Goal: Information Seeking & Learning: Learn about a topic

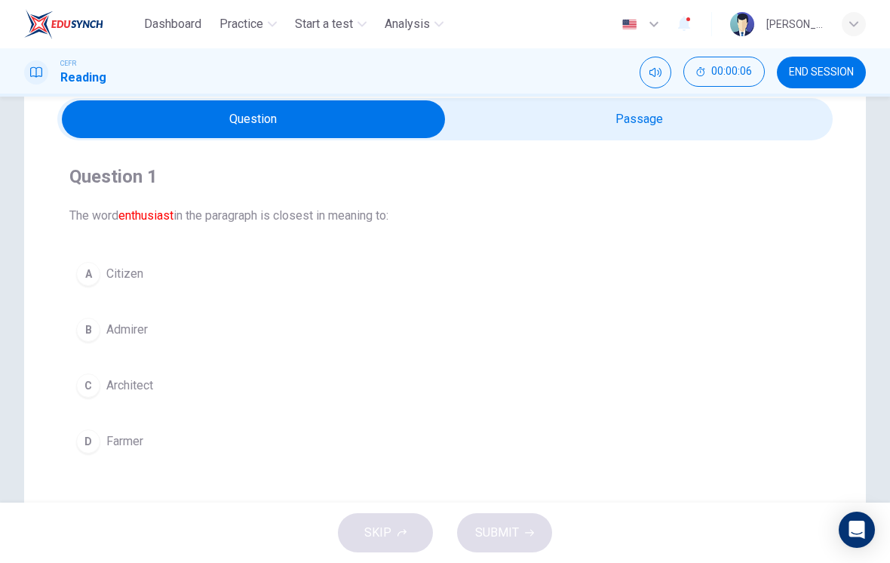
scroll to position [74, 0]
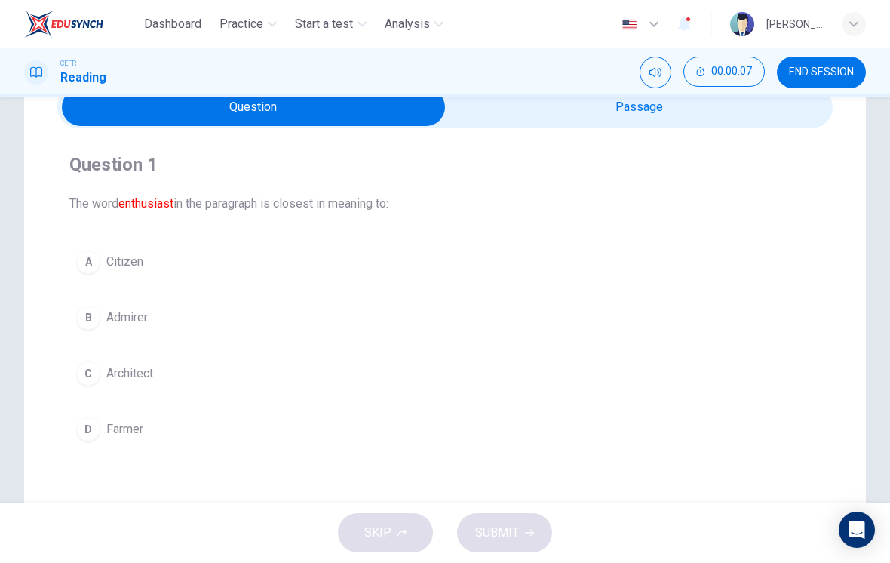
click at [750, 103] on input "checkbox" at bounding box center [253, 107] width 1163 height 38
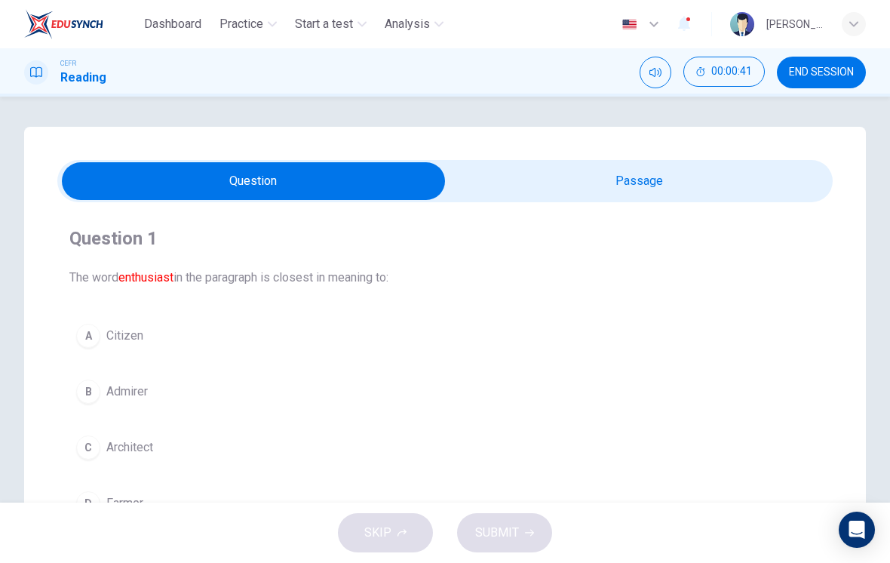
scroll to position [41, 0]
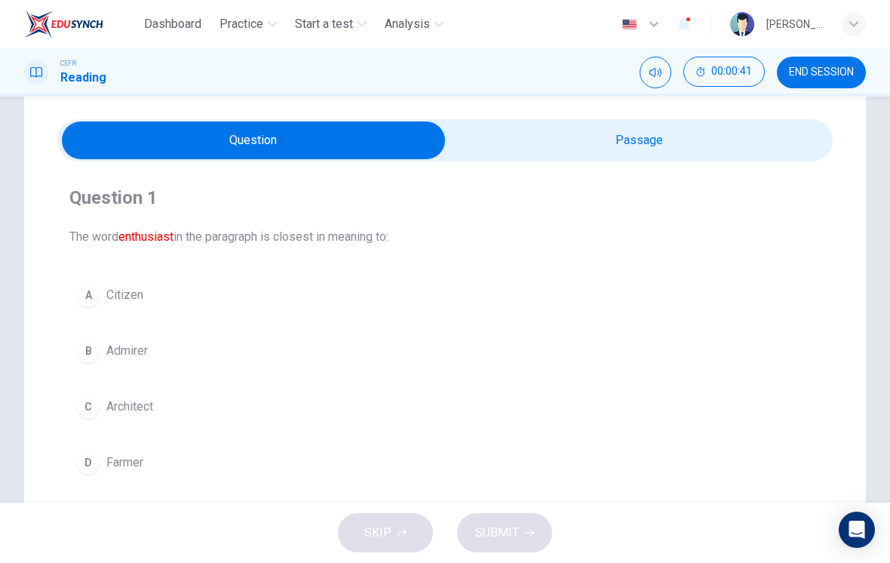
click at [93, 358] on div "B" at bounding box center [88, 351] width 24 height 24
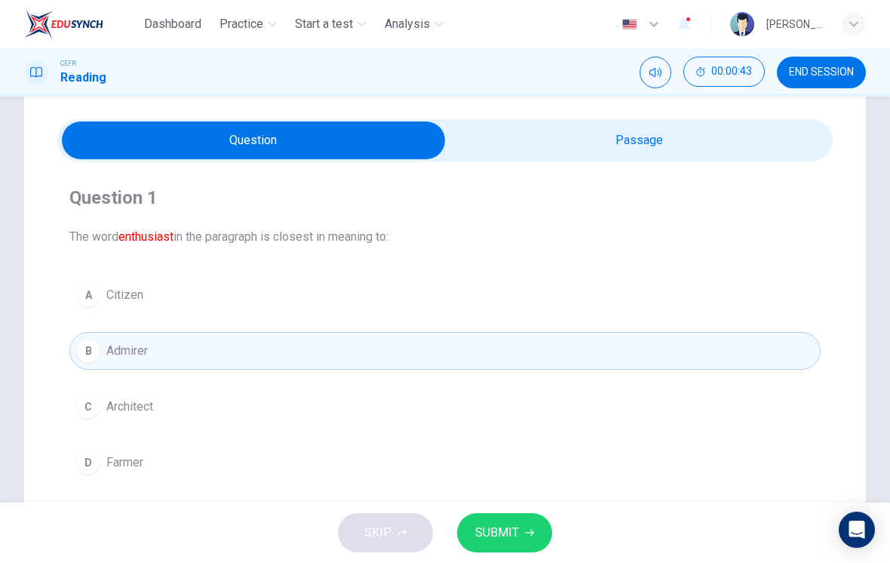
click at [503, 541] on span "SUBMIT" at bounding box center [497, 532] width 44 height 21
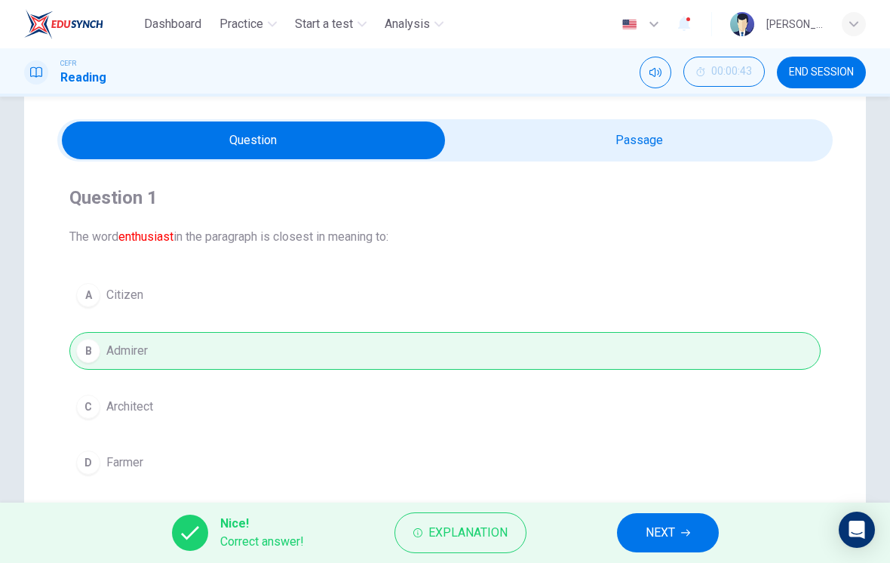
click at [655, 535] on span "NEXT" at bounding box center [660, 532] width 29 height 21
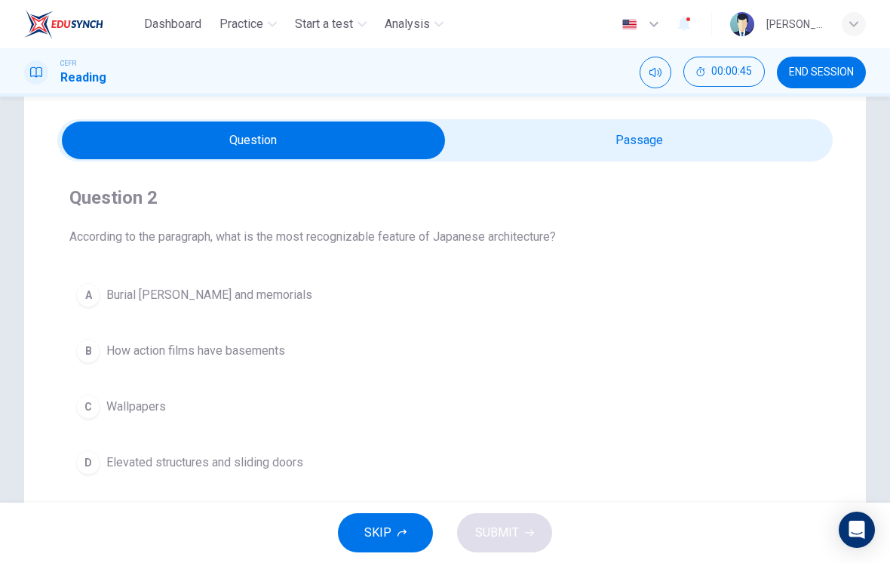
click at [652, 144] on input "checkbox" at bounding box center [253, 140] width 1163 height 38
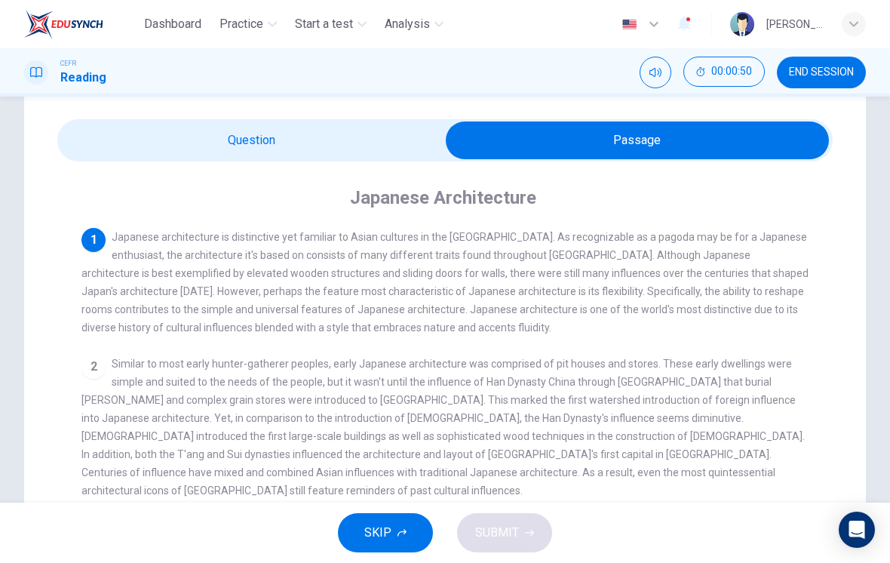
scroll to position [0, 0]
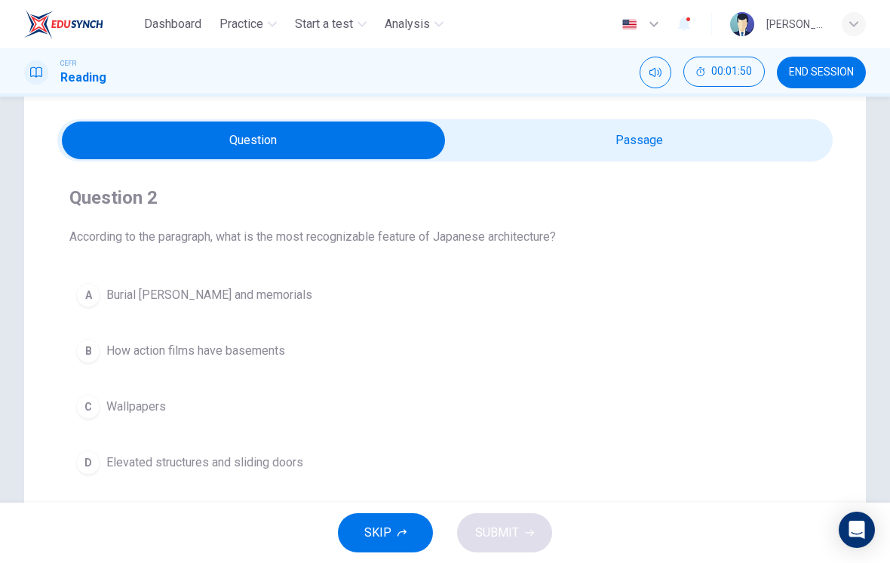
click at [90, 455] on div "D" at bounding box center [88, 462] width 24 height 24
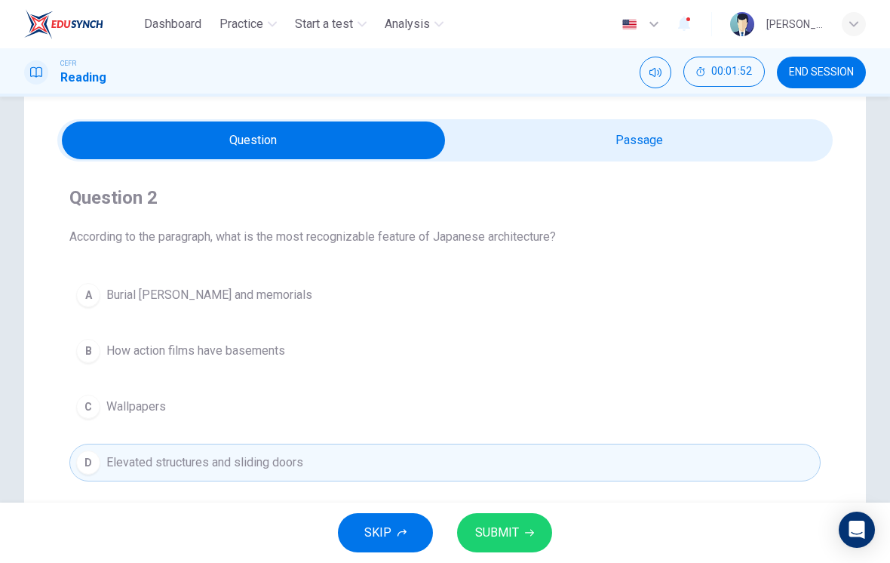
click at [505, 534] on span "SUBMIT" at bounding box center [497, 532] width 44 height 21
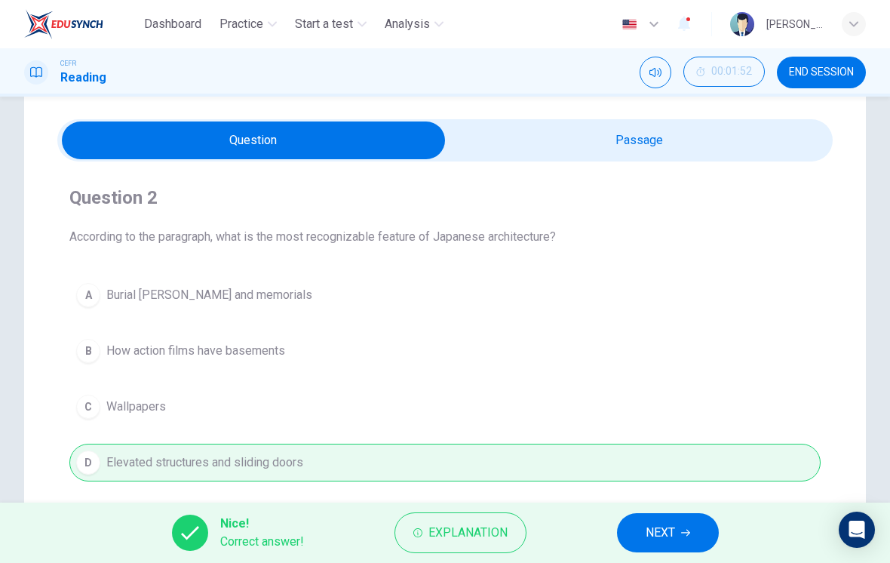
click at [666, 531] on span "NEXT" at bounding box center [660, 532] width 29 height 21
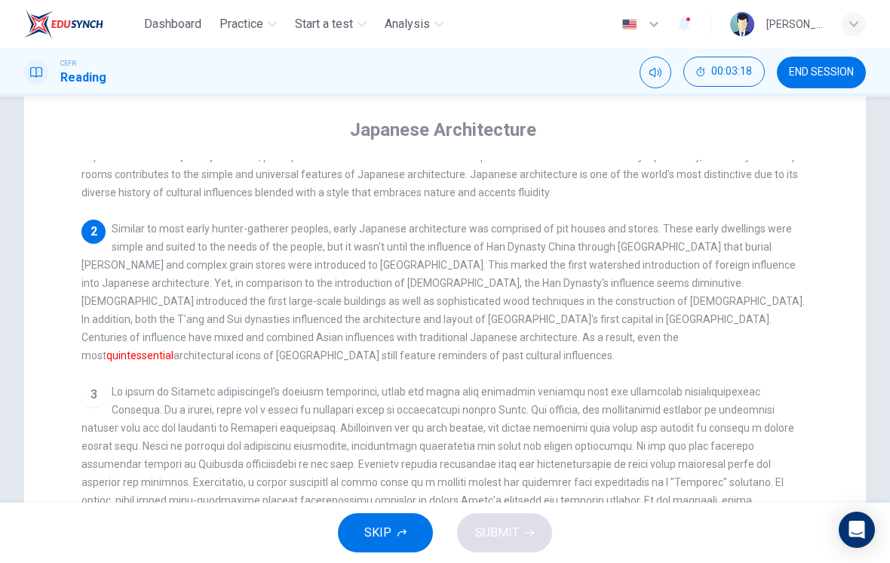
scroll to position [71, 0]
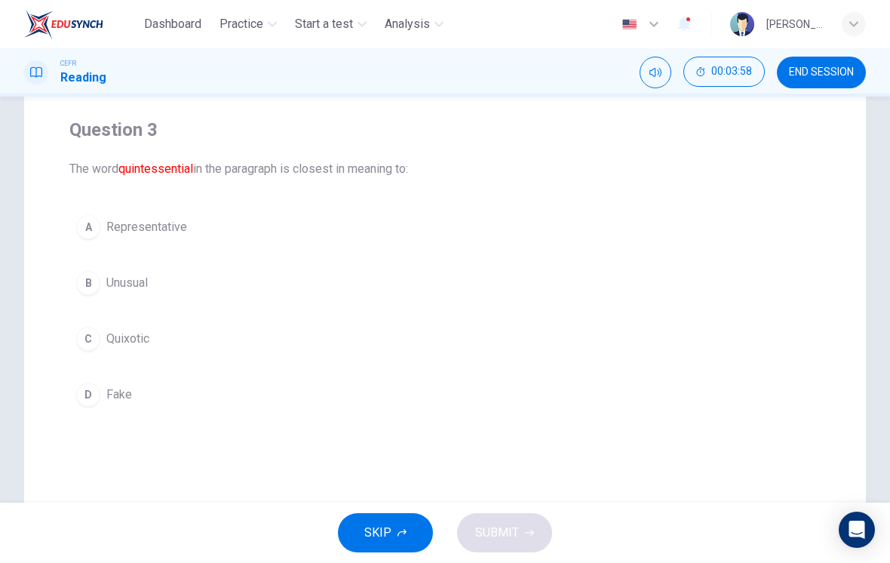
click at [78, 214] on button "A Representative" at bounding box center [444, 227] width 751 height 38
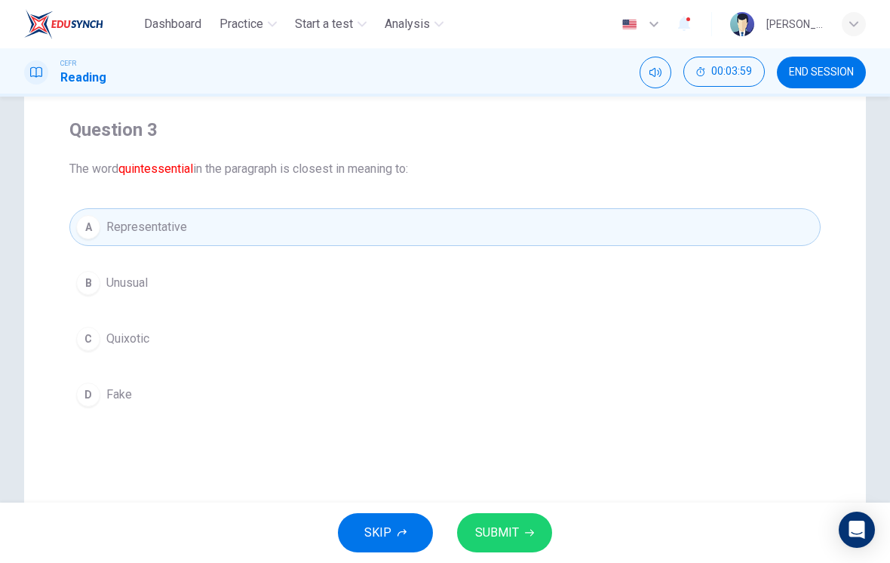
click at [525, 533] on icon "button" at bounding box center [529, 532] width 9 height 9
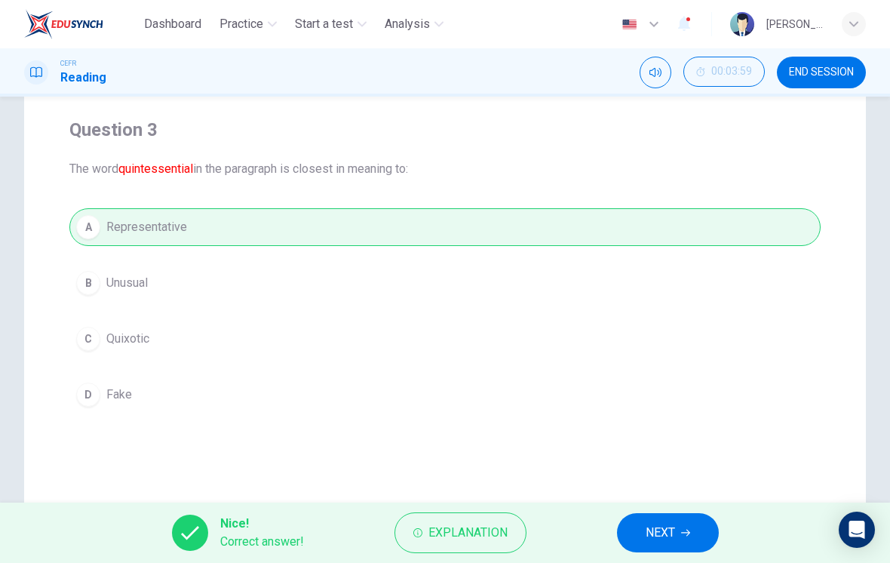
click at [695, 526] on button "NEXT" at bounding box center [668, 532] width 102 height 39
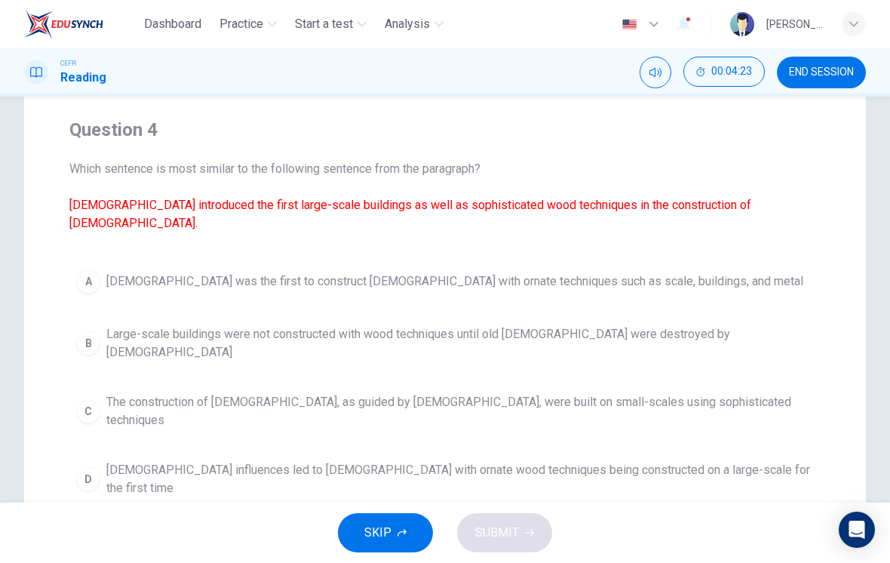
scroll to position [106, 0]
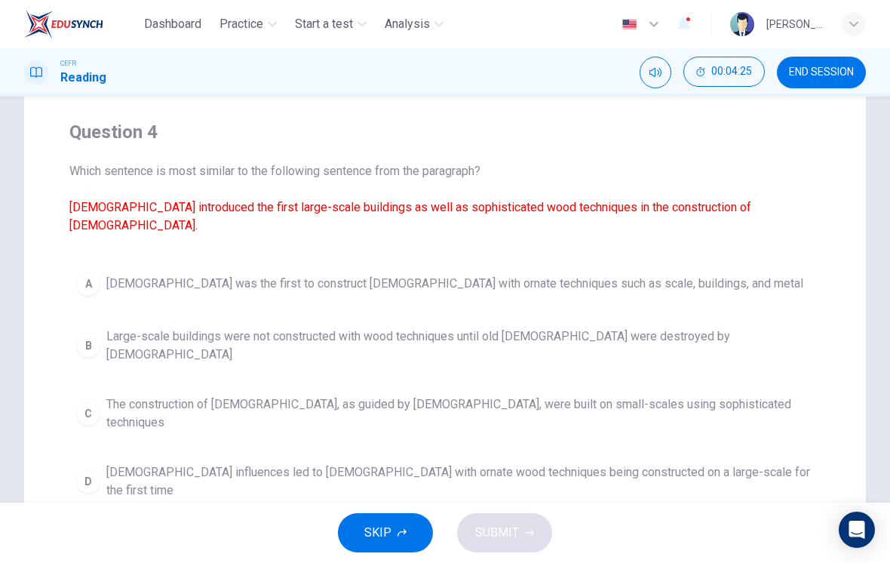
click at [78, 469] on div "D" at bounding box center [88, 481] width 24 height 24
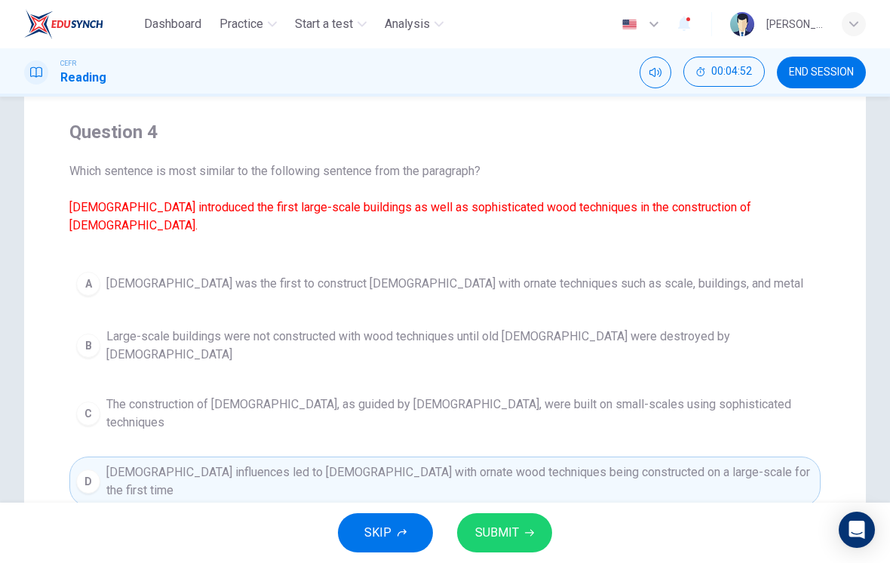
click at [525, 530] on icon "button" at bounding box center [529, 532] width 9 height 9
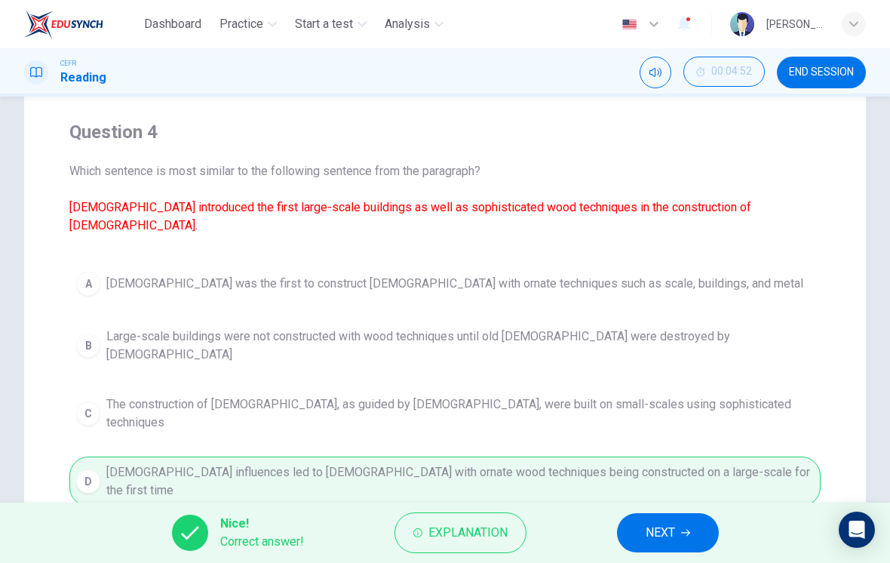
click at [672, 525] on span "NEXT" at bounding box center [660, 532] width 29 height 21
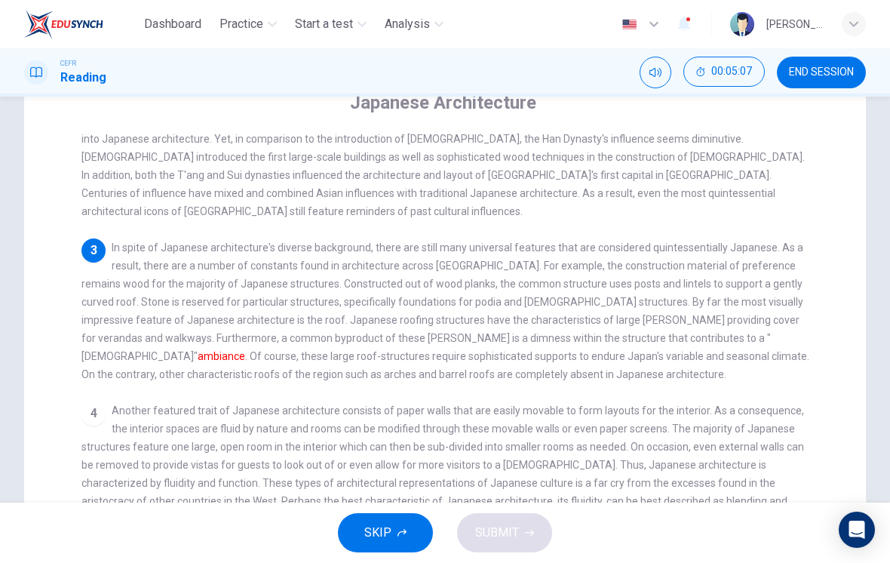
scroll to position [148, 0]
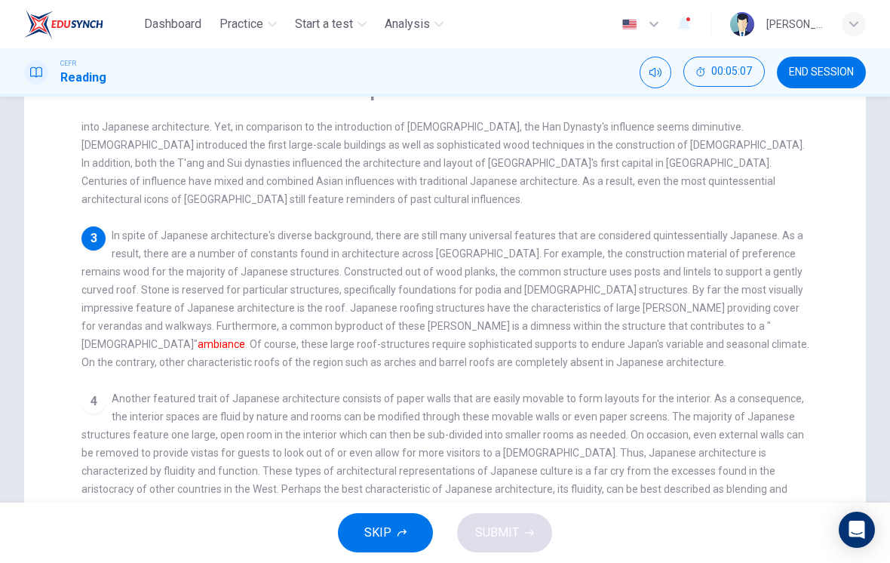
click at [136, 392] on span "Another featured trait of Japanese architecture consists of paper walls that ar…" at bounding box center [442, 452] width 722 height 121
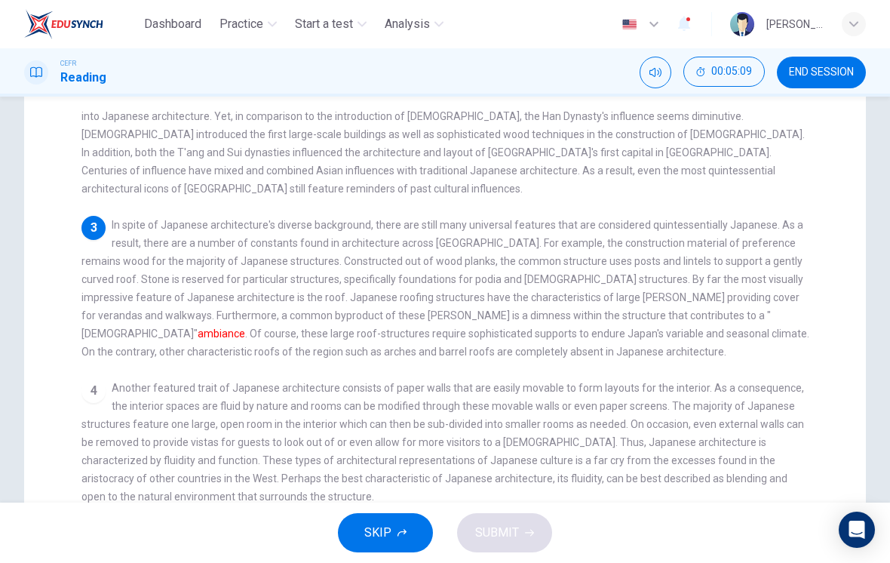
click at [110, 354] on div "1 Japanese architecture is distinctive yet familiar to Asian cultures in the fa…" at bounding box center [454, 380] width 747 height 540
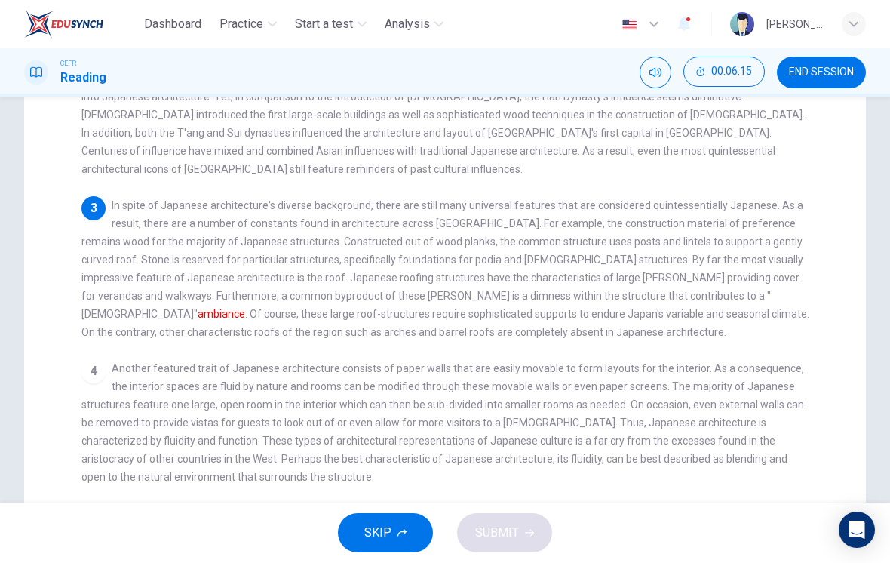
scroll to position [181, 0]
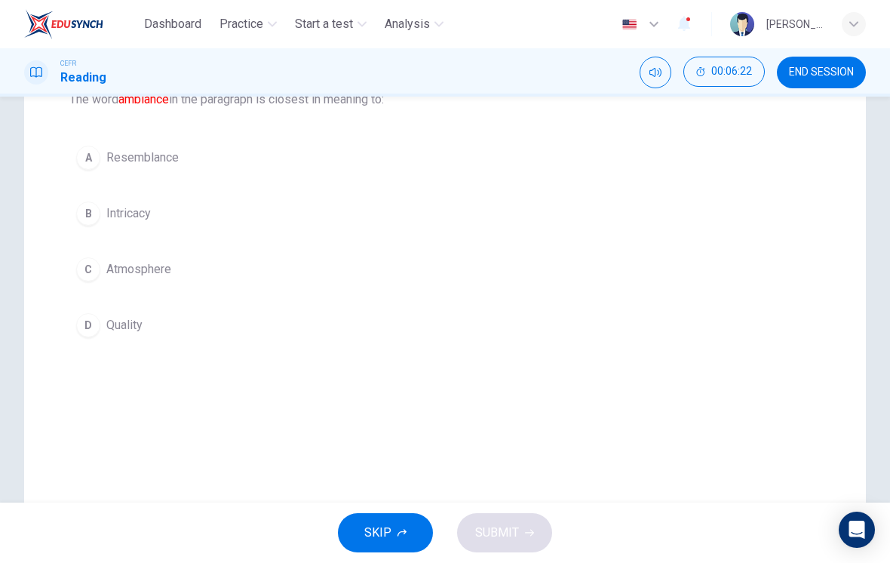
click at [98, 279] on button "C Atmosphere" at bounding box center [444, 269] width 751 height 38
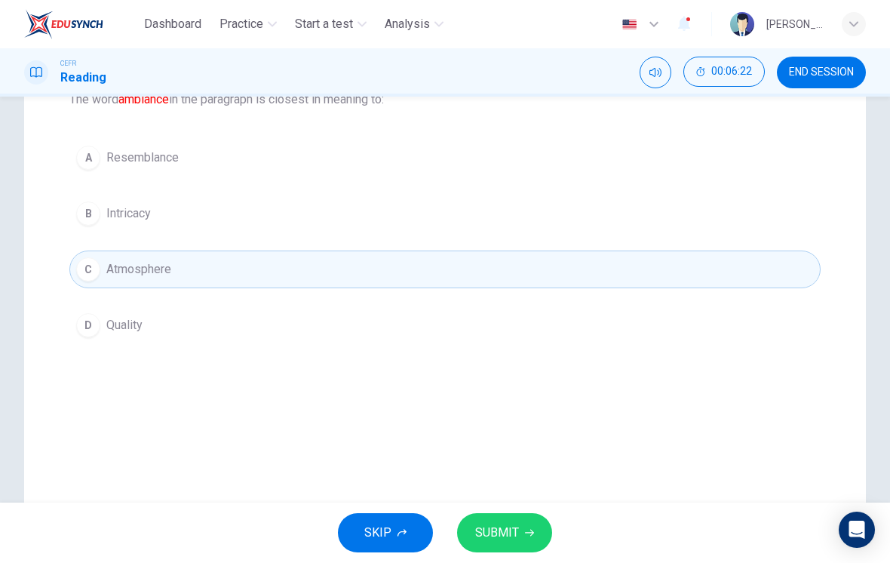
click at [518, 538] on button "SUBMIT" at bounding box center [504, 532] width 95 height 39
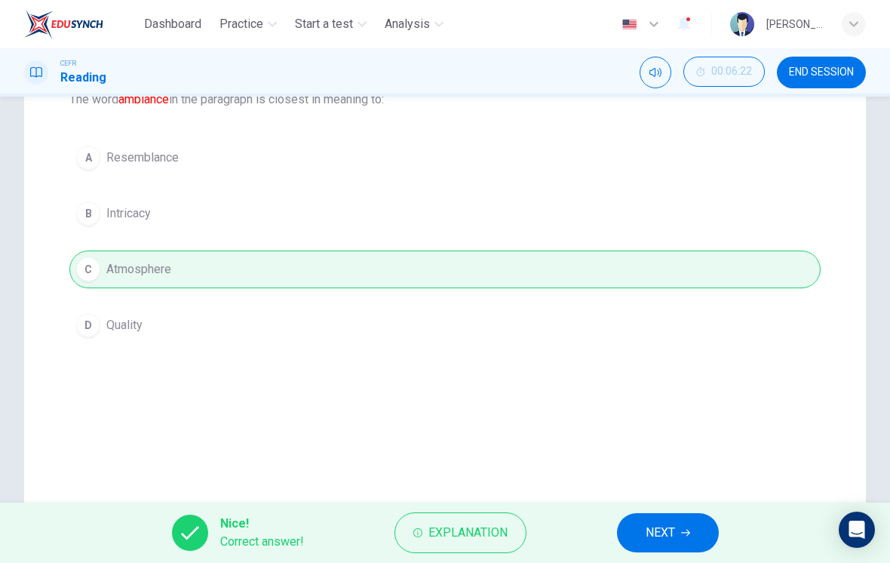
click at [687, 529] on icon "button" at bounding box center [685, 532] width 9 height 9
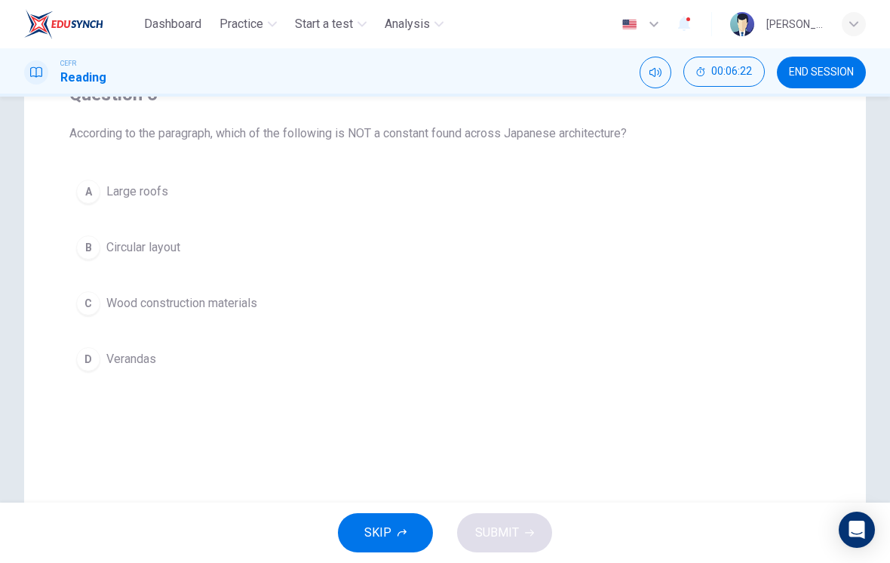
scroll to position [141, 0]
click at [94, 254] on div "B" at bounding box center [88, 250] width 24 height 24
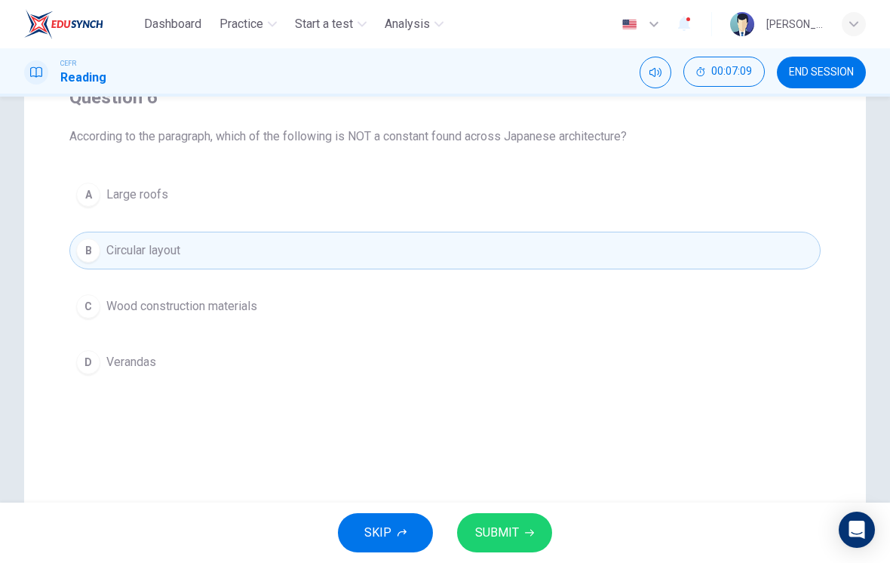
click at [508, 535] on span "SUBMIT" at bounding box center [497, 532] width 44 height 21
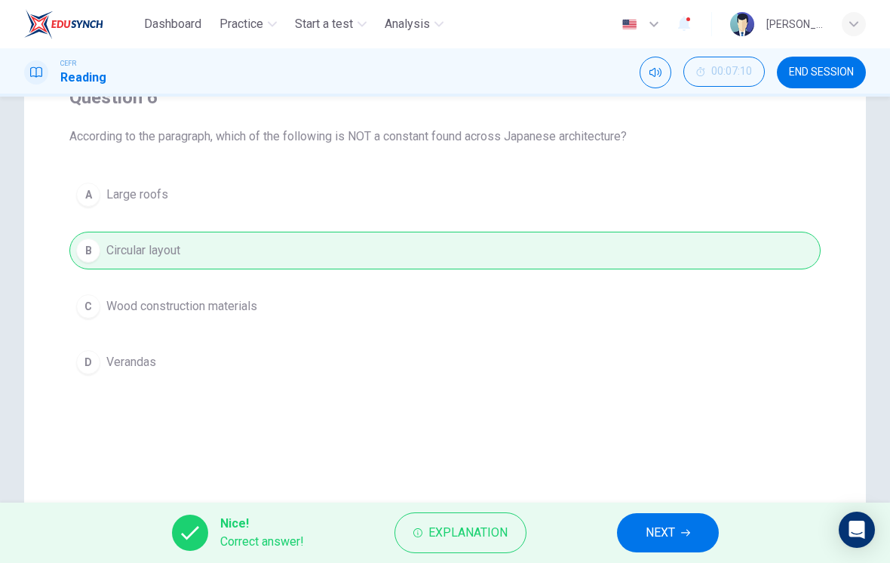
click at [668, 534] on span "NEXT" at bounding box center [660, 532] width 29 height 21
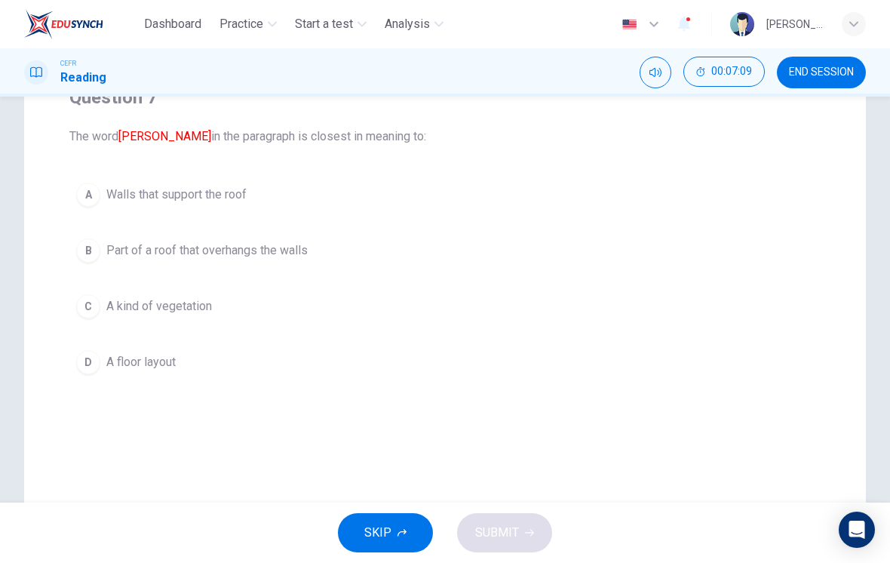
click at [667, 533] on div "SKIP SUBMIT" at bounding box center [445, 532] width 890 height 60
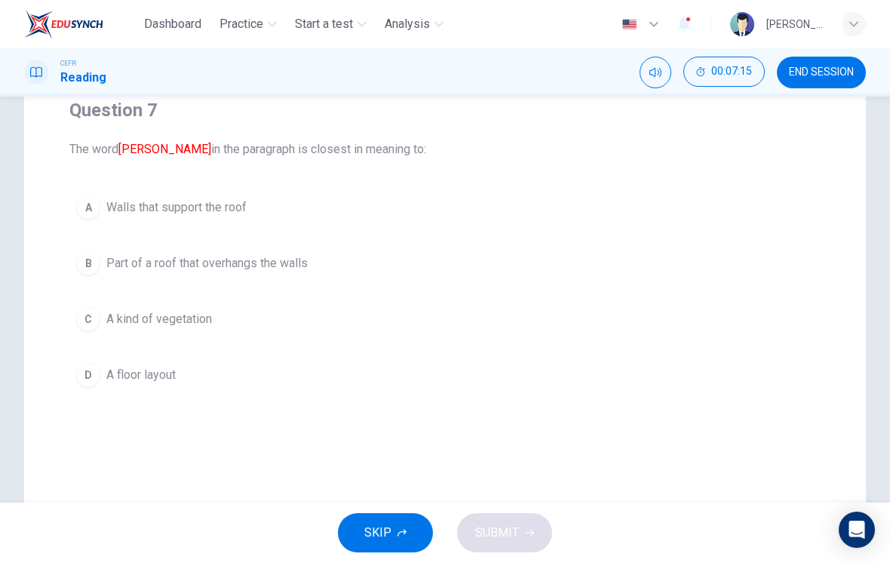
click at [81, 269] on div "B" at bounding box center [88, 263] width 24 height 24
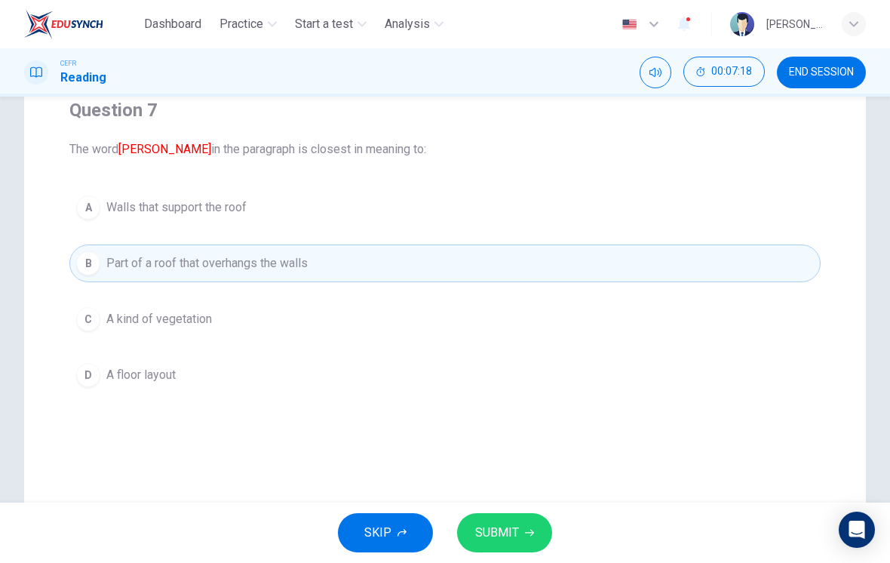
click at [515, 529] on span "SUBMIT" at bounding box center [497, 532] width 44 height 21
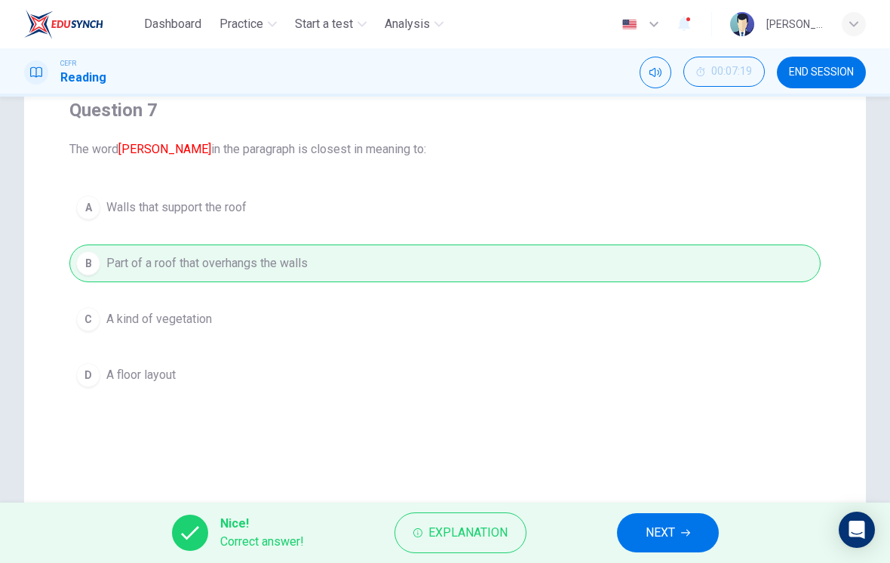
click at [669, 536] on span "NEXT" at bounding box center [660, 532] width 29 height 21
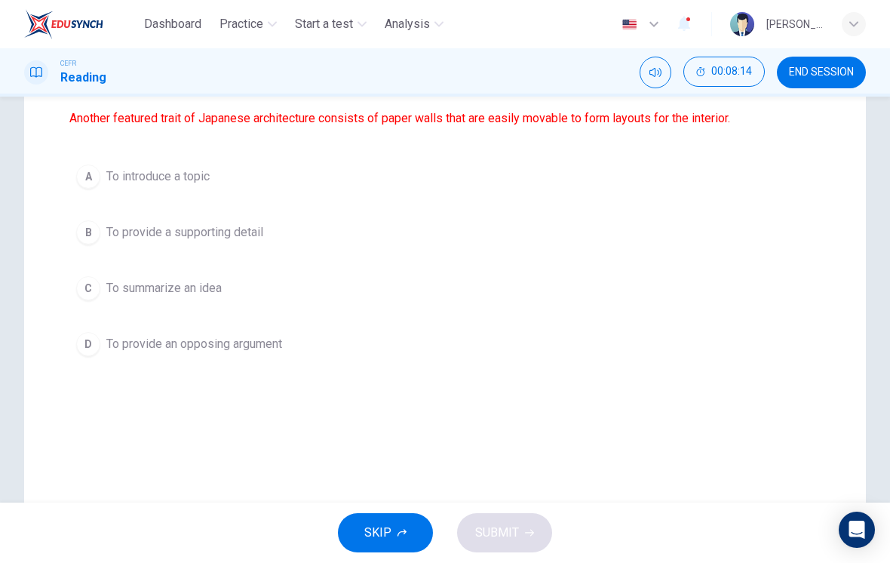
scroll to position [194, 0]
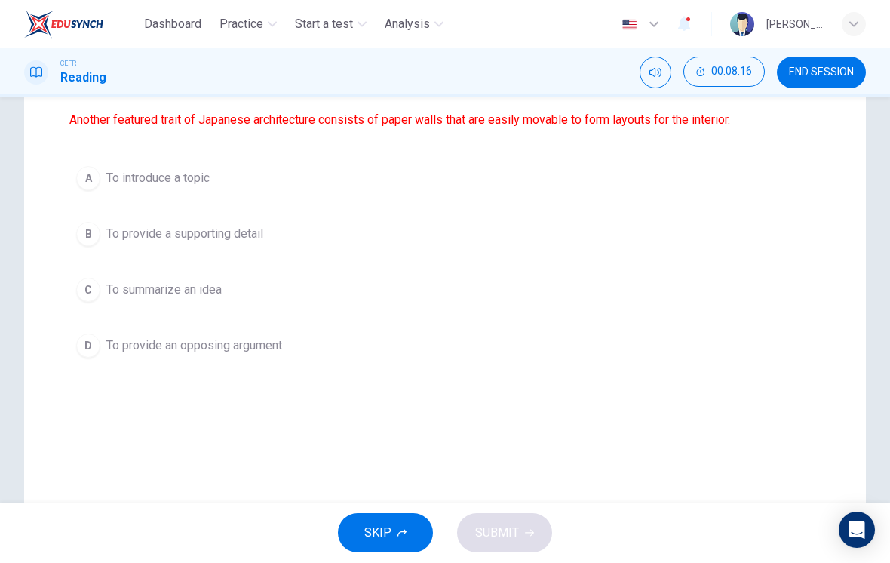
click at [187, 177] on span "To introduce a topic" at bounding box center [157, 178] width 103 height 18
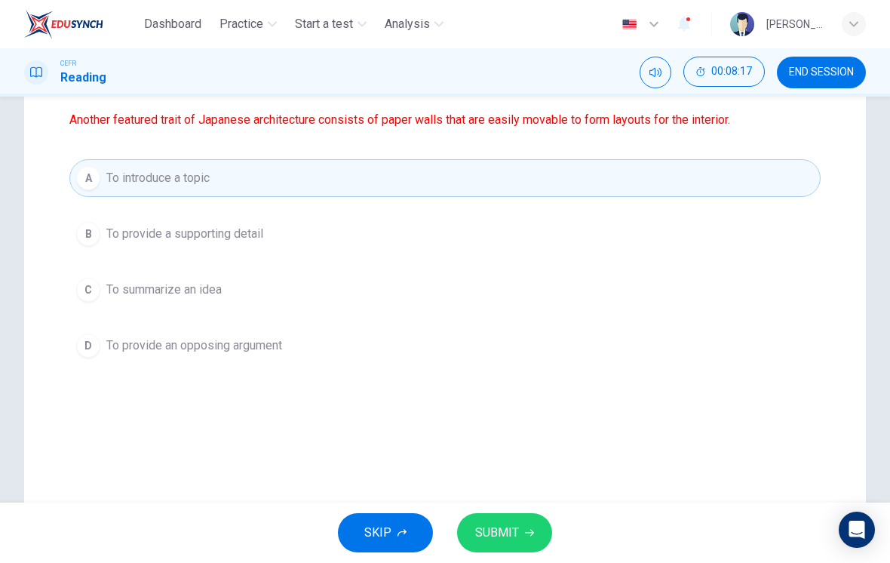
click at [507, 528] on span "SUBMIT" at bounding box center [497, 532] width 44 height 21
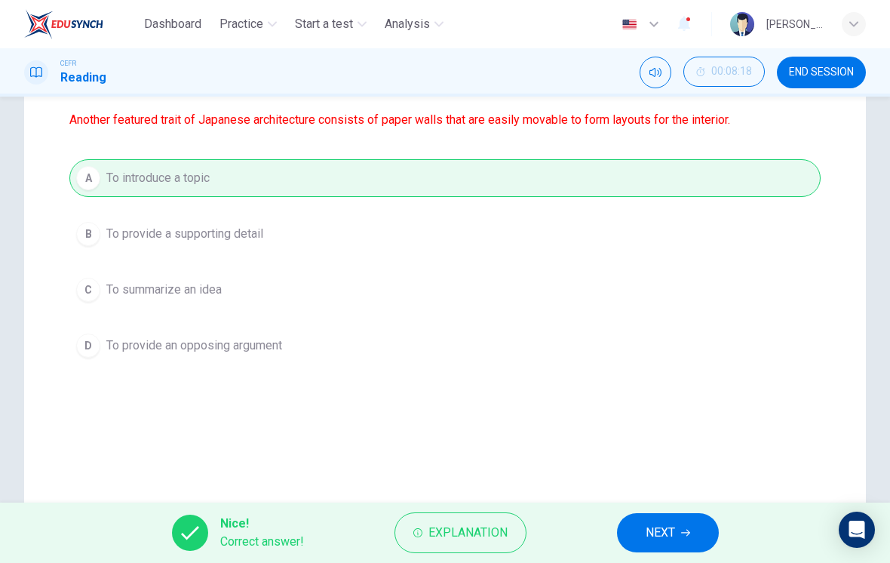
click at [669, 525] on span "NEXT" at bounding box center [660, 532] width 29 height 21
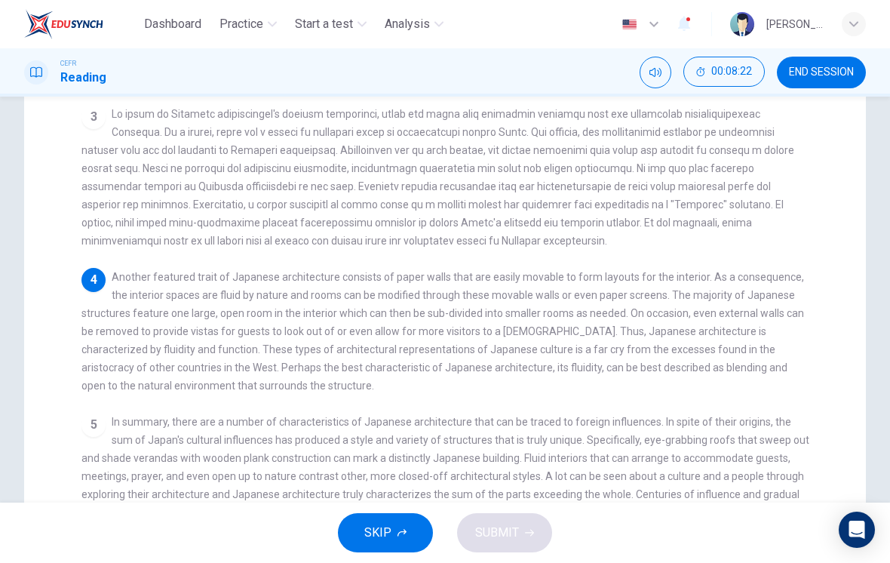
scroll to position [270, 0]
click at [771, 370] on div "4 Another featured trait of Japanese architecture consists of paper walls that …" at bounding box center [445, 330] width 728 height 127
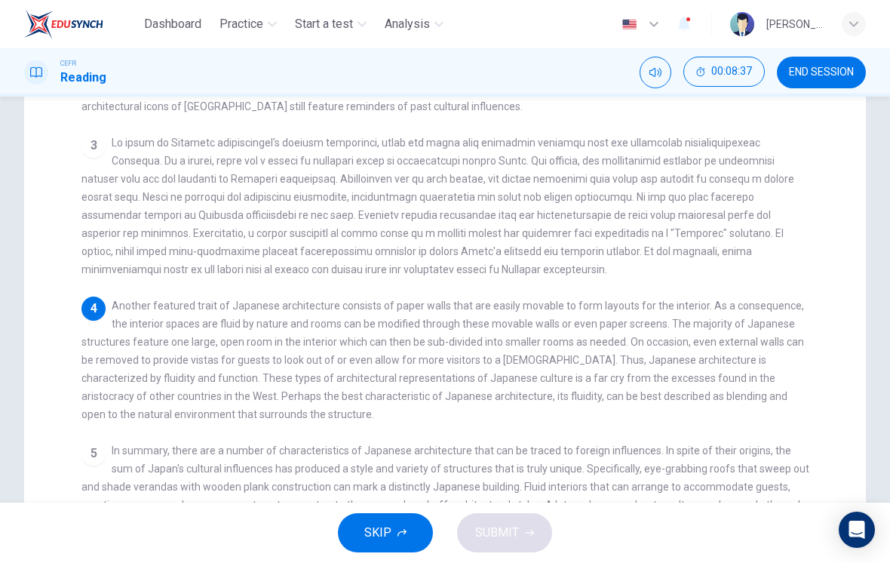
scroll to position [291, 0]
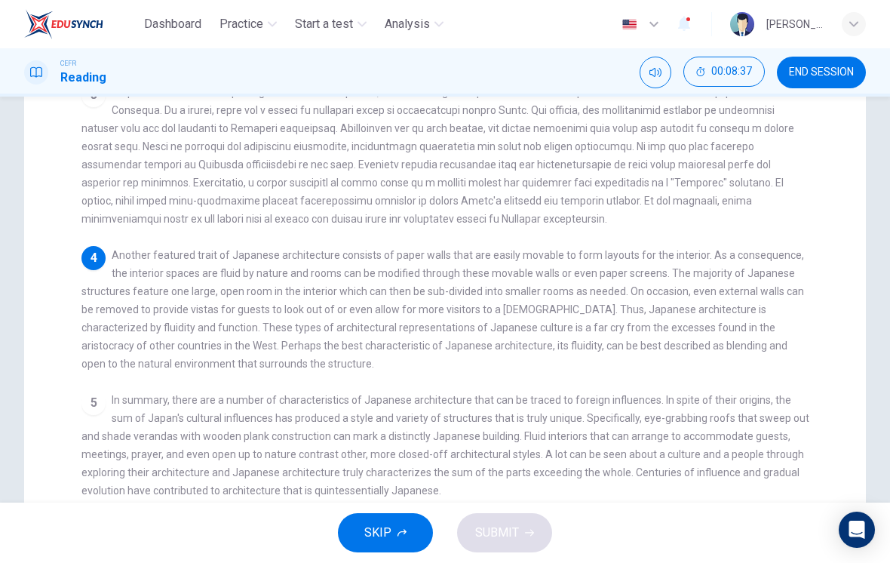
click at [775, 363] on div "4 Another featured trait of Japanese architecture consists of paper walls that …" at bounding box center [445, 309] width 728 height 127
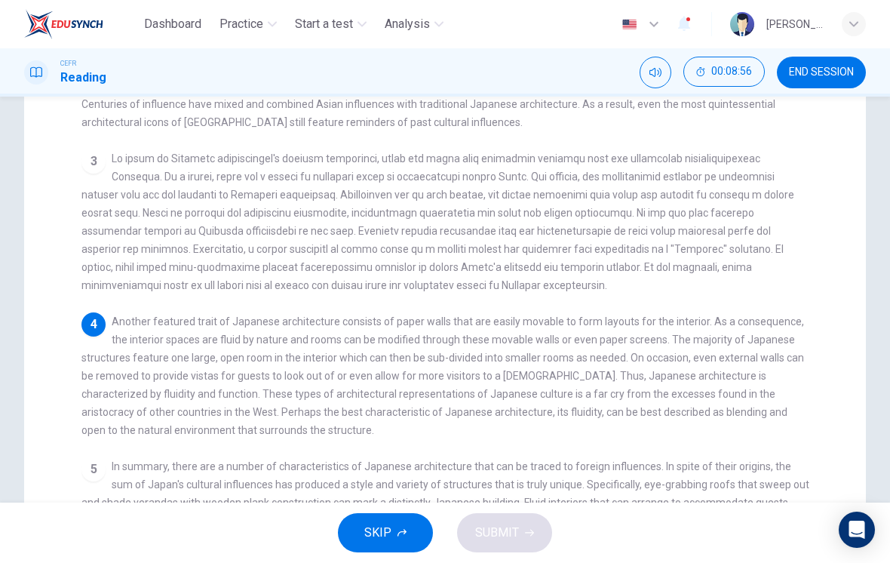
scroll to position [238, 0]
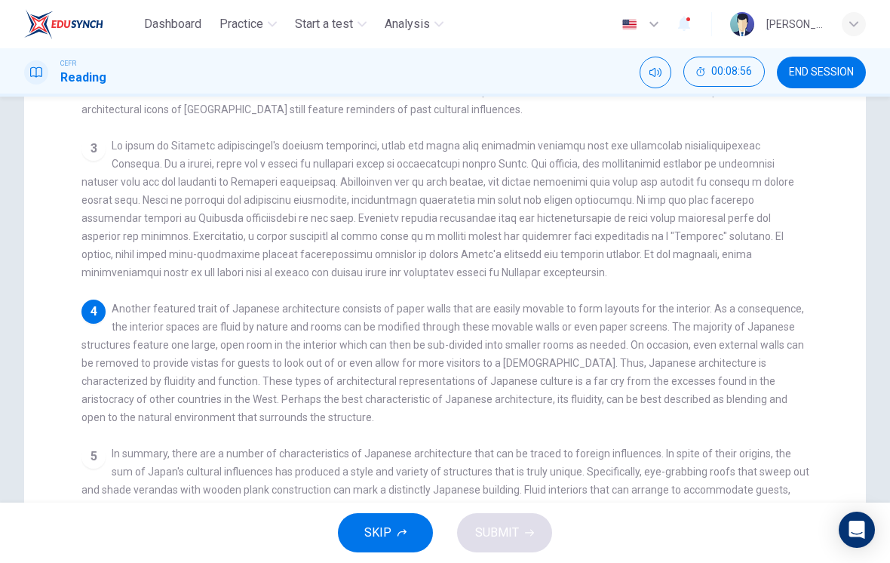
click at [111, 412] on span "Another featured trait of Japanese architecture consists of paper walls that ar…" at bounding box center [442, 362] width 722 height 121
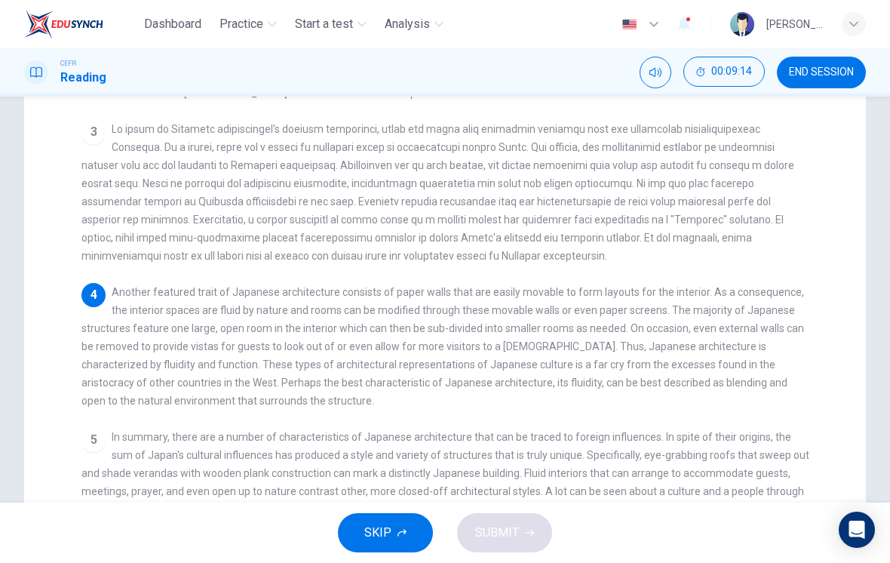
click at [95, 399] on span "Another featured trait of Japanese architecture consists of paper walls that ar…" at bounding box center [442, 346] width 722 height 121
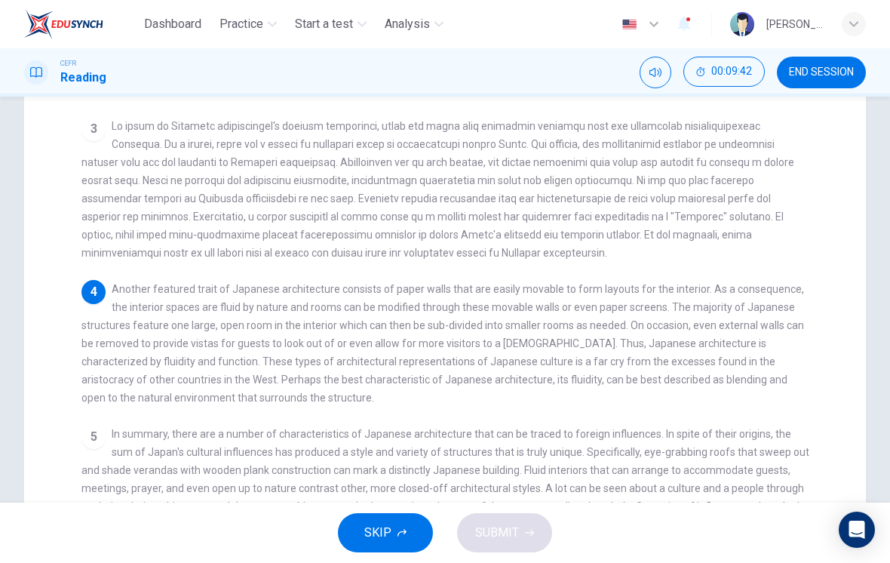
scroll to position [259, 0]
click at [82, 400] on div "4 Another featured trait of Japanese architecture consists of paper walls that …" at bounding box center [445, 341] width 728 height 127
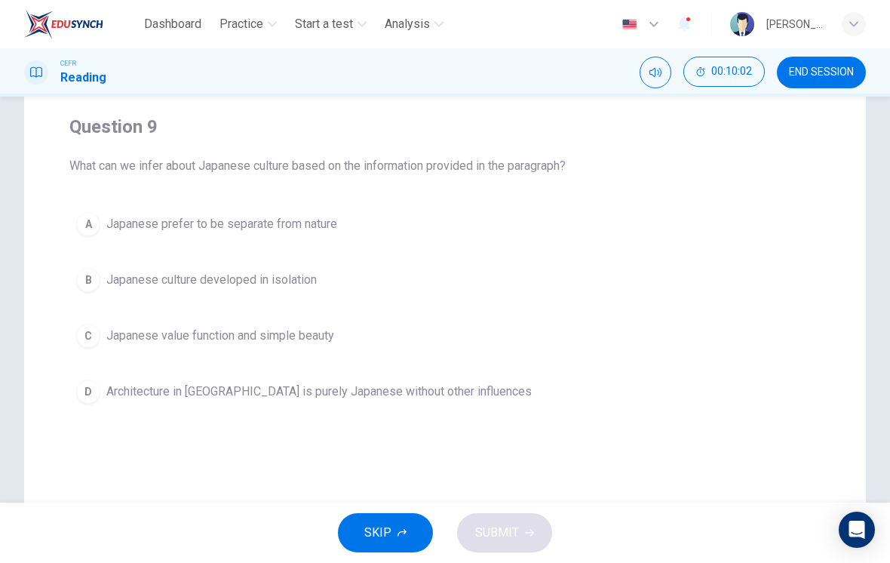
scroll to position [106, 0]
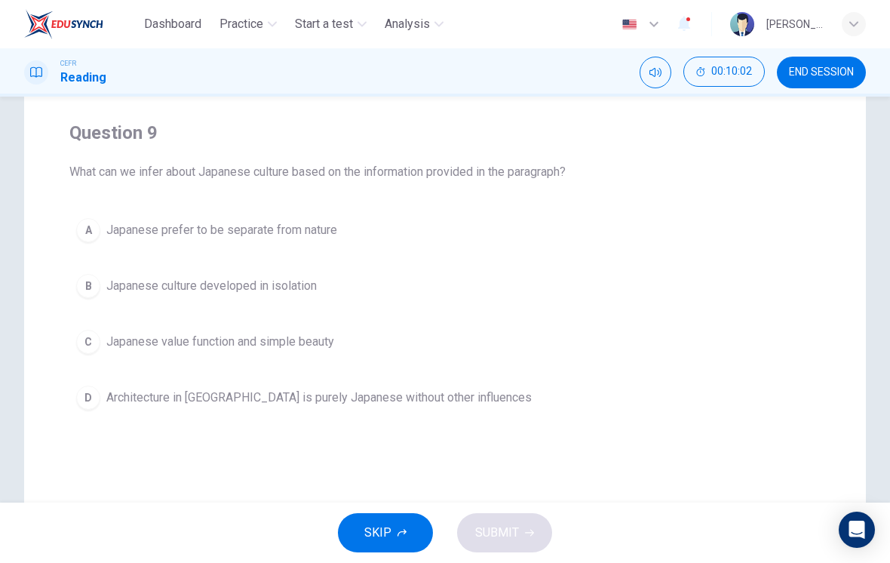
click at [90, 351] on div "C" at bounding box center [88, 342] width 24 height 24
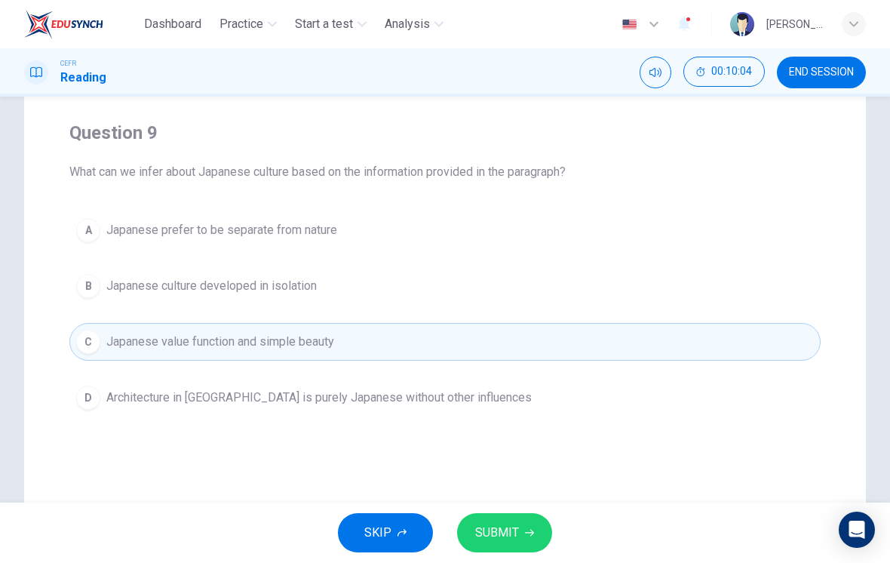
click at [533, 525] on button "SUBMIT" at bounding box center [504, 532] width 95 height 39
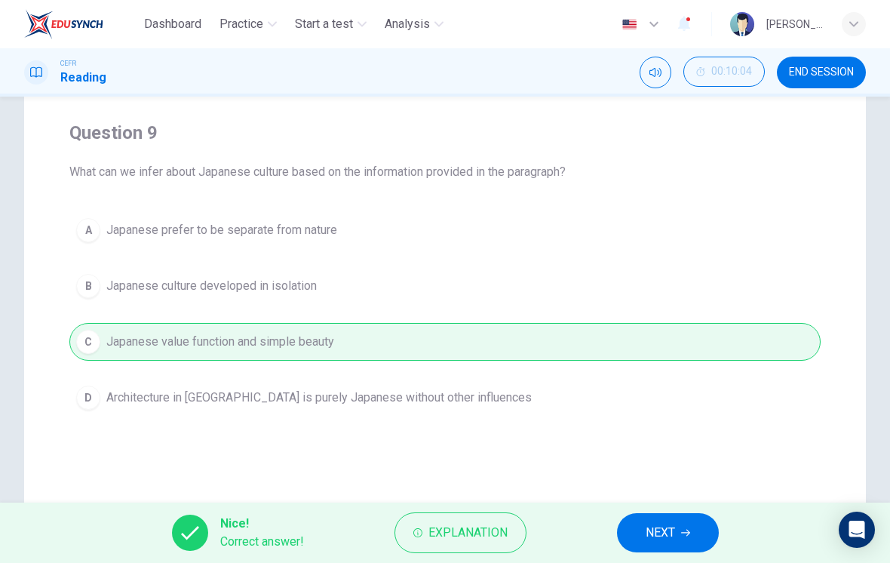
click at [672, 528] on span "NEXT" at bounding box center [660, 532] width 29 height 21
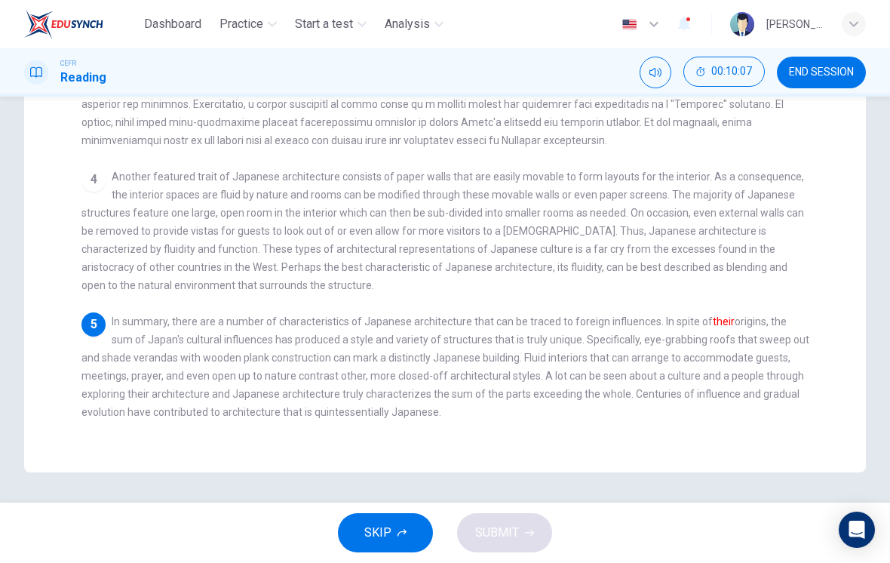
click at [110, 383] on span "In summary, there are a number of characteristics of Japanese architecture that…" at bounding box center [445, 366] width 728 height 103
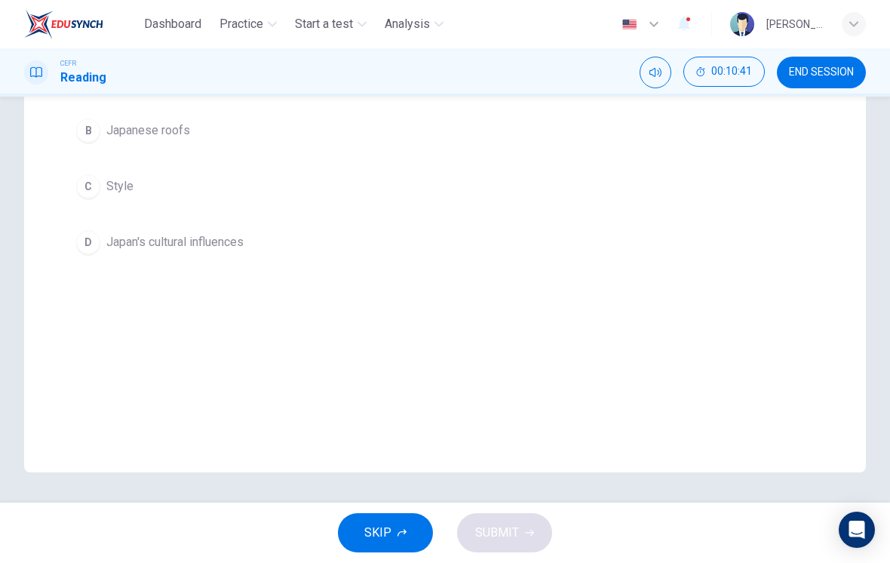
scroll to position [261, 0]
click at [90, 248] on div "D" at bounding box center [88, 242] width 24 height 24
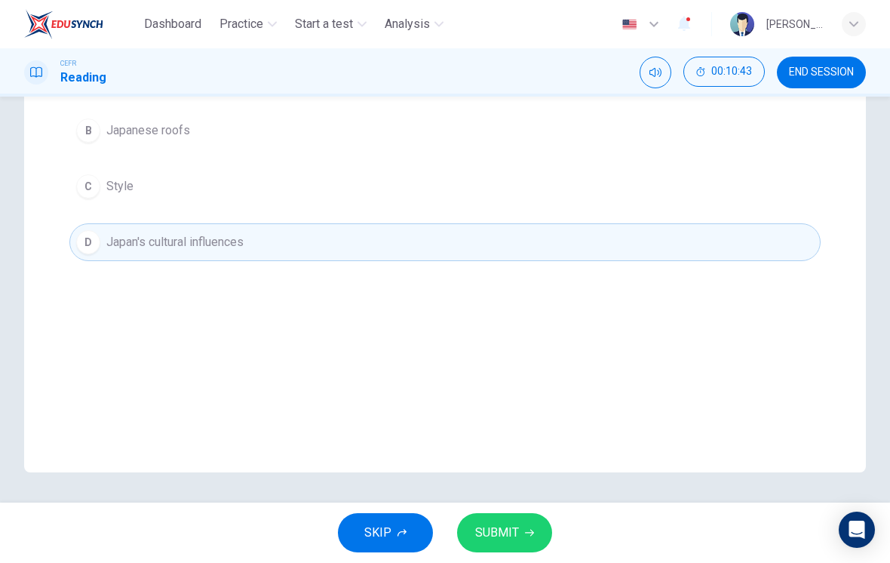
click at [507, 532] on span "SUBMIT" at bounding box center [497, 532] width 44 height 21
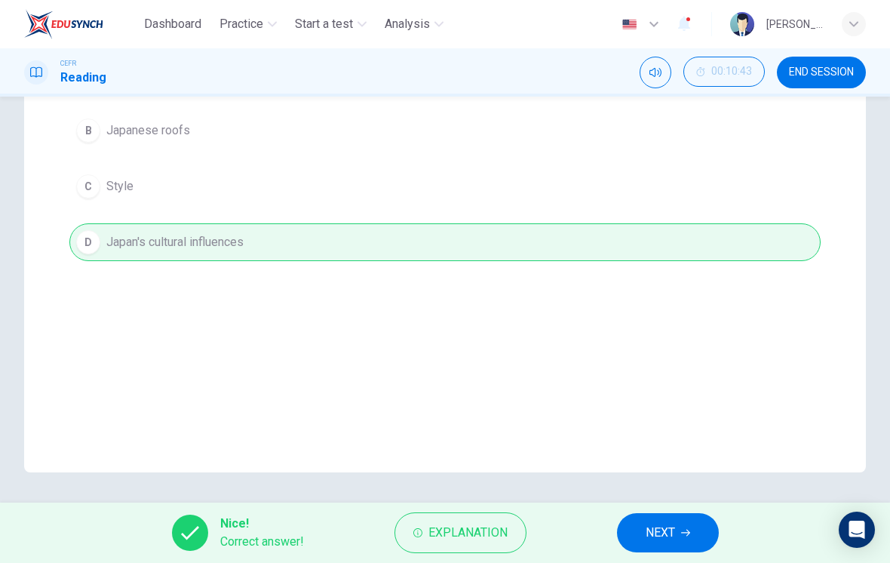
click at [685, 535] on icon "button" at bounding box center [685, 532] width 9 height 9
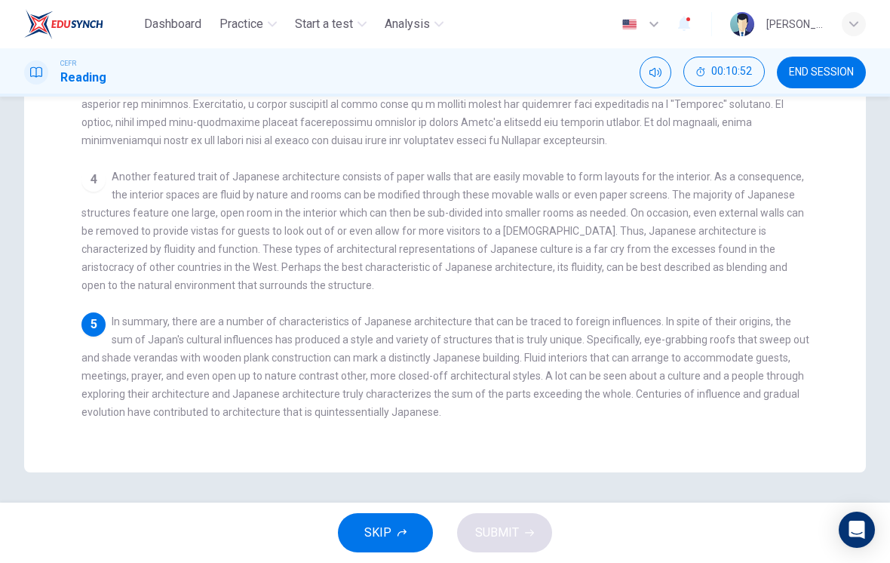
scroll to position [370, 0]
checkbox input "false"
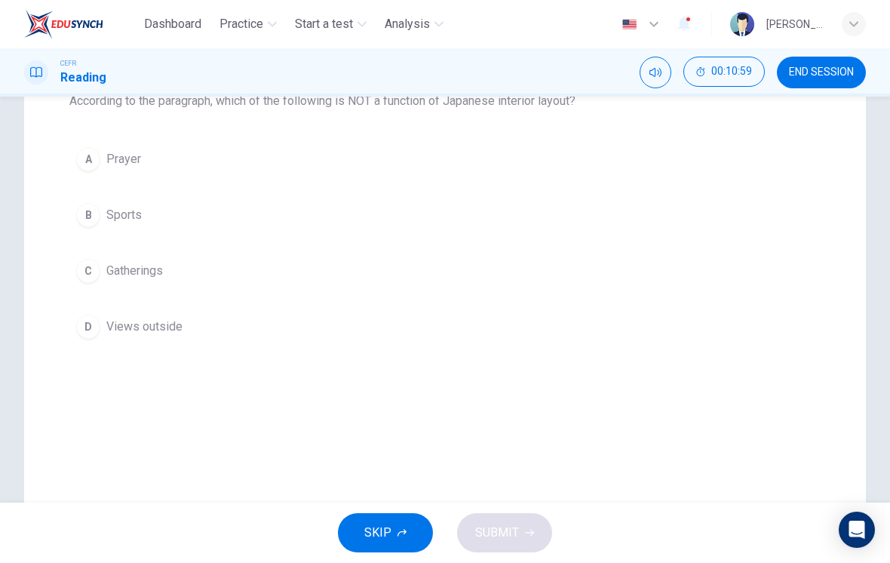
scroll to position [166, 0]
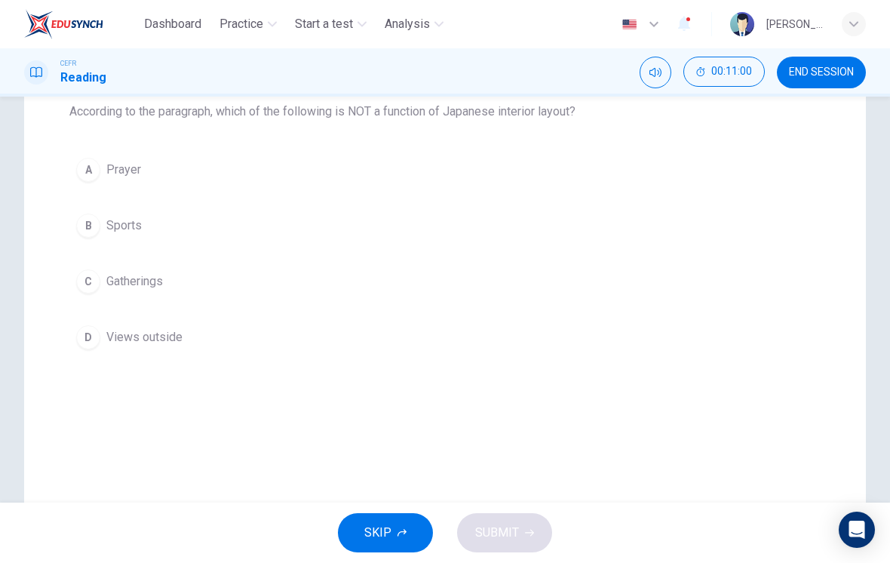
click at [94, 239] on button "B Sports" at bounding box center [444, 226] width 751 height 38
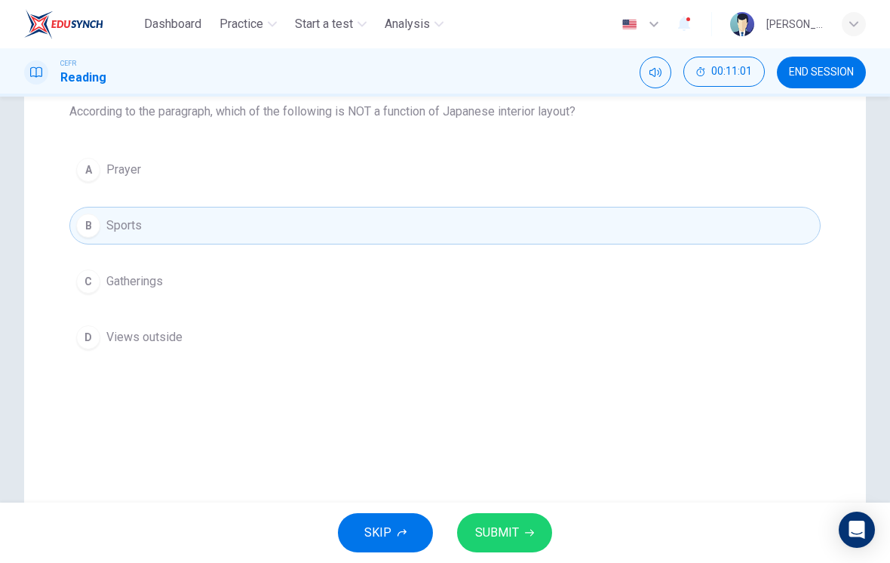
click at [525, 531] on icon "button" at bounding box center [529, 532] width 9 height 9
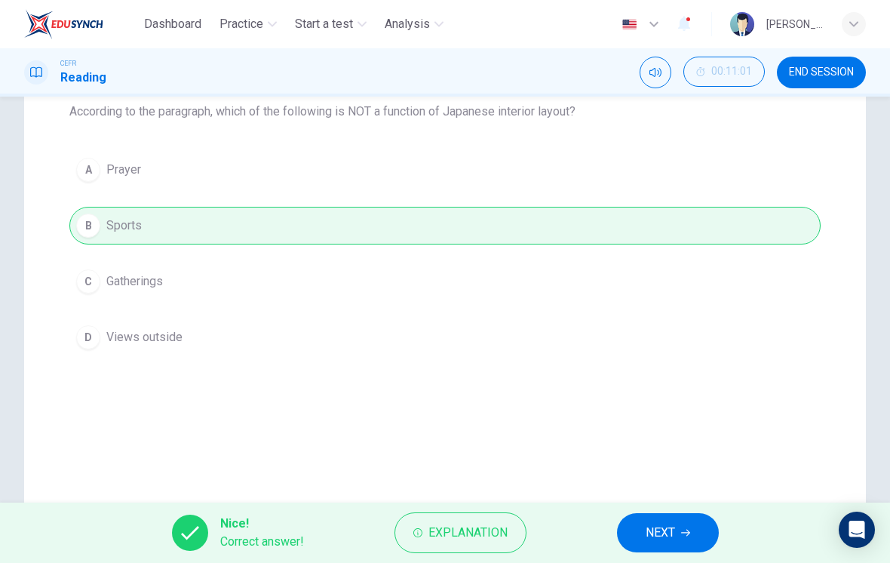
click at [683, 526] on button "NEXT" at bounding box center [668, 532] width 102 height 39
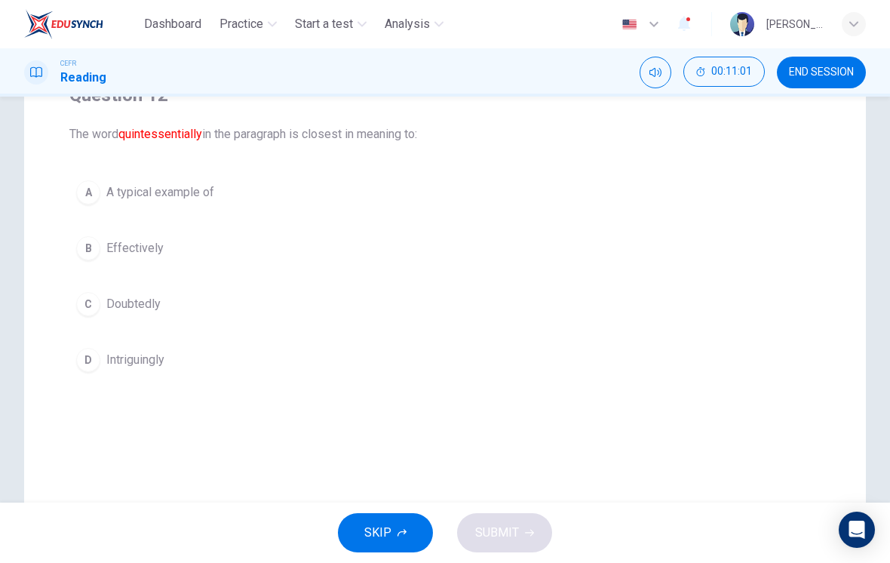
scroll to position [142, 0]
click at [137, 202] on span "A typical example of" at bounding box center [160, 194] width 108 height 18
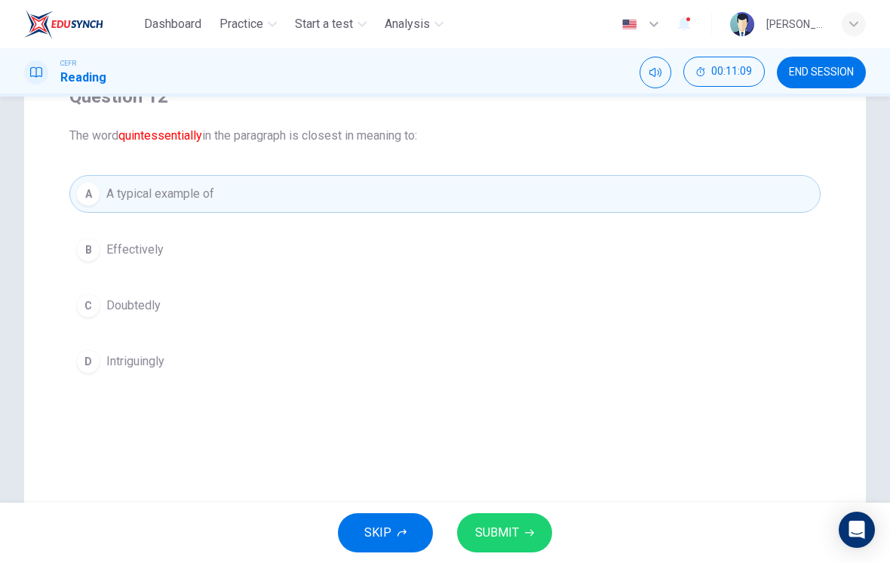
click at [504, 530] on span "SUBMIT" at bounding box center [497, 532] width 44 height 21
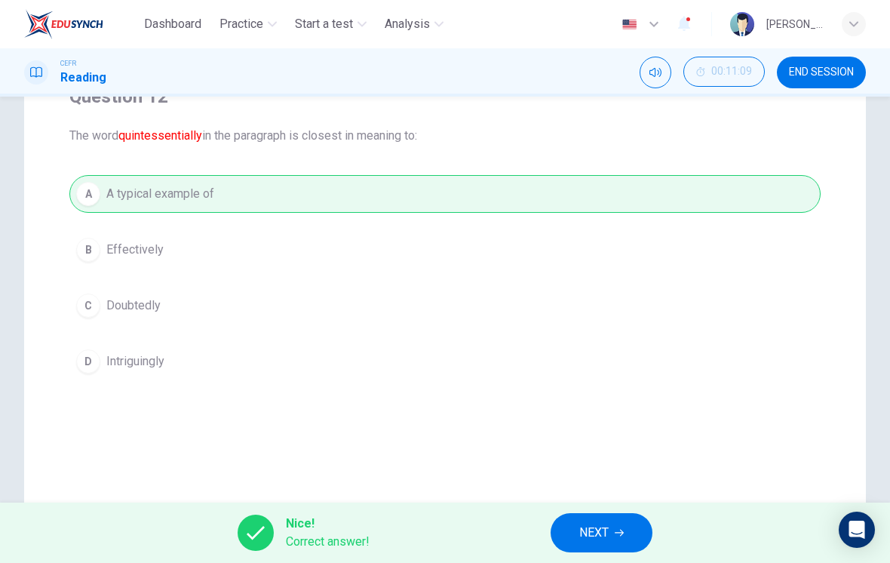
click at [604, 529] on span "NEXT" at bounding box center [593, 532] width 29 height 21
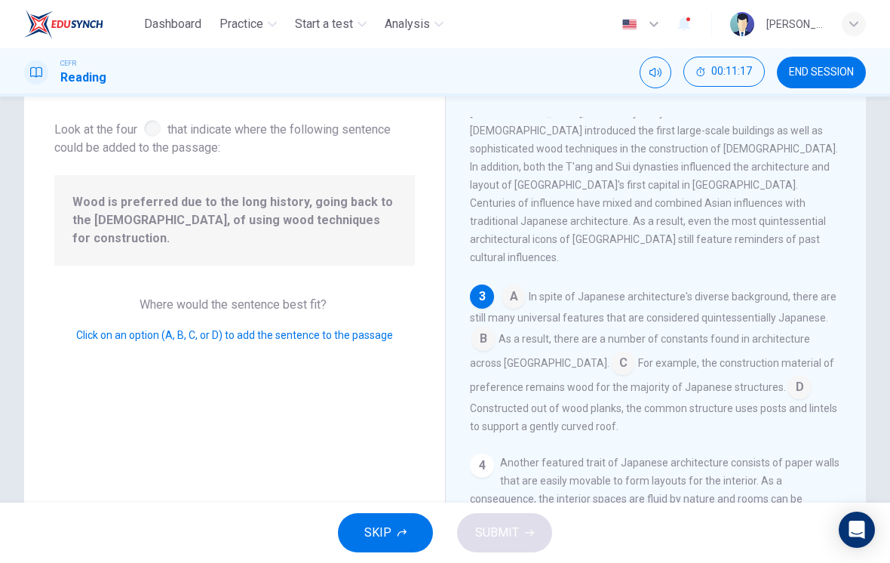
scroll to position [78, 0]
click at [787, 375] on input at bounding box center [799, 387] width 24 height 24
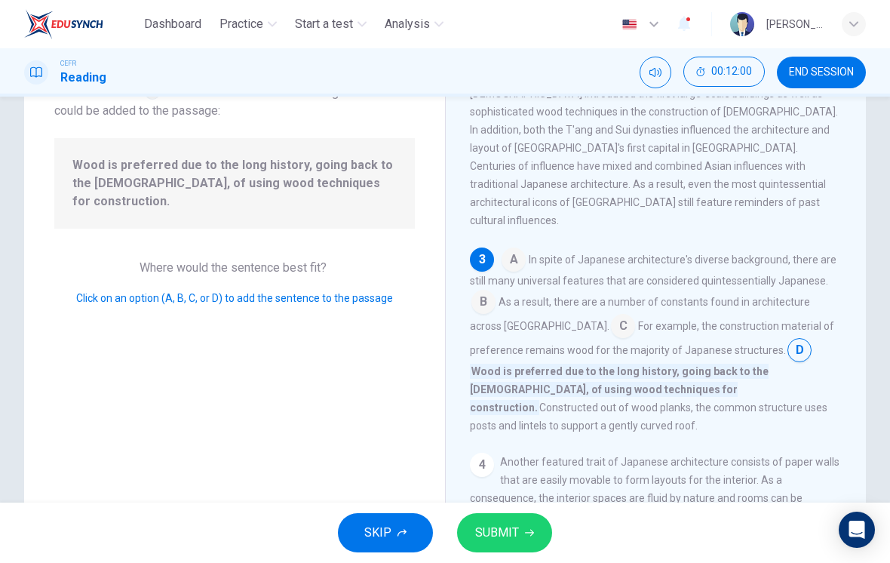
scroll to position [115, 0]
click at [522, 533] on button "SUBMIT" at bounding box center [504, 532] width 95 height 39
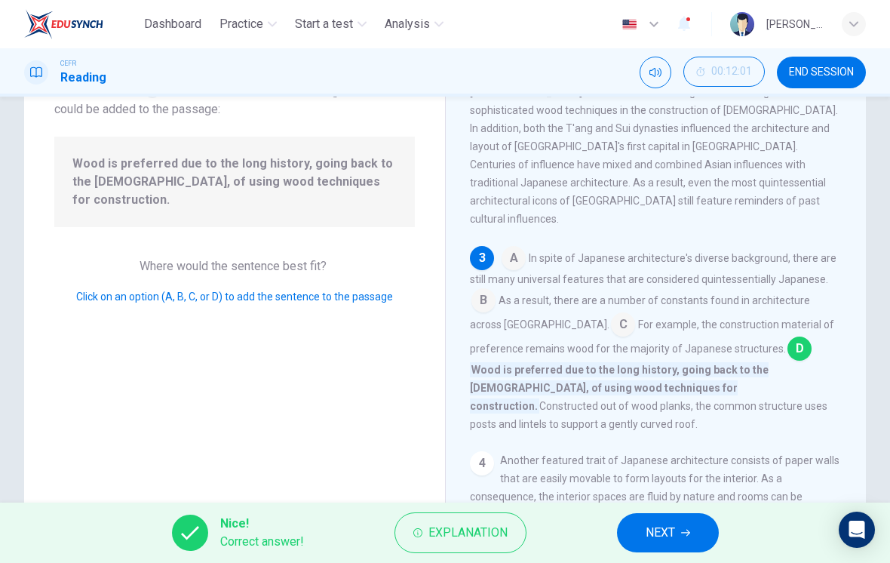
click at [676, 536] on button "NEXT" at bounding box center [668, 532] width 102 height 39
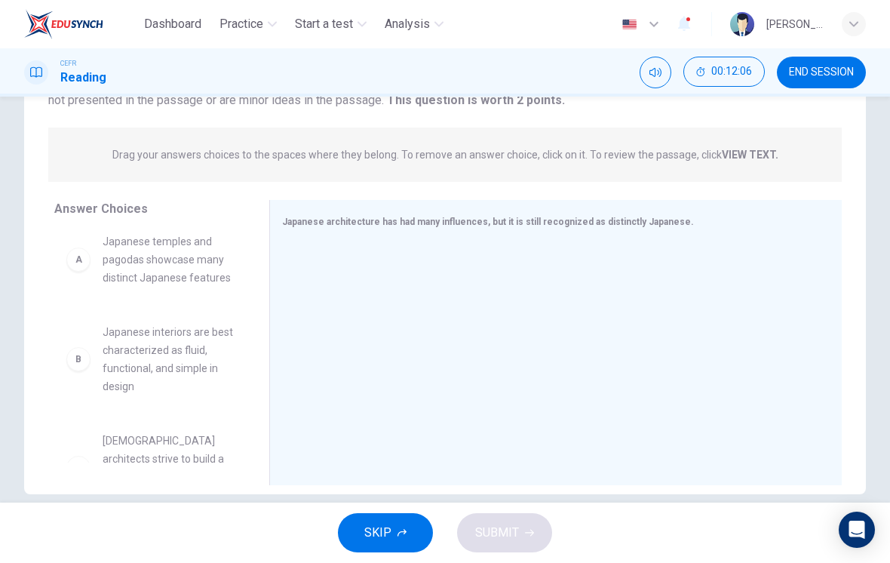
scroll to position [158, 0]
click at [167, 361] on div "A Japanese temples and pagodas showcase many distinct Japanese features C Japan…" at bounding box center [149, 335] width 191 height 232
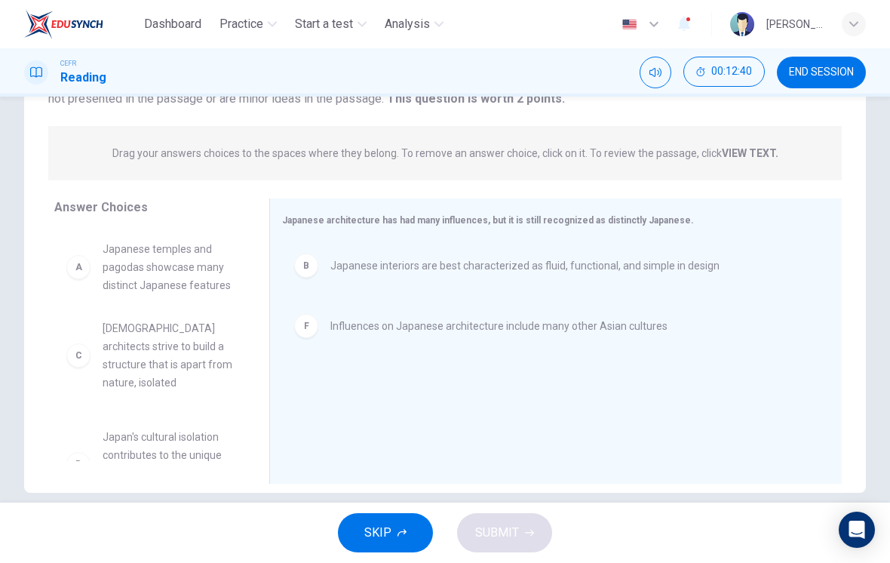
scroll to position [152, 0]
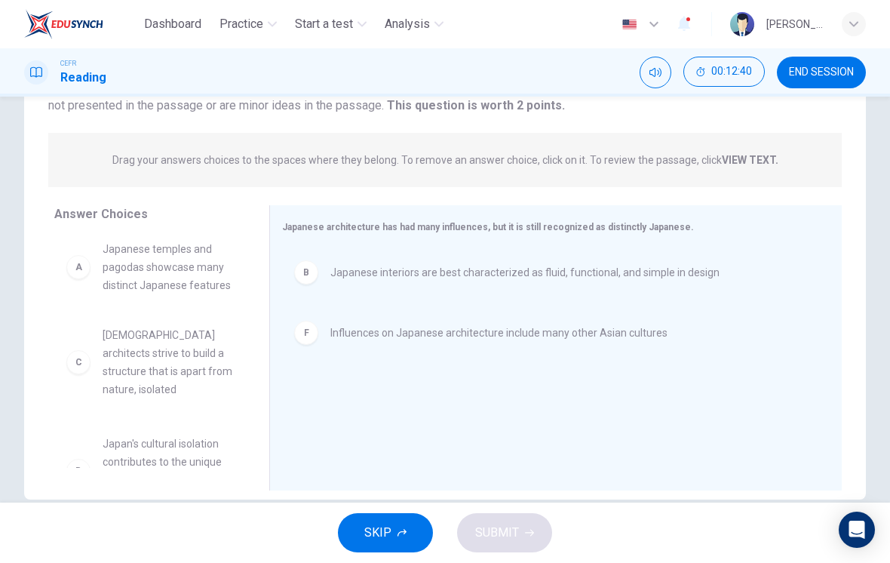
click at [186, 266] on div "C Japanese architects strive to build a structure that is apart from nature, is…" at bounding box center [149, 351] width 191 height 232
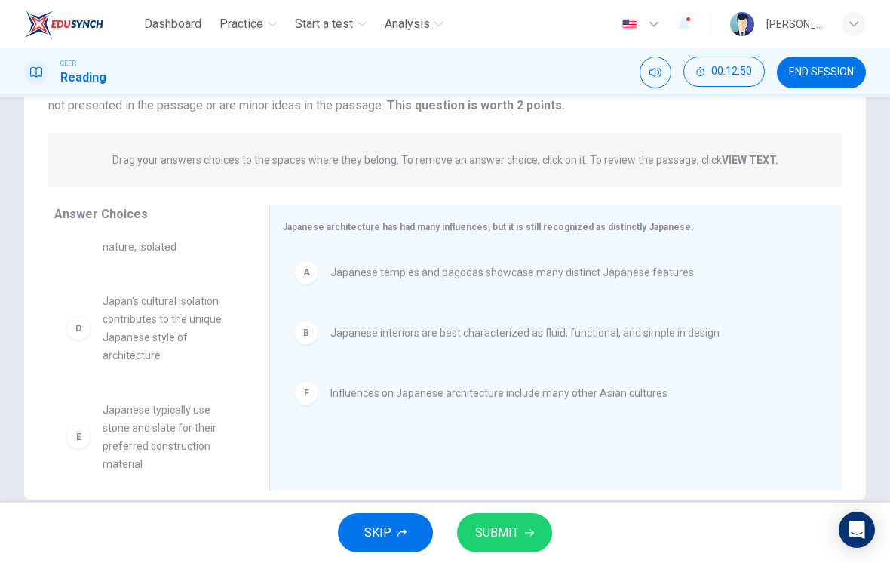
scroll to position [63, 0]
click at [514, 525] on span "SUBMIT" at bounding box center [497, 532] width 44 height 21
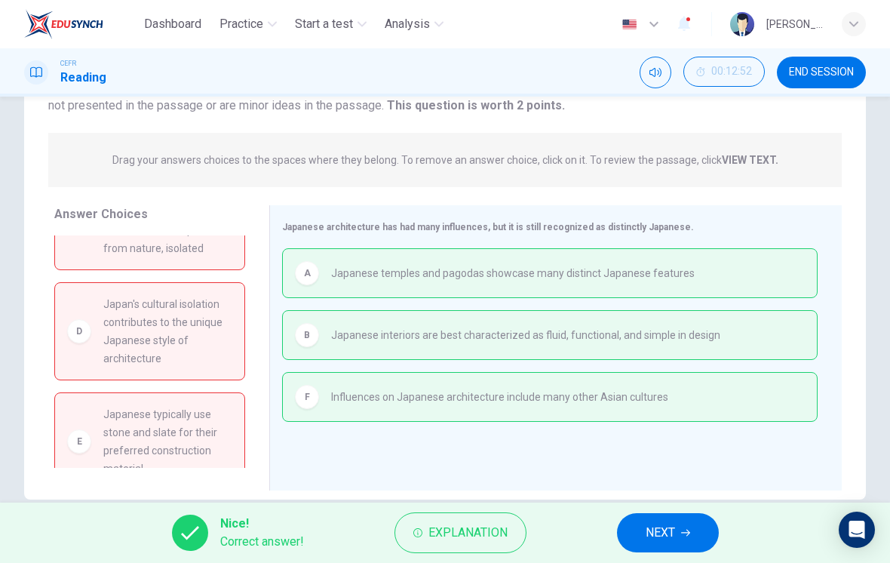
click at [673, 530] on span "NEXT" at bounding box center [660, 532] width 29 height 21
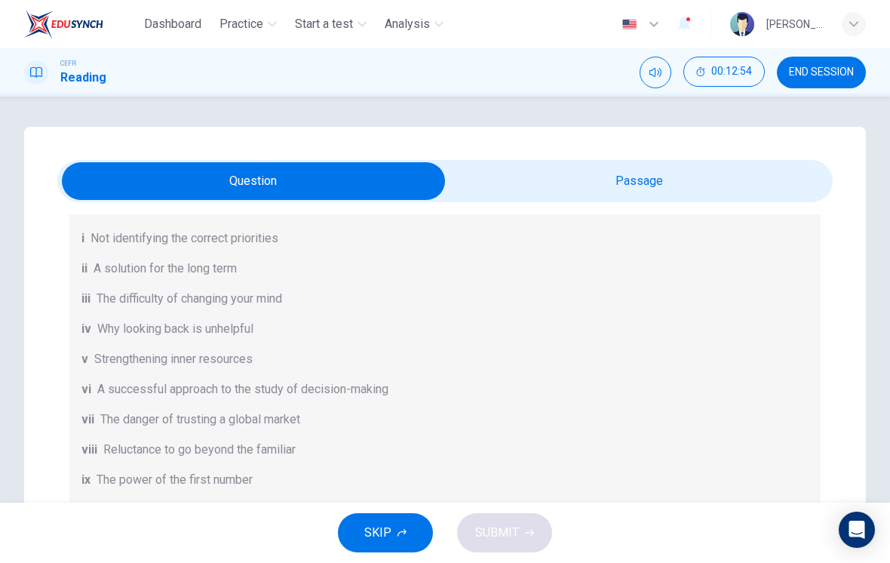
scroll to position [166, 0]
click at [841, 75] on span "END SESSION" at bounding box center [821, 72] width 65 height 12
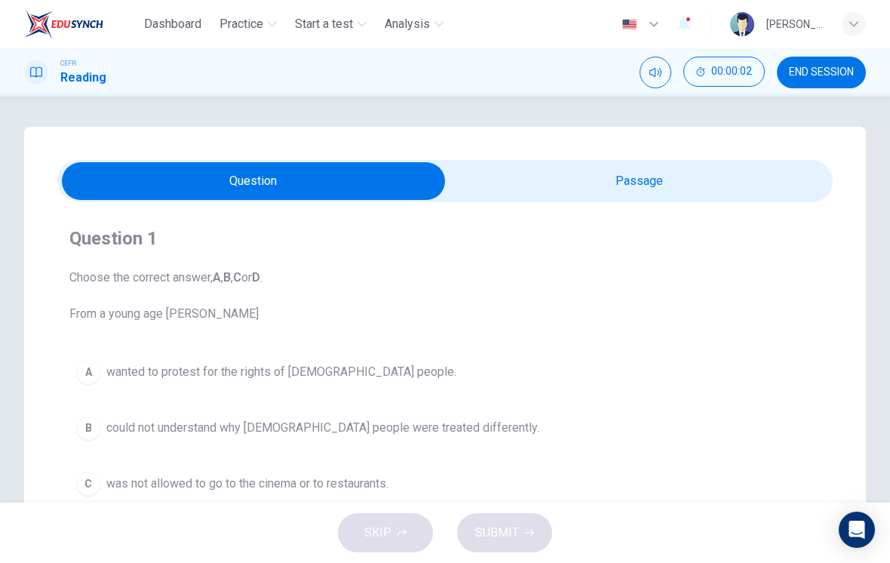
click at [619, 192] on input "checkbox" at bounding box center [253, 181] width 1163 height 38
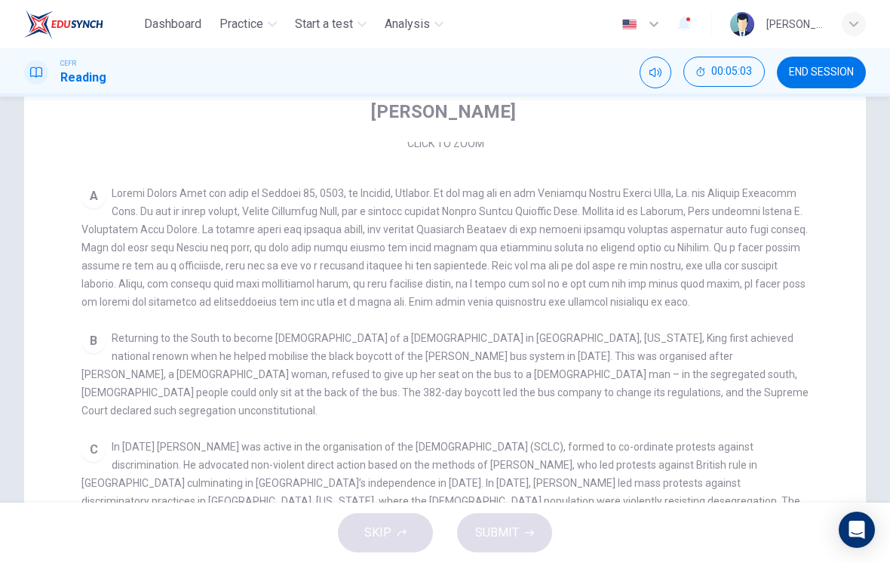
scroll to position [249, 0]
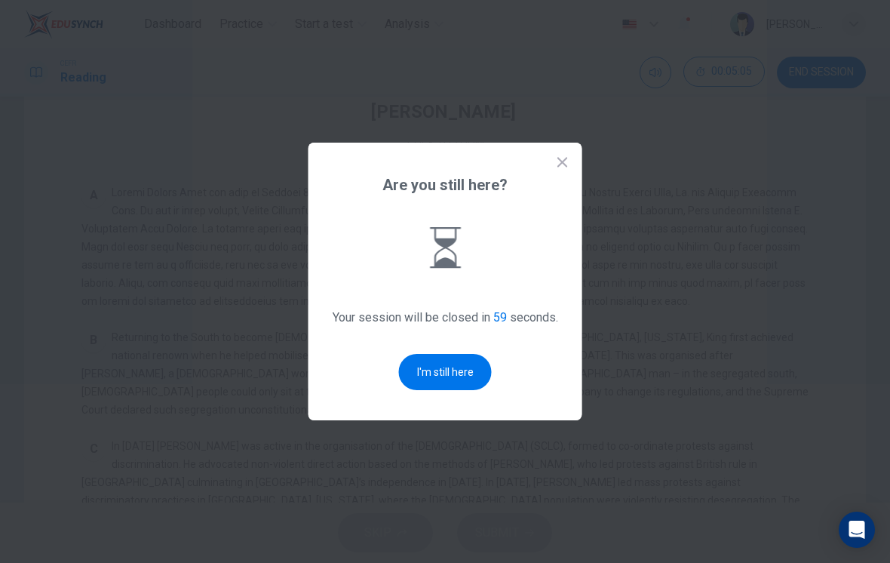
click at [464, 368] on button "I'm still here" at bounding box center [445, 372] width 93 height 36
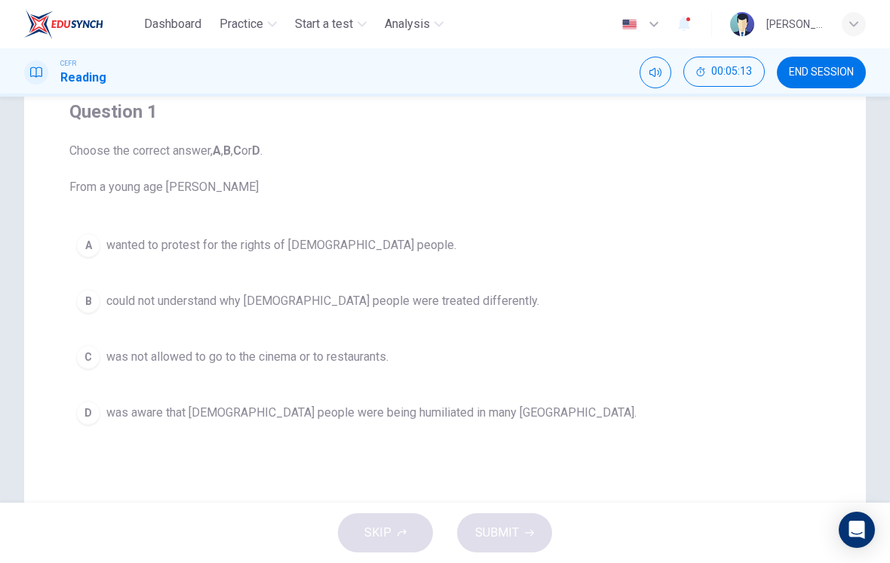
click at [81, 411] on div "D" at bounding box center [88, 412] width 24 height 24
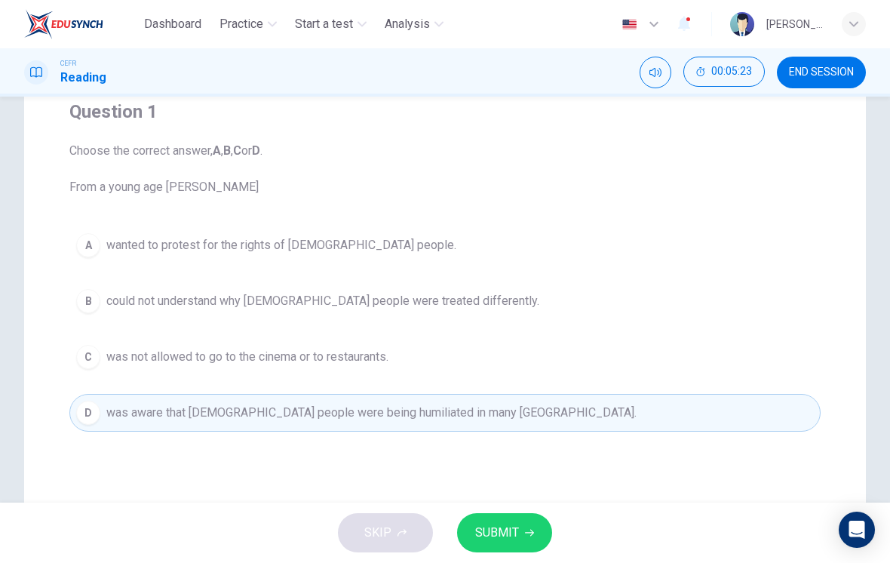
click at [503, 530] on span "SUBMIT" at bounding box center [497, 532] width 44 height 21
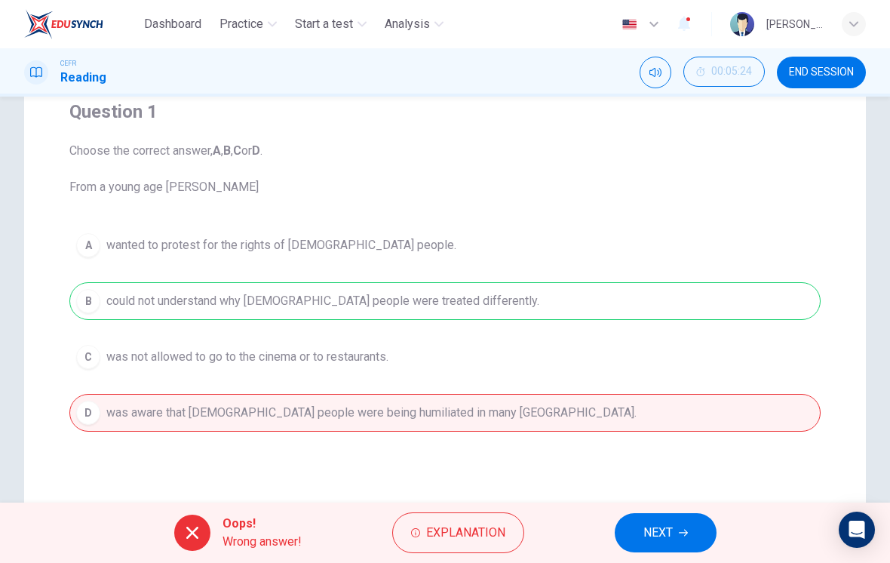
click at [480, 532] on span "Explanation" at bounding box center [465, 532] width 79 height 21
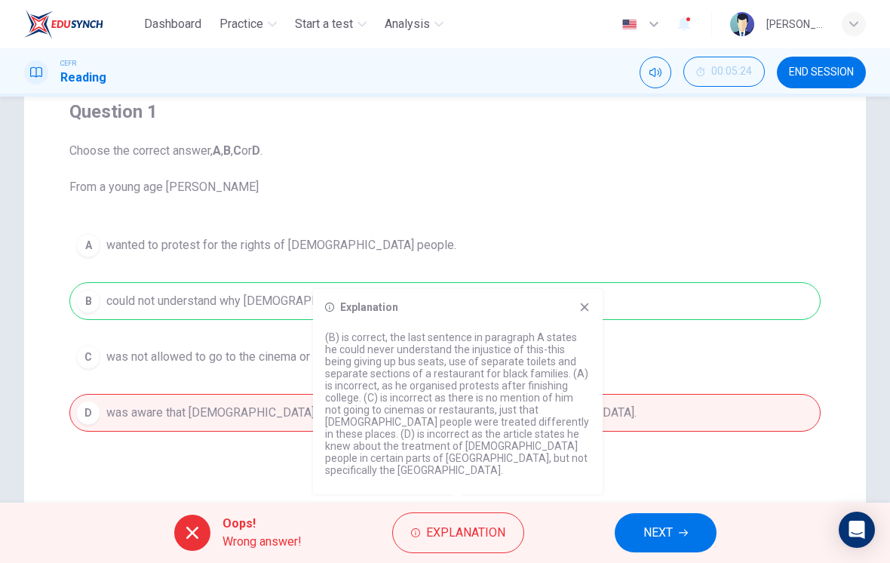
click at [589, 313] on icon at bounding box center [584, 307] width 12 height 12
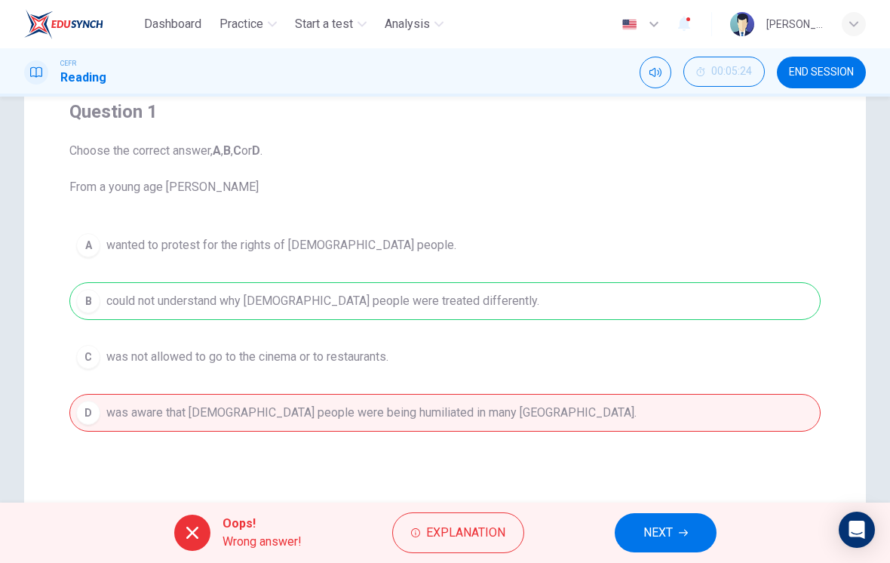
click at [662, 529] on span "NEXT" at bounding box center [657, 532] width 29 height 21
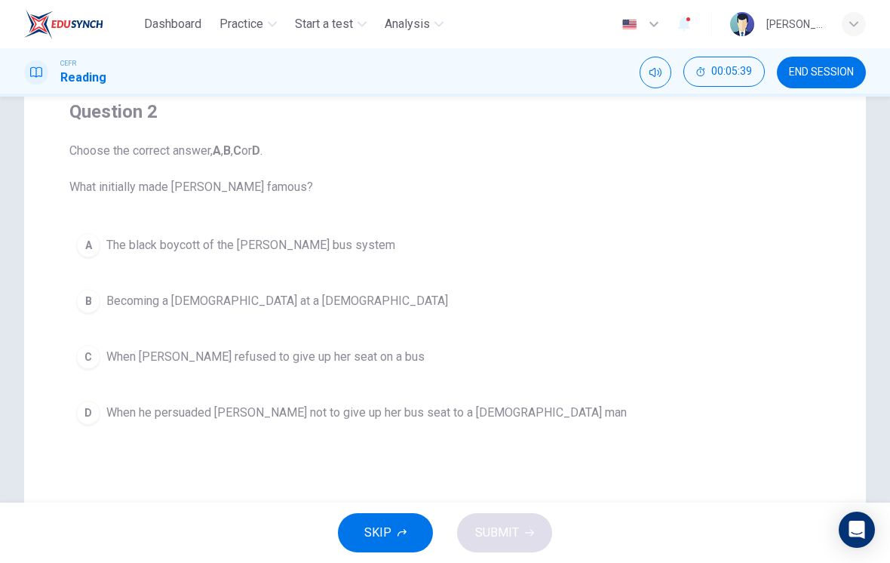
click at [97, 247] on div "A" at bounding box center [88, 245] width 24 height 24
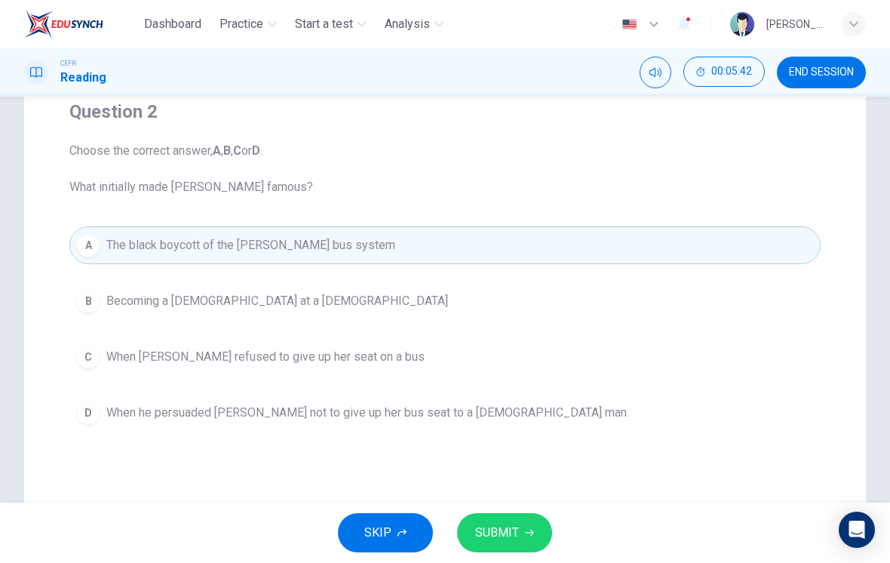
click at [500, 530] on span "SUBMIT" at bounding box center [497, 532] width 44 height 21
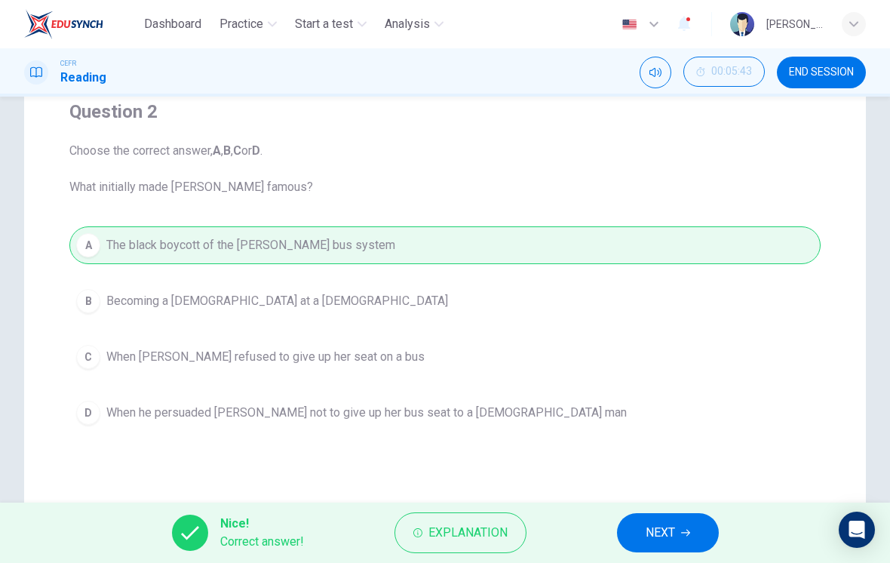
click at [650, 532] on span "NEXT" at bounding box center [660, 532] width 29 height 21
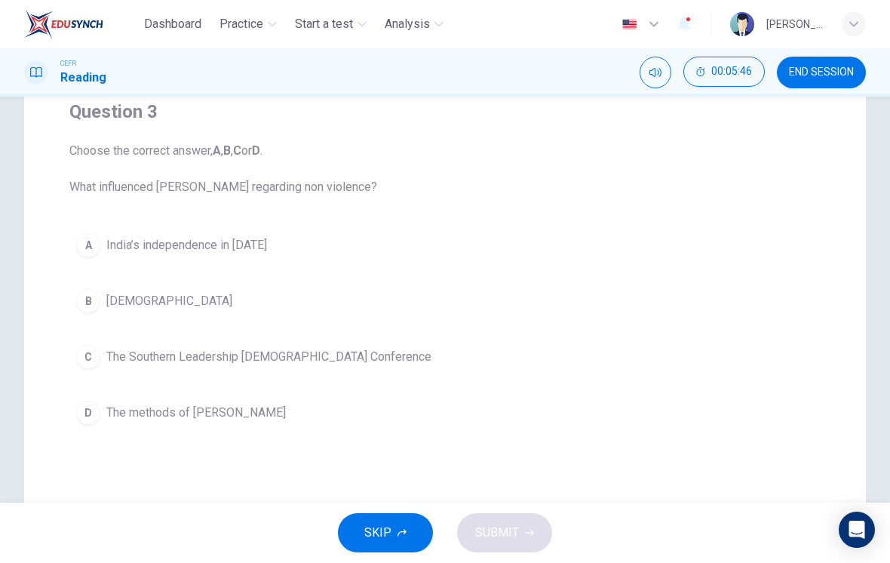
click at [94, 230] on button "A India’s independence in [DATE]" at bounding box center [444, 245] width 751 height 38
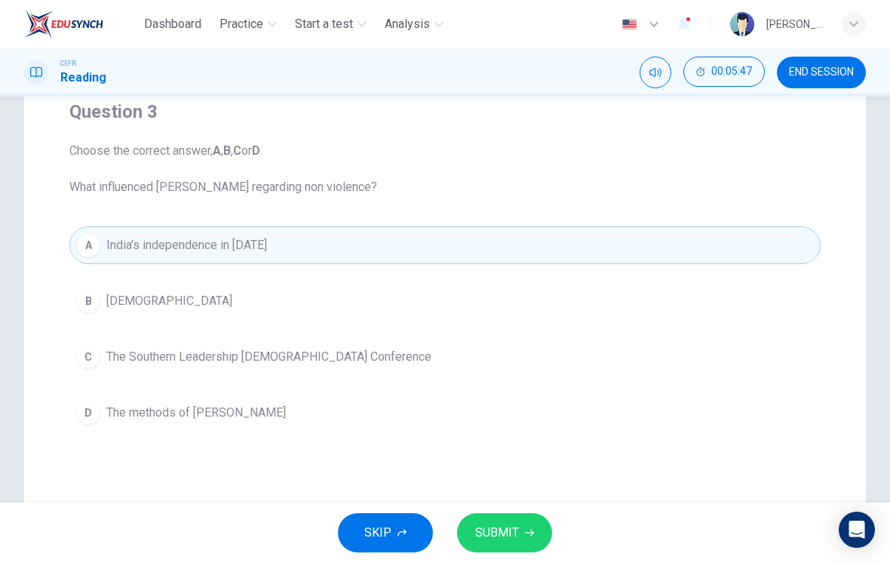
click at [494, 532] on span "SUBMIT" at bounding box center [497, 532] width 44 height 21
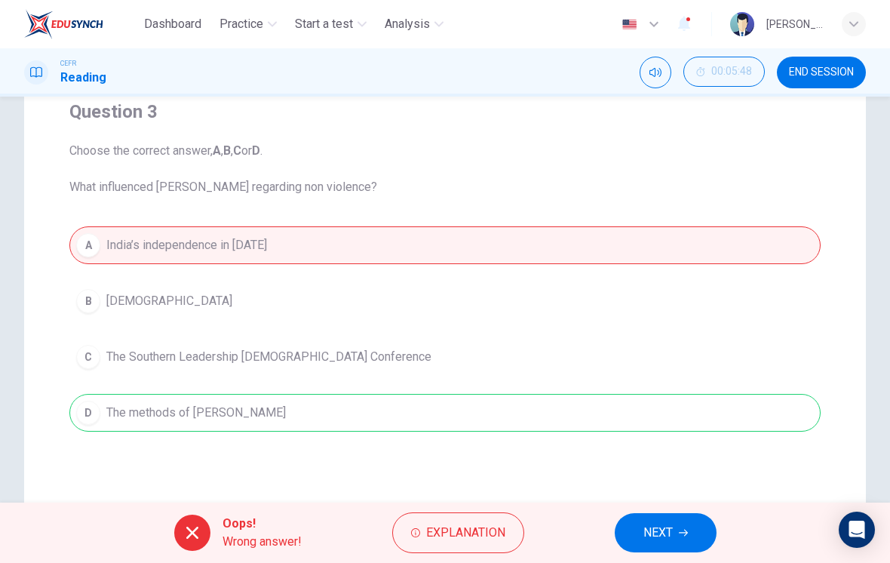
click at [657, 544] on button "NEXT" at bounding box center [666, 532] width 102 height 39
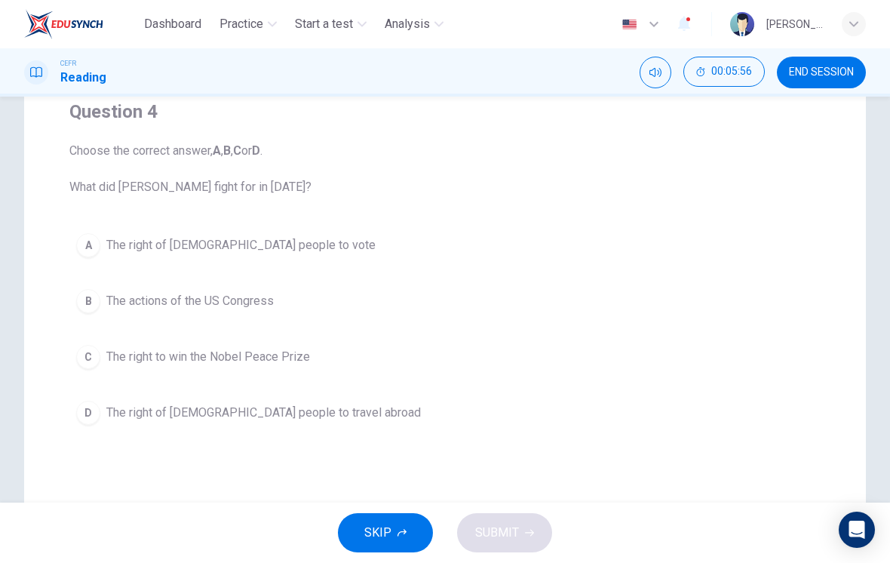
click at [807, 166] on span "Choose the correct answer, A , B , C or D . What did [PERSON_NAME] fight for in…" at bounding box center [444, 169] width 751 height 54
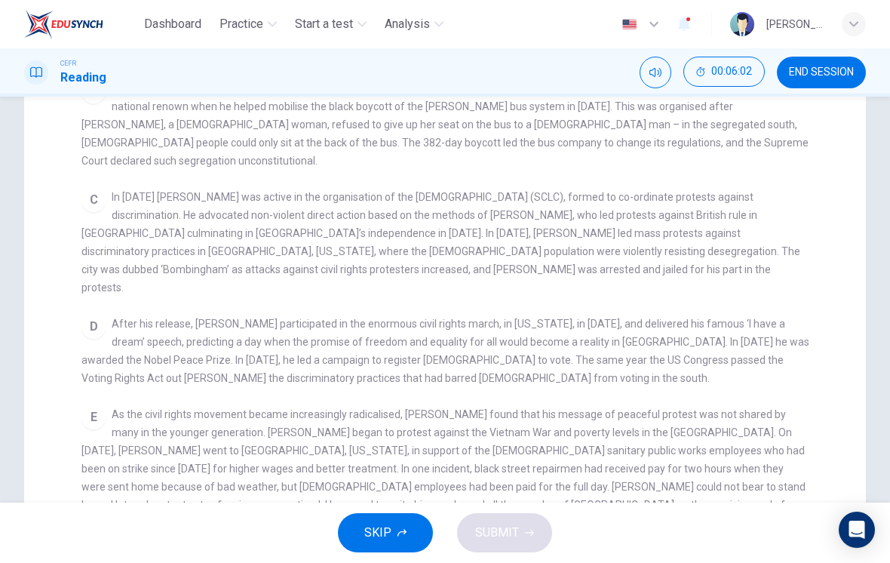
scroll to position [201, 0]
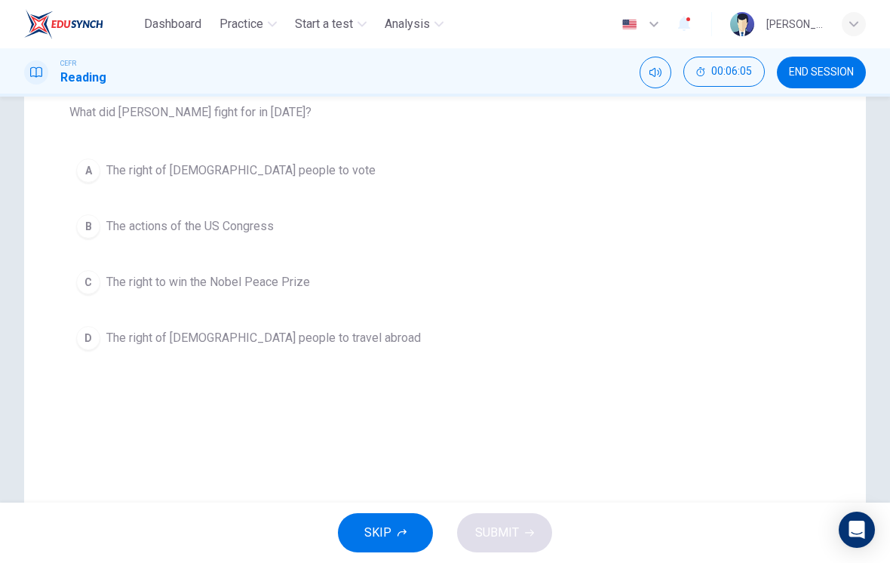
click at [97, 173] on div "A" at bounding box center [88, 170] width 24 height 24
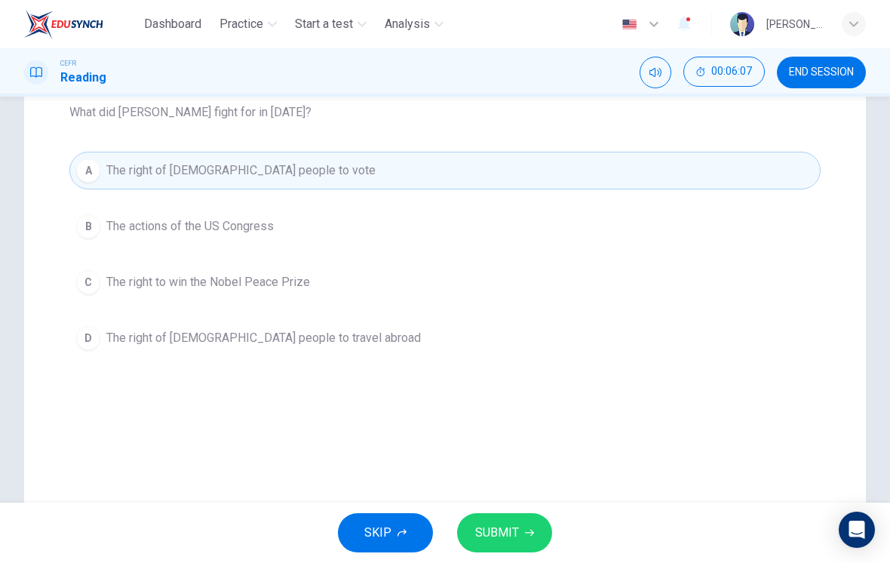
click at [509, 538] on span "SUBMIT" at bounding box center [497, 532] width 44 height 21
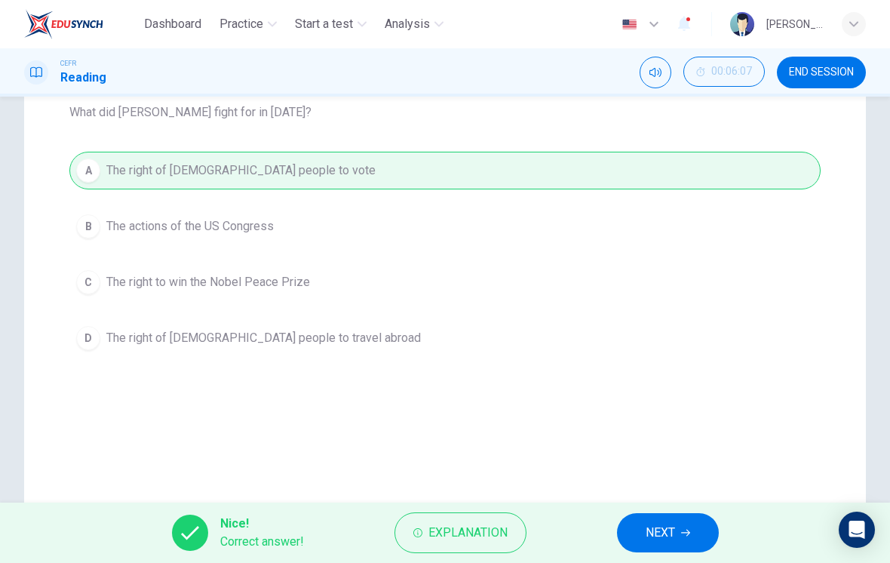
click at [648, 541] on span "NEXT" at bounding box center [660, 532] width 29 height 21
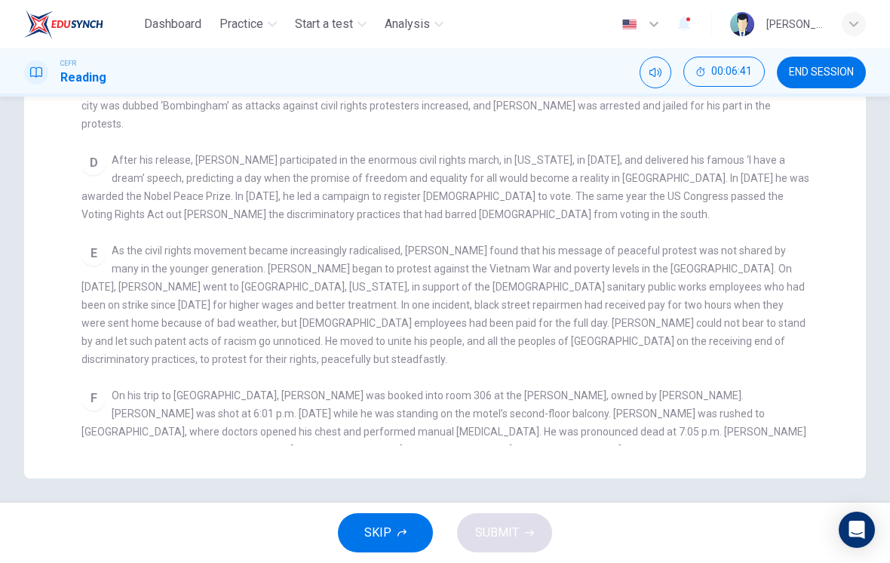
scroll to position [367, 0]
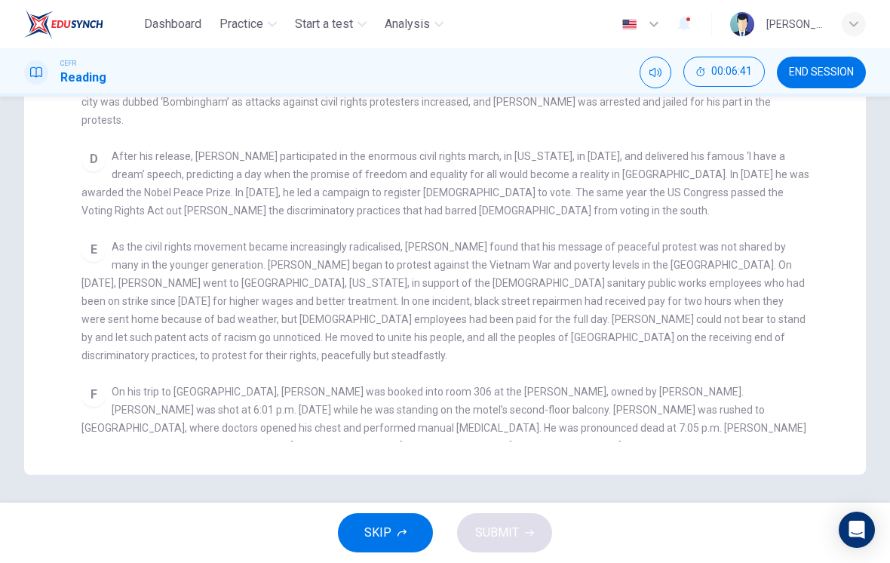
click at [731, 205] on div "CLICK TO ZOOM Click to Zoom A B Returning to the South to become [DEMOGRAPHIC_D…" at bounding box center [454, 171] width 747 height 540
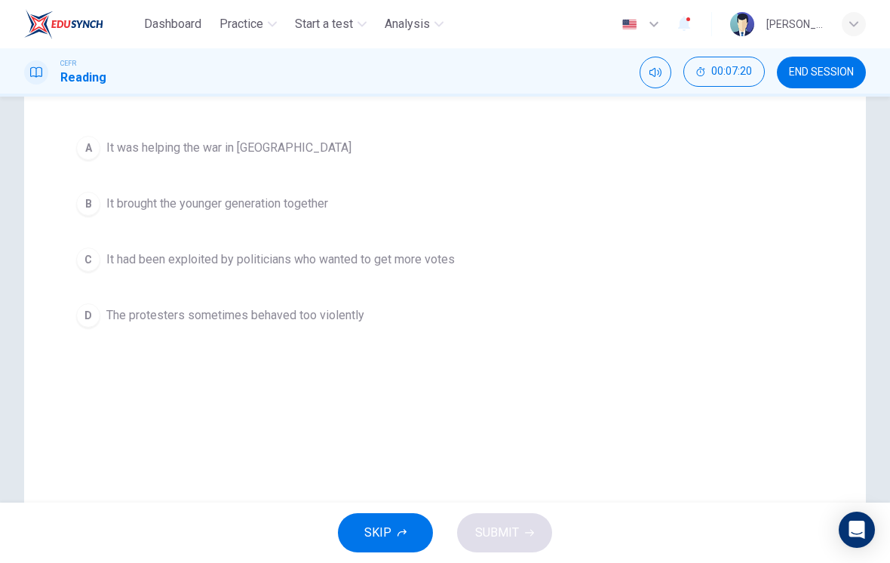
scroll to position [196, 0]
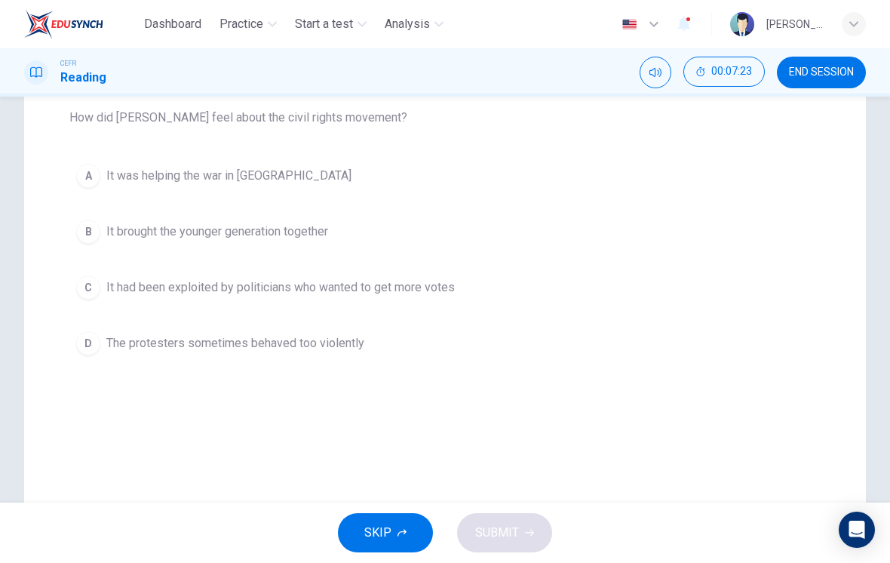
click at [765, 217] on button "B It brought the younger generation together" at bounding box center [444, 232] width 751 height 38
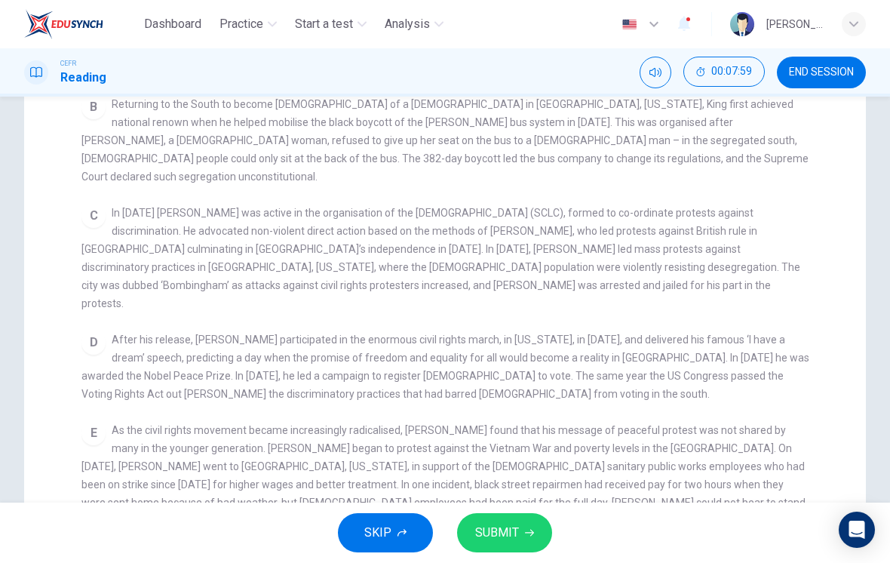
scroll to position [425, 0]
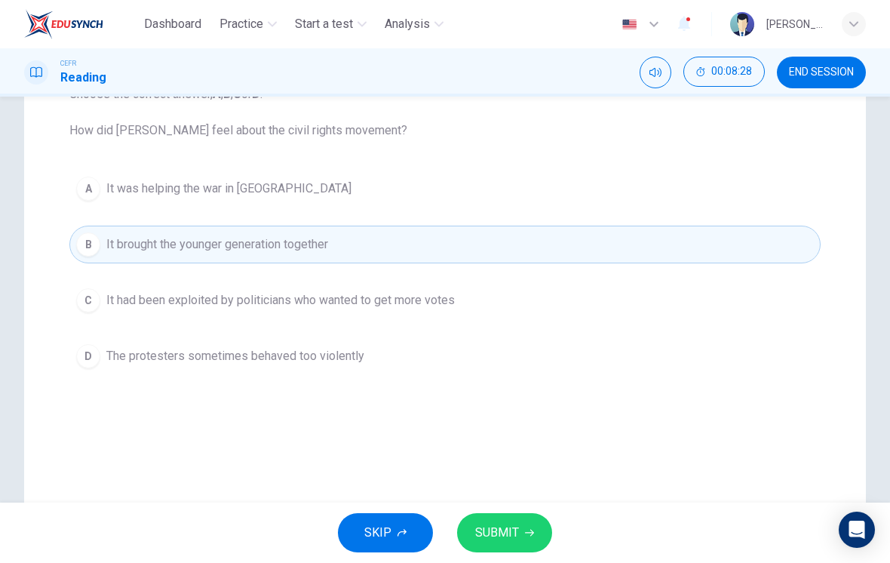
click at [99, 299] on div "C" at bounding box center [88, 300] width 24 height 24
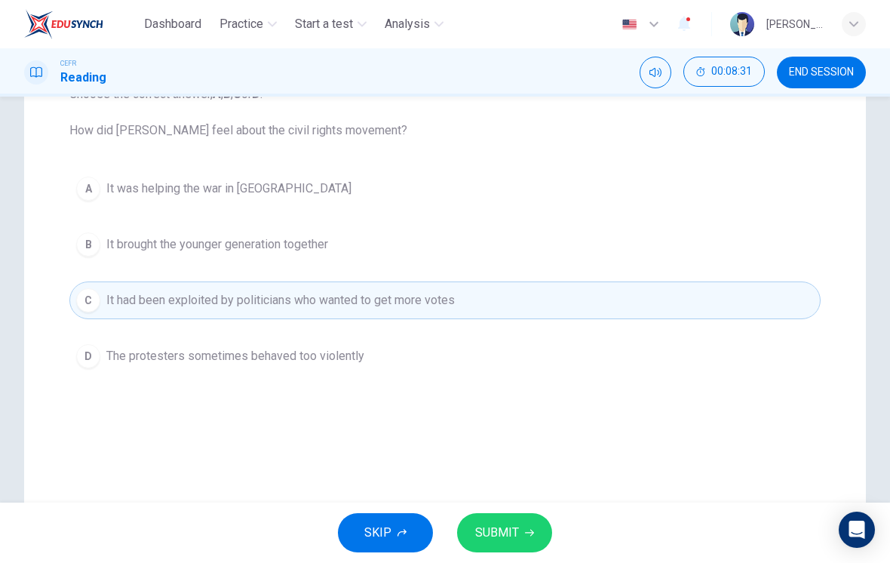
click at [501, 531] on span "SUBMIT" at bounding box center [497, 532] width 44 height 21
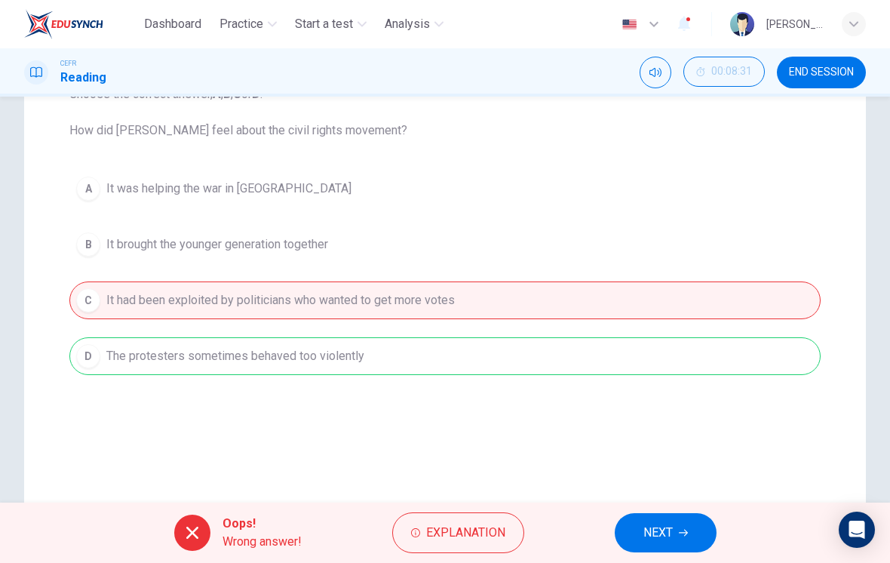
click at [455, 532] on span "Explanation" at bounding box center [465, 532] width 79 height 21
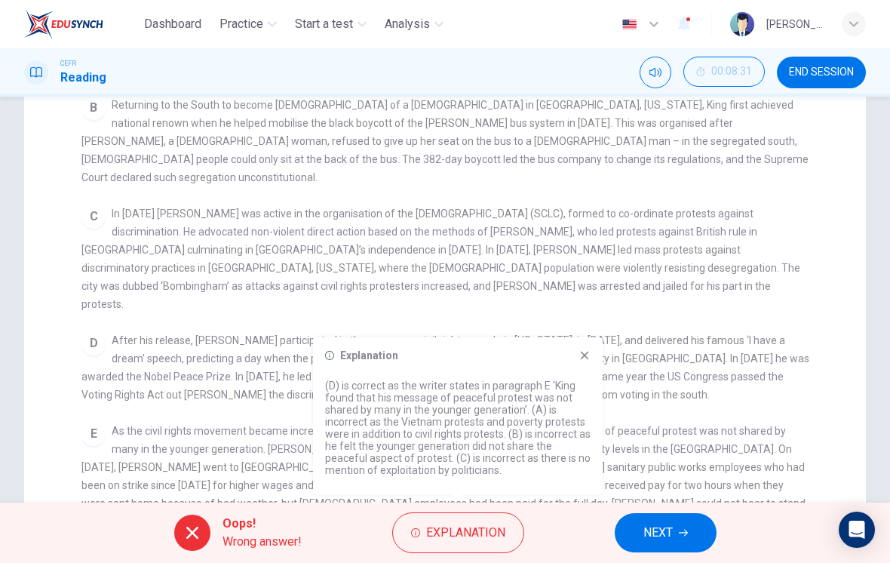
click at [593, 348] on div "Explanation (D) is correct as the writer states in paragraph E ‘King found that…" at bounding box center [458, 415] width 290 height 157
click at [581, 360] on icon at bounding box center [584, 355] width 12 height 12
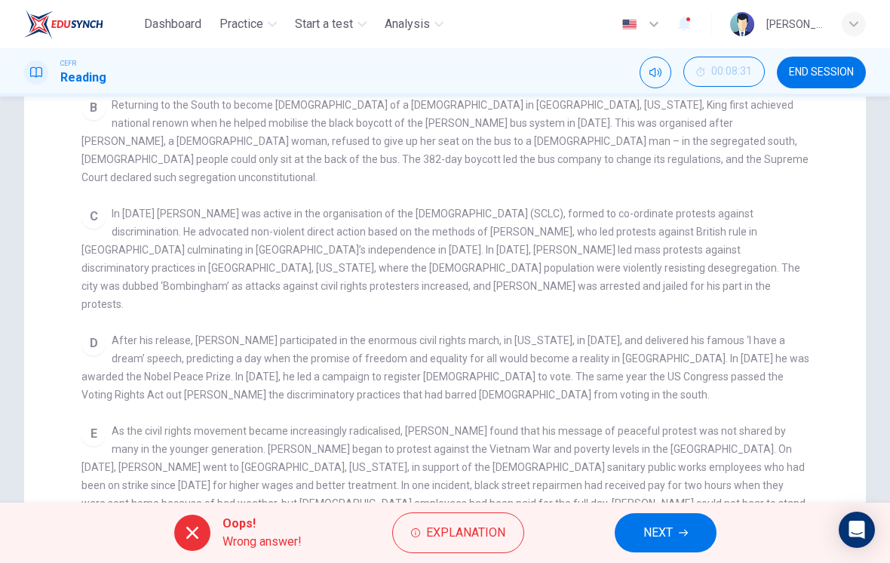
checkbox input "false"
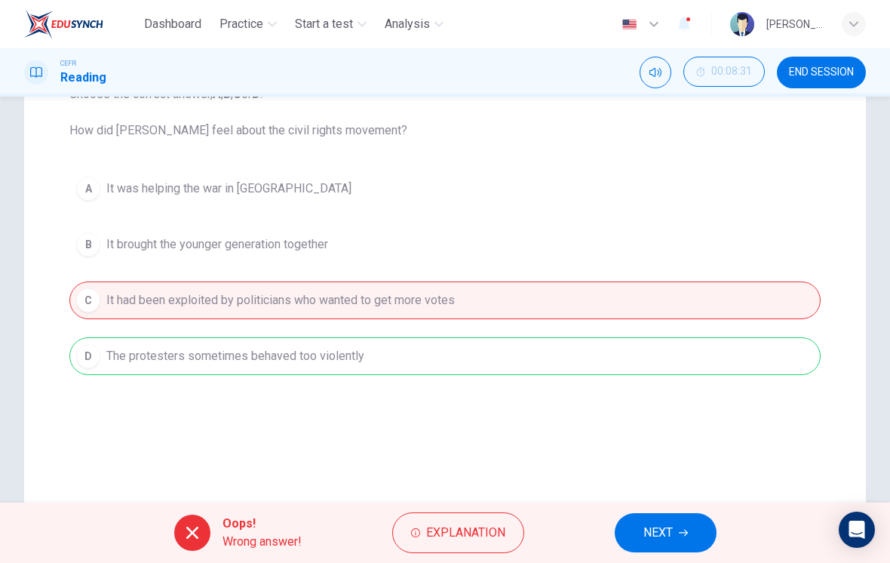
click at [661, 534] on span "NEXT" at bounding box center [657, 532] width 29 height 21
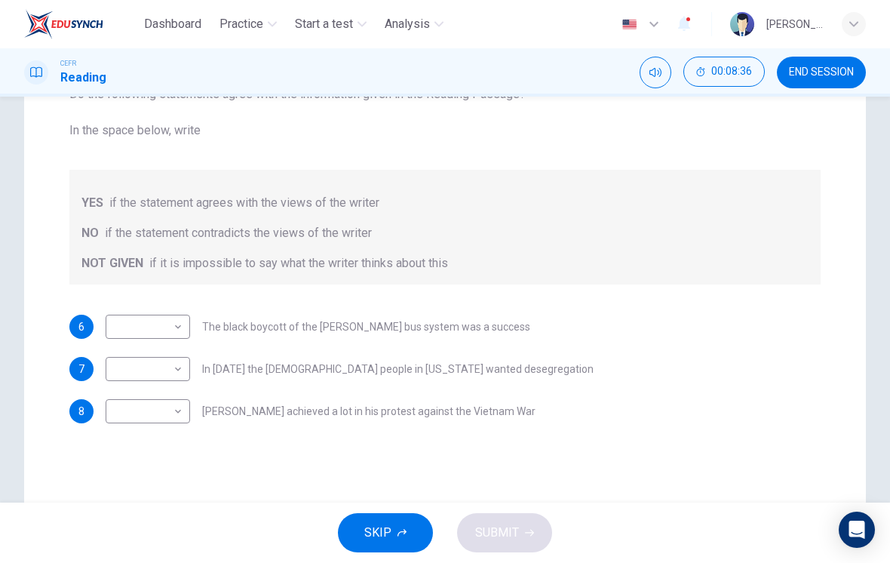
click at [129, 326] on body "Dashboard Practice Start a test Analysis English en ​ [PERSON_NAME] [PERSON_NAM…" at bounding box center [445, 281] width 890 height 563
click at [110, 345] on li "YES" at bounding box center [148, 351] width 84 height 24
type input "YES"
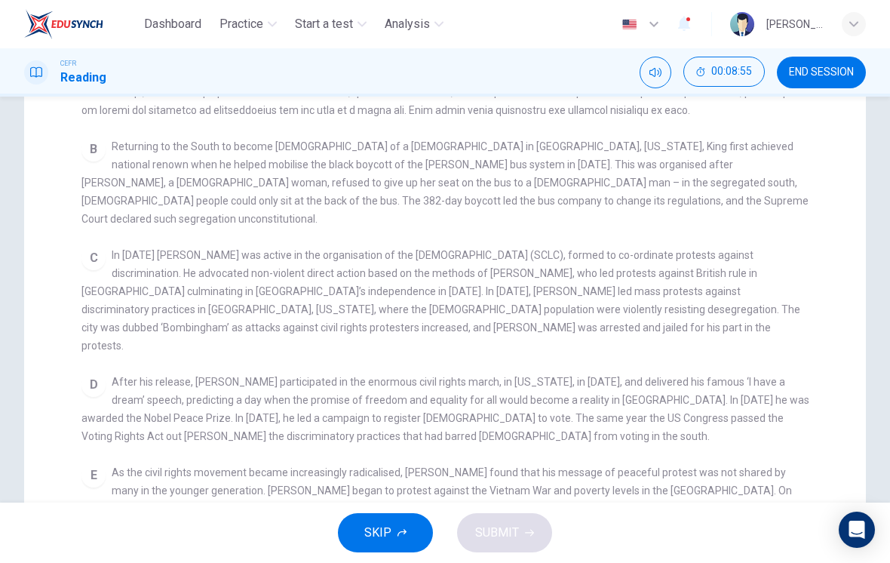
scroll to position [394, 0]
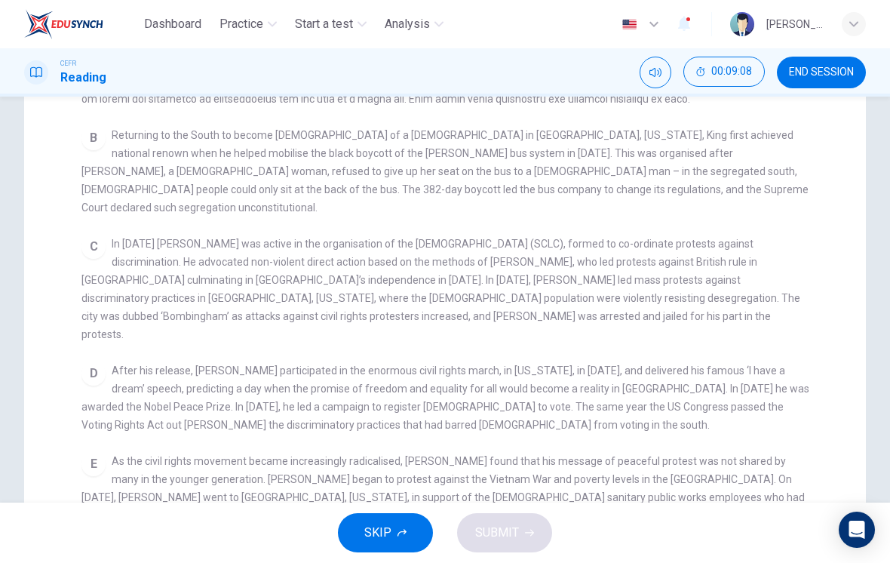
checkbox input "false"
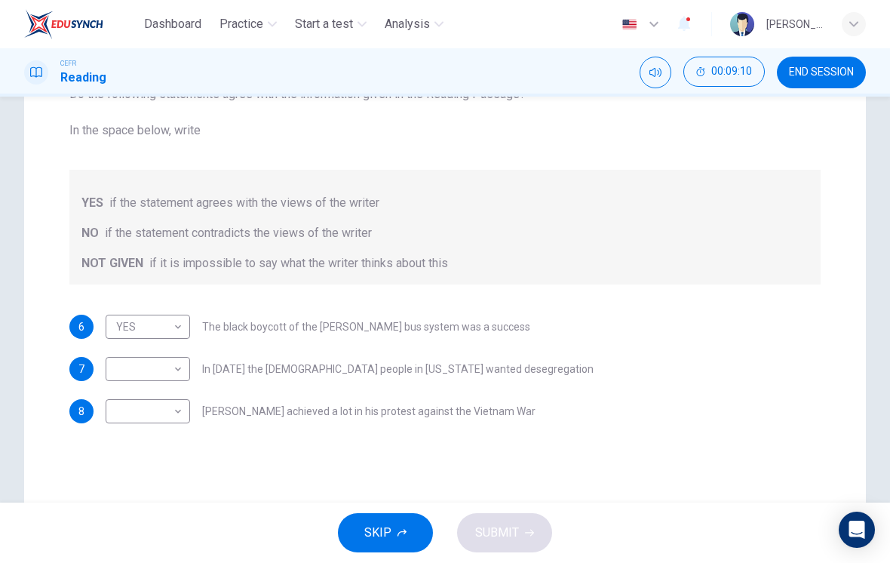
click at [121, 369] on body "Dashboard Practice Start a test Analysis English en ​ [PERSON_NAME] [PERSON_NAM…" at bounding box center [445, 281] width 890 height 563
click at [120, 391] on li "YES" at bounding box center [148, 393] width 84 height 24
type input "YES"
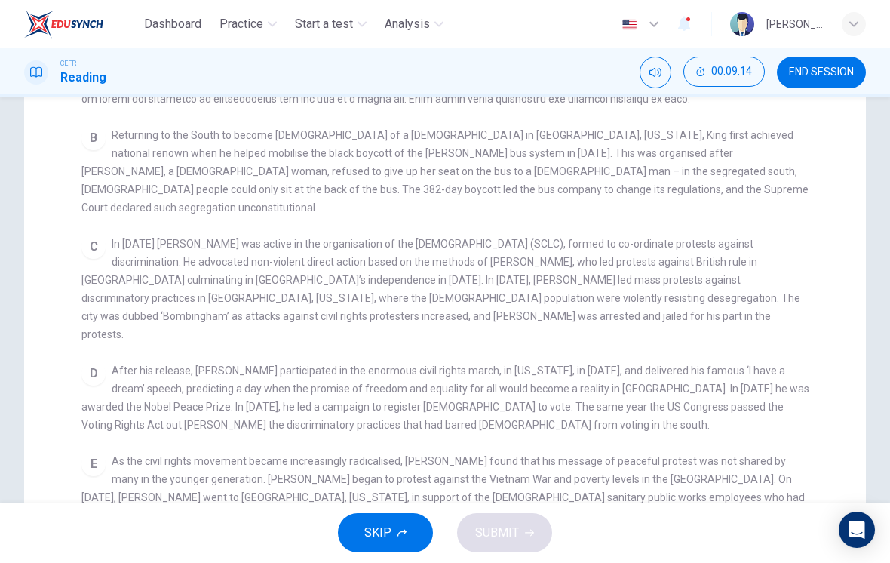
checkbox input "false"
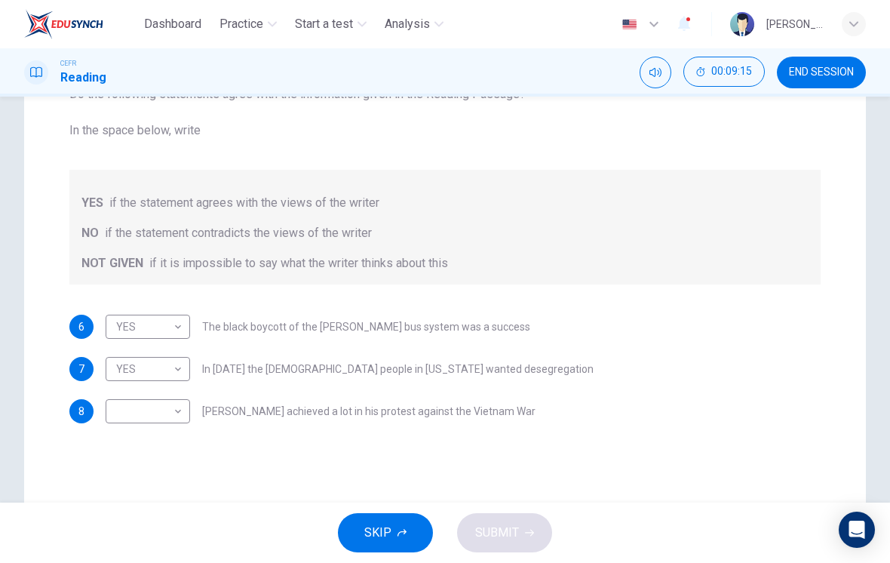
click at [134, 359] on body "Dashboard Practice Start a test Analysis English en ​ [PERSON_NAME] [PERSON_NAM…" at bounding box center [445, 281] width 890 height 563
click at [118, 416] on li "NO" at bounding box center [148, 417] width 84 height 24
type input "NO"
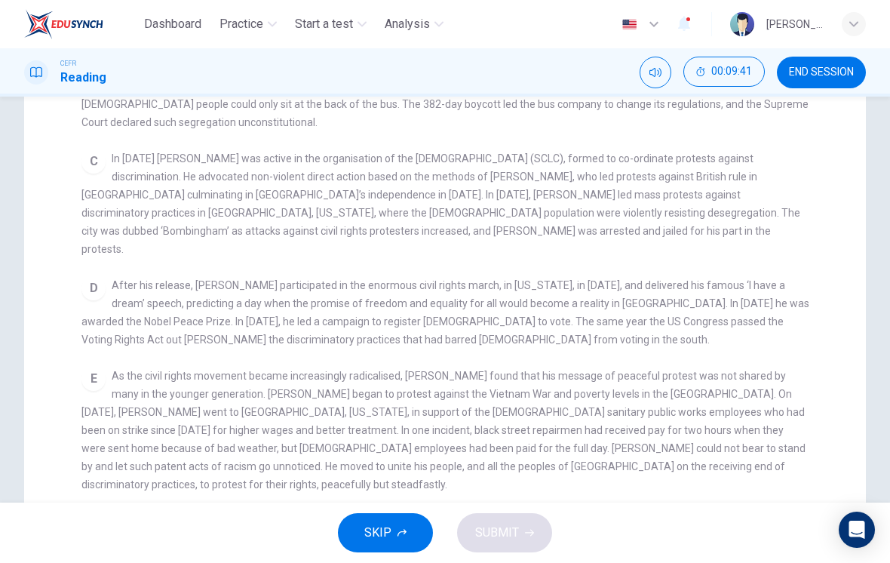
scroll to position [248, 0]
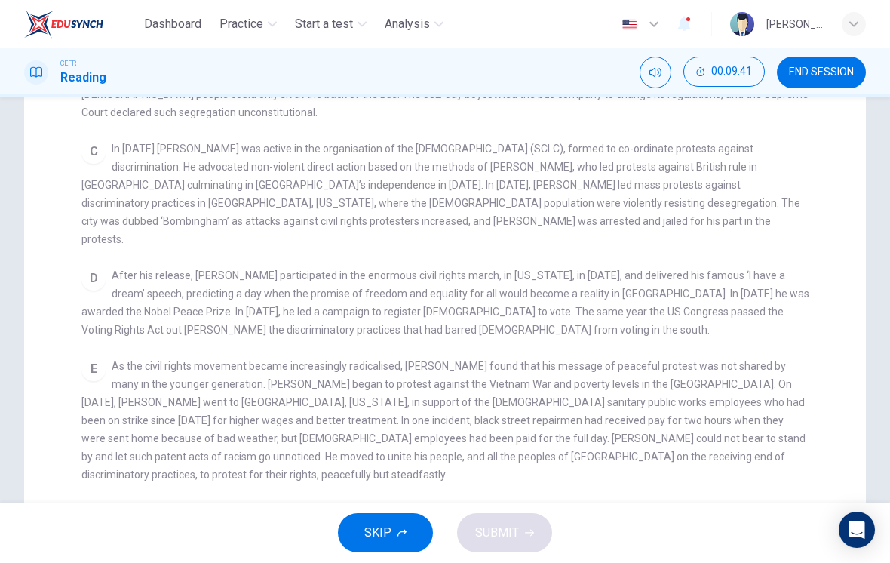
click at [713, 200] on span "In [DATE] [PERSON_NAME] was active in the organisation of the [DEMOGRAPHIC_DATA…" at bounding box center [440, 194] width 719 height 103
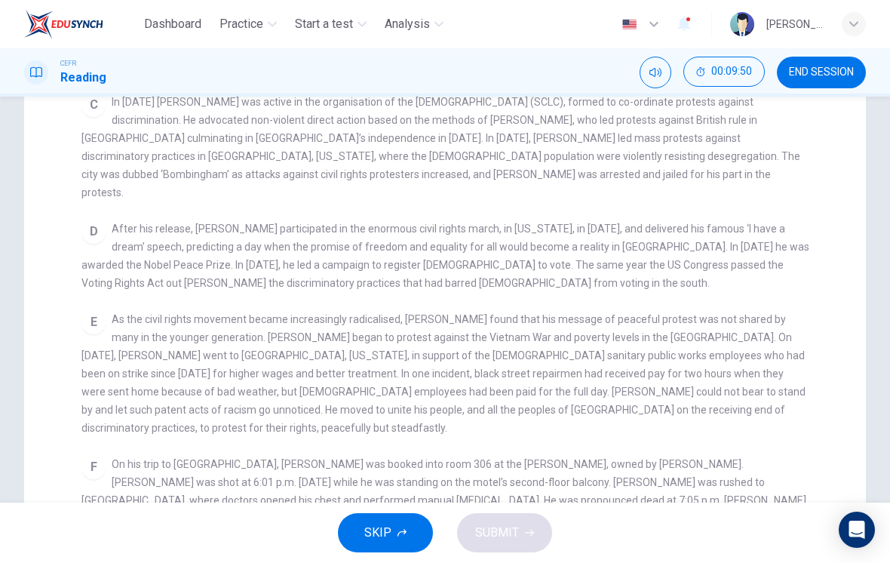
scroll to position [305, 0]
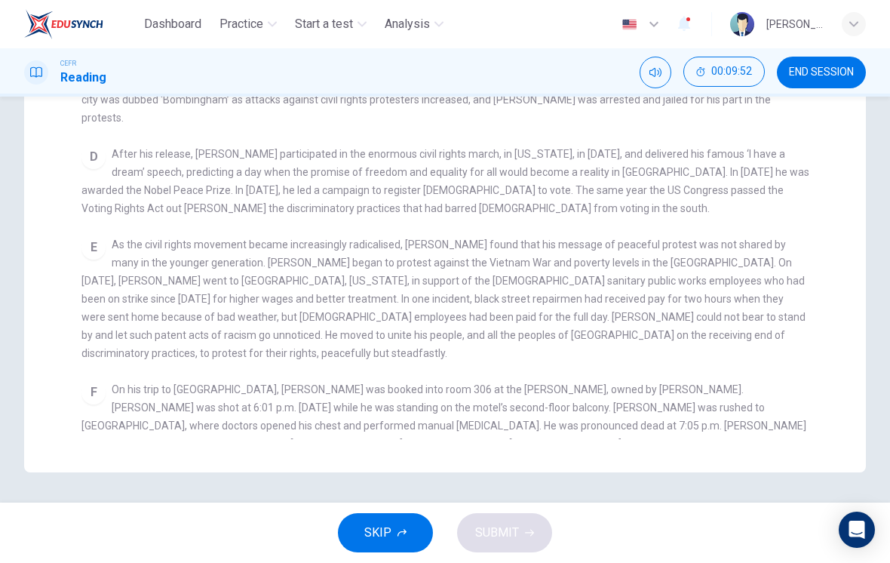
click at [727, 201] on div "CLICK TO ZOOM Click to Zoom A B Returning to the South to become [DEMOGRAPHIC_D…" at bounding box center [454, 169] width 747 height 540
checkbox input "false"
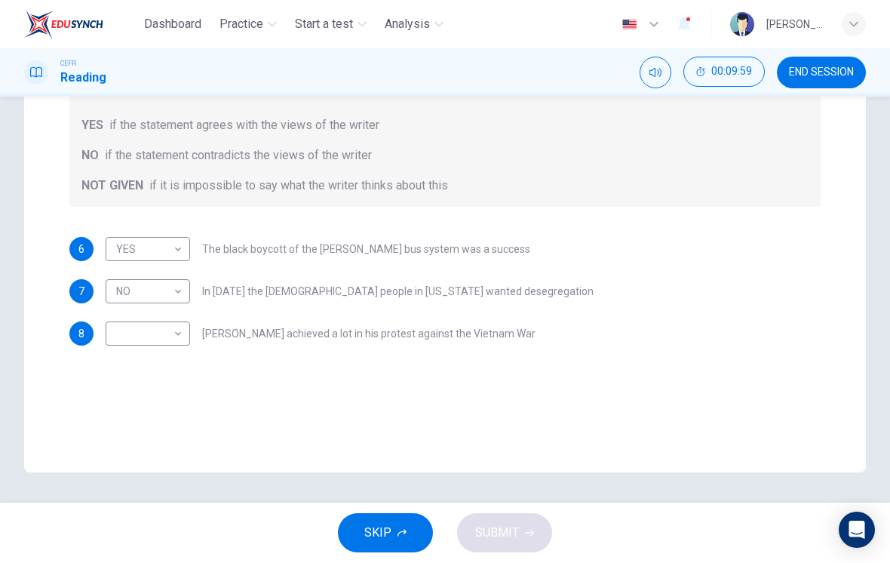
scroll to position [261, 0]
click at [124, 328] on body "Dashboard Practice Start a test Analysis English en ​ [PERSON_NAME] [PERSON_NAM…" at bounding box center [445, 281] width 890 height 563
click at [122, 403] on li "NOT GIVEN" at bounding box center [148, 406] width 84 height 24
type input "NOT GIVEN"
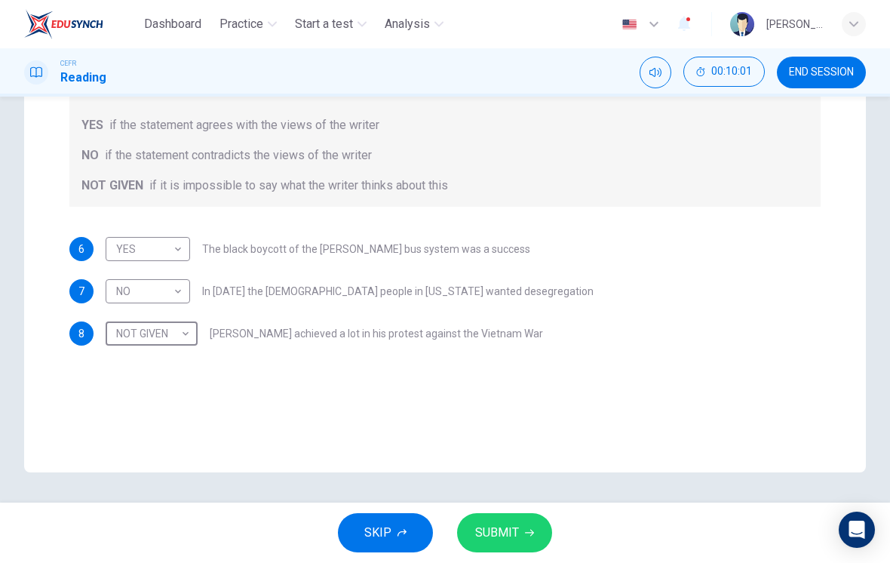
click at [499, 533] on span "SUBMIT" at bounding box center [497, 532] width 44 height 21
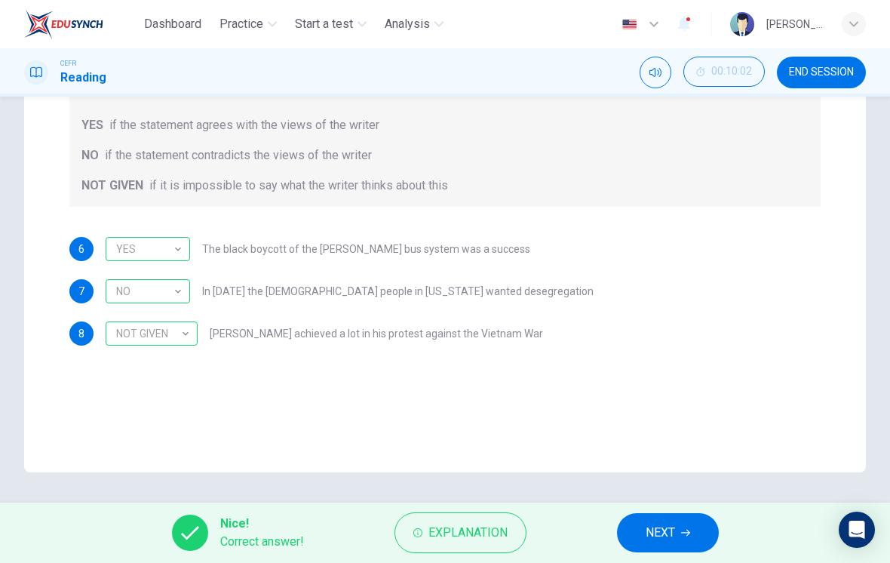
click at [666, 538] on span "NEXT" at bounding box center [660, 532] width 29 height 21
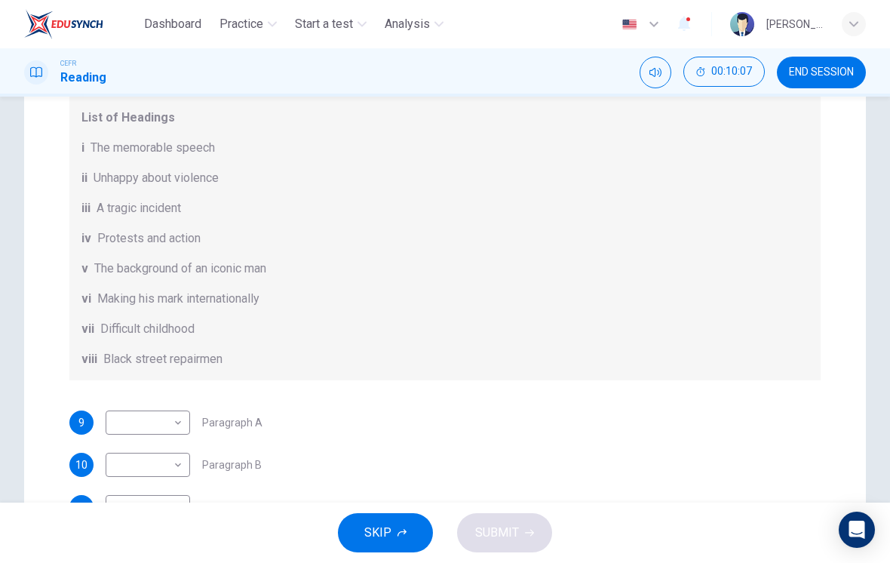
scroll to position [118, 0]
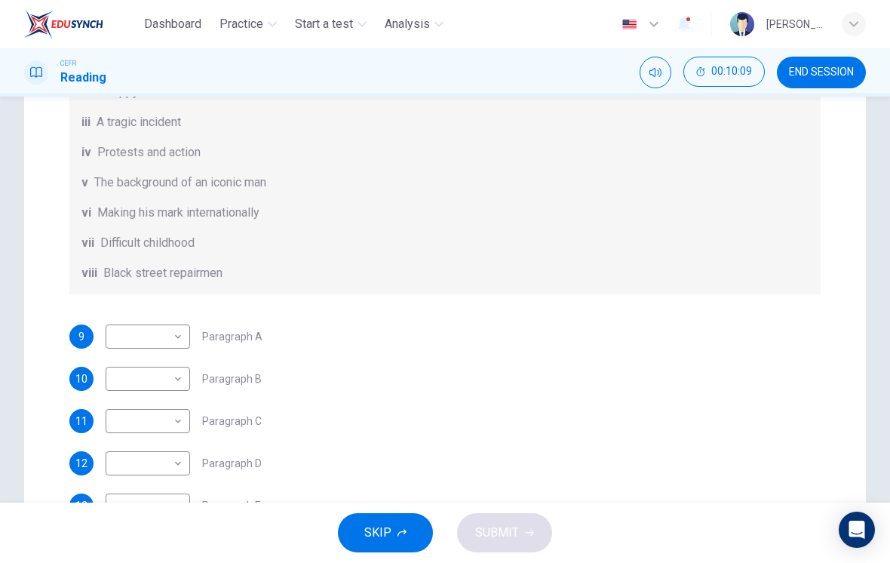
click at [118, 335] on body "Dashboard Practice Start a test Analysis English en ​ [PERSON_NAME] [PERSON_NAM…" at bounding box center [445, 281] width 890 height 563
click at [117, 499] on li "vii" at bounding box center [148, 505] width 84 height 24
type input "vii"
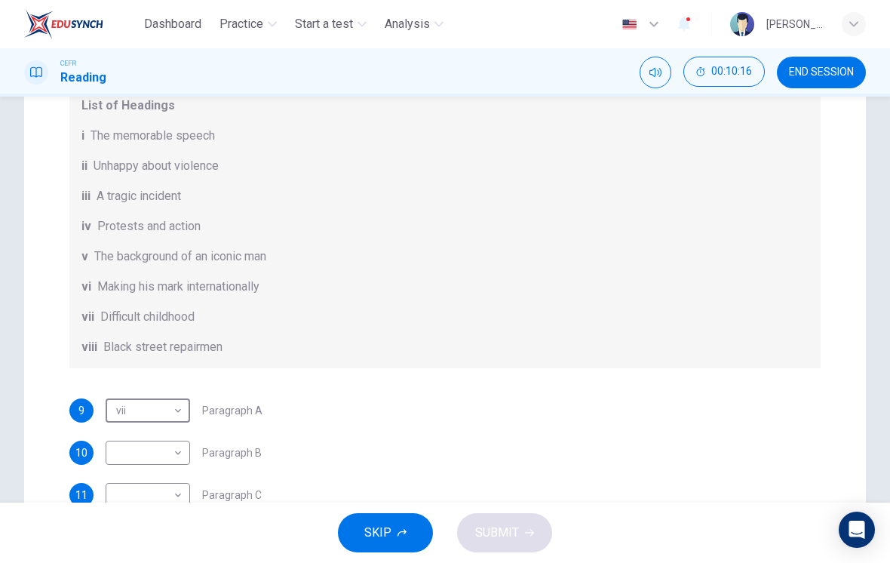
scroll to position [64, 0]
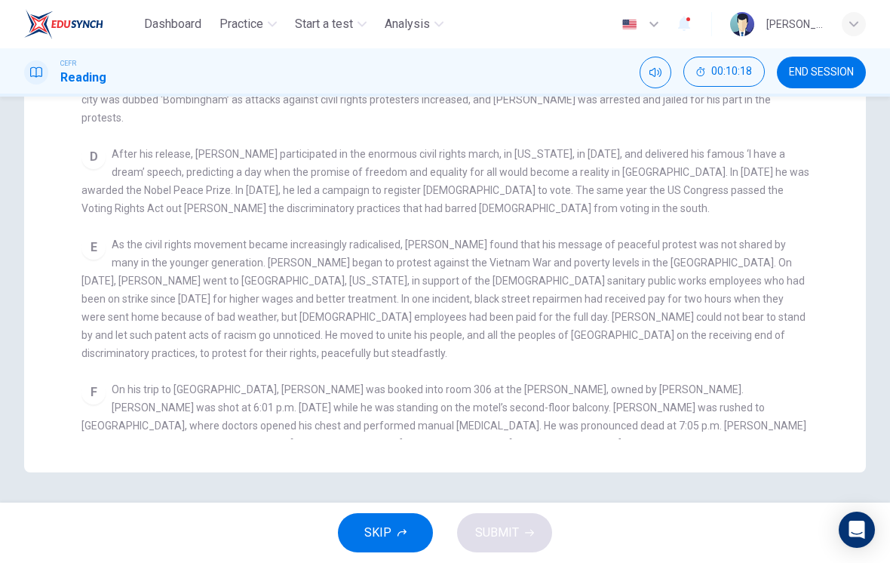
click at [103, 380] on div "F On his trip to [GEOGRAPHIC_DATA], [PERSON_NAME] was booked into room 306 at t…" at bounding box center [445, 416] width 728 height 72
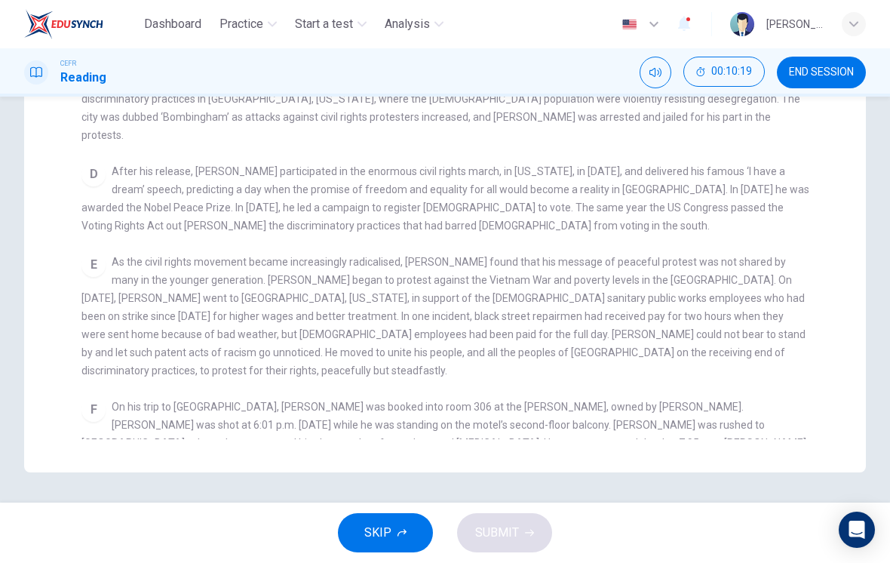
scroll to position [392, 0]
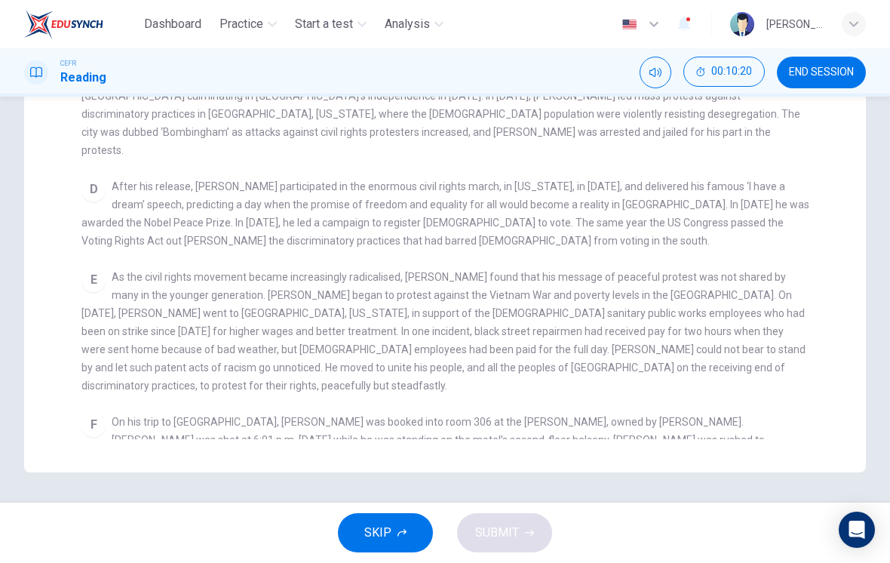
checkbox input "false"
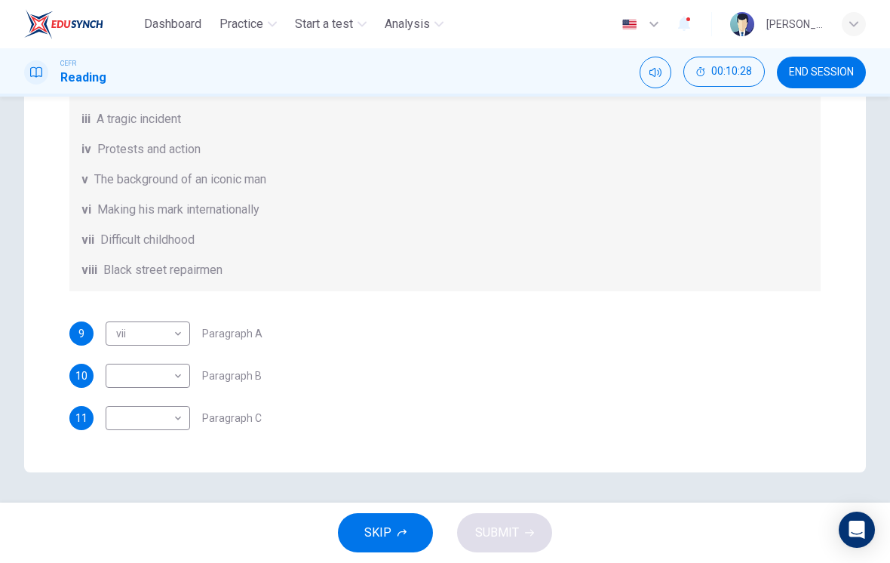
scroll to position [382, 0]
click at [125, 373] on body "Dashboard Practice Start a test Analysis English en ​ [PERSON_NAME] [PERSON_NAM…" at bounding box center [445, 281] width 890 height 563
click at [672, 322] on div at bounding box center [445, 281] width 890 height 563
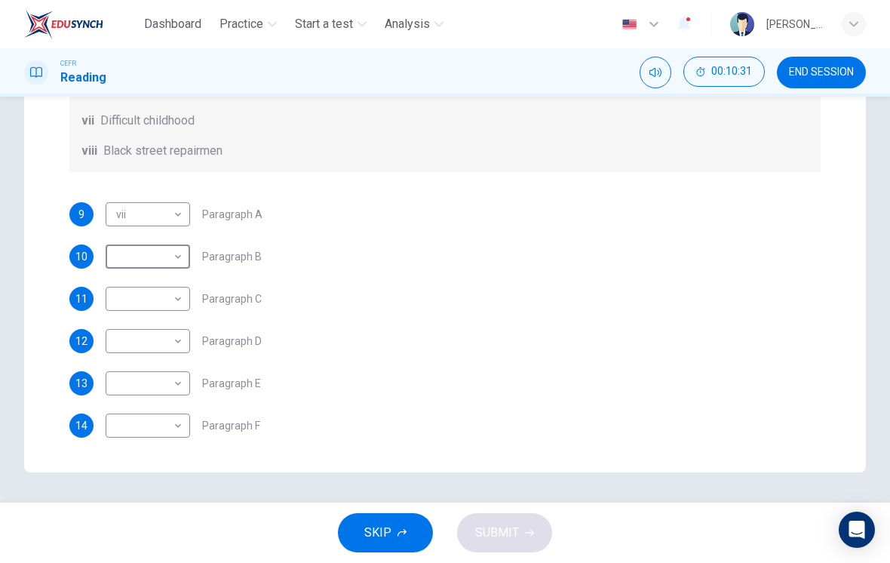
scroll to position [124, 0]
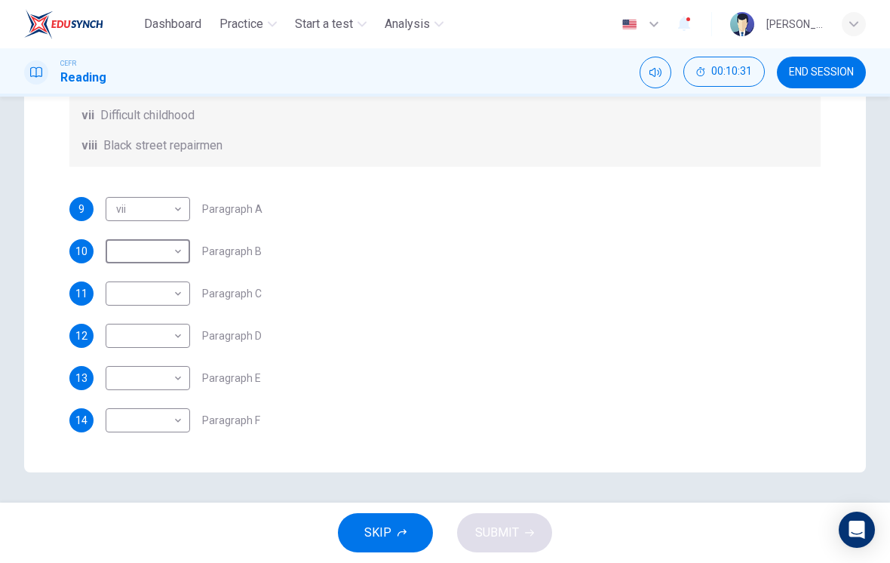
click at [137, 337] on body "Dashboard Practice Start a test Analysis English en ​ [PERSON_NAME] [PERSON_NAM…" at bounding box center [445, 281] width 890 height 563
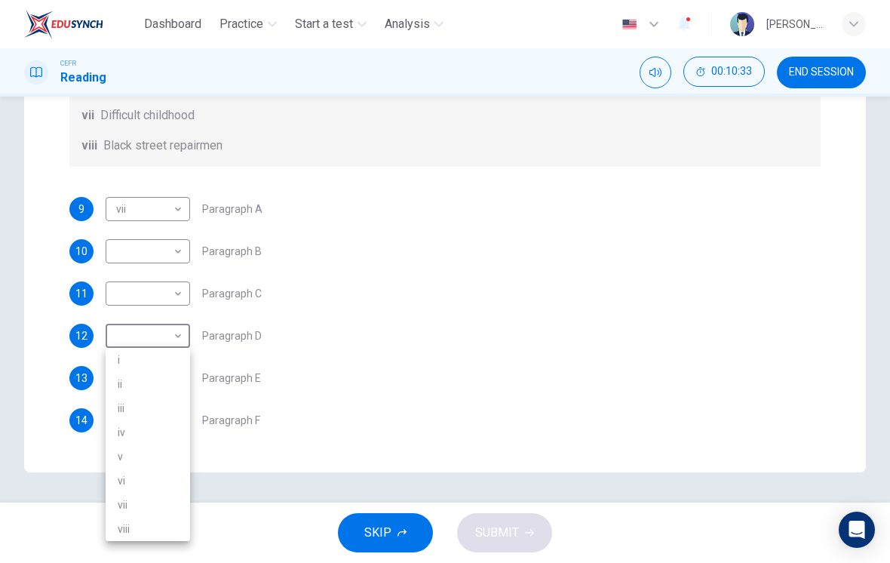
click at [121, 353] on li "i" at bounding box center [148, 360] width 84 height 24
type input "i"
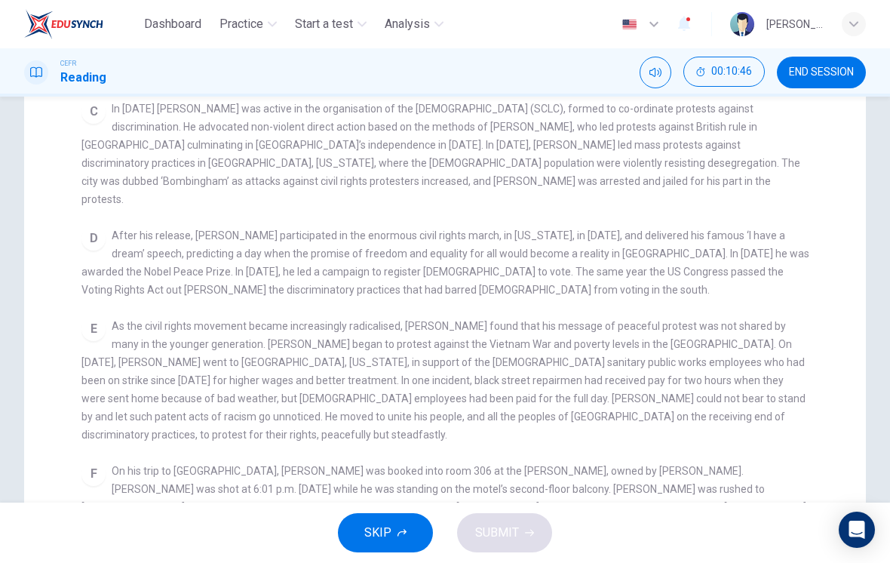
scroll to position [228, 0]
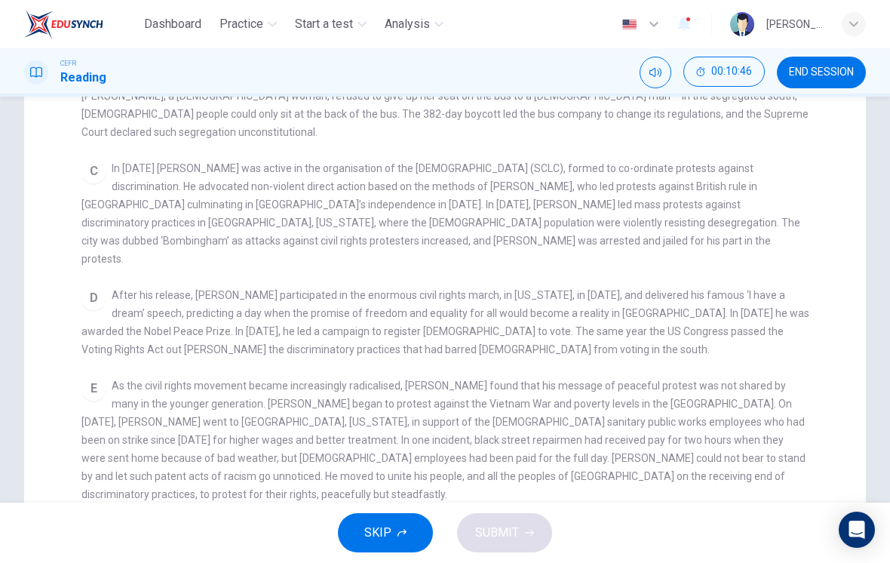
click at [118, 202] on span "In [DATE] [PERSON_NAME] was active in the organisation of the [DEMOGRAPHIC_DATA…" at bounding box center [440, 213] width 719 height 103
checkbox input "false"
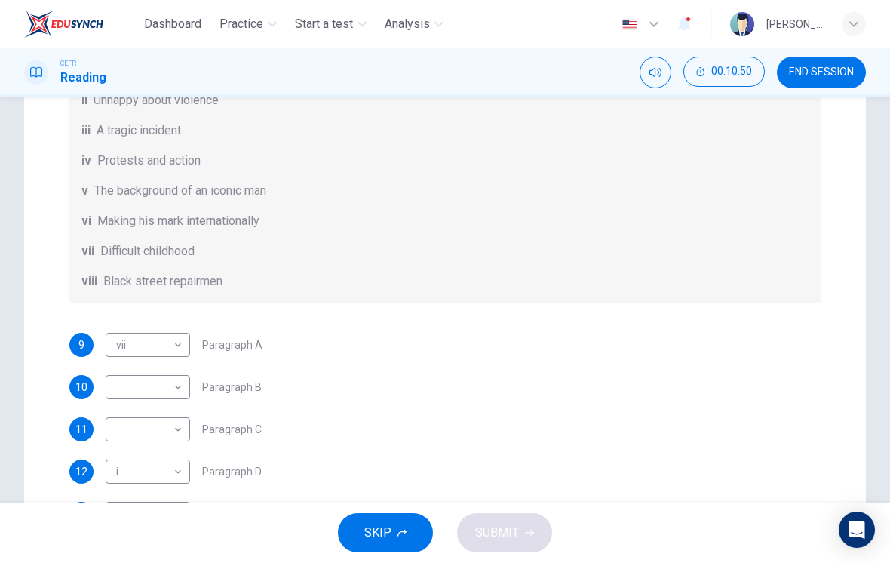
scroll to position [142, 0]
click at [130, 423] on body "Dashboard Practice Start a test Analysis English en ​ [PERSON_NAME] [PERSON_NAM…" at bounding box center [445, 281] width 890 height 563
click at [113, 397] on li "ii" at bounding box center [148, 394] width 84 height 24
type input "ii"
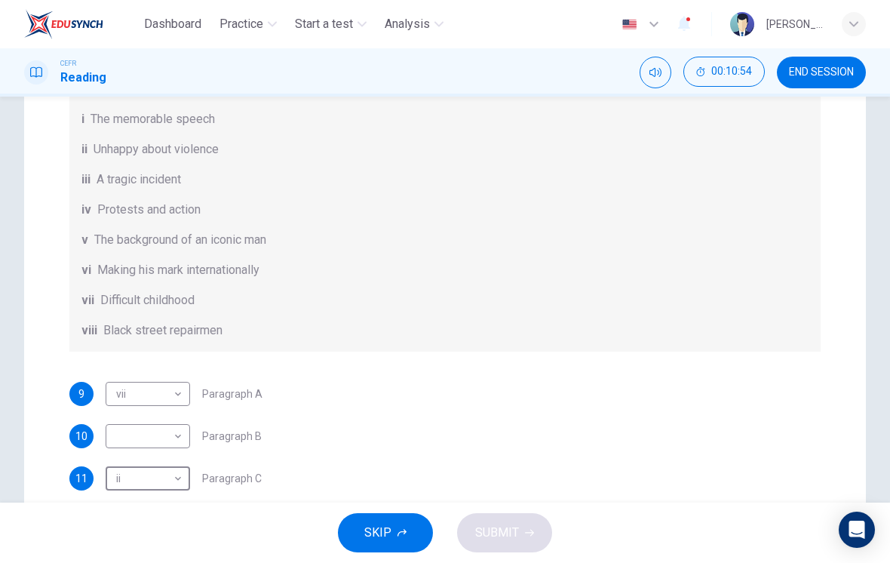
scroll to position [91, 0]
click at [127, 440] on body "Dashboard Practice Start a test Analysis English en ​ [PERSON_NAME] [PERSON_NAM…" at bounding box center [445, 281] width 890 height 563
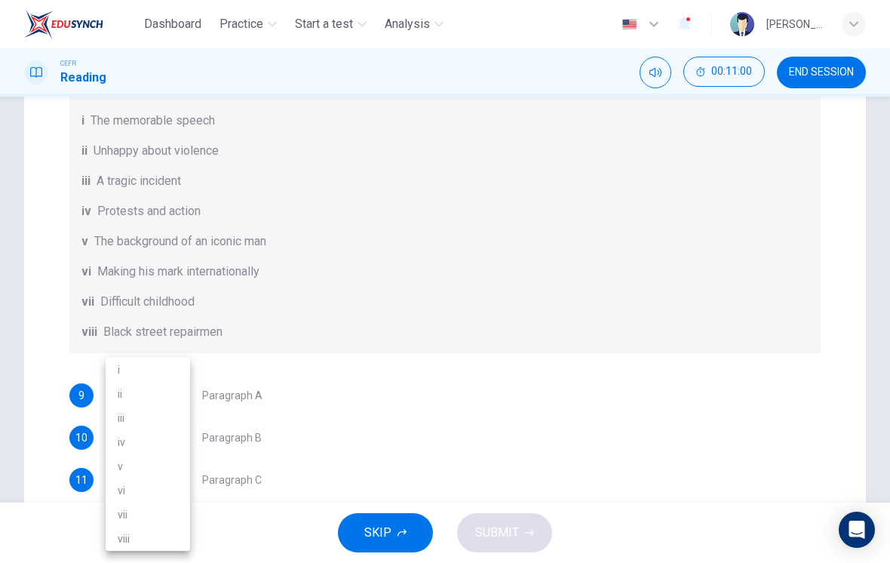
click at [115, 415] on li "iii" at bounding box center [148, 418] width 84 height 24
type input "iii"
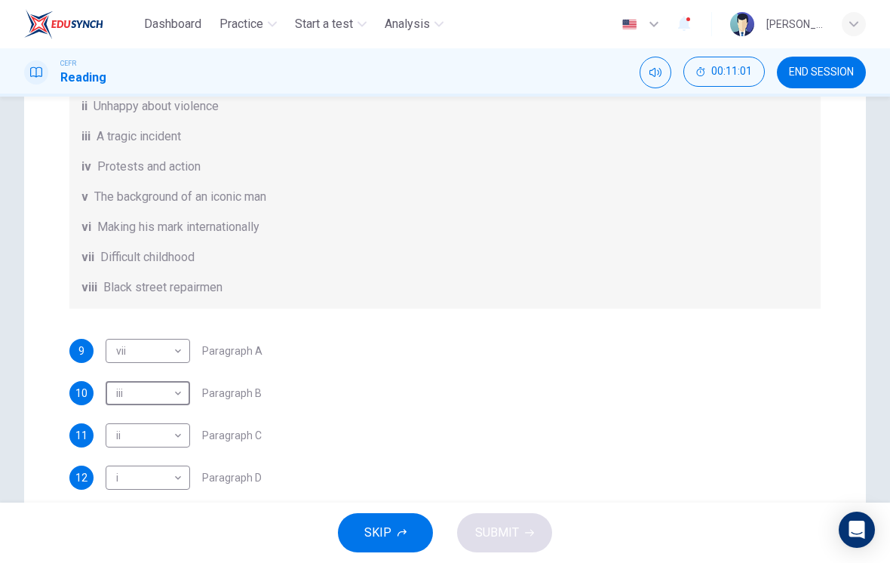
scroll to position [136, 0]
click at [134, 352] on body "Dashboard Practice Start a test Analysis English en ​ [PERSON_NAME] [PERSON_NAM…" at bounding box center [445, 281] width 890 height 563
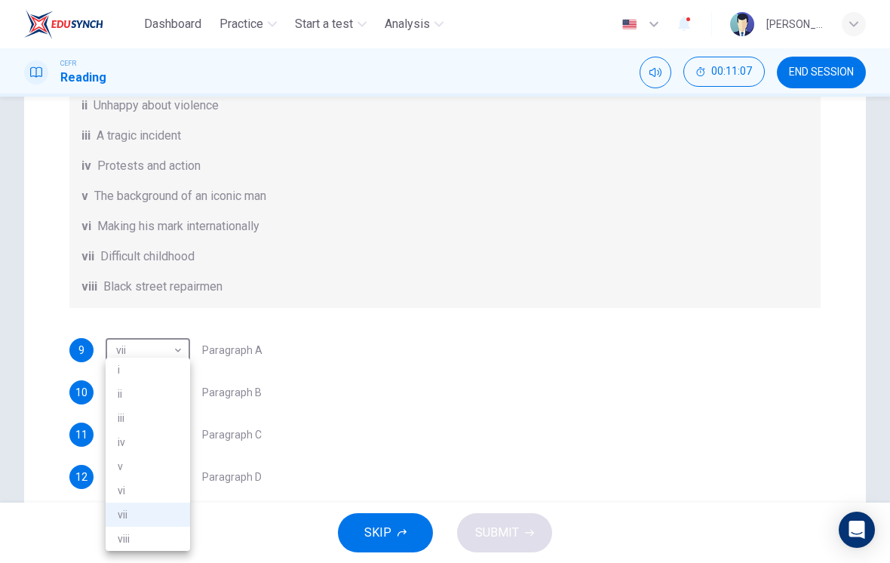
click at [111, 462] on li "v" at bounding box center [148, 466] width 84 height 24
type input "v"
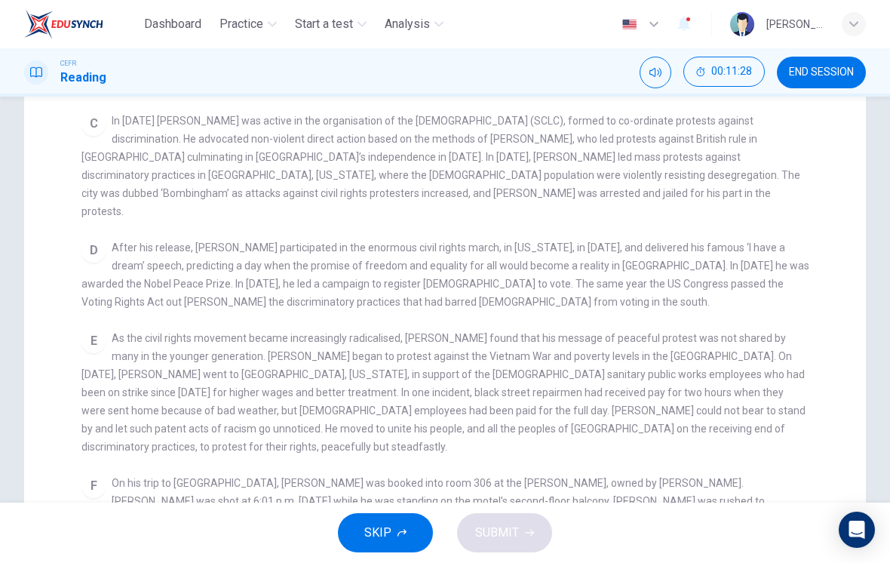
scroll to position [425, 0]
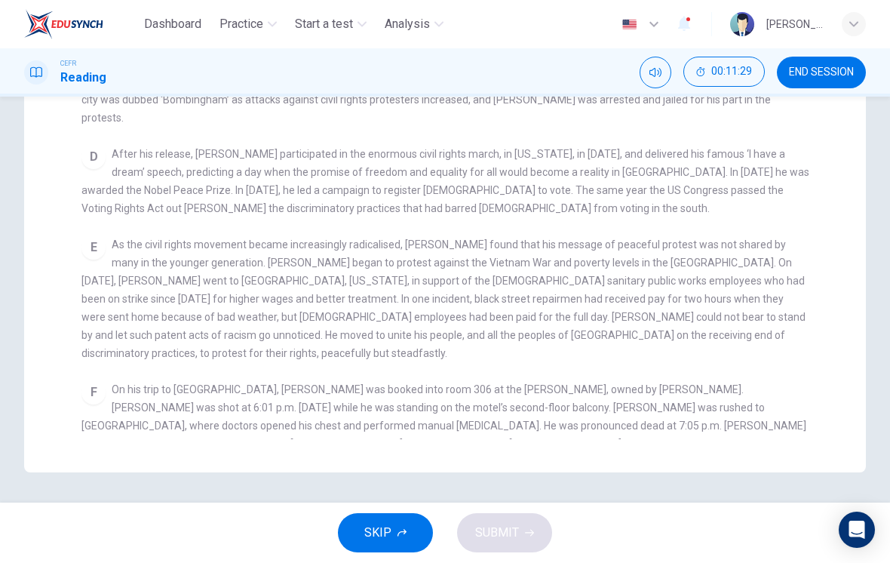
checkbox input "false"
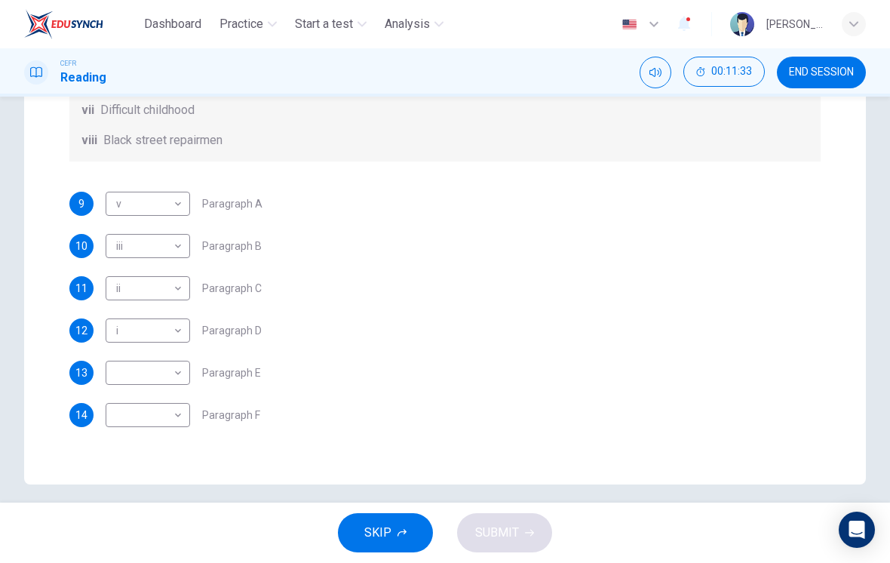
scroll to position [142, 0]
click at [132, 416] on body "Dashboard Practice Start a test Analysis English en ​ [PERSON_NAME] [PERSON_NAM…" at bounding box center [445, 281] width 890 height 563
click at [115, 417] on li "iii" at bounding box center [148, 418] width 84 height 24
type input "iii"
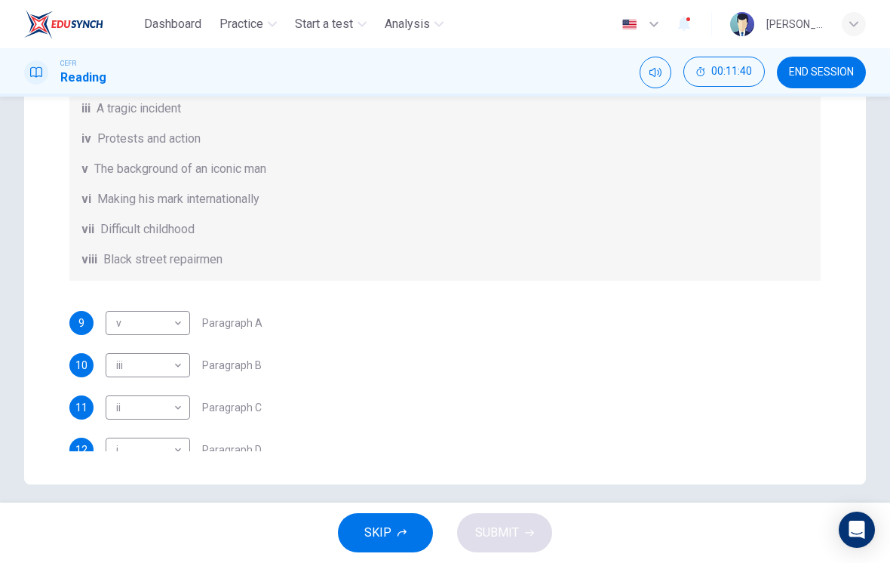
scroll to position [20, 0]
click at [127, 373] on body "Dashboard Practice Start a test Analysis English en ​ [PERSON_NAME] [PERSON_NAM…" at bounding box center [445, 281] width 890 height 563
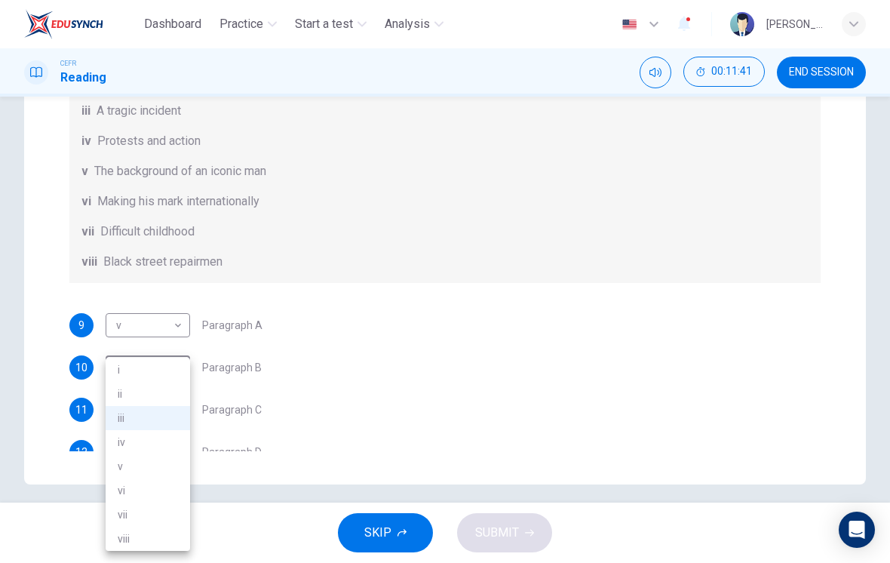
click at [118, 440] on li "iv" at bounding box center [148, 442] width 84 height 24
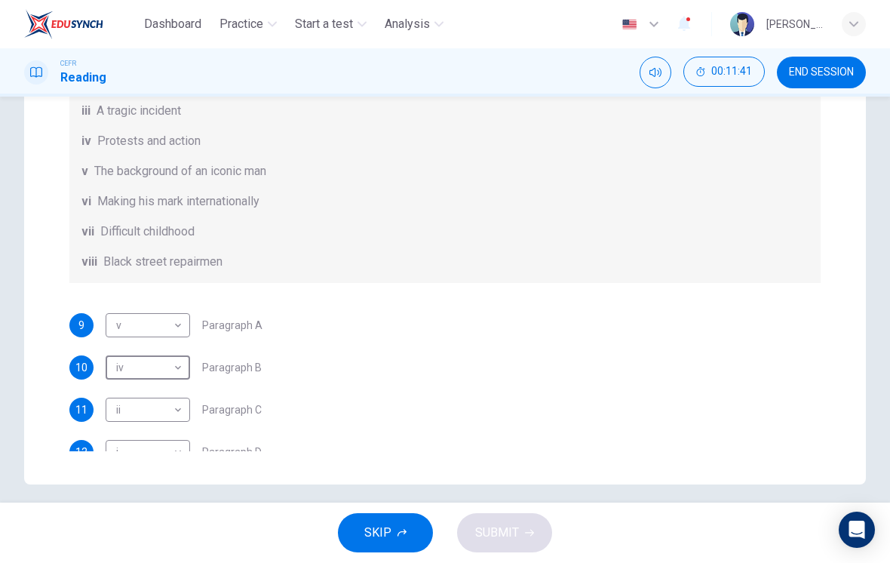
type input "iv"
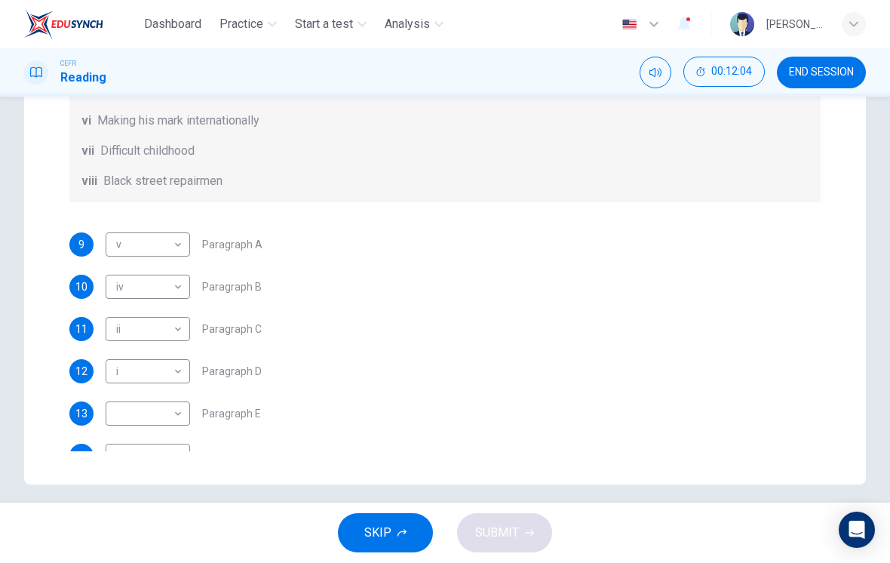
scroll to position [106, 0]
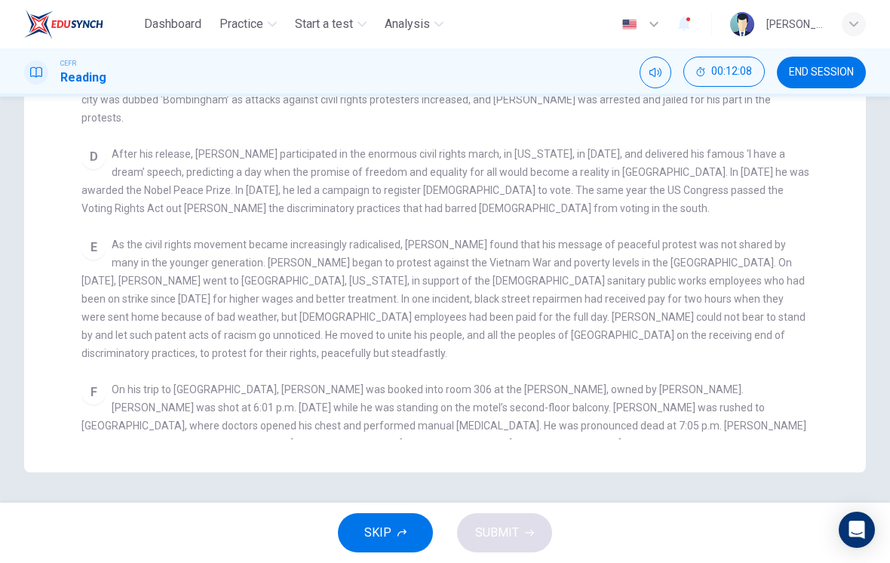
checkbox input "false"
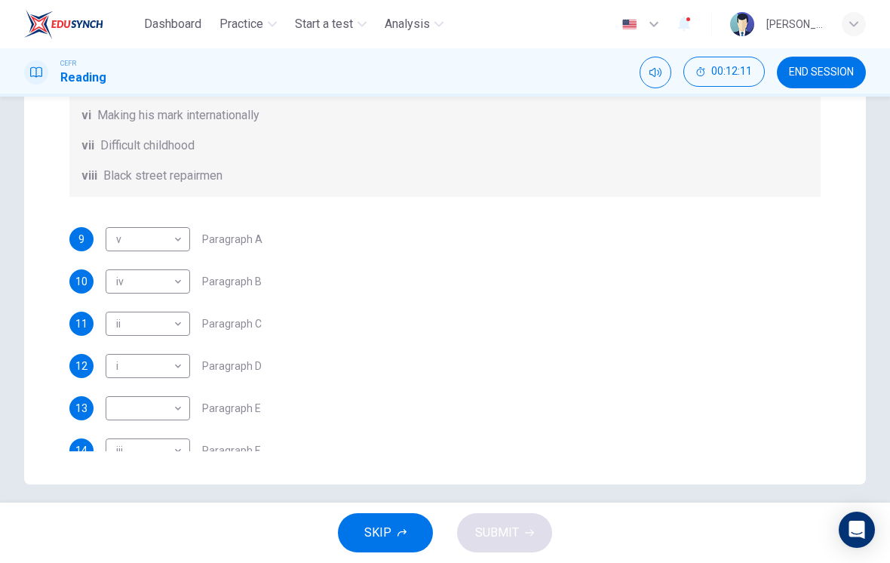
click at [122, 406] on body "Dashboard Practice Start a test Analysis English en ​ [PERSON_NAME] [PERSON_NAM…" at bounding box center [445, 281] width 890 height 563
click at [121, 535] on li "viii" at bounding box center [148, 538] width 84 height 24
type input "viii"
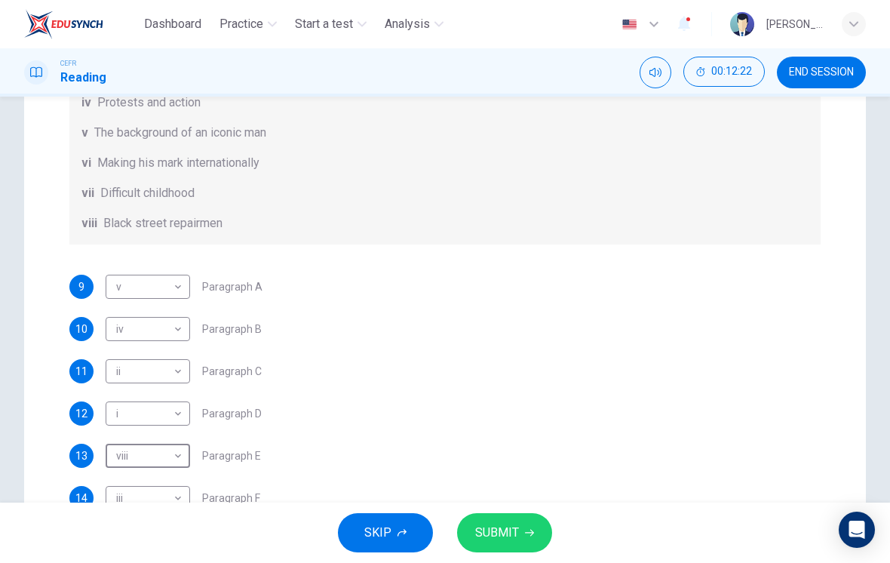
scroll to position [288, 0]
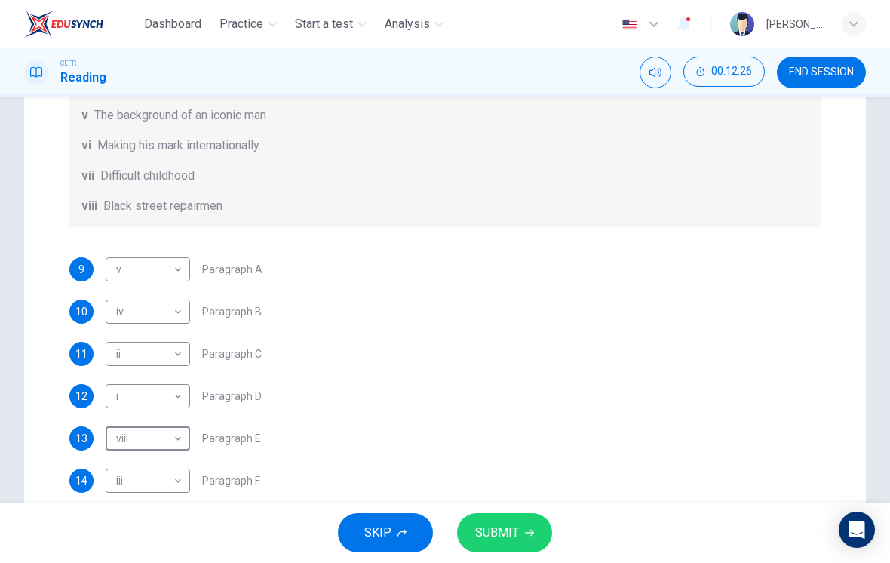
click at [78, 230] on div "Questions 9 - 14 The Reading Passage has 6 paragraphs. Choose the correct headi…" at bounding box center [444, 136] width 775 height 736
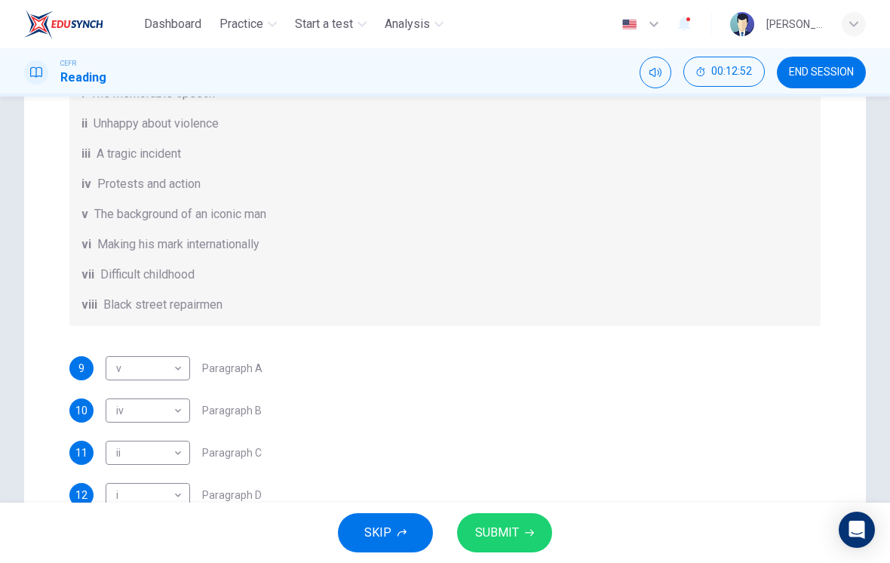
scroll to position [217, 0]
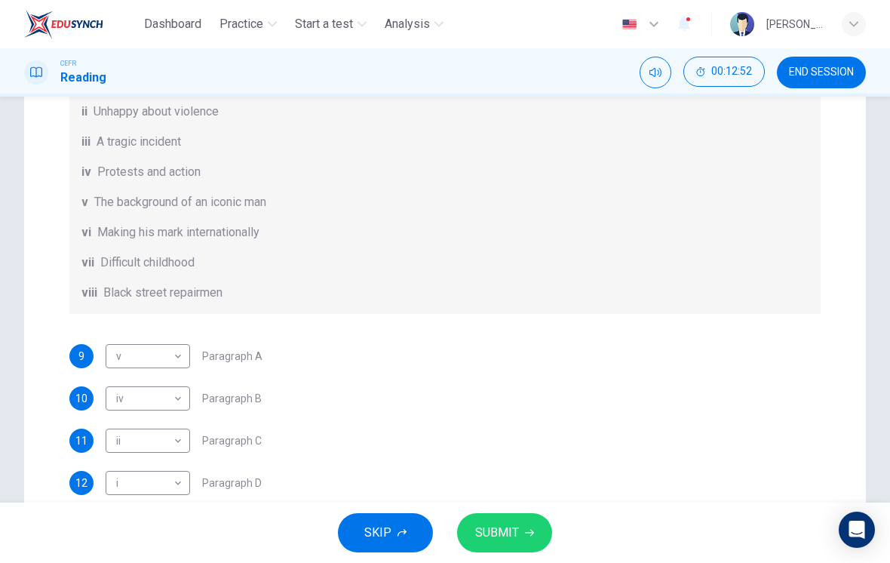
click at [63, 225] on div "Questions 9 - 14 The Reading Passage has 6 paragraphs. Choose the correct headi…" at bounding box center [444, 223] width 775 height 736
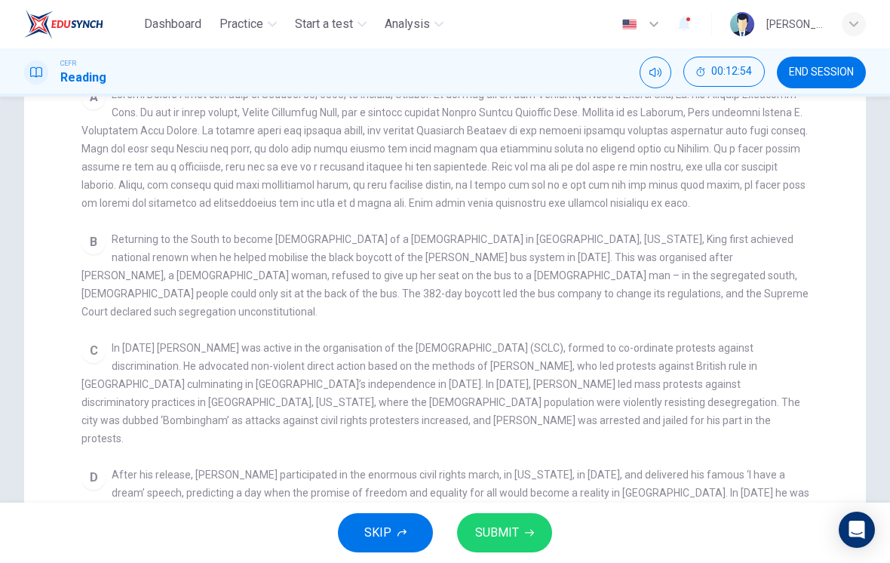
scroll to position [195, 0]
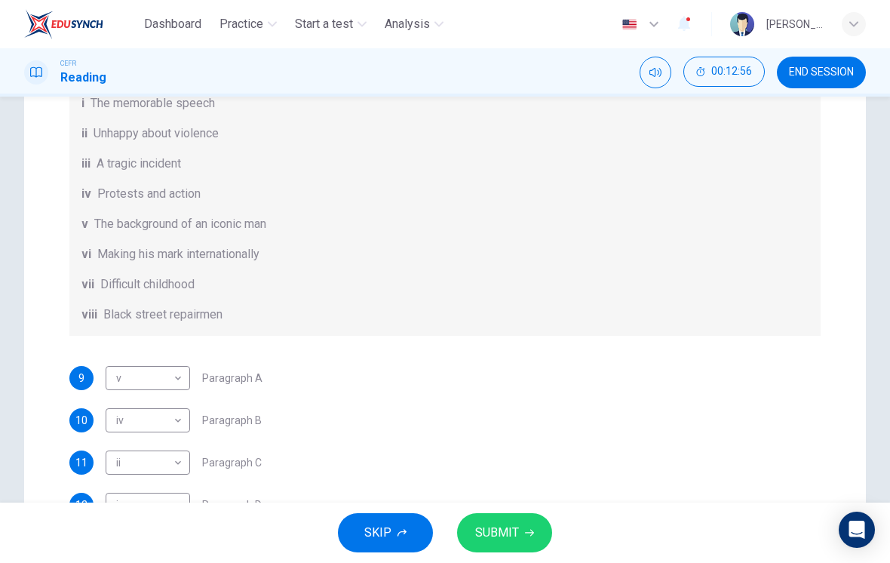
click at [508, 536] on span "SUBMIT" at bounding box center [497, 532] width 44 height 21
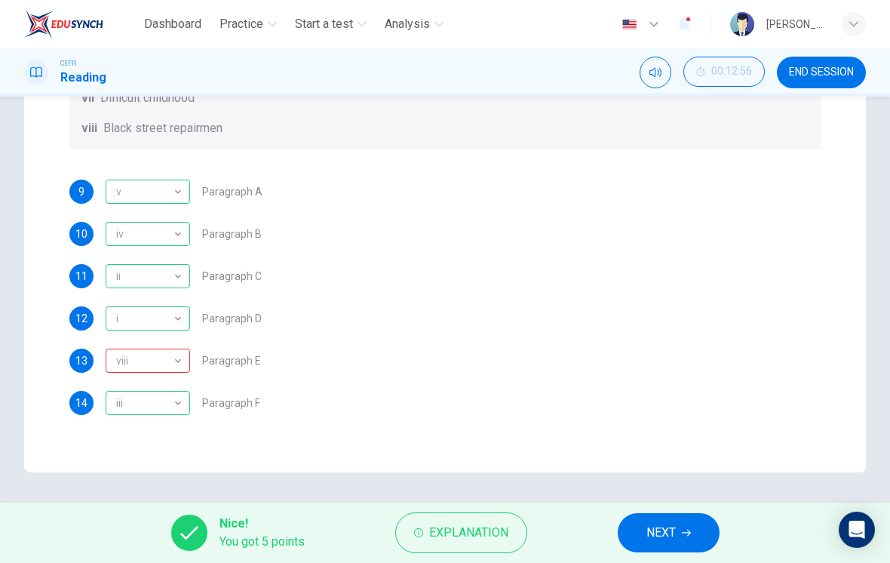
scroll to position [382, 0]
click at [116, 361] on div "viii" at bounding box center [145, 360] width 79 height 43
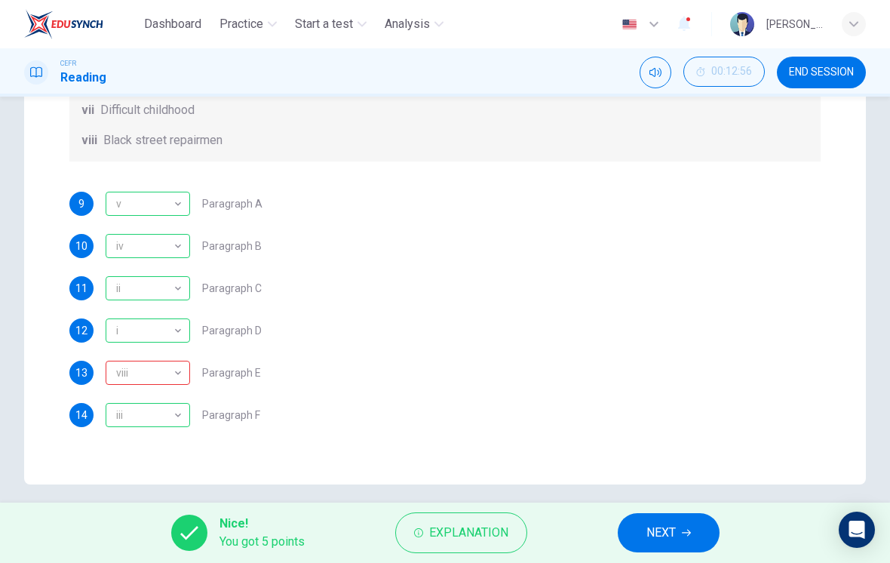
scroll to position [142, 0]
click at [470, 536] on span "Explanation" at bounding box center [468, 532] width 79 height 21
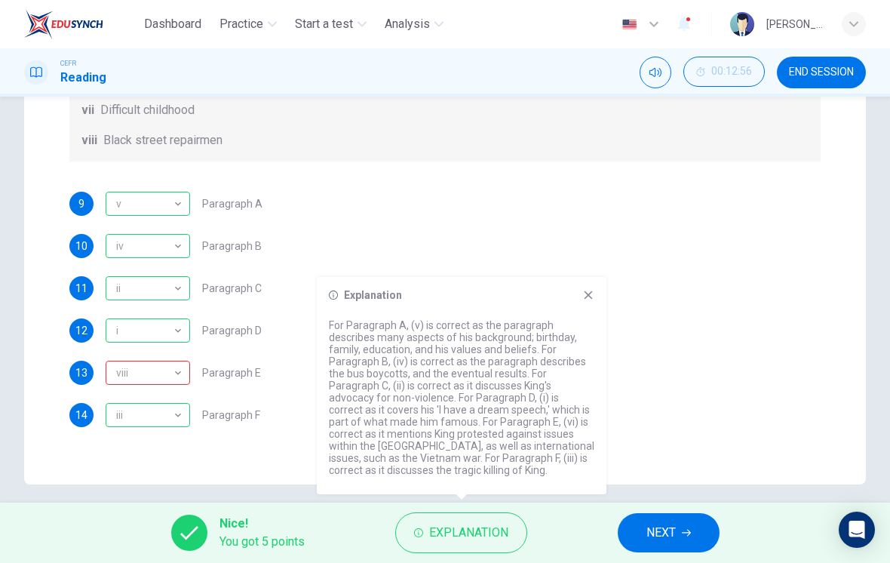
click at [584, 295] on icon at bounding box center [588, 295] width 12 height 12
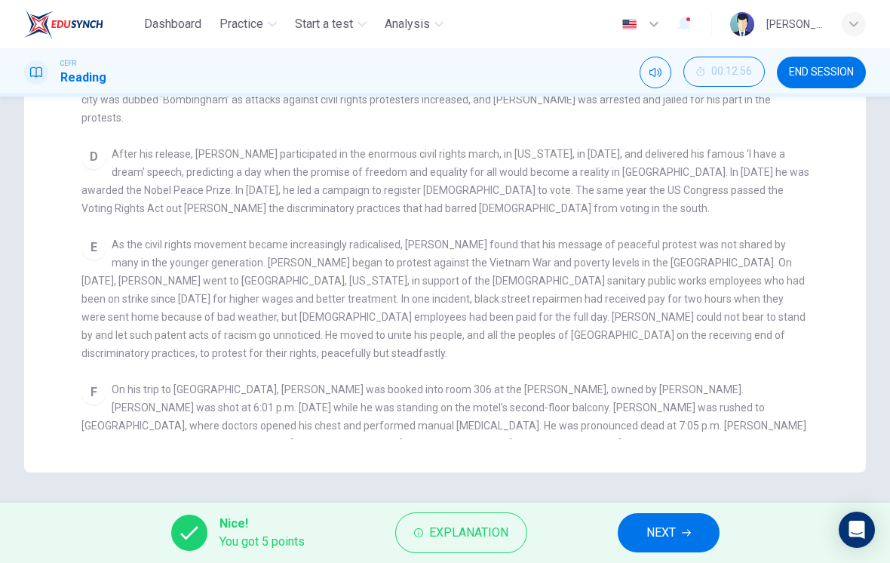
checkbox input "false"
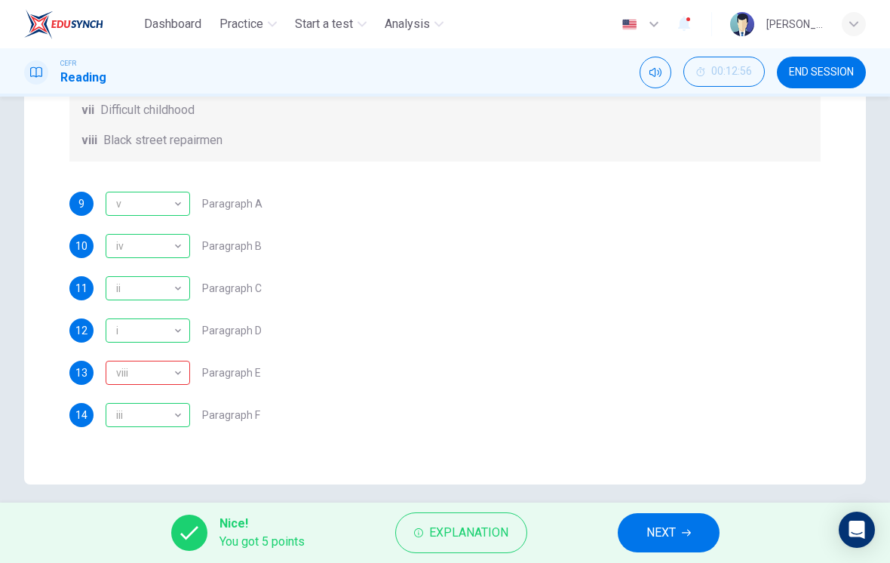
click at [658, 535] on span "NEXT" at bounding box center [660, 532] width 29 height 21
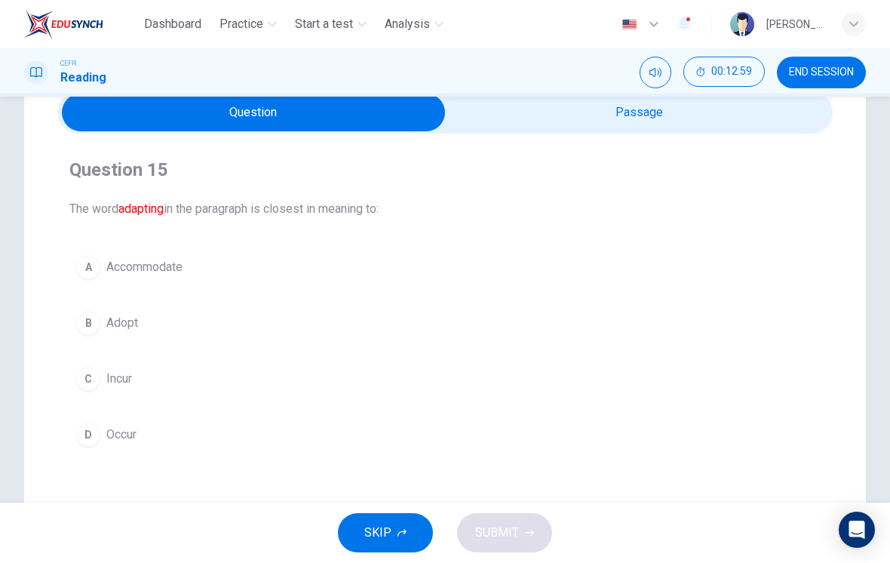
scroll to position [66, 0]
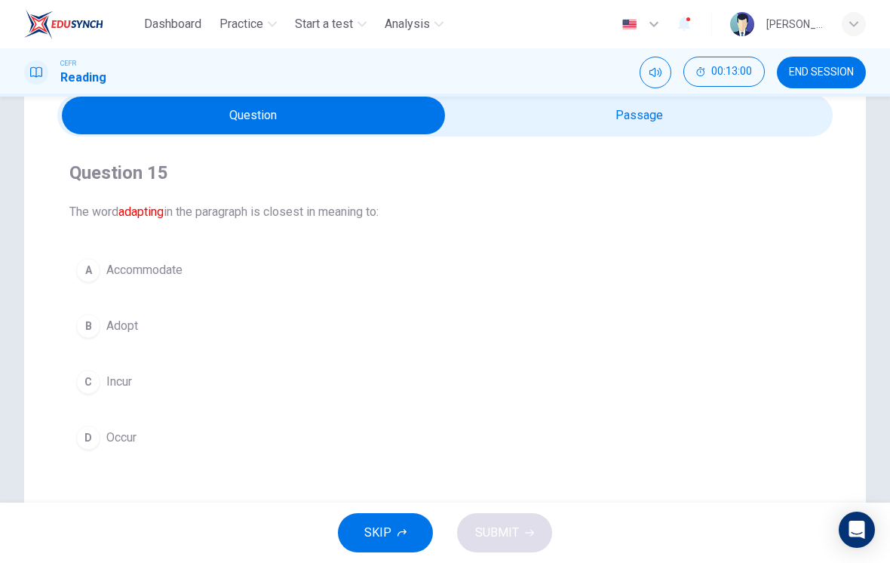
click at [94, 269] on div "A" at bounding box center [88, 270] width 24 height 24
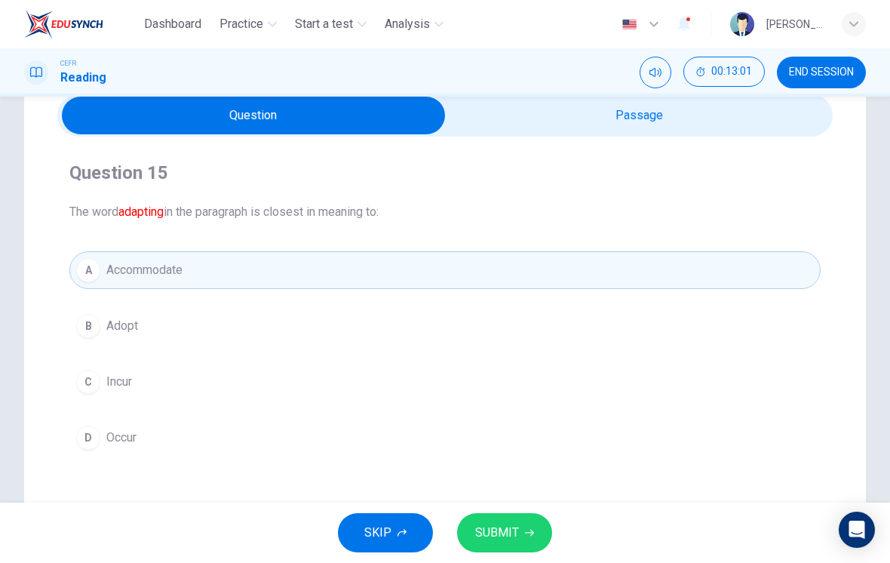
click at [663, 123] on input "checkbox" at bounding box center [253, 116] width 1163 height 38
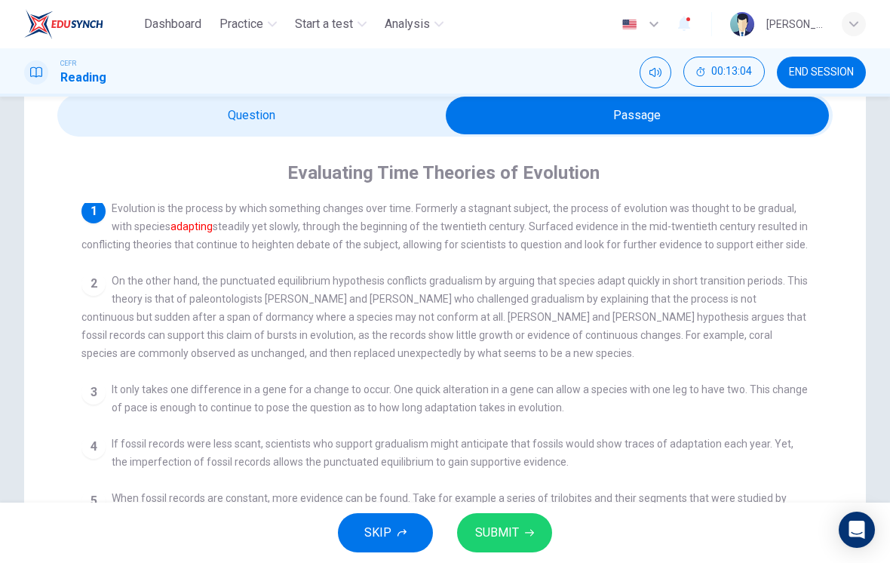
scroll to position [2, 0]
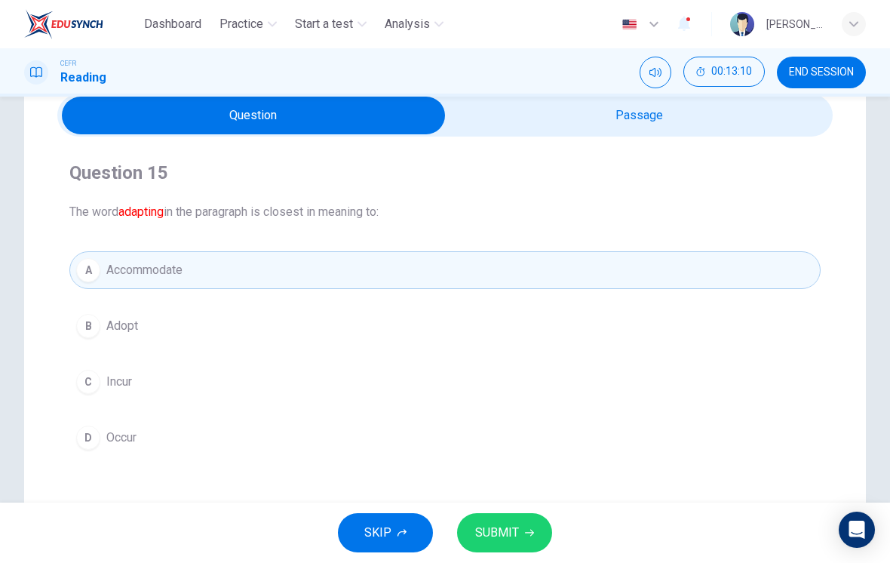
click at [506, 532] on span "SUBMIT" at bounding box center [497, 532] width 44 height 21
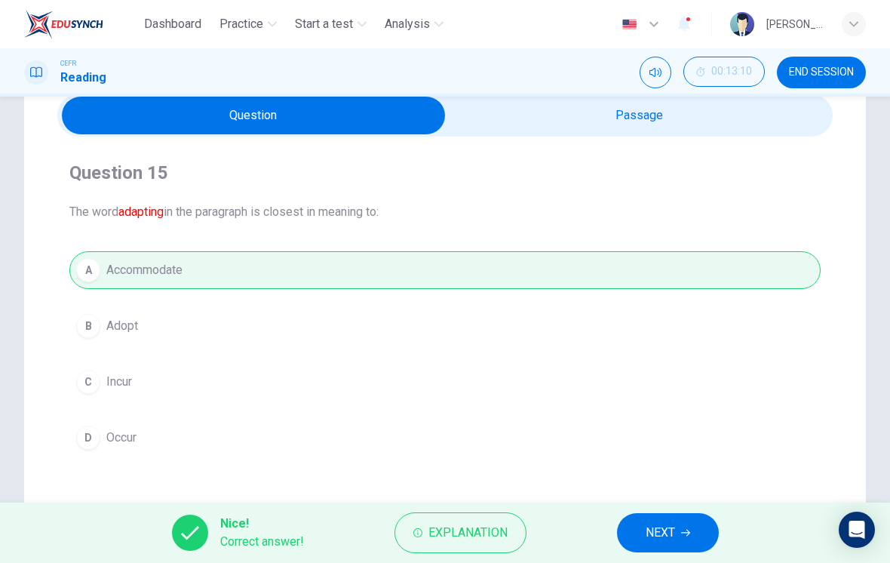
click at [647, 530] on span "NEXT" at bounding box center [660, 532] width 29 height 21
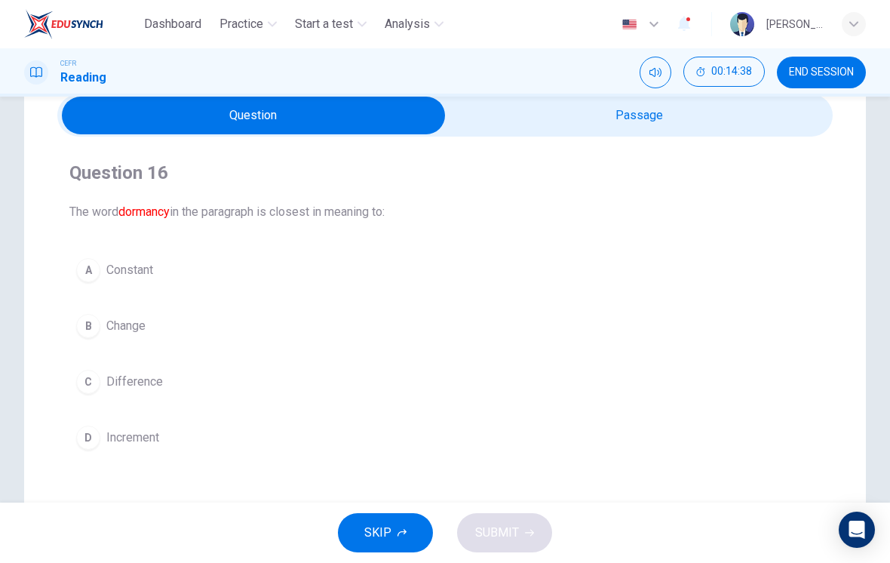
scroll to position [98, 0]
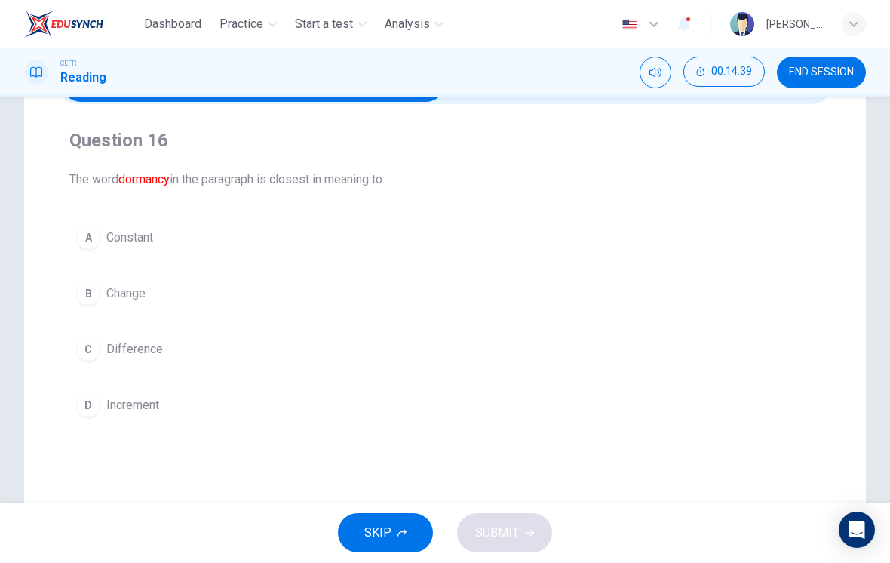
click at [91, 244] on div "A" at bounding box center [88, 237] width 24 height 24
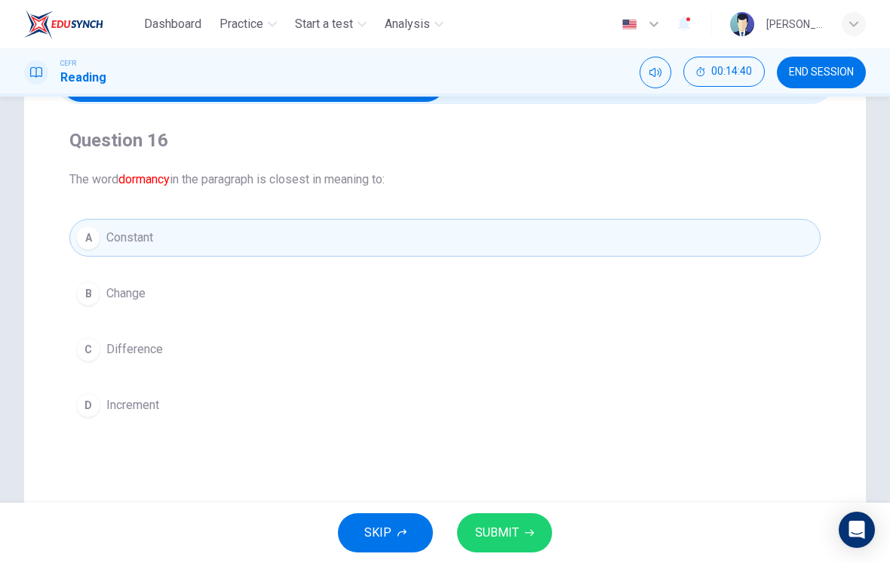
click at [511, 533] on span "SUBMIT" at bounding box center [497, 532] width 44 height 21
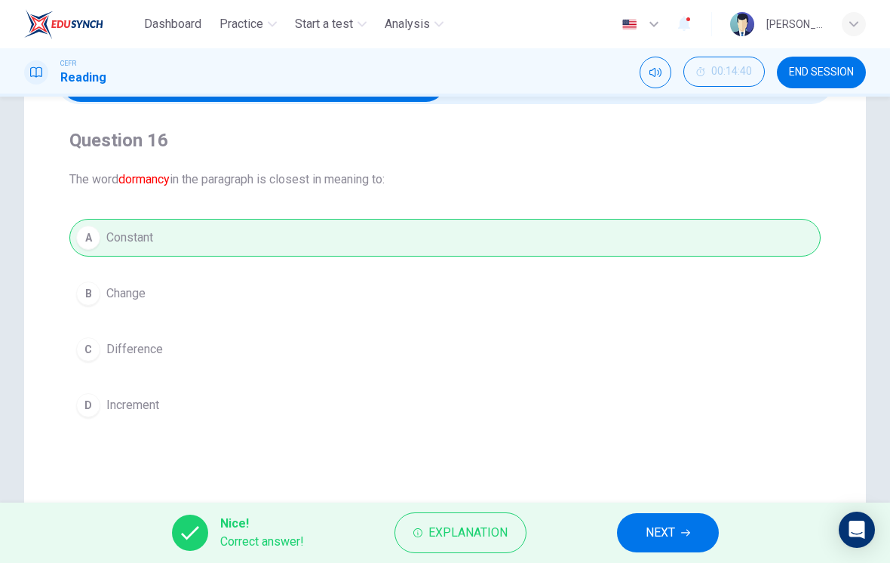
click at [679, 529] on button "NEXT" at bounding box center [668, 532] width 102 height 39
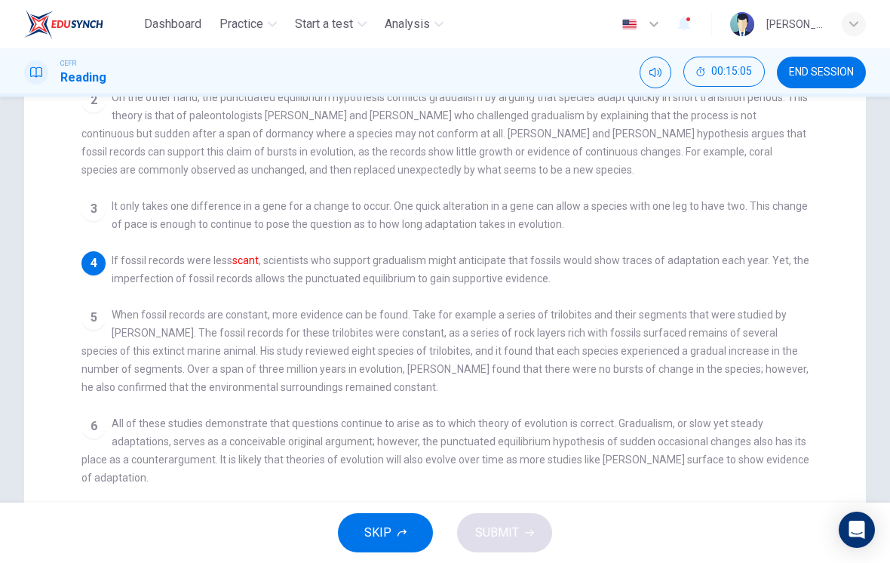
scroll to position [235, 0]
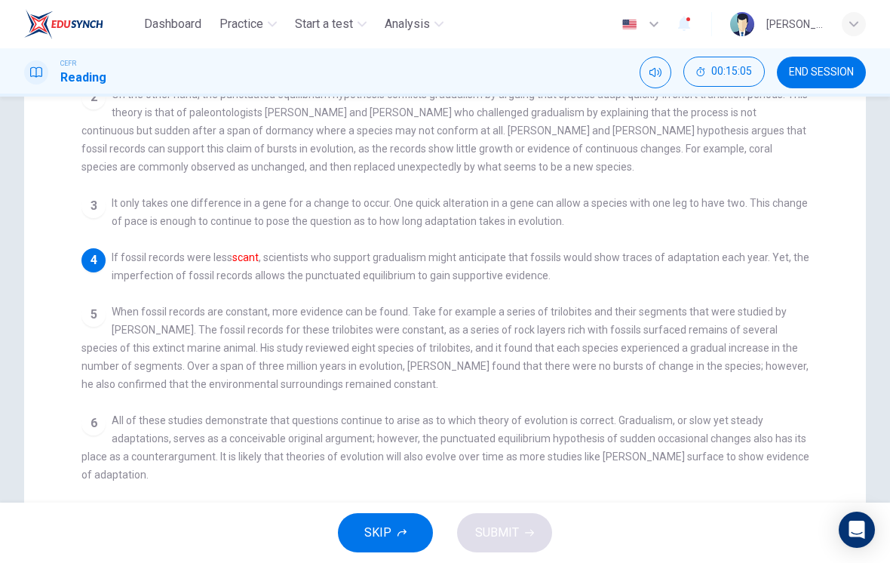
click at [131, 176] on div "1 Evolution is the process by which something changes over time. Formerly a sta…" at bounding box center [454, 304] width 747 height 540
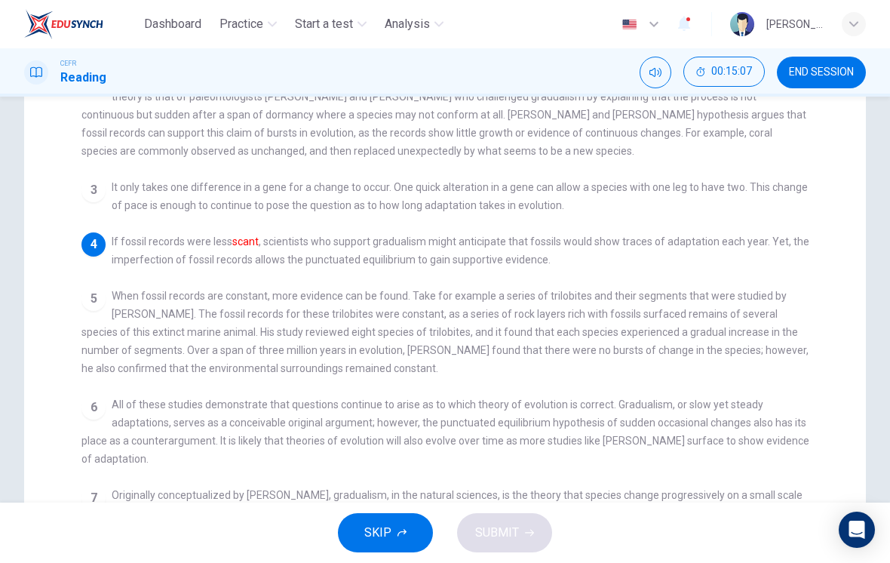
click at [130, 181] on span "It only takes one difference in a gene for a change to occur. One quick alterat…" at bounding box center [460, 196] width 696 height 30
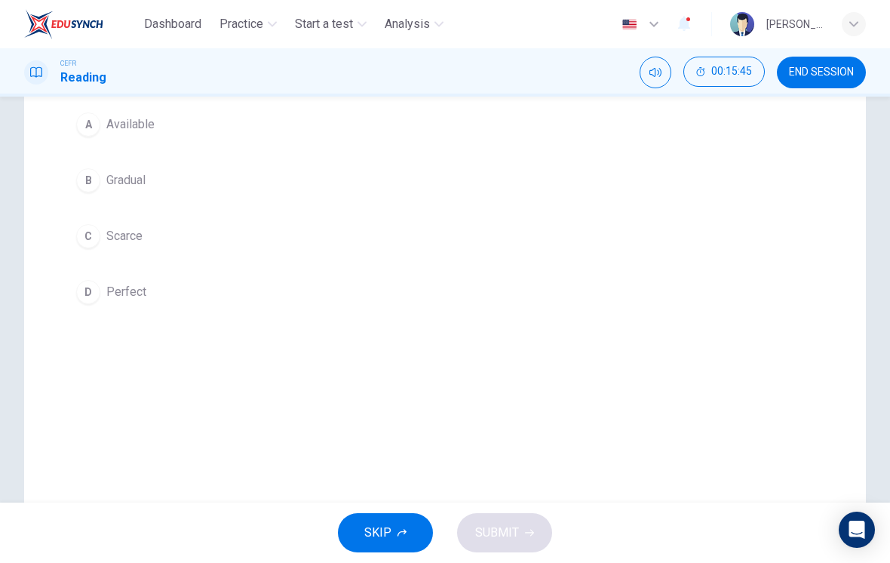
scroll to position [180, 0]
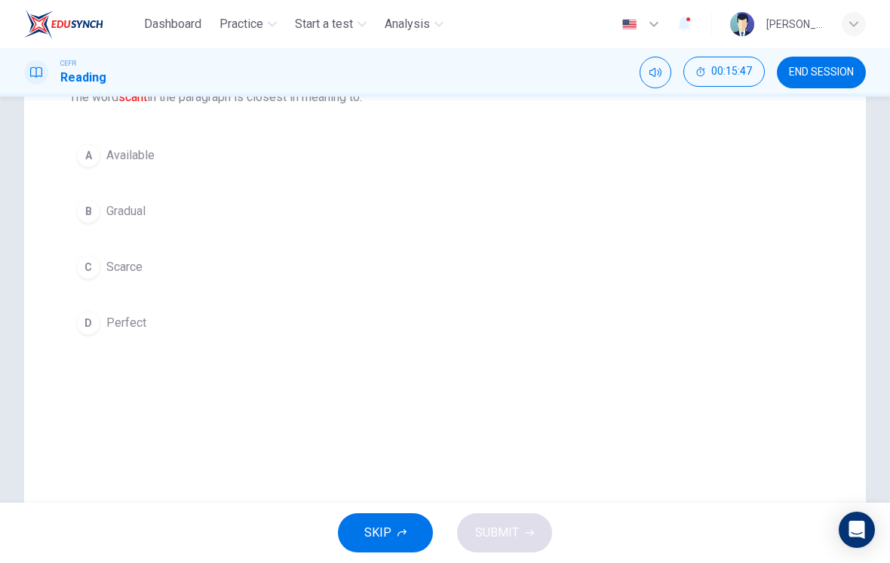
click at [86, 267] on div "C" at bounding box center [88, 267] width 24 height 24
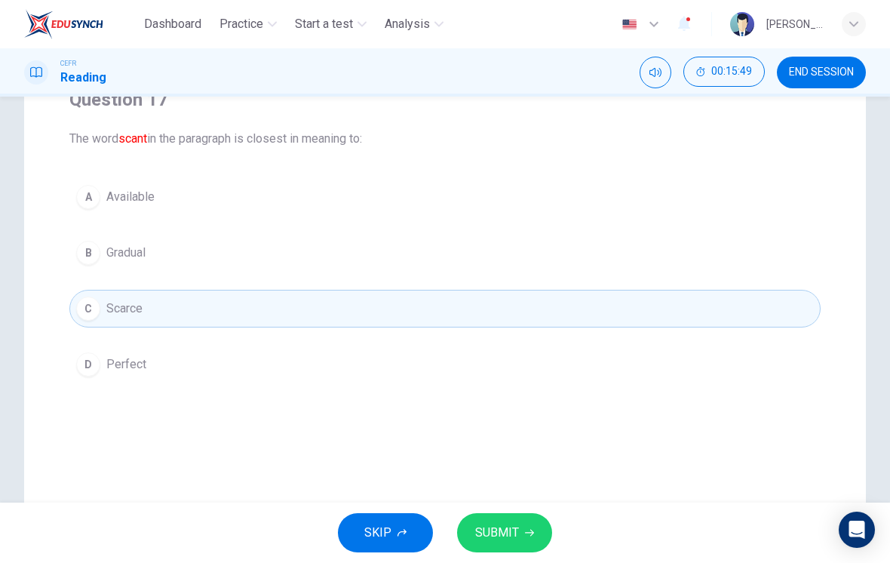
scroll to position [138, 0]
click at [513, 534] on span "SUBMIT" at bounding box center [497, 532] width 44 height 21
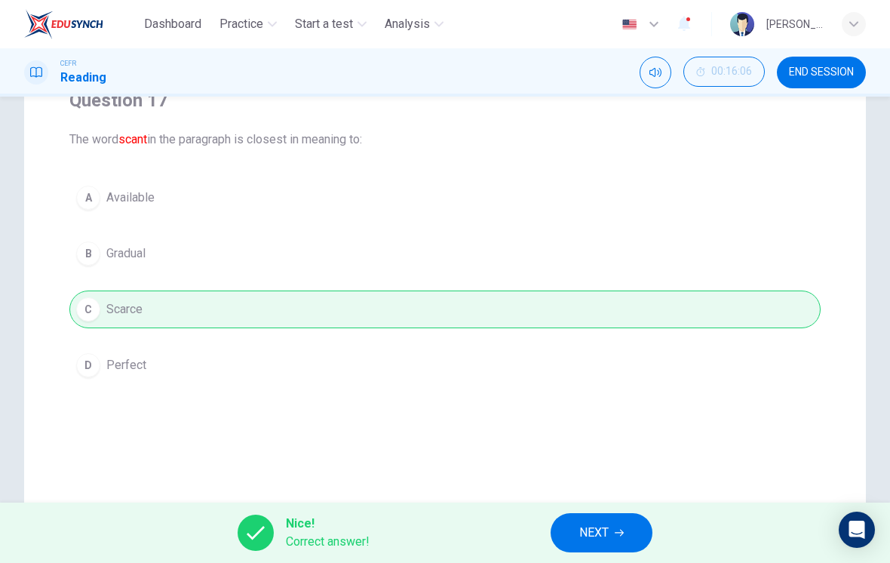
click at [612, 528] on button "NEXT" at bounding box center [601, 532] width 102 height 39
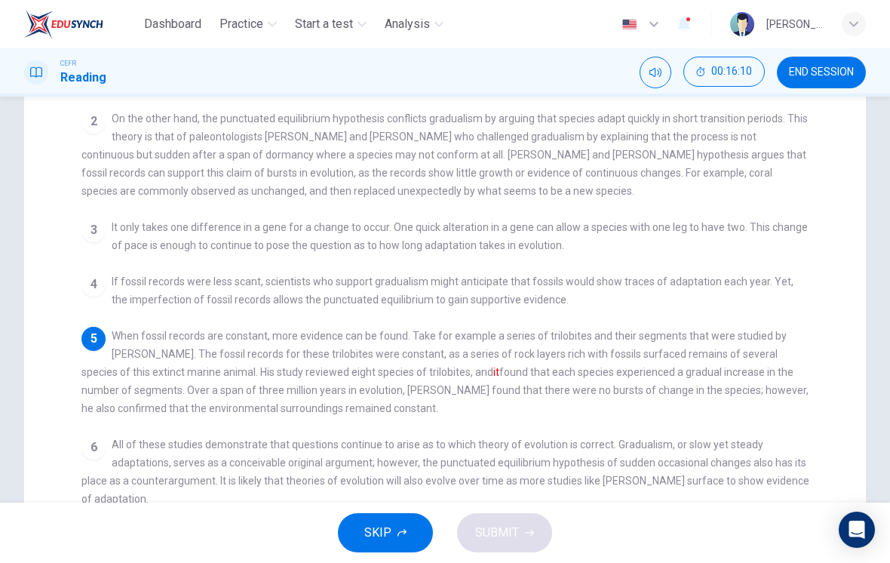
scroll to position [282, 0]
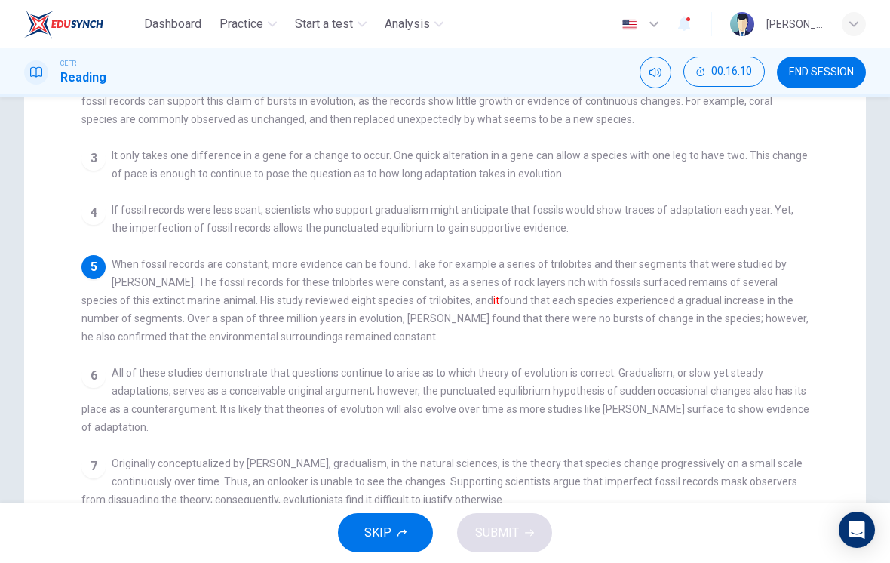
click at [736, 345] on div "1 Evolution is the process by which something changes over time. Formerly a sta…" at bounding box center [454, 256] width 747 height 540
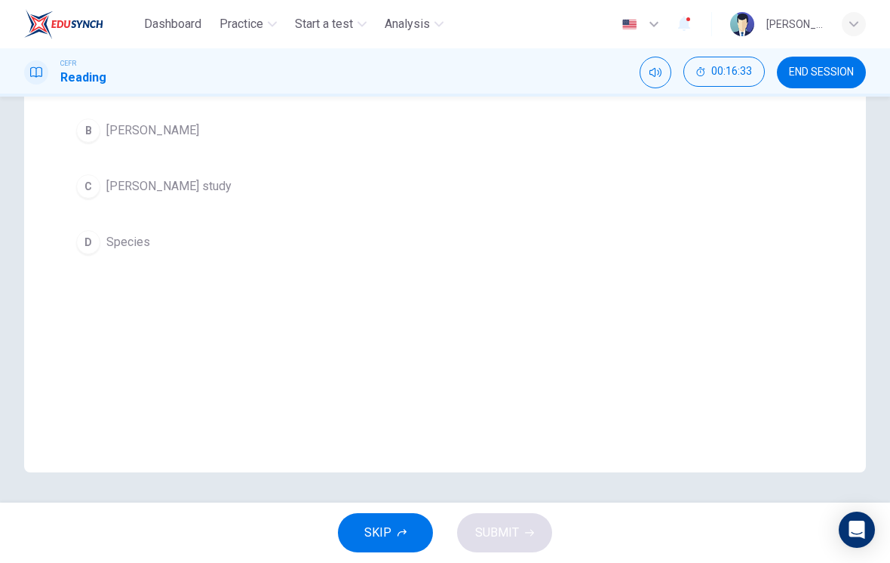
scroll to position [261, 0]
click at [94, 189] on div "C" at bounding box center [88, 186] width 24 height 24
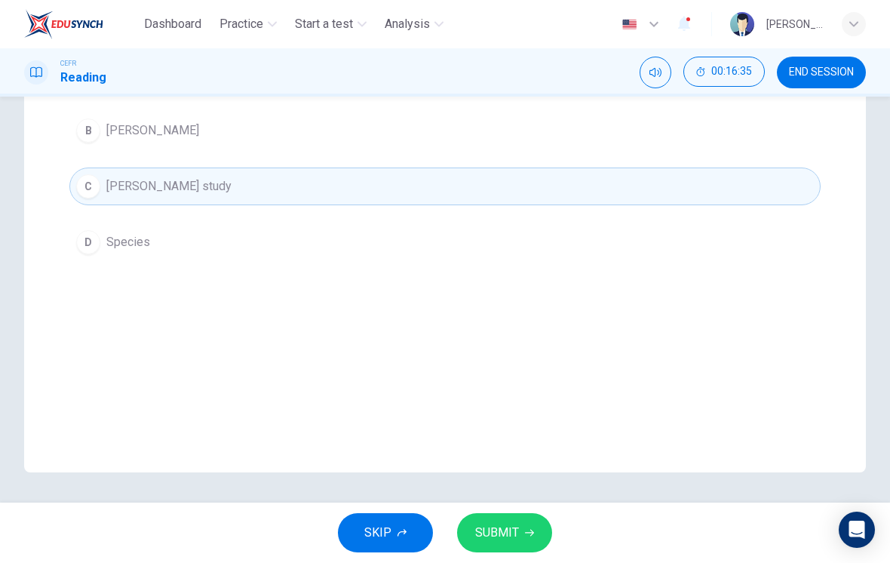
click at [500, 515] on button "SUBMIT" at bounding box center [504, 532] width 95 height 39
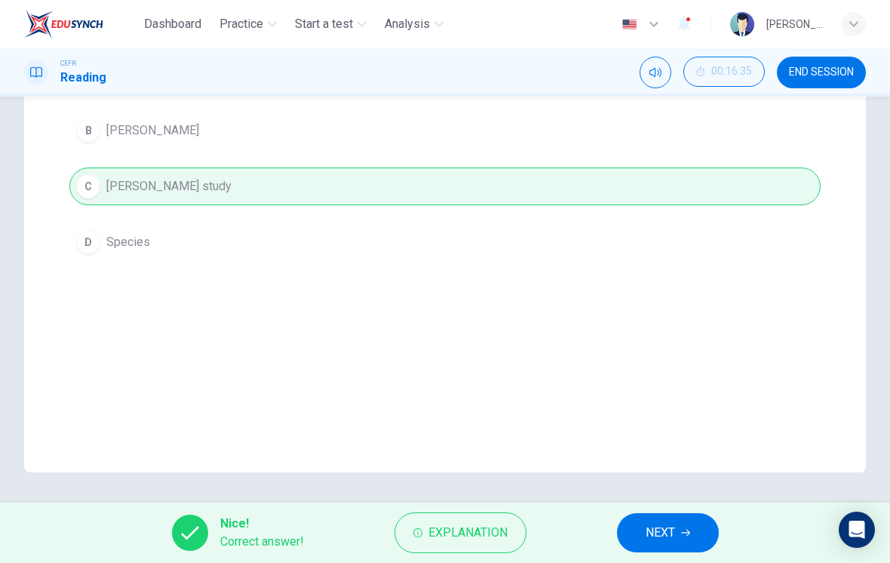
click at [669, 524] on span "NEXT" at bounding box center [660, 532] width 29 height 21
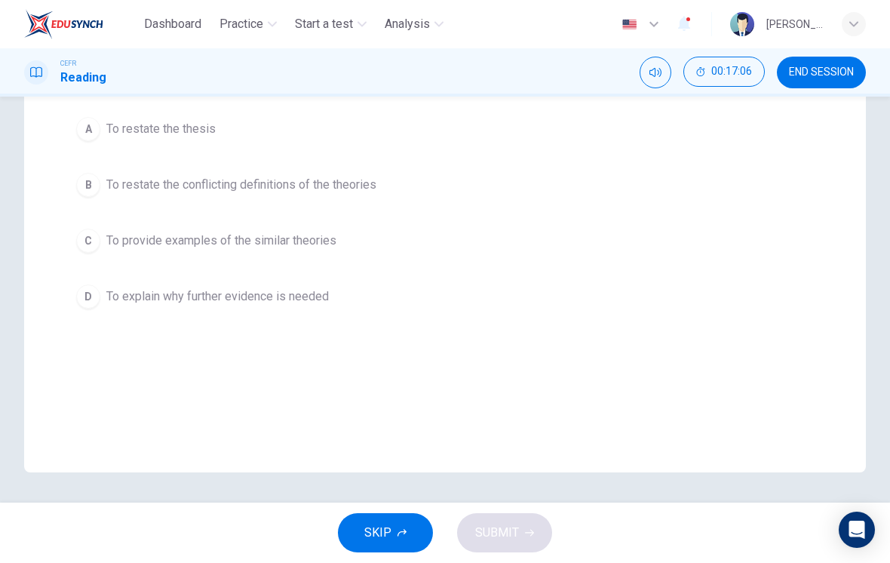
click at [98, 180] on div "B" at bounding box center [88, 185] width 24 height 24
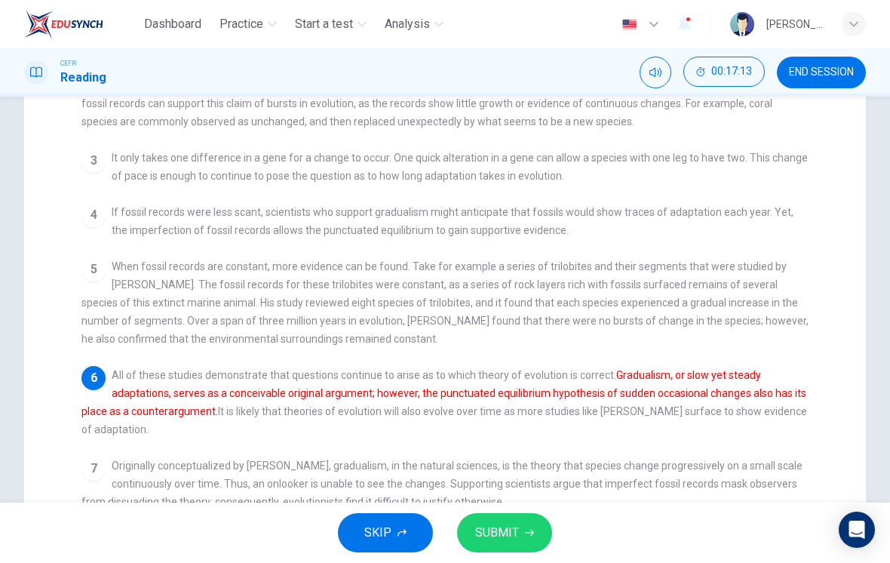
click at [753, 331] on div "5 When fossil records are constant, more evidence can be found. Take for exampl…" at bounding box center [445, 302] width 728 height 90
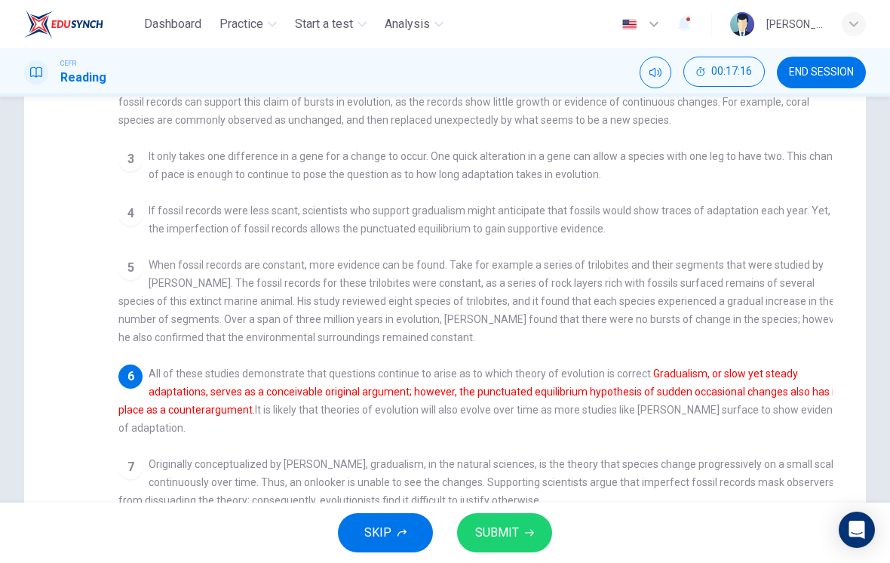
checkbox input "false"
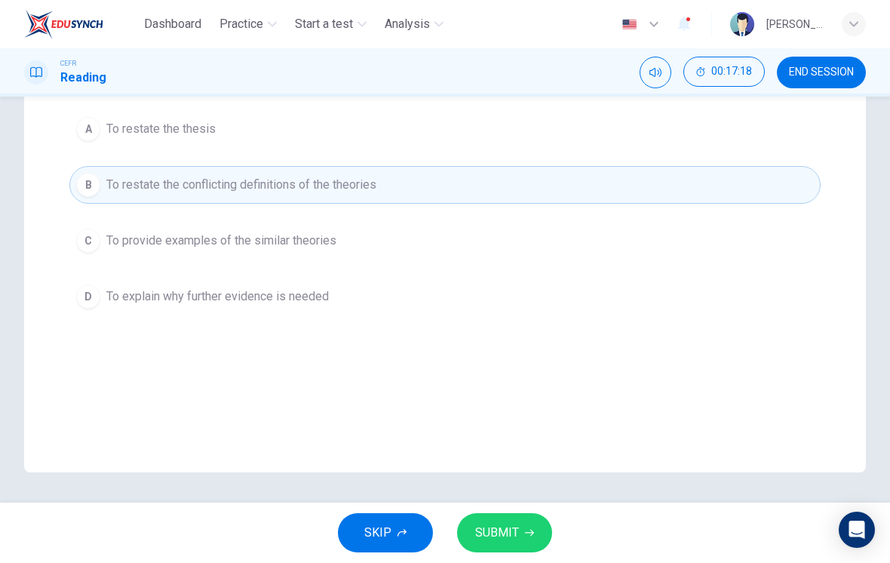
click at [523, 520] on button "SUBMIT" at bounding box center [504, 532] width 95 height 39
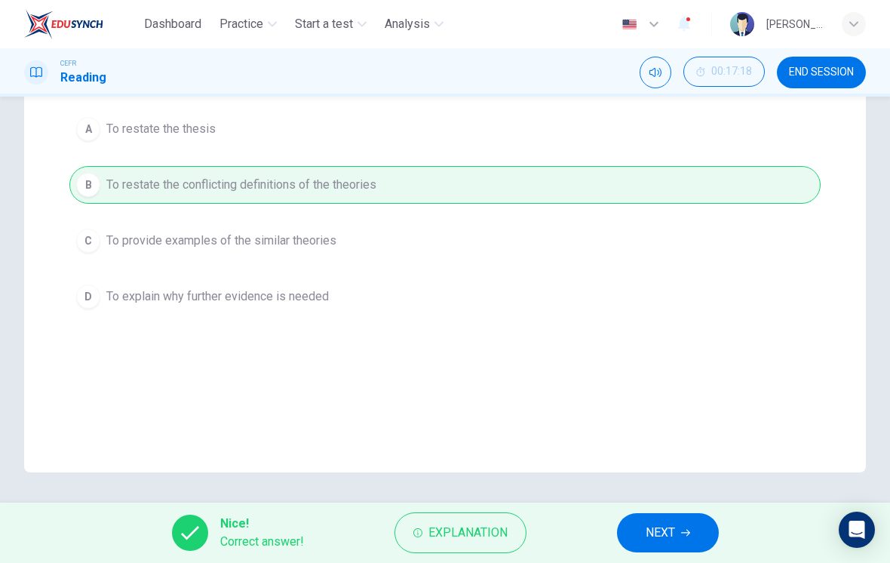
click at [673, 535] on span "NEXT" at bounding box center [660, 532] width 29 height 21
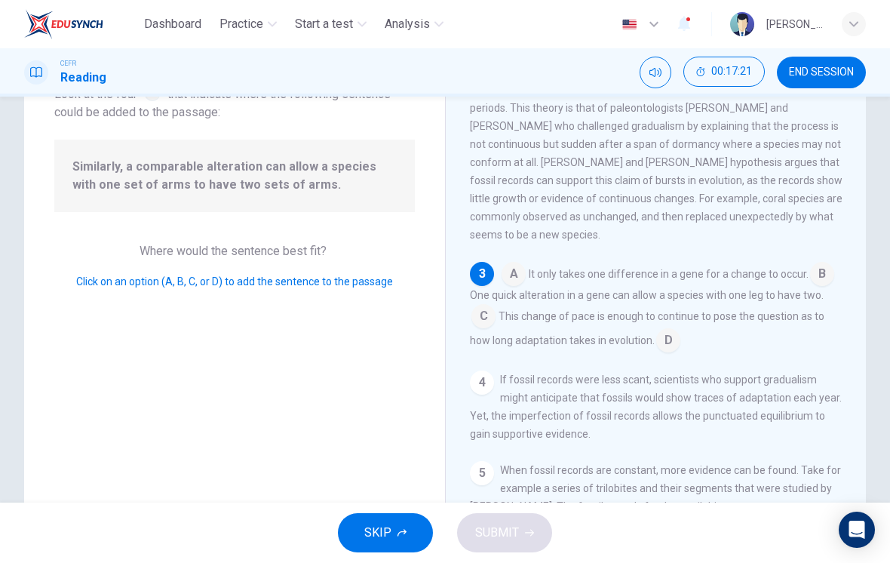
scroll to position [90, 0]
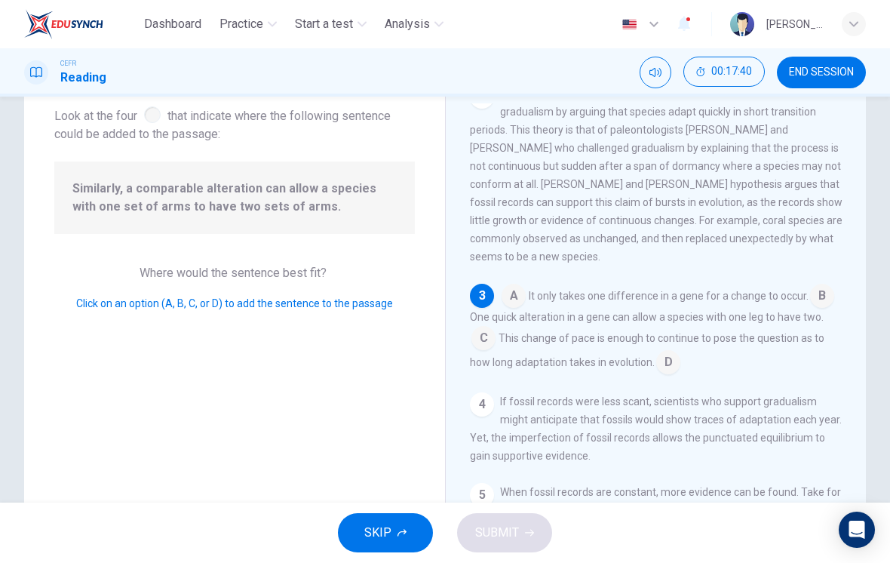
click at [514, 309] on input at bounding box center [513, 297] width 24 height 24
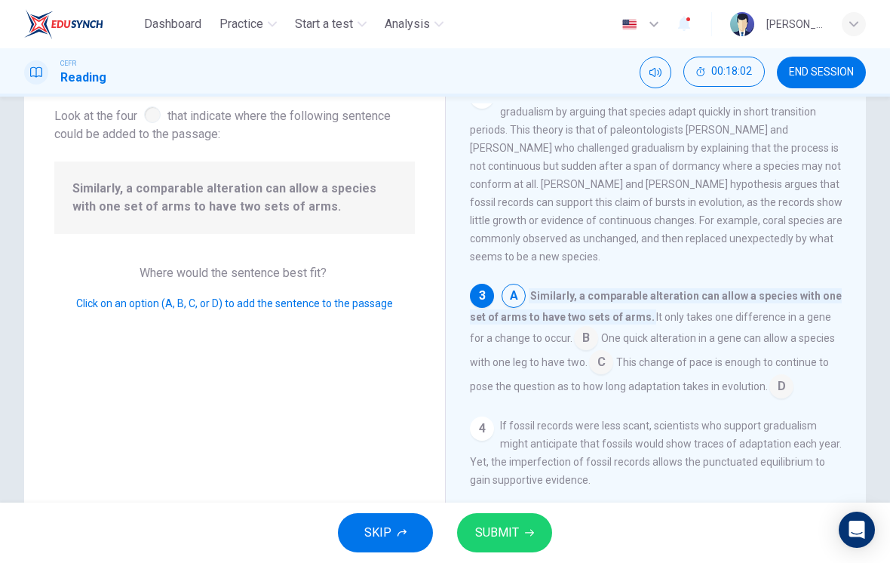
click at [611, 376] on input at bounding box center [601, 363] width 24 height 24
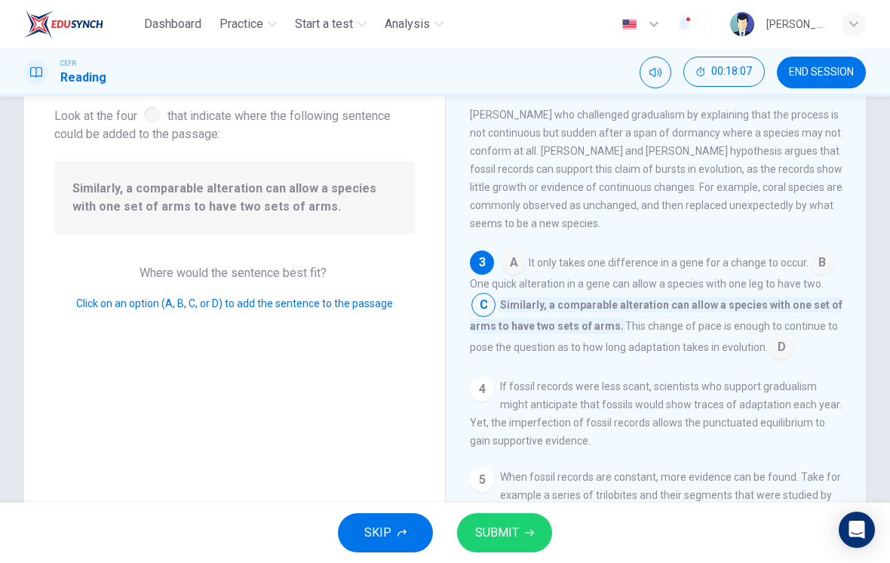
scroll to position [180, 0]
click at [508, 532] on span "SUBMIT" at bounding box center [497, 532] width 44 height 21
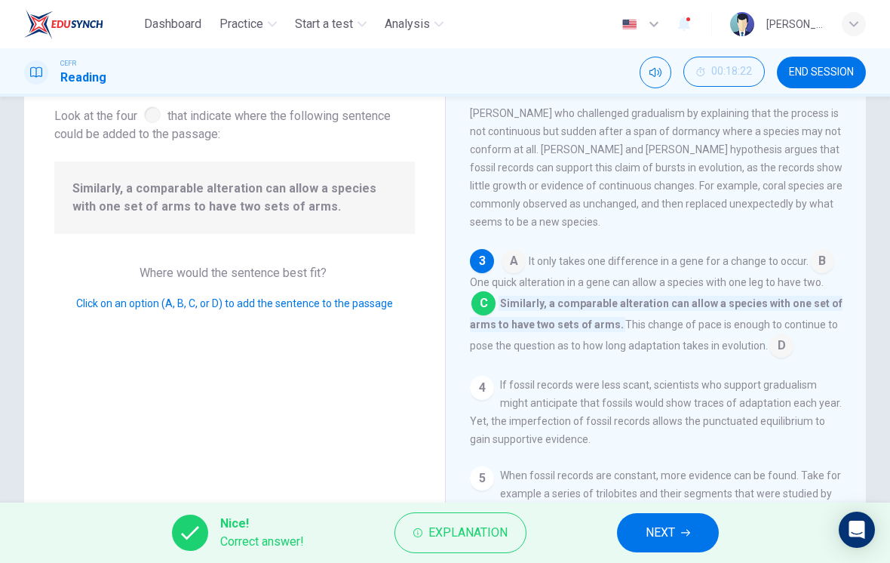
click at [674, 529] on span "NEXT" at bounding box center [660, 532] width 29 height 21
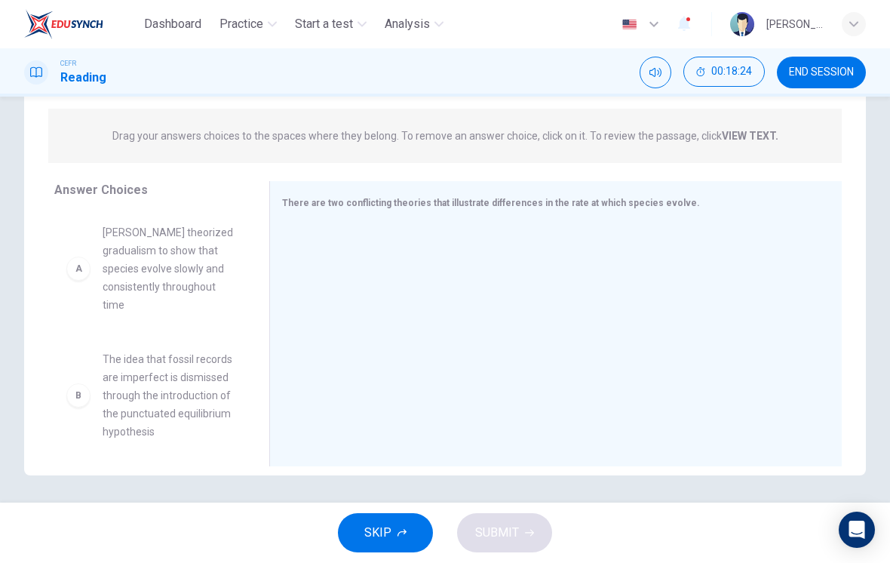
scroll to position [178, 0]
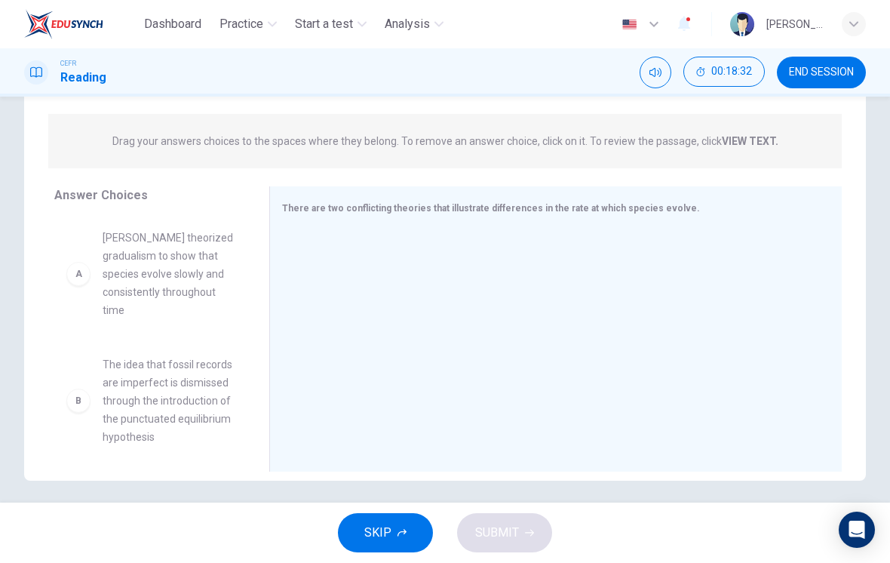
click at [182, 255] on span "[PERSON_NAME] theorized gradualism to show that species evolve slowly and consi…" at bounding box center [168, 273] width 130 height 90
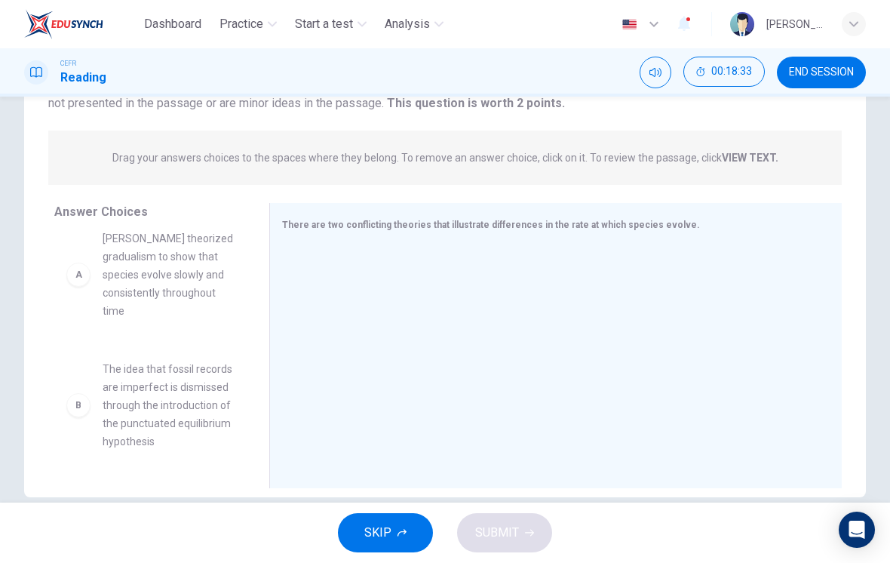
scroll to position [152, 0]
click at [173, 277] on div "B The idea that fossil records are imperfect is dismissed through the introduct…" at bounding box center [149, 351] width 191 height 232
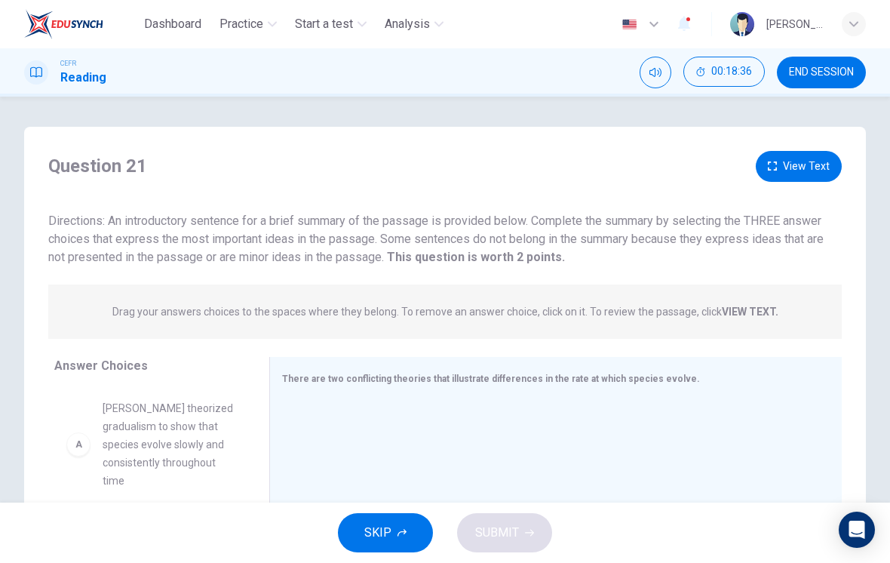
scroll to position [0, 0]
click at [809, 170] on button "View Text" at bounding box center [799, 166] width 86 height 31
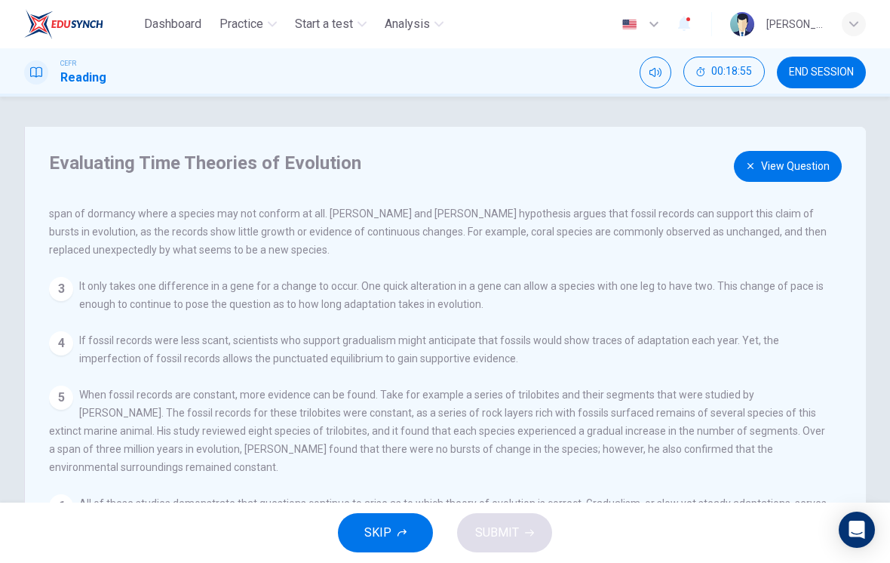
scroll to position [127, 0]
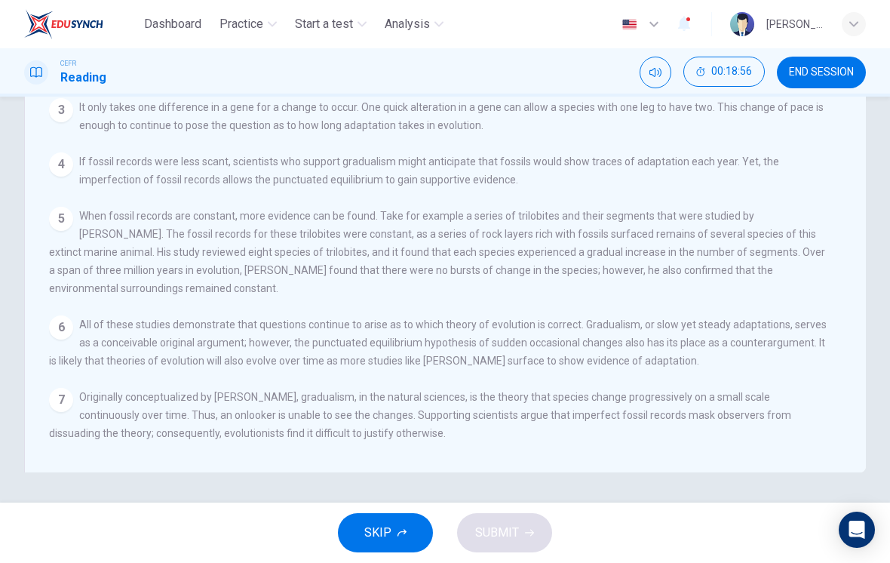
click at [110, 220] on span "When fossil records are constant, more evidence can be found. Take for example …" at bounding box center [437, 252] width 776 height 84
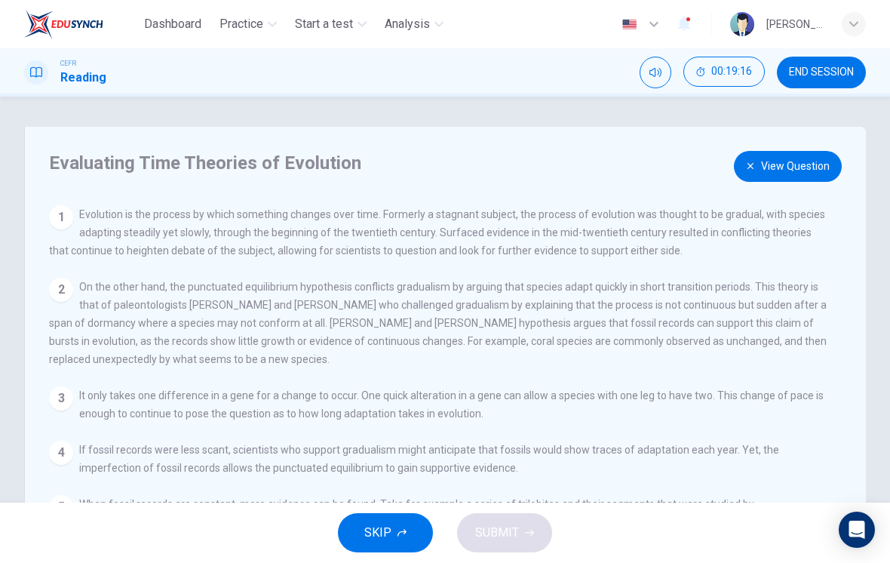
scroll to position [0, 0]
click at [793, 171] on button "View Question" at bounding box center [788, 166] width 108 height 31
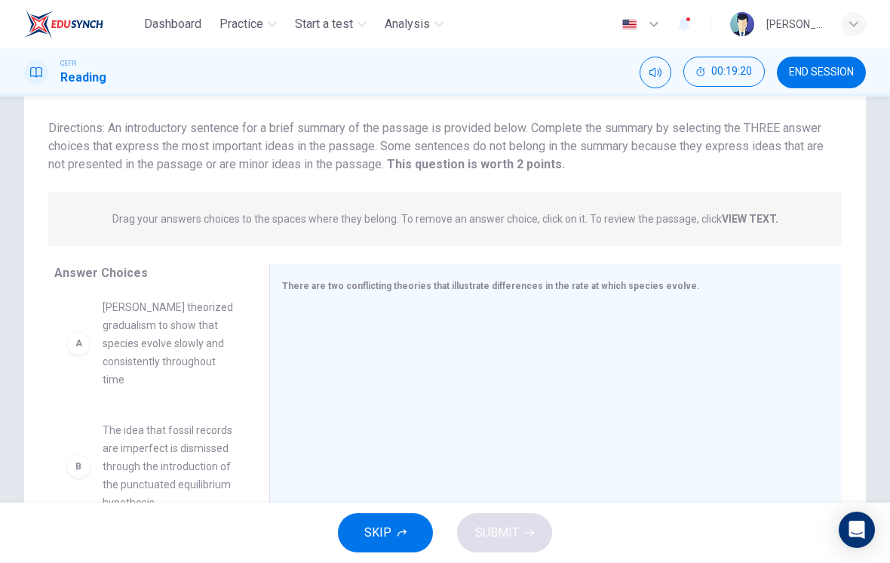
scroll to position [91, 0]
click at [189, 336] on div "B The idea that fossil records are imperfect is dismissed through the introduct…" at bounding box center [149, 412] width 191 height 232
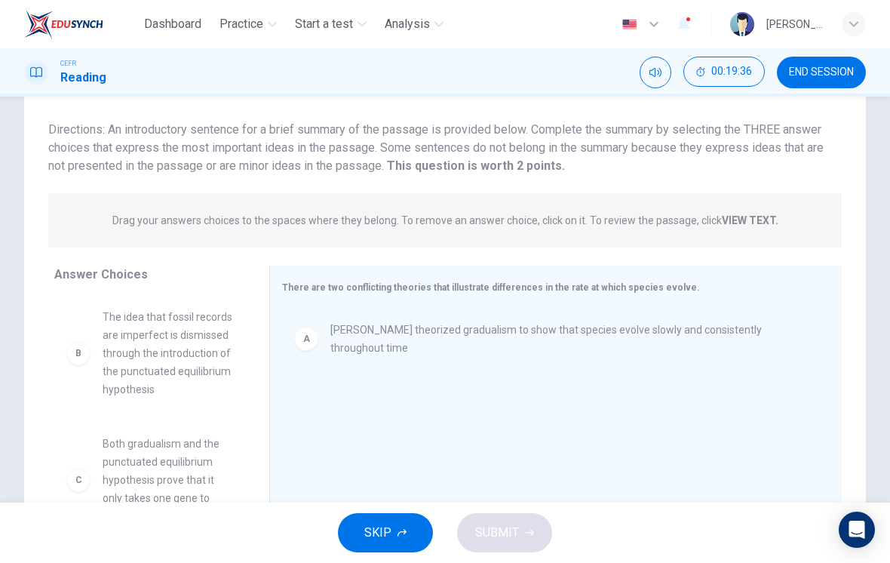
scroll to position [0, 0]
click at [805, 217] on div "Drag your answers choices to the spaces where they belong. To remove an answer …" at bounding box center [444, 220] width 793 height 54
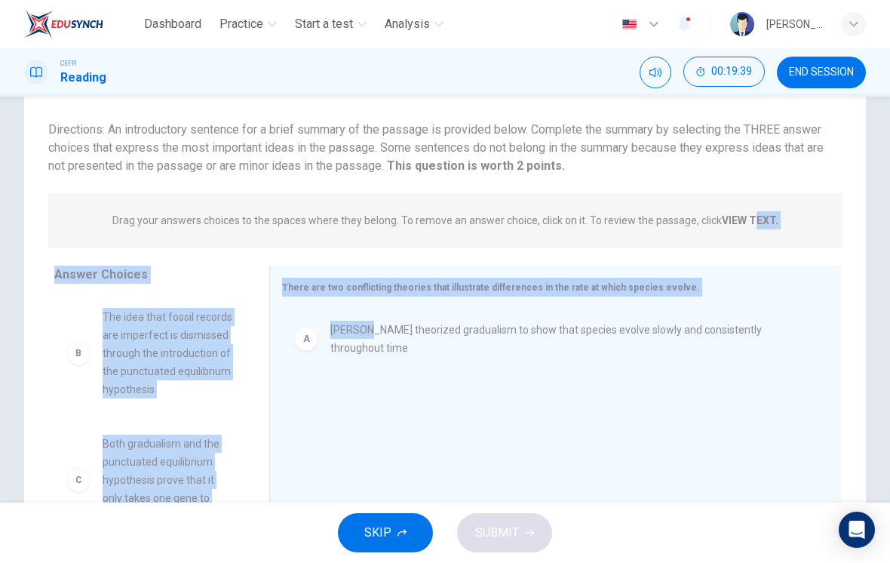
click at [805, 199] on div "Drag your answers choices to the spaces where they belong. To remove an answer …" at bounding box center [444, 220] width 793 height 54
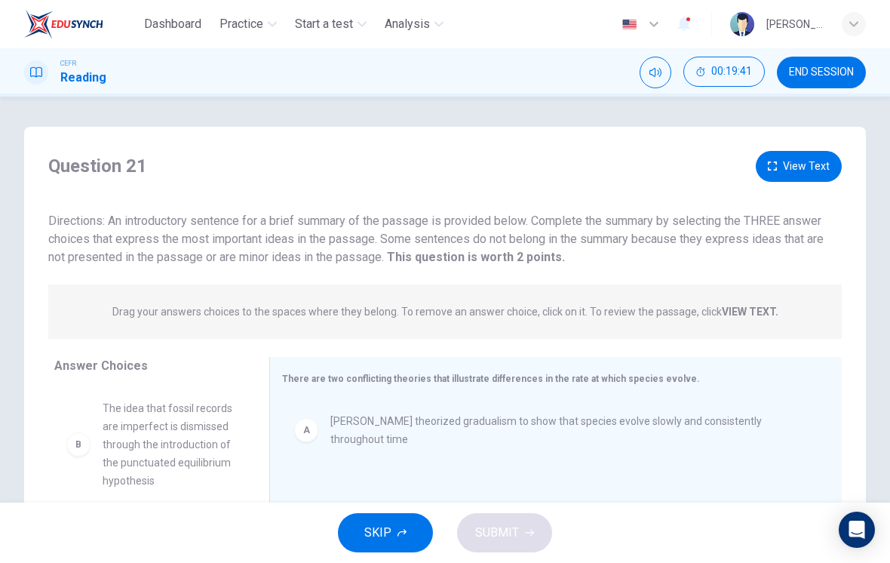
click at [811, 163] on button "View Text" at bounding box center [799, 166] width 86 height 31
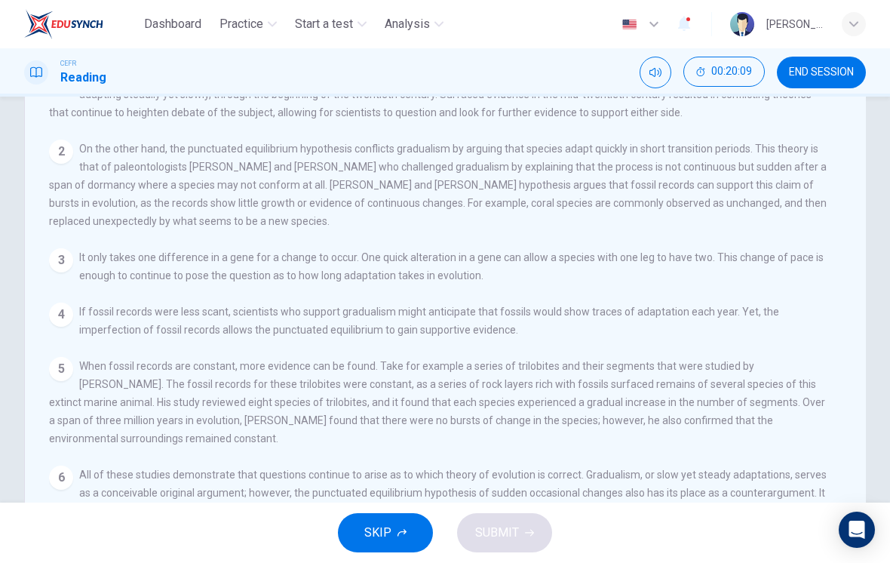
scroll to position [136, 0]
click at [814, 179] on div "2 On the other hand, the punctuated equilibrium hypothesis conflicts gradualism…" at bounding box center [439, 186] width 781 height 90
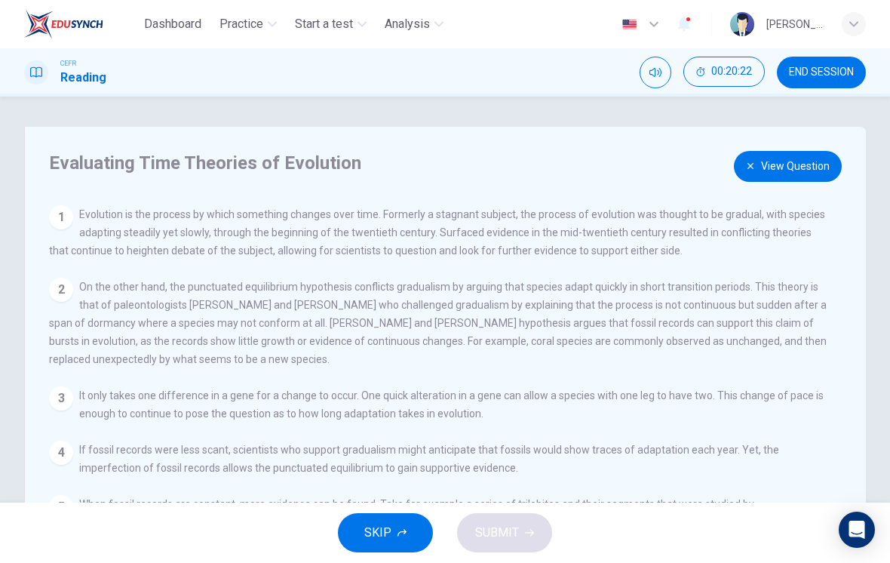
scroll to position [0, 0]
click at [818, 164] on button "View Question" at bounding box center [788, 166] width 108 height 31
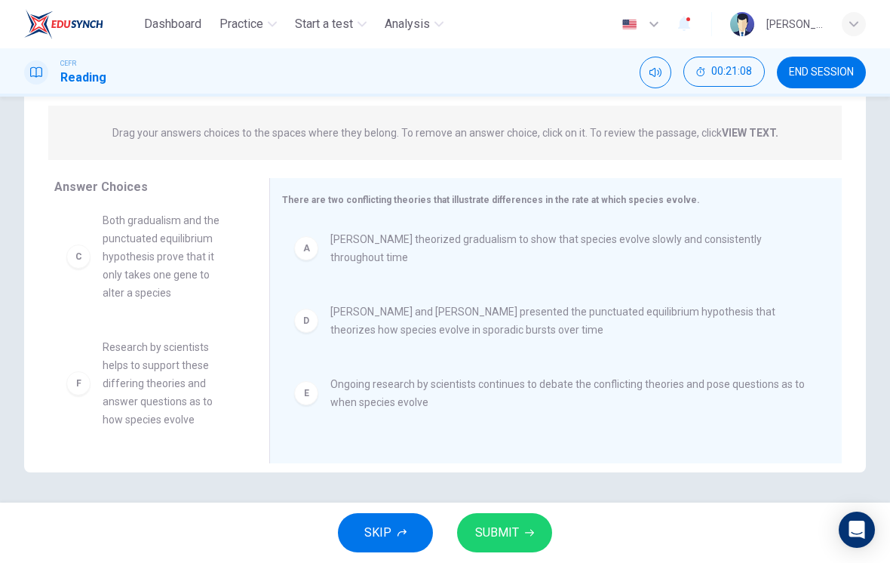
scroll to position [136, 0]
click at [526, 528] on icon "button" at bounding box center [529, 532] width 9 height 9
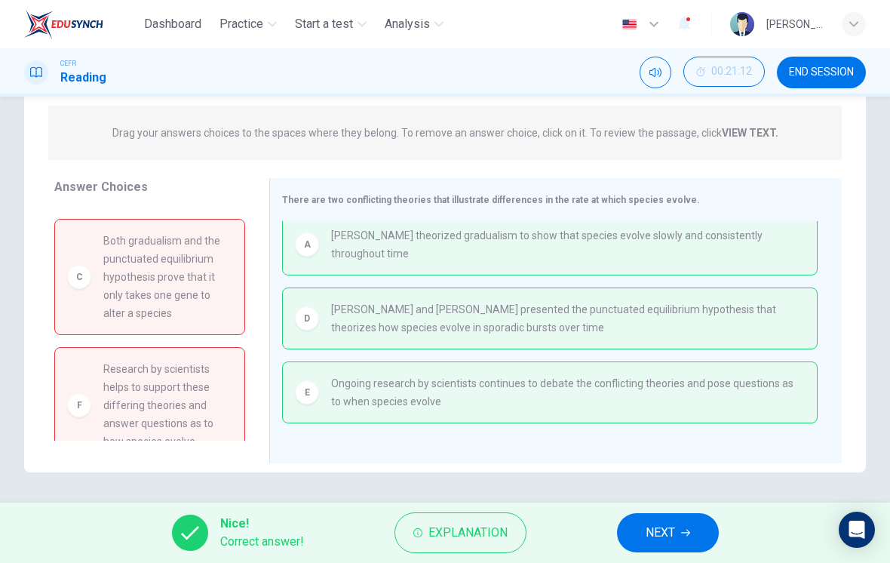
scroll to position [8, 0]
click at [674, 522] on span "NEXT" at bounding box center [660, 532] width 29 height 21
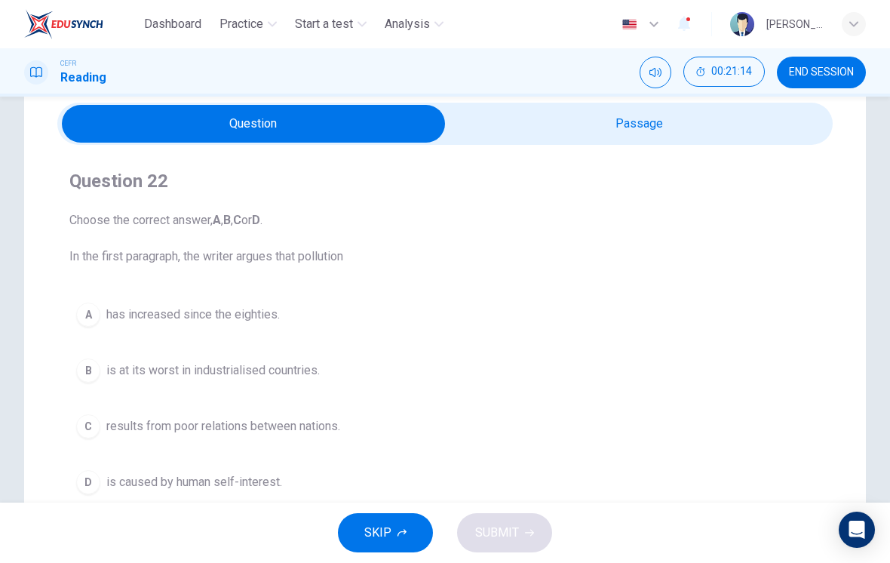
scroll to position [34, 0]
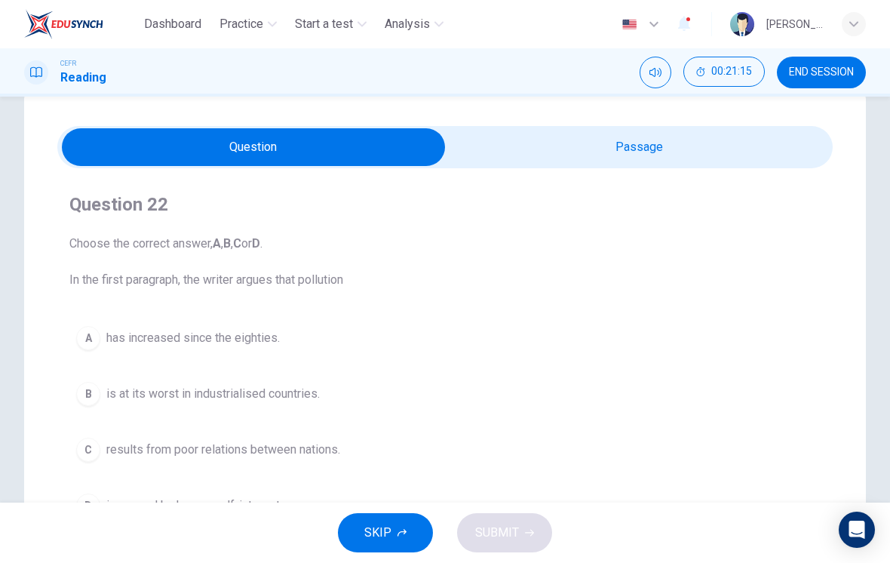
click at [656, 131] on input "checkbox" at bounding box center [253, 147] width 1163 height 38
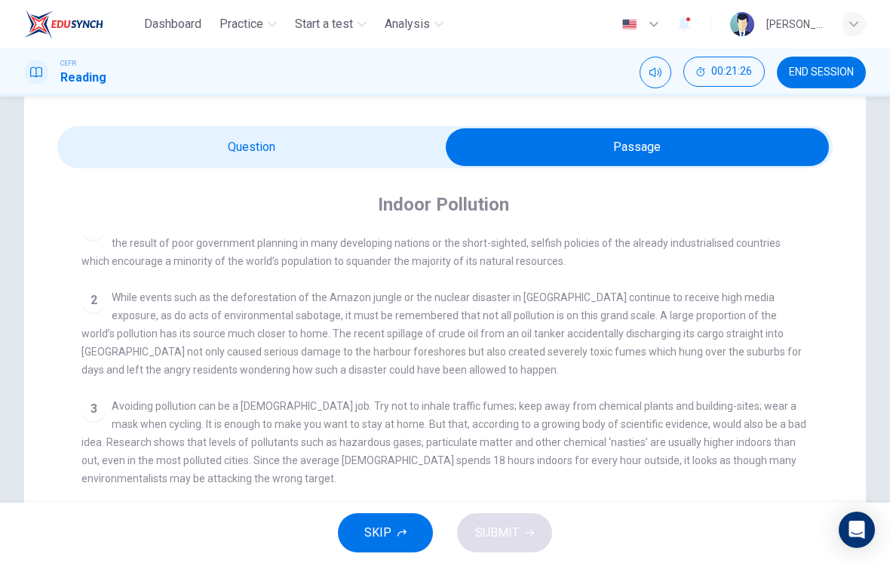
scroll to position [312, 0]
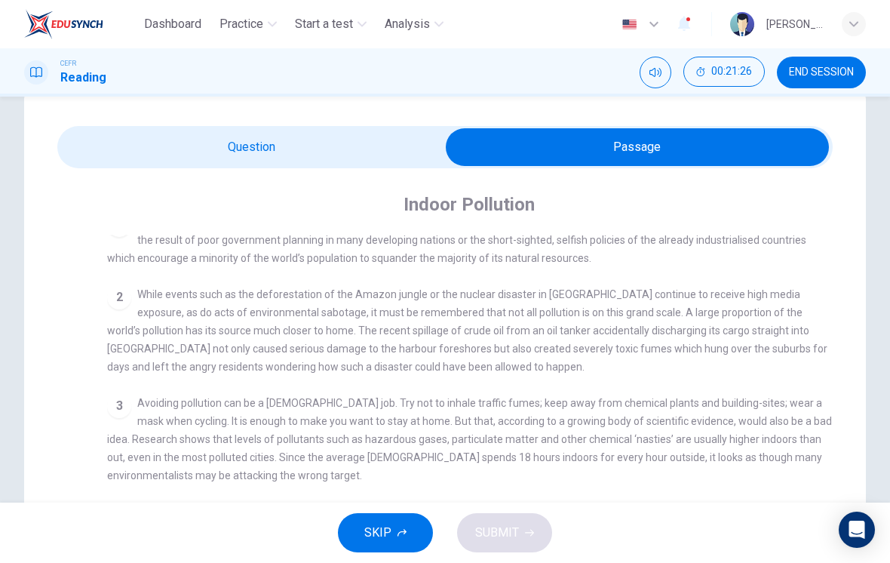
checkbox input "false"
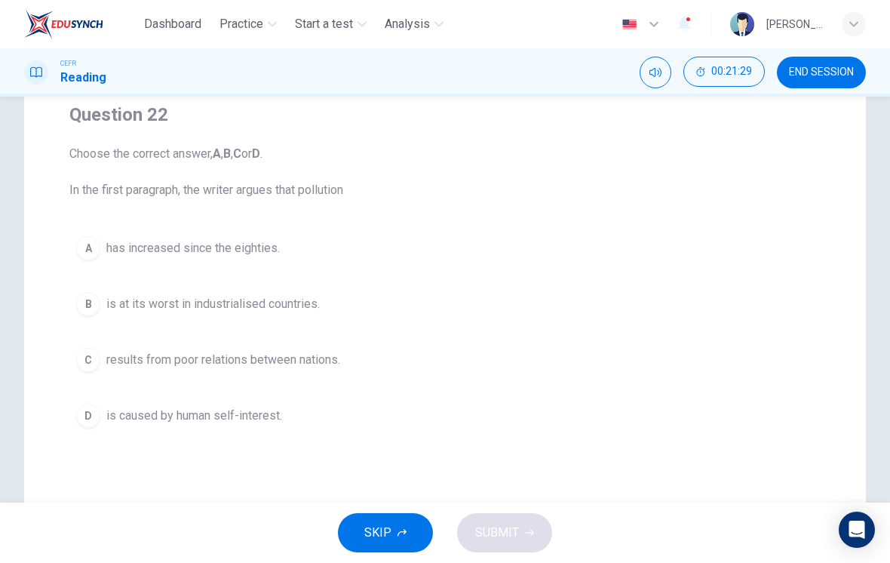
scroll to position [138, 0]
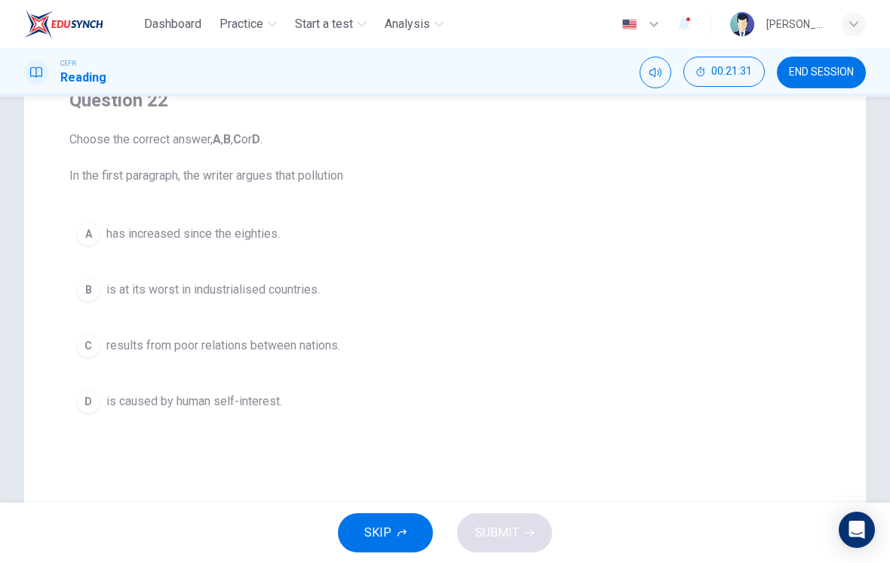
click at [242, 415] on button "D is caused by human self-interest." at bounding box center [444, 401] width 751 height 38
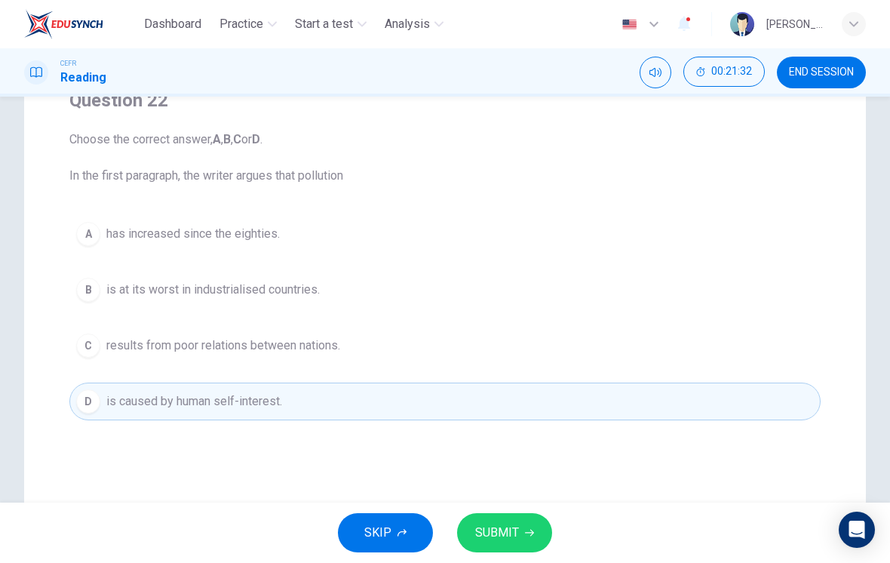
click at [501, 532] on span "SUBMIT" at bounding box center [497, 532] width 44 height 21
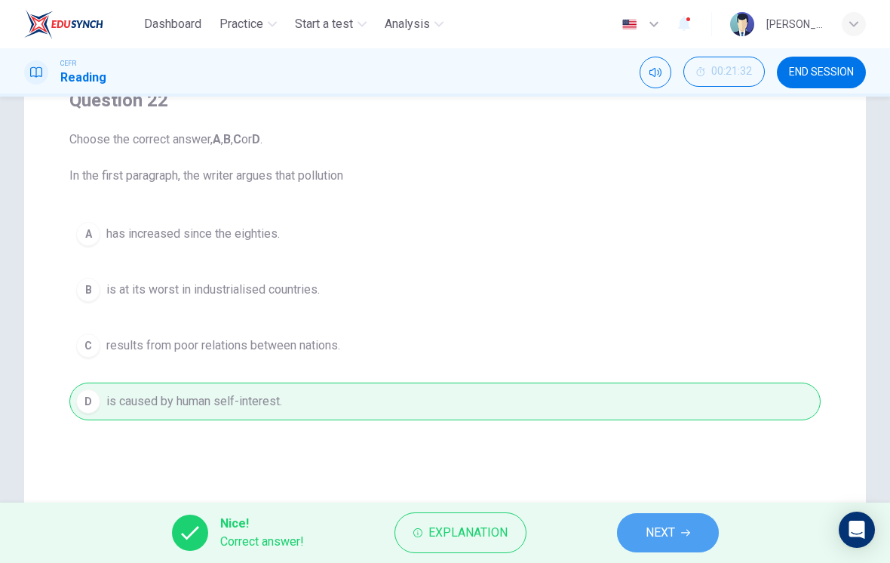
click at [667, 520] on button "NEXT" at bounding box center [668, 532] width 102 height 39
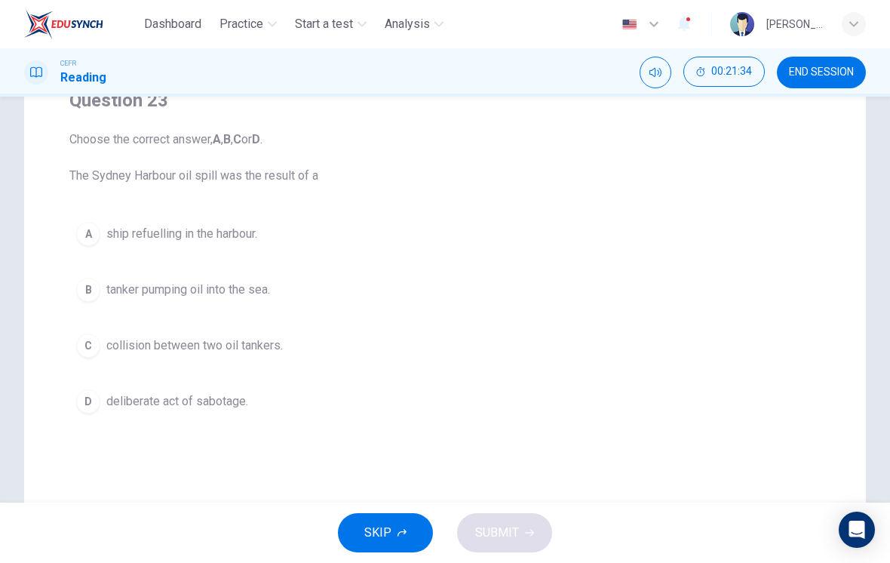
click at [95, 283] on div "B" at bounding box center [88, 290] width 24 height 24
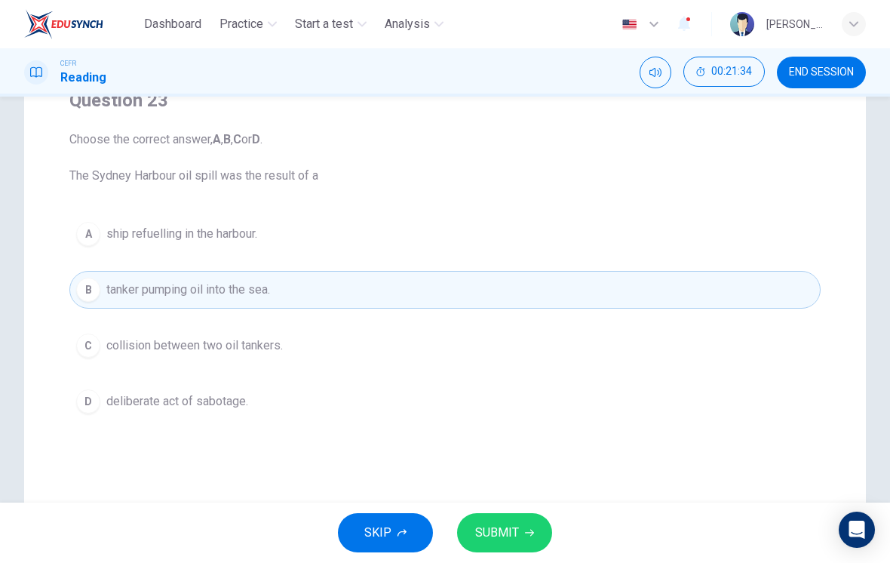
click at [504, 526] on span "SUBMIT" at bounding box center [497, 532] width 44 height 21
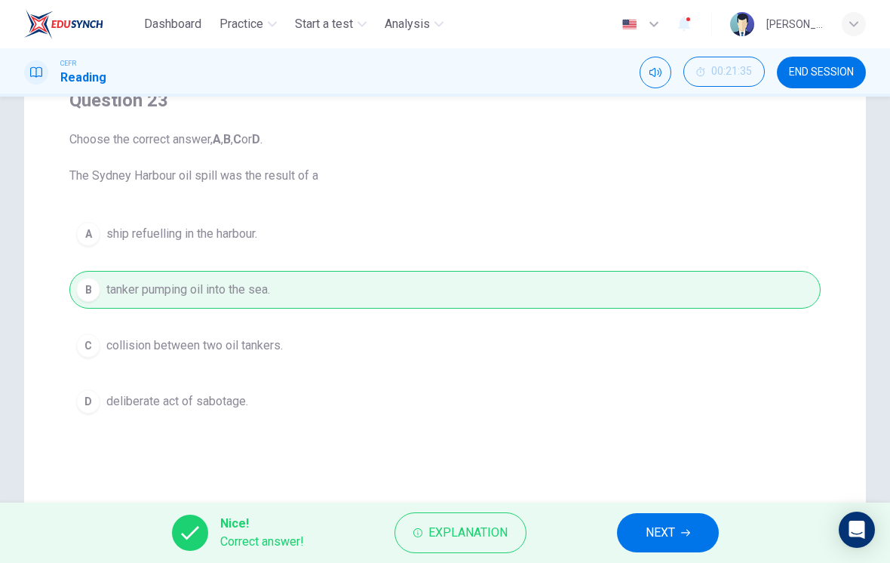
click at [673, 537] on span "NEXT" at bounding box center [660, 532] width 29 height 21
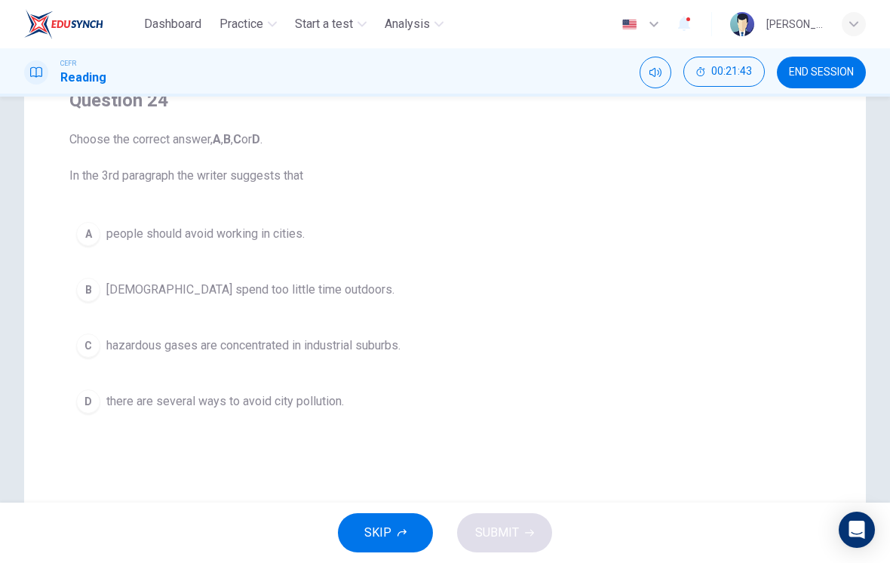
click at [318, 405] on span "there are several ways to avoid city pollution." at bounding box center [225, 401] width 238 height 18
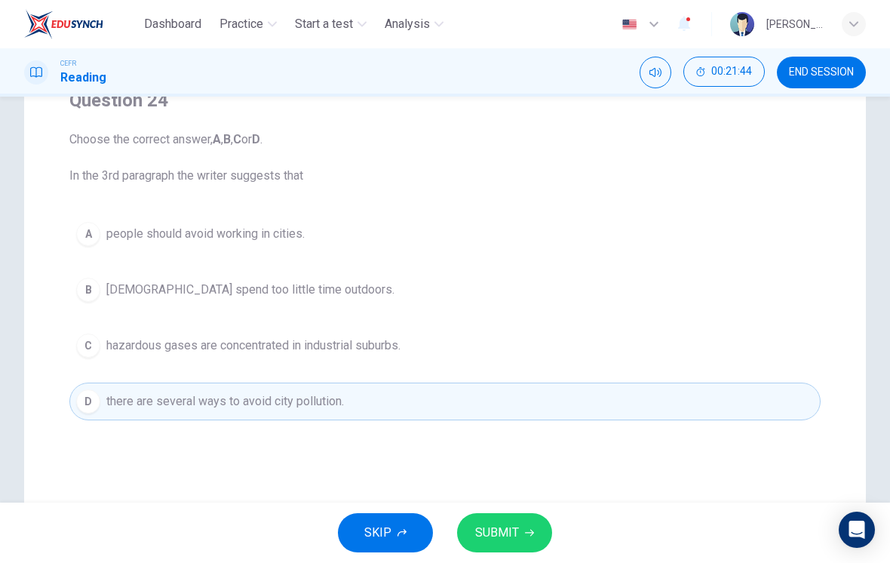
click at [497, 528] on span "SUBMIT" at bounding box center [497, 532] width 44 height 21
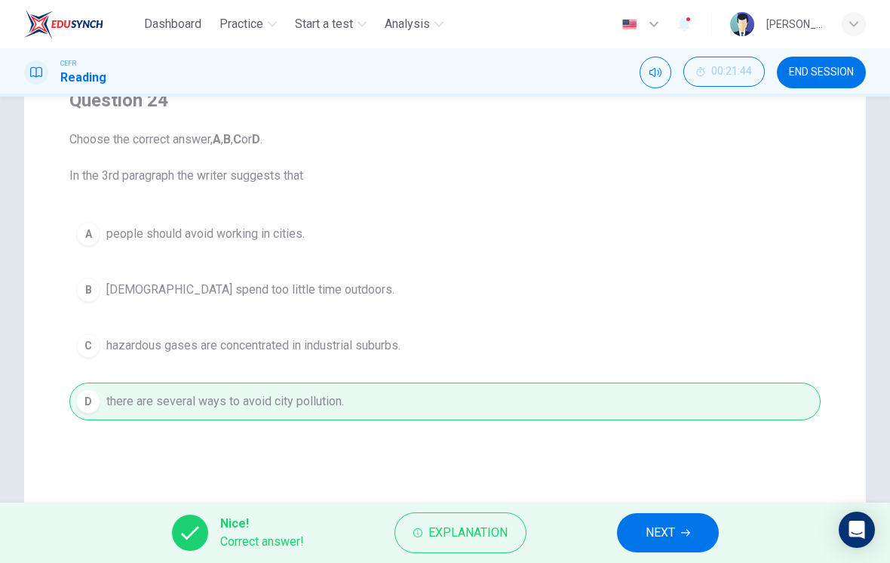
click at [666, 526] on span "NEXT" at bounding box center [660, 532] width 29 height 21
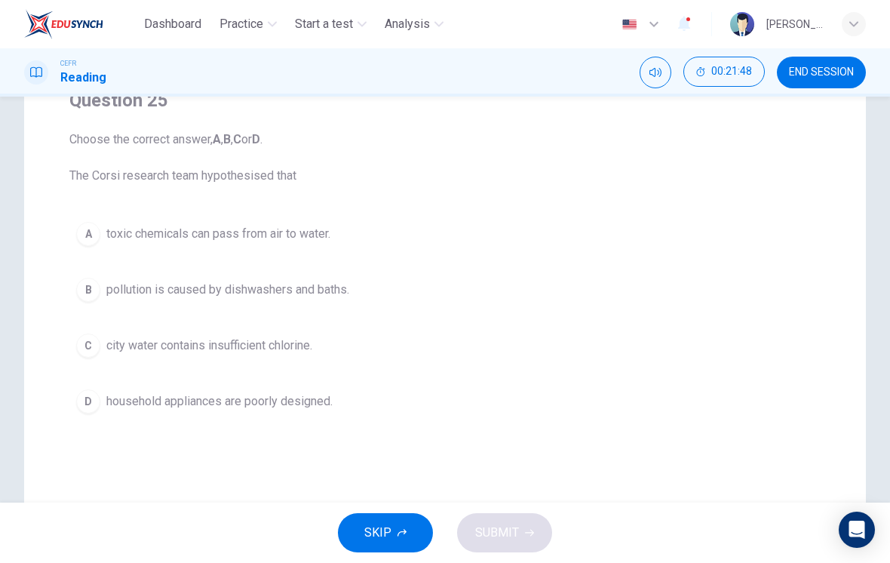
click at [94, 284] on div "B" at bounding box center [88, 290] width 24 height 24
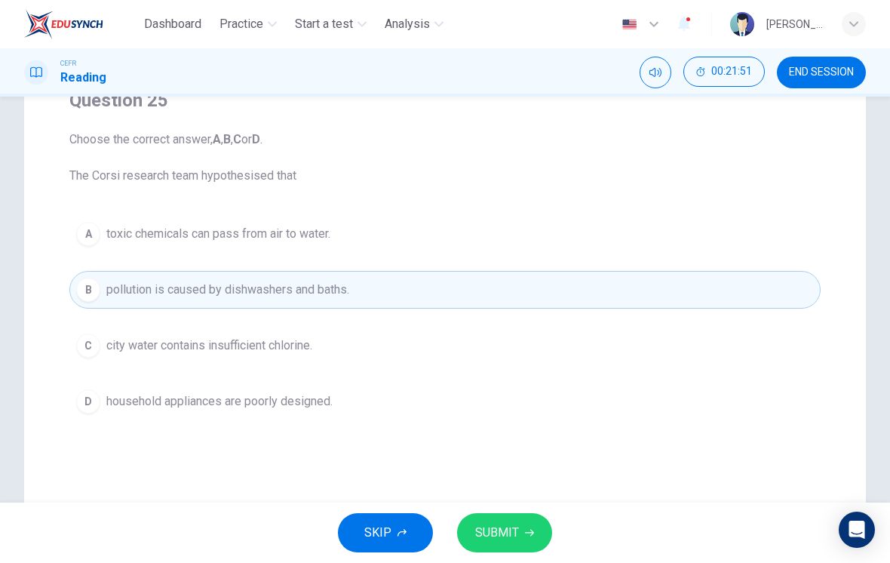
click at [520, 528] on button "SUBMIT" at bounding box center [504, 532] width 95 height 39
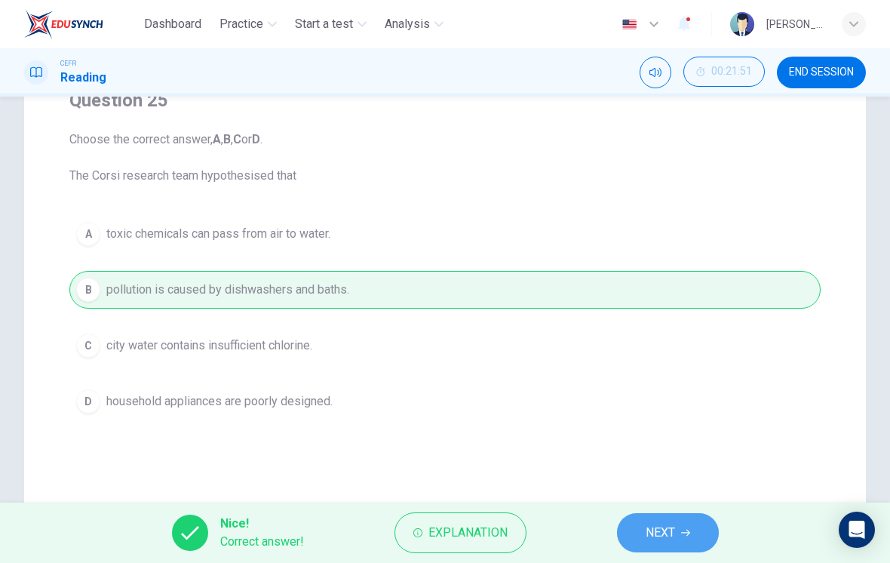
click at [669, 538] on span "NEXT" at bounding box center [660, 532] width 29 height 21
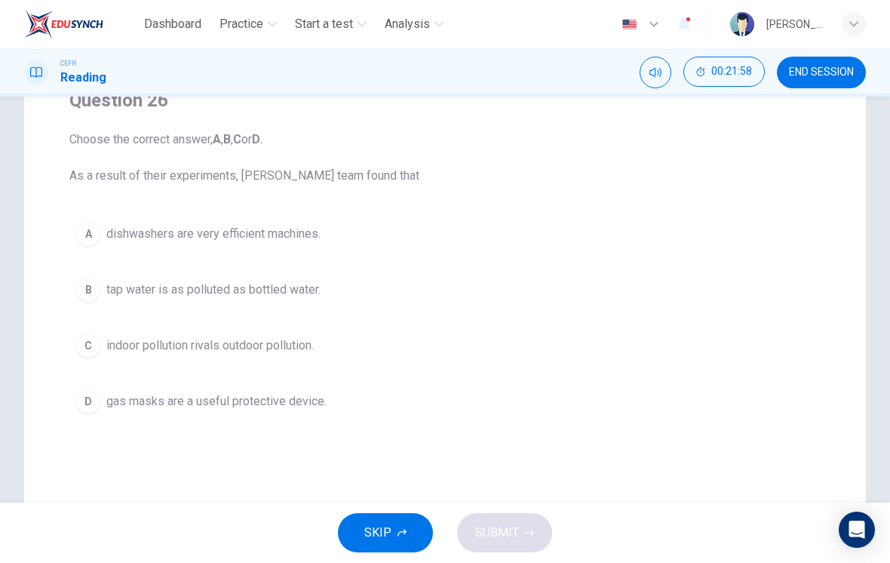
click at [93, 341] on div "C" at bounding box center [88, 345] width 24 height 24
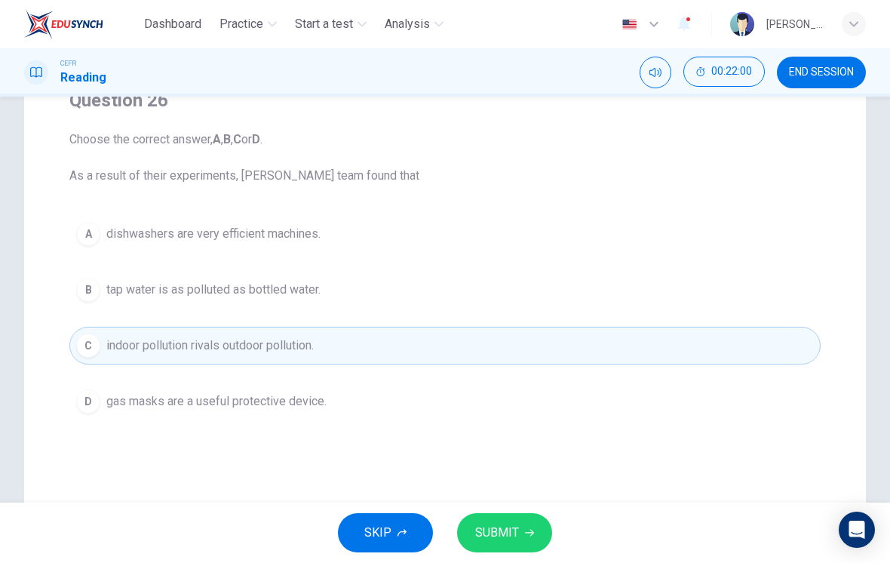
click at [504, 526] on span "SUBMIT" at bounding box center [497, 532] width 44 height 21
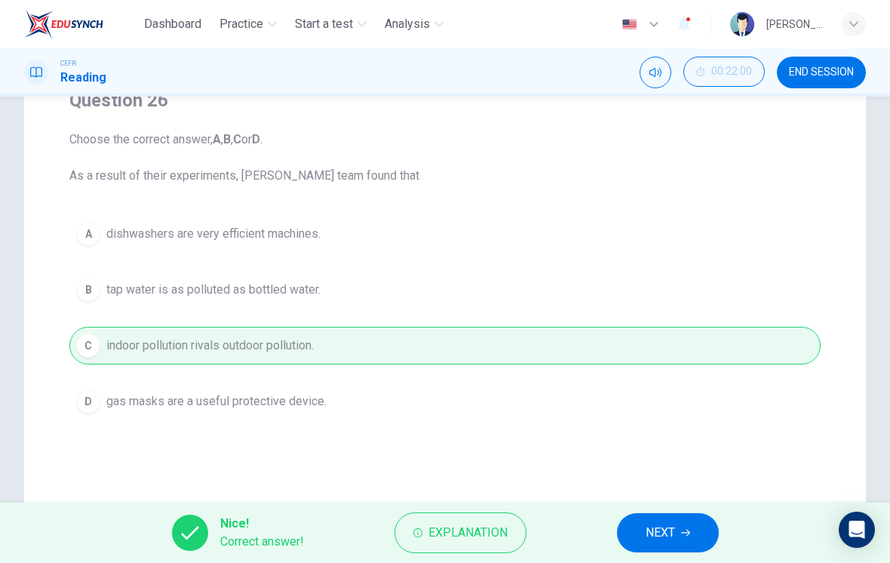
click at [680, 524] on button "NEXT" at bounding box center [668, 532] width 102 height 39
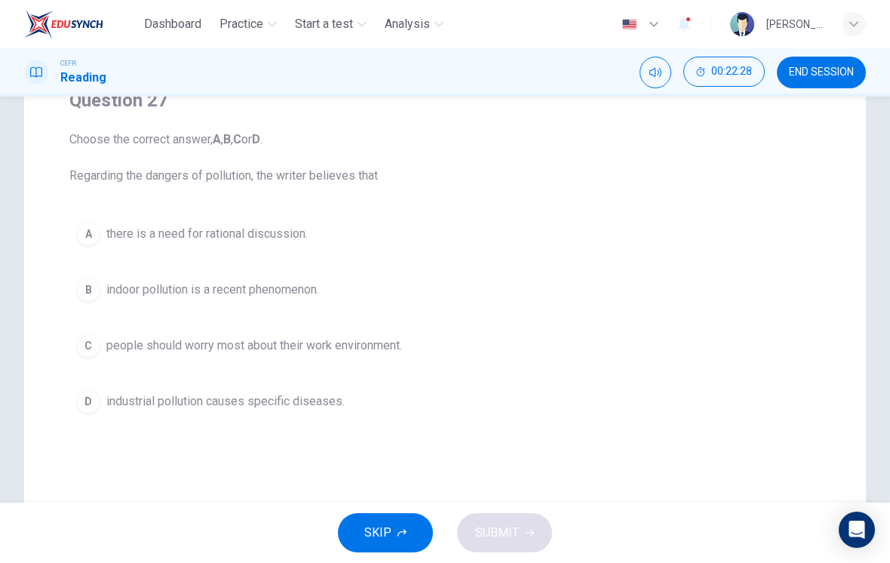
click at [90, 226] on div "A" at bounding box center [88, 234] width 24 height 24
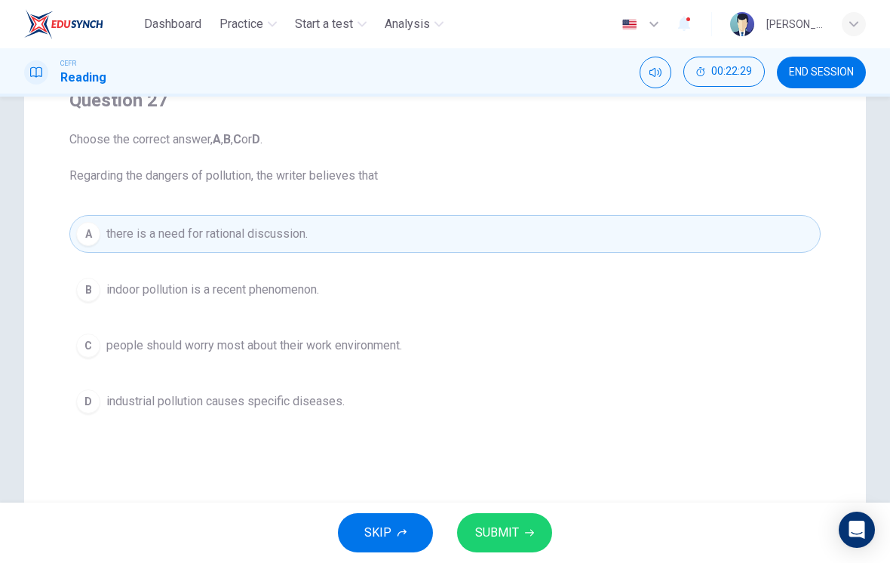
click at [506, 526] on span "SUBMIT" at bounding box center [497, 532] width 44 height 21
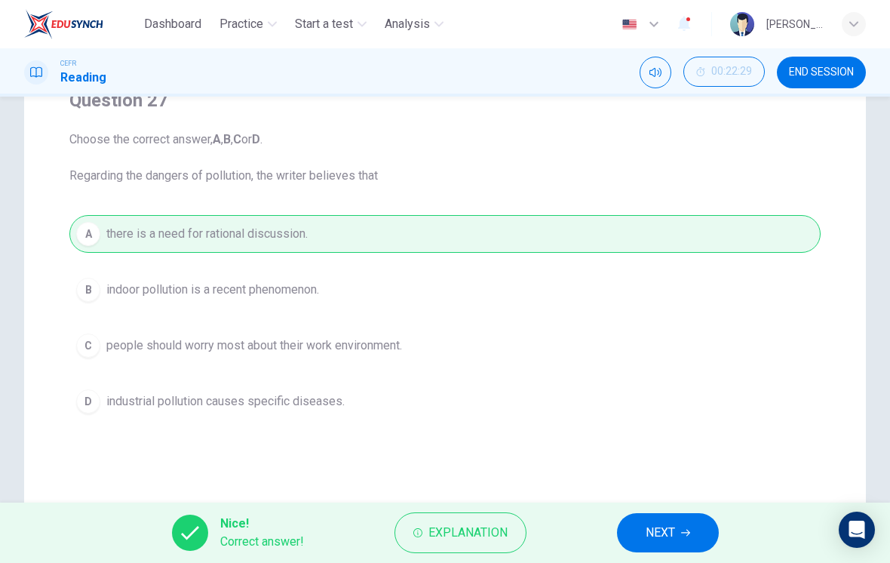
click at [660, 532] on span "NEXT" at bounding box center [660, 532] width 29 height 21
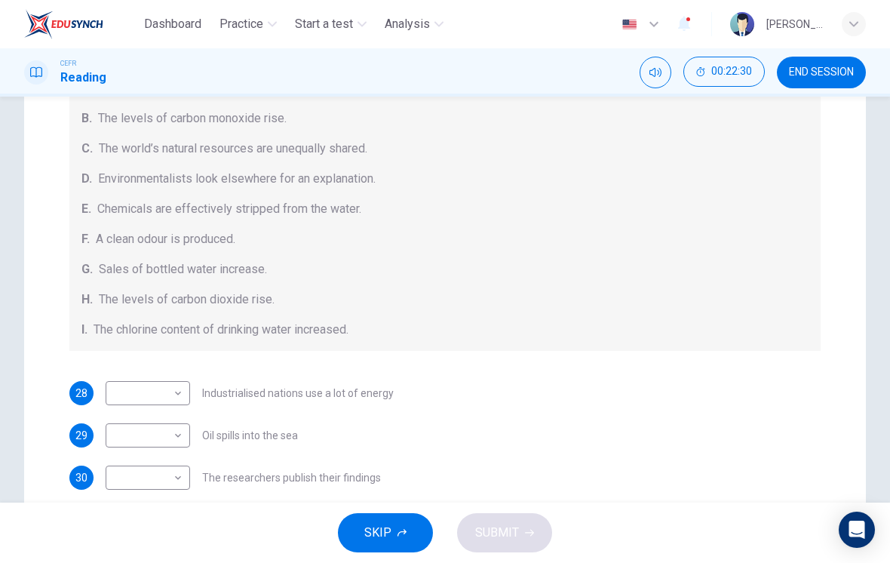
scroll to position [214, 0]
click at [127, 388] on body "Dashboard Practice Start a test Analysis English en ​ [PERSON_NAME] [PERSON_NAM…" at bounding box center [445, 281] width 890 height 563
click at [112, 393] on li "C" at bounding box center [148, 394] width 84 height 24
type input "C"
click at [121, 434] on body "Dashboard Practice Start a test Analysis English en ​ [PERSON_NAME] [PERSON_NAM…" at bounding box center [445, 281] width 890 height 563
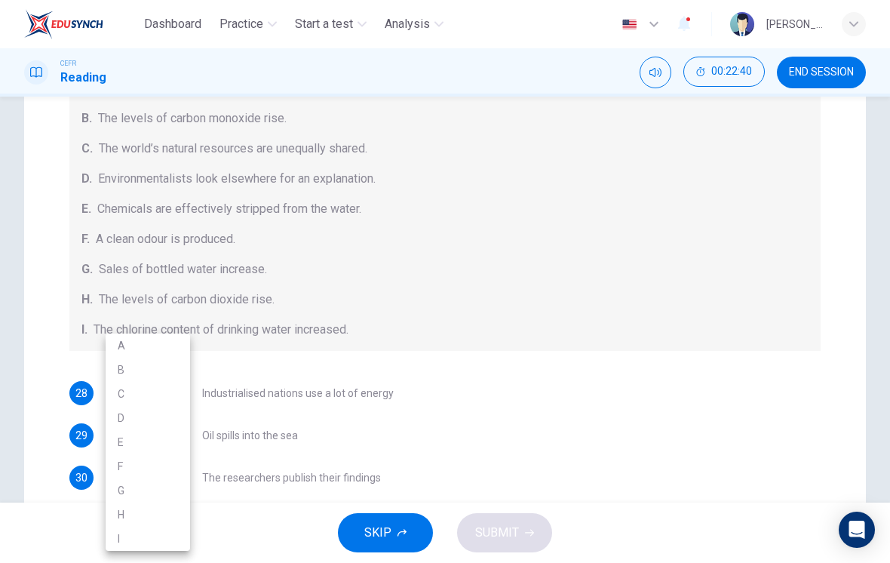
click at [115, 420] on li "D" at bounding box center [148, 418] width 84 height 24
type input "D"
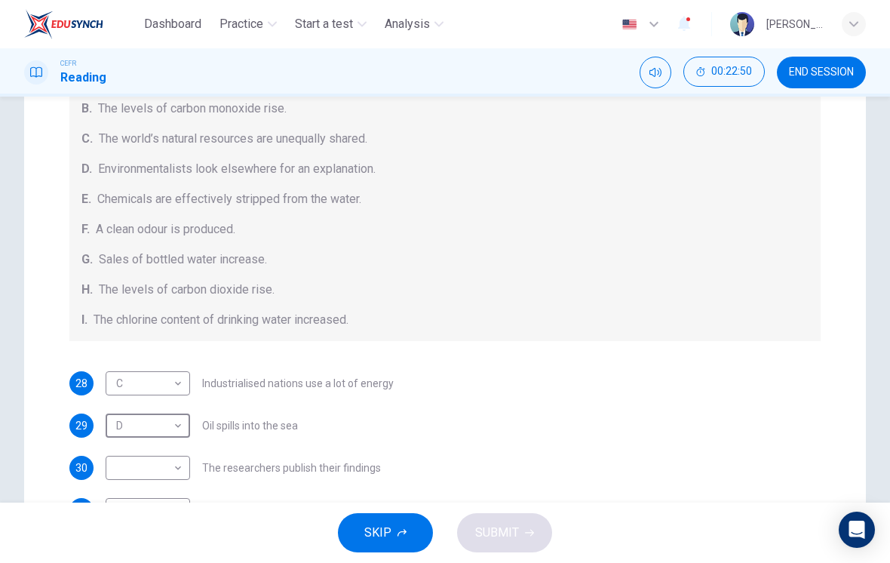
scroll to position [168, 0]
click at [115, 467] on body "Dashboard Practice Start a test Analysis English en ​ [PERSON_NAME] [PERSON_NAM…" at bounding box center [445, 281] width 890 height 563
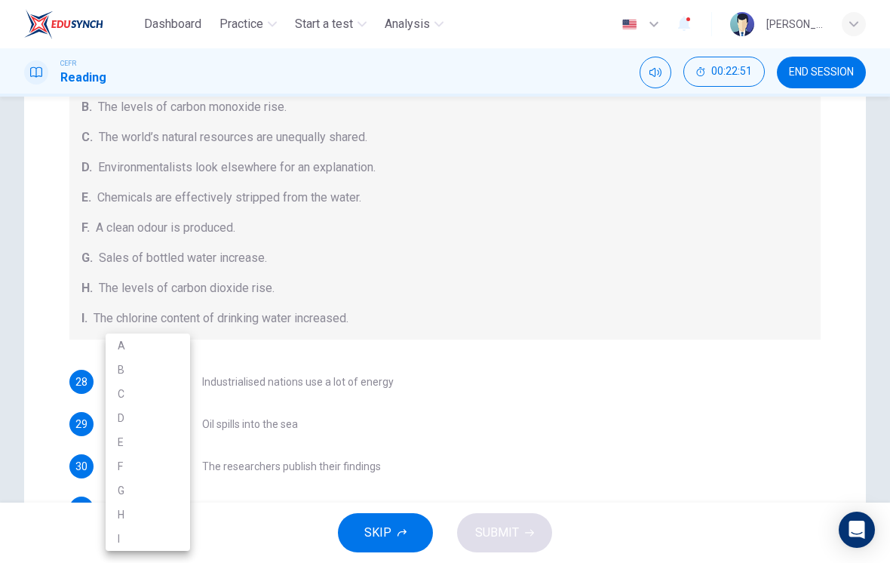
click at [112, 342] on li "A" at bounding box center [148, 345] width 84 height 24
type input "A"
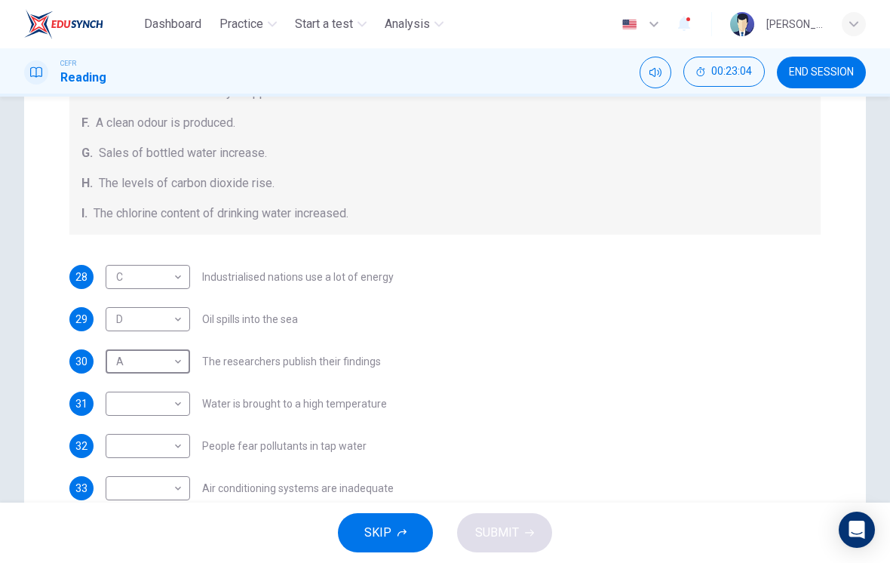
scroll to position [214, 0]
click at [130, 406] on body "Dashboard Practice Start a test Analysis English en ​ [PERSON_NAME] [PERSON_NAM…" at bounding box center [445, 281] width 890 height 563
click at [116, 444] on li "E" at bounding box center [148, 442] width 84 height 24
type input "E"
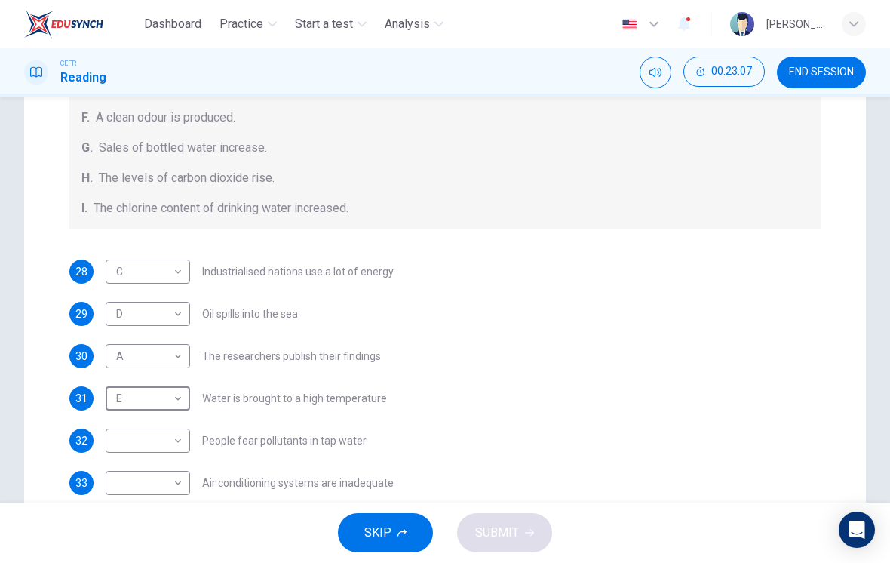
scroll to position [200, 0]
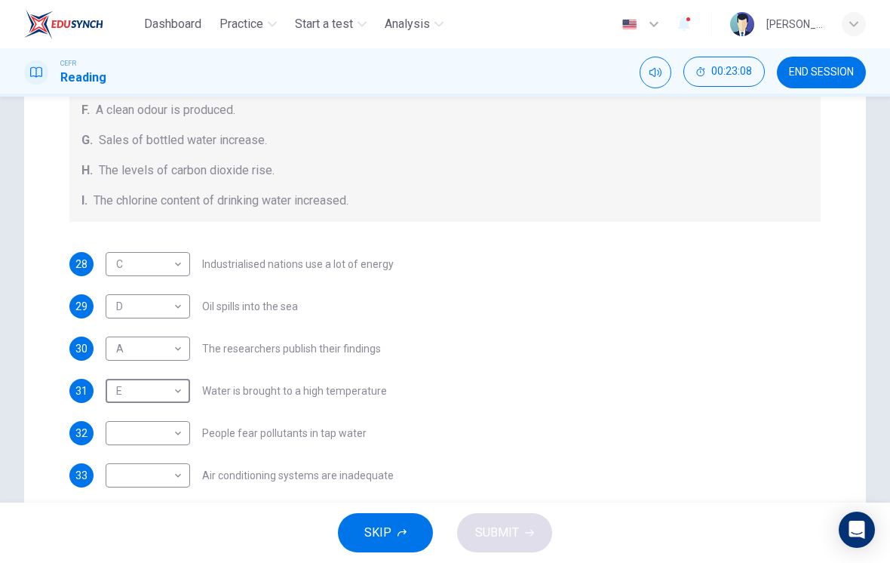
click at [125, 435] on body "Dashboard Practice Start a test Analysis English en ​ [PERSON_NAME] [PERSON_NAM…" at bounding box center [445, 281] width 890 height 563
click at [115, 481] on li "G" at bounding box center [148, 490] width 84 height 24
type input "G"
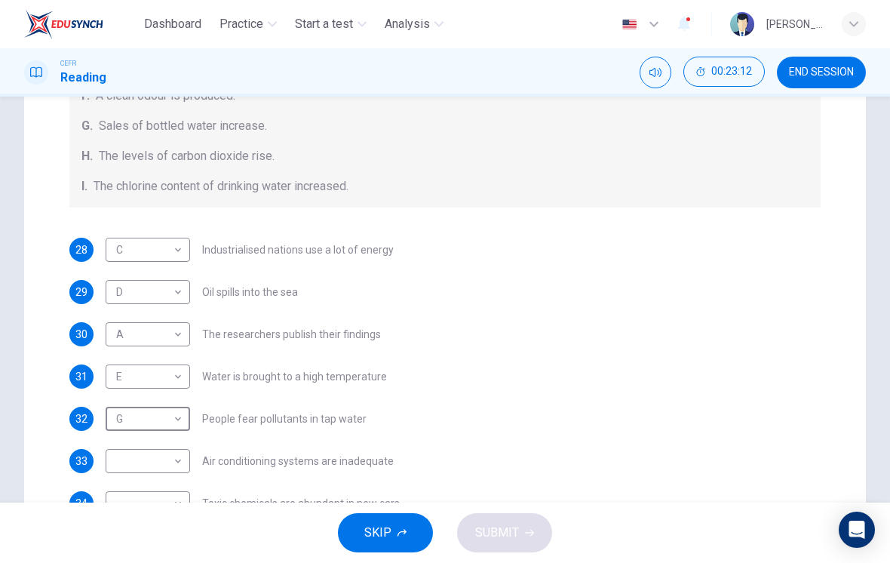
scroll to position [214, 0]
click at [121, 464] on body "Dashboard Practice Start a test Analysis English en ​ [PERSON_NAME] [PERSON_NAM…" at bounding box center [445, 281] width 890 height 563
click at [115, 508] on li "H" at bounding box center [148, 514] width 84 height 24
type input "H"
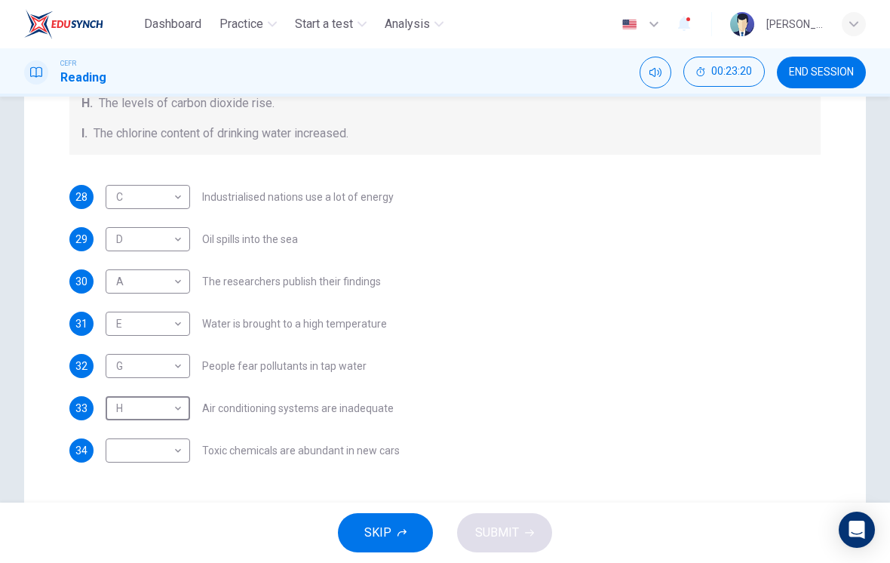
click at [128, 449] on body "Dashboard Practice Start a test Analysis English en ​ [PERSON_NAME] [PERSON_NAM…" at bounding box center [445, 281] width 890 height 563
click at [112, 459] on li "F" at bounding box center [148, 466] width 84 height 24
type input "F"
click at [515, 534] on span "SUBMIT" at bounding box center [497, 532] width 44 height 21
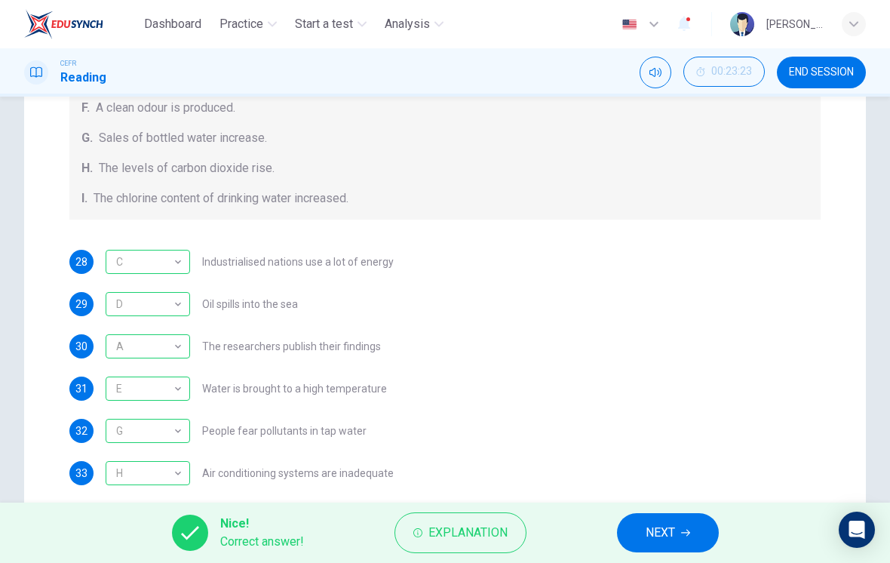
scroll to position [145, 0]
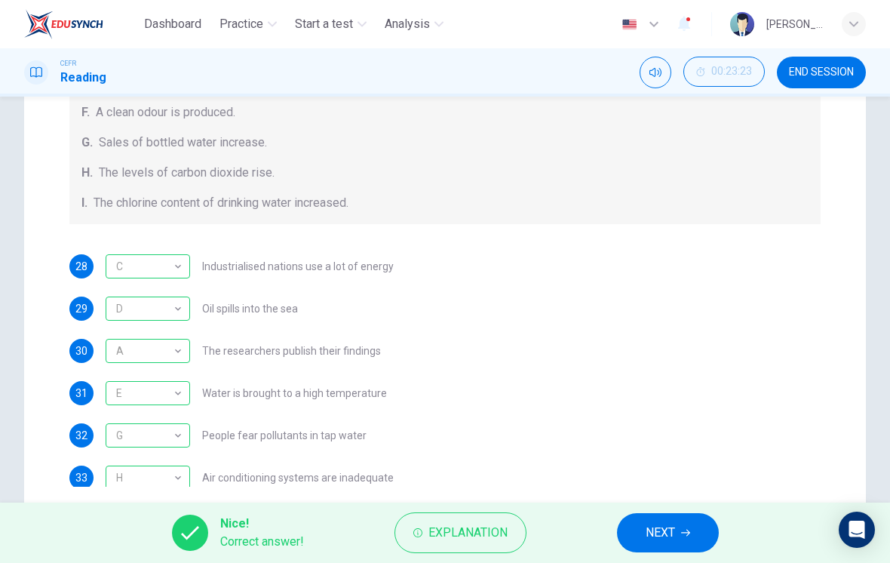
click at [675, 533] on span "NEXT" at bounding box center [660, 532] width 29 height 21
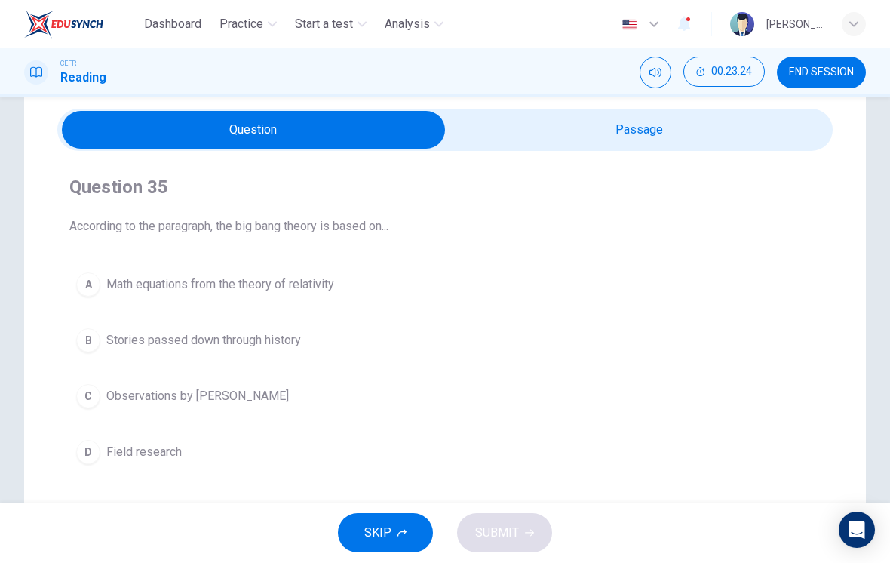
scroll to position [60, 0]
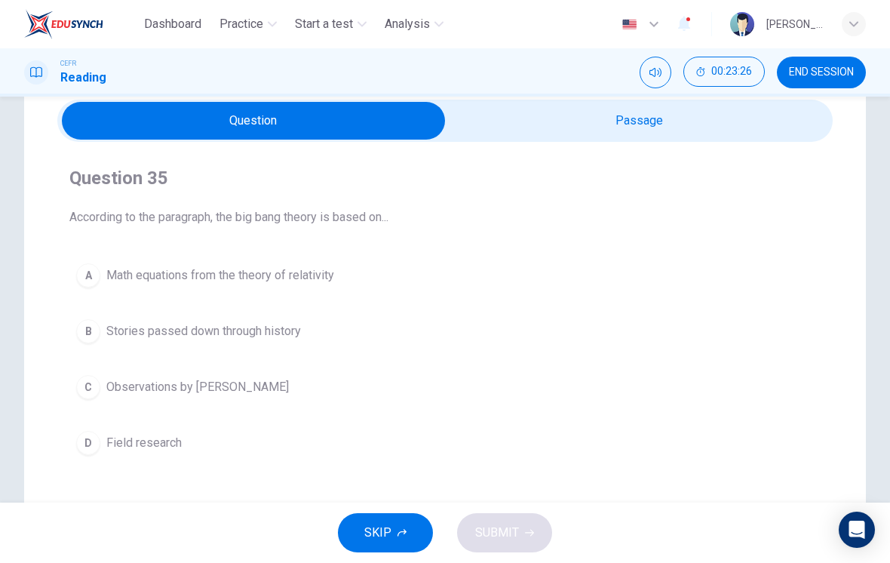
click at [698, 122] on input "checkbox" at bounding box center [253, 121] width 1163 height 38
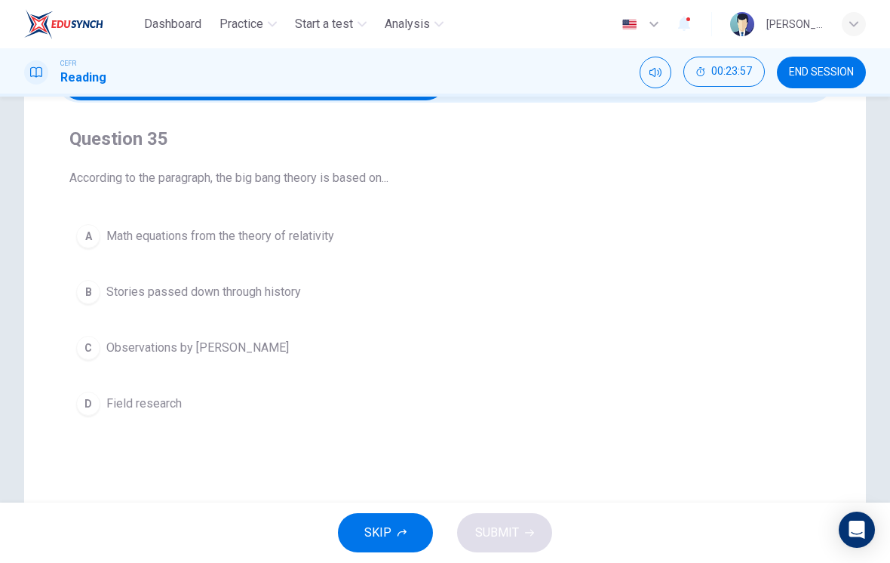
scroll to position [103, 0]
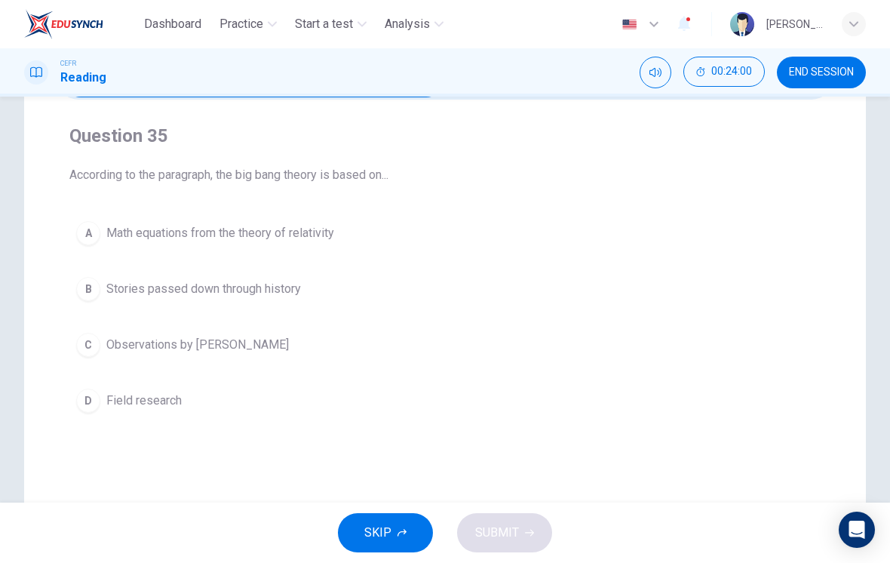
click at [90, 228] on div "A" at bounding box center [88, 233] width 24 height 24
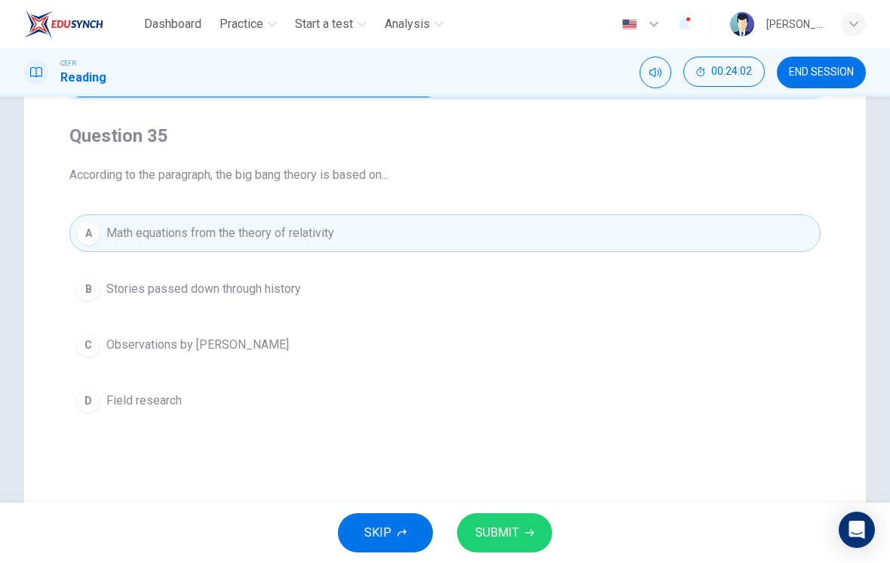
click at [528, 526] on button "SUBMIT" at bounding box center [504, 532] width 95 height 39
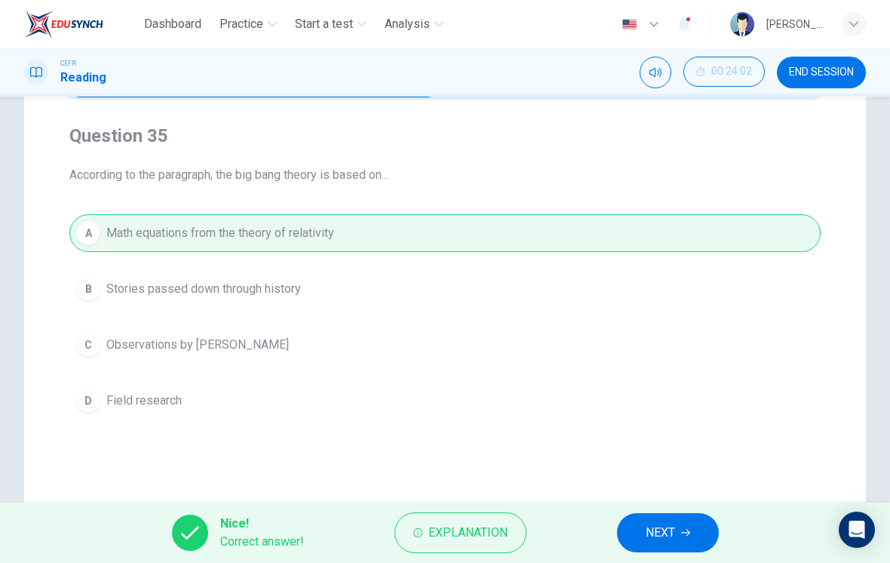
click at [648, 543] on button "NEXT" at bounding box center [668, 532] width 102 height 39
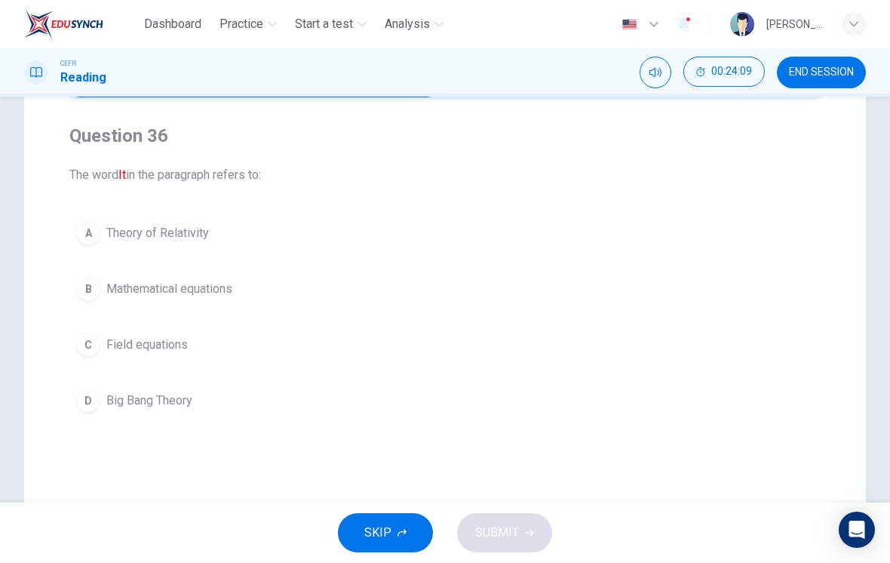
click at [91, 389] on div "D" at bounding box center [88, 400] width 24 height 24
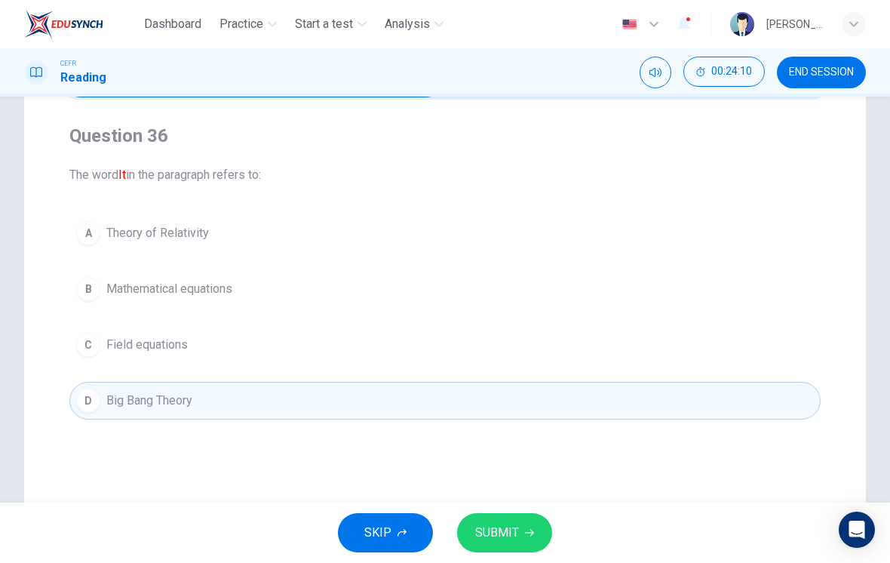
click at [504, 532] on span "SUBMIT" at bounding box center [497, 532] width 44 height 21
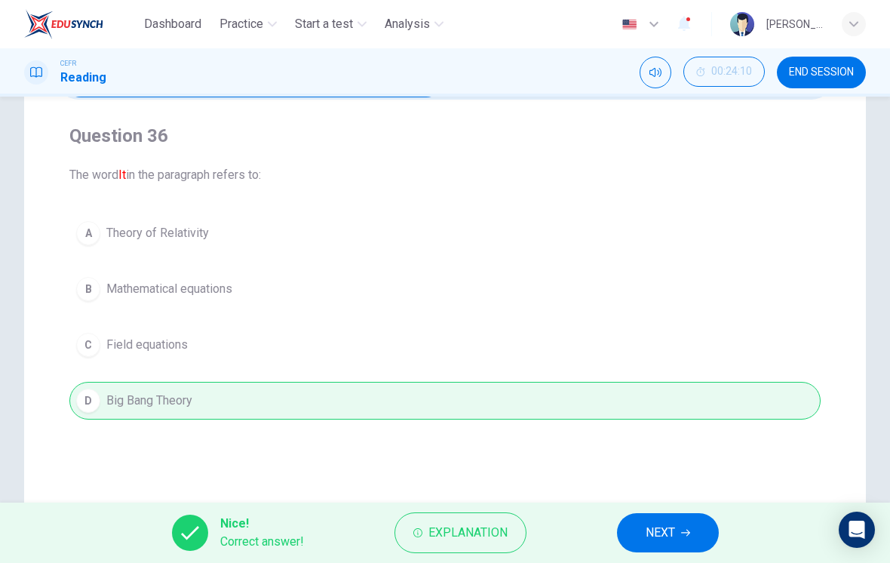
click at [676, 539] on button "NEXT" at bounding box center [668, 532] width 102 height 39
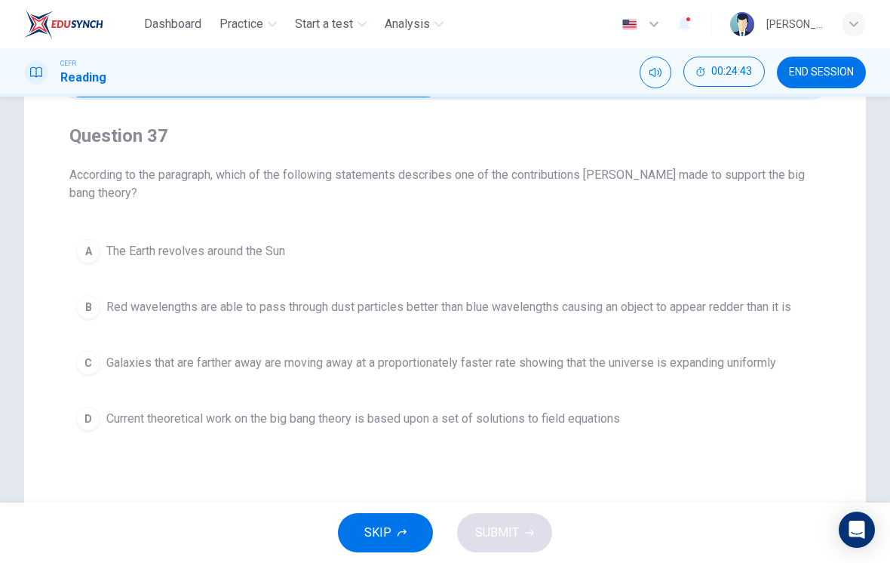
scroll to position [142, 0]
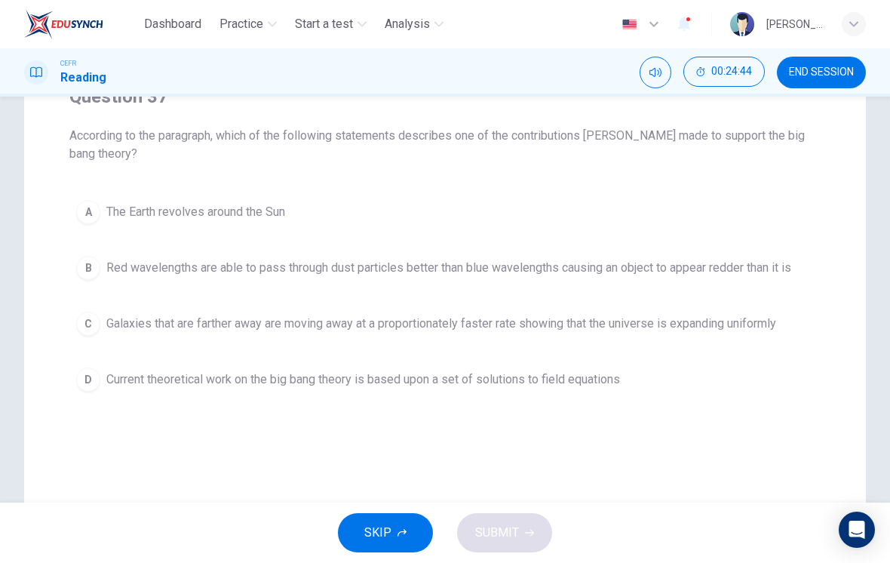
click at [96, 312] on button "C Galaxies that are farther away are moving away at a proportionately faster ra…" at bounding box center [444, 324] width 751 height 38
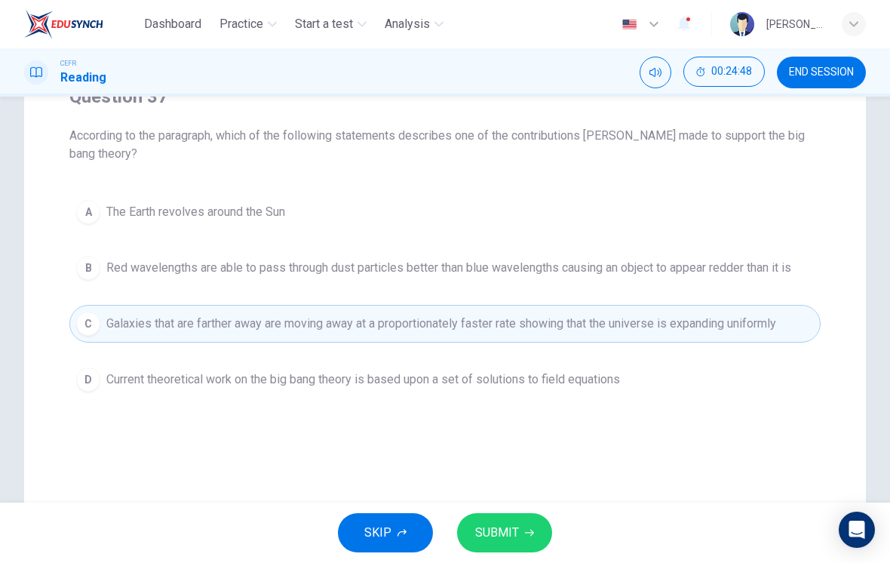
click at [531, 524] on button "SUBMIT" at bounding box center [504, 532] width 95 height 39
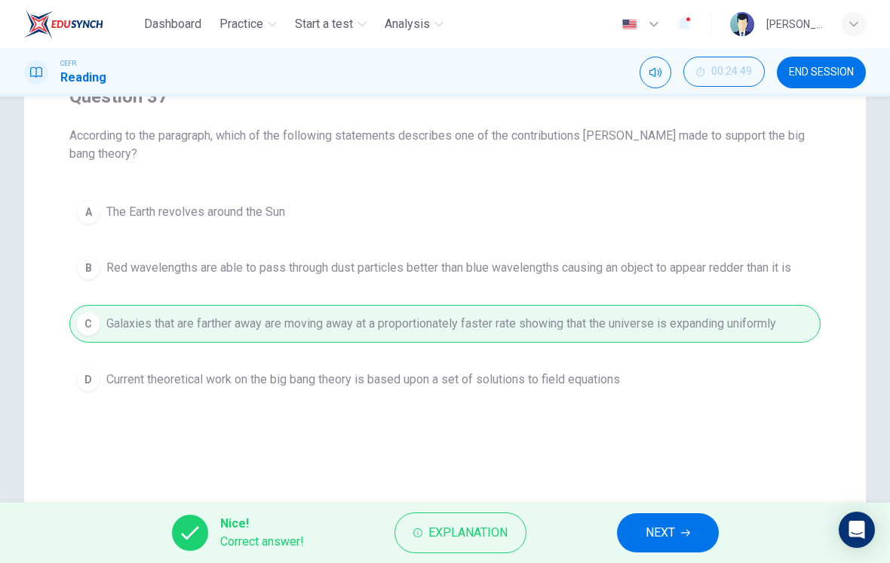
click at [679, 529] on button "NEXT" at bounding box center [668, 532] width 102 height 39
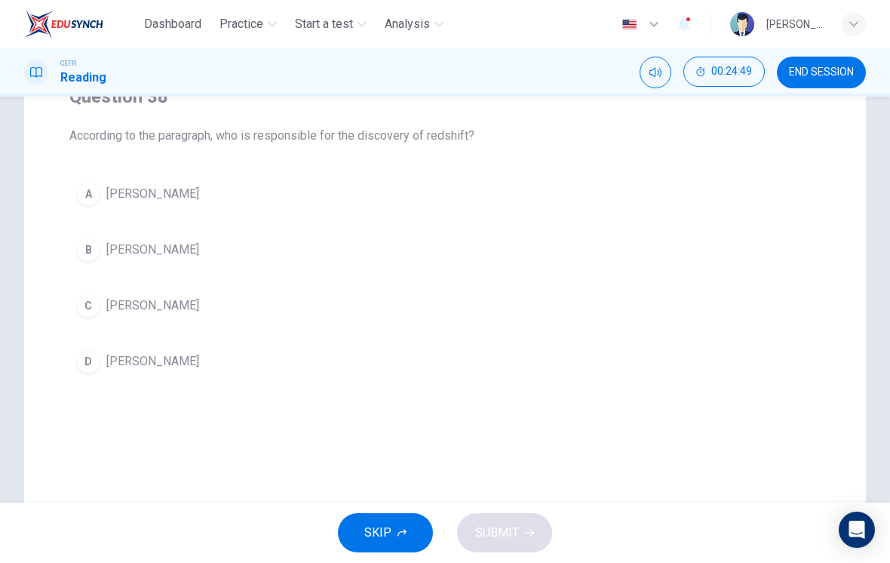
scroll to position [127, 0]
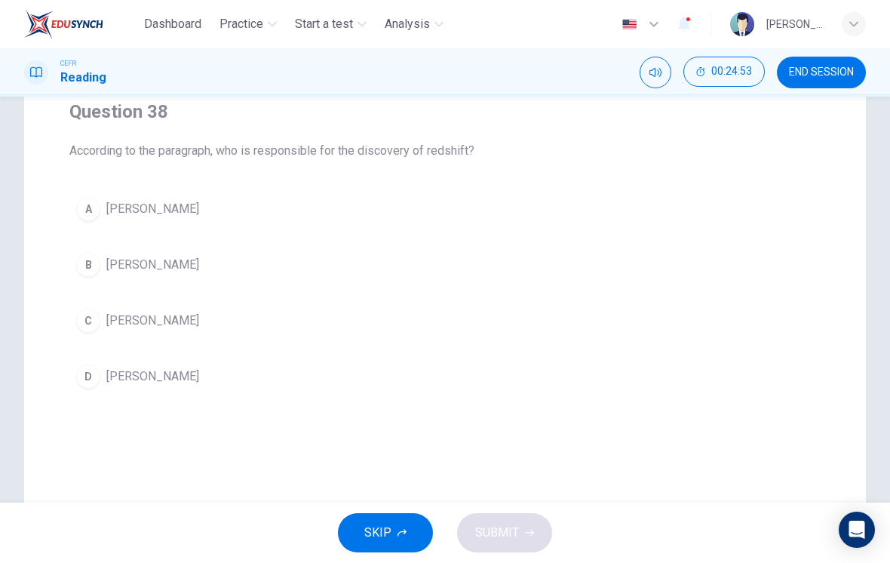
click at [94, 265] on div "B" at bounding box center [88, 265] width 24 height 24
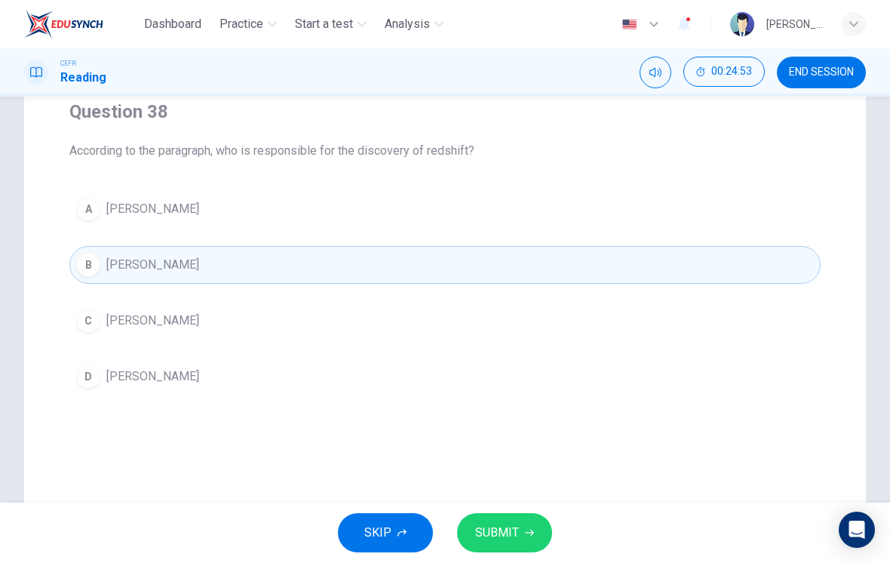
click at [520, 523] on button "SUBMIT" at bounding box center [504, 532] width 95 height 39
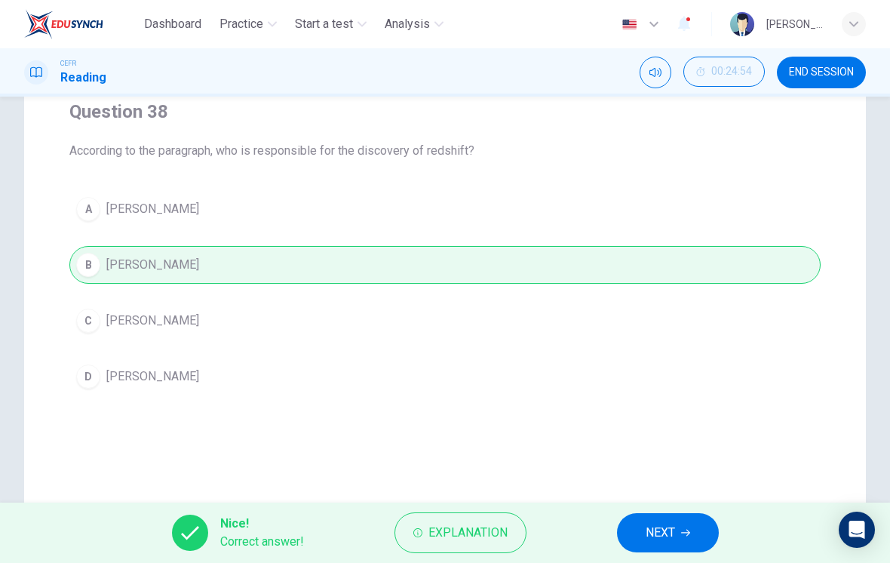
click at [661, 537] on span "NEXT" at bounding box center [660, 532] width 29 height 21
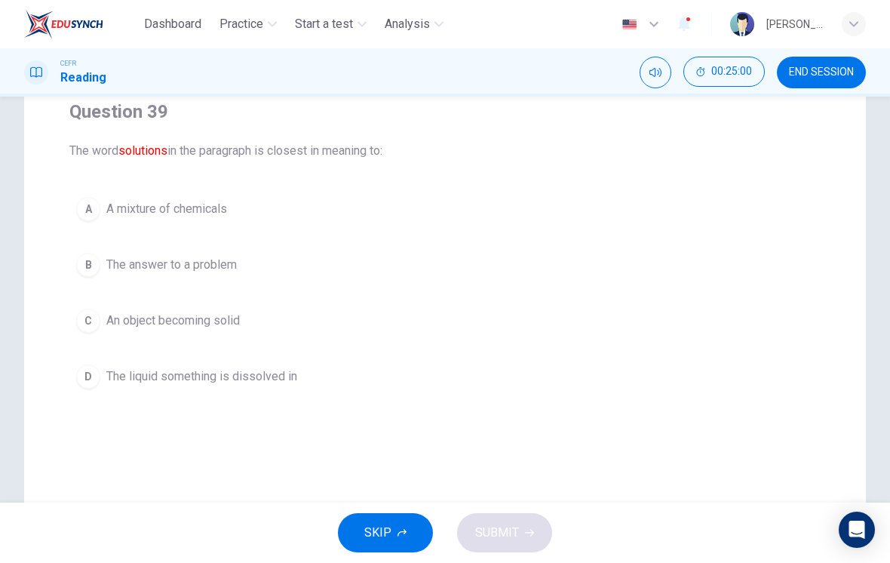
click at [96, 268] on div "B" at bounding box center [88, 265] width 24 height 24
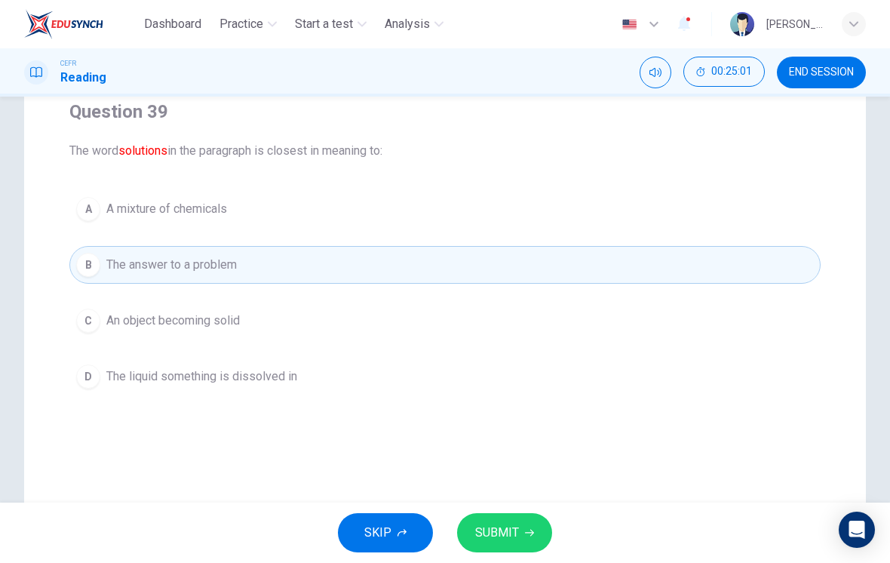
click at [521, 520] on button "SUBMIT" at bounding box center [504, 532] width 95 height 39
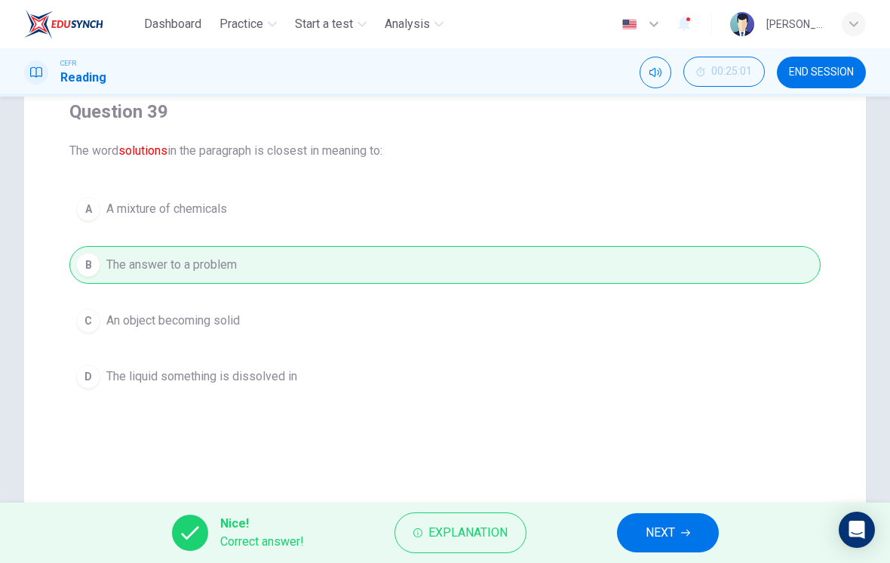
click at [663, 537] on span "NEXT" at bounding box center [660, 532] width 29 height 21
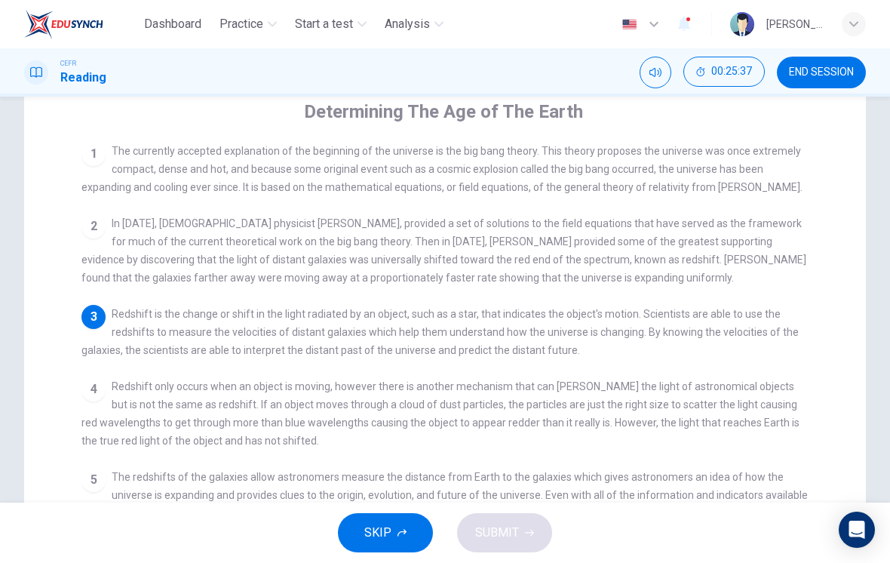
checkbox input "false"
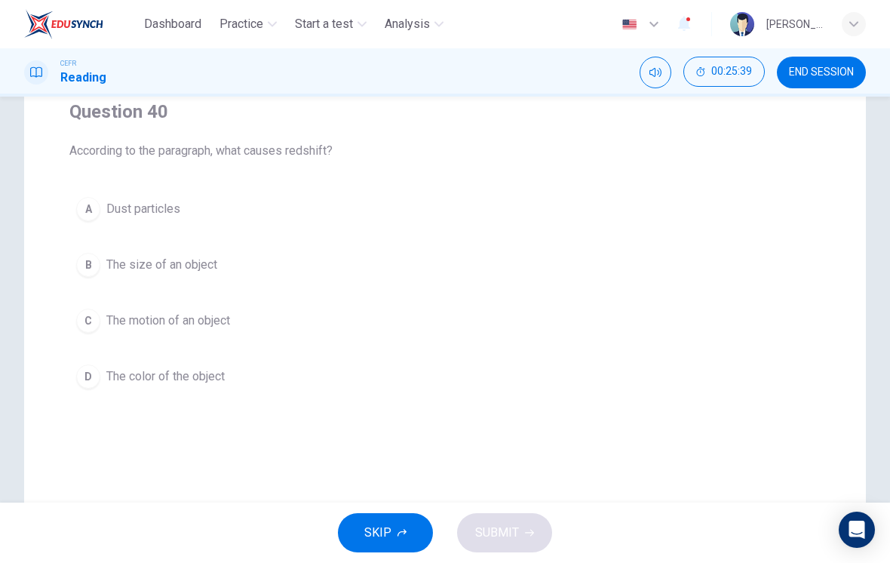
click at [87, 321] on div "C" at bounding box center [88, 320] width 24 height 24
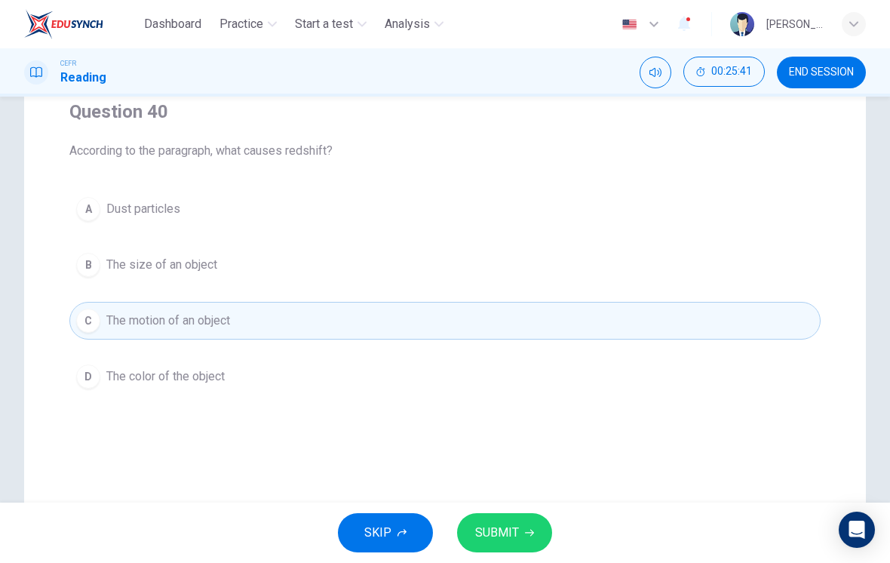
click at [517, 531] on span "SUBMIT" at bounding box center [497, 532] width 44 height 21
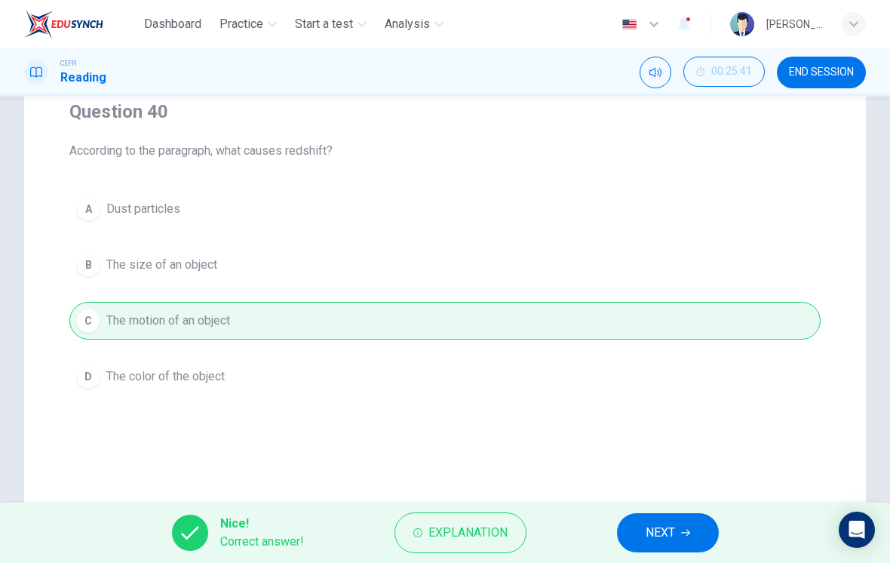
click at [667, 541] on span "NEXT" at bounding box center [660, 532] width 29 height 21
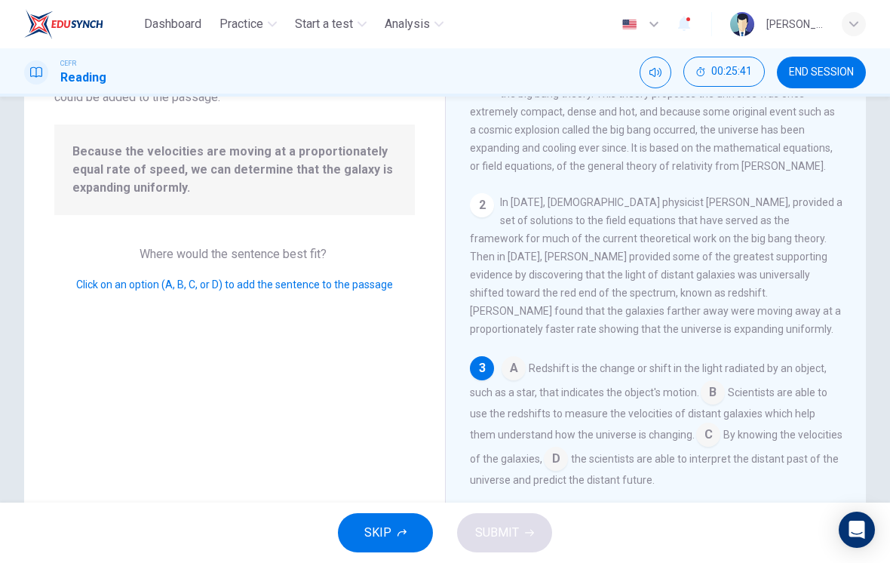
scroll to position [150, 0]
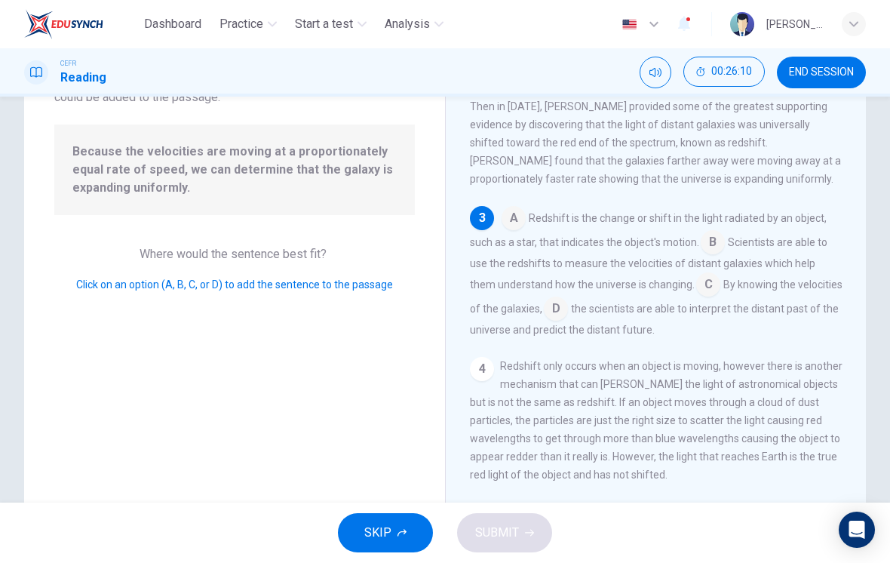
click at [696, 295] on input at bounding box center [708, 286] width 24 height 24
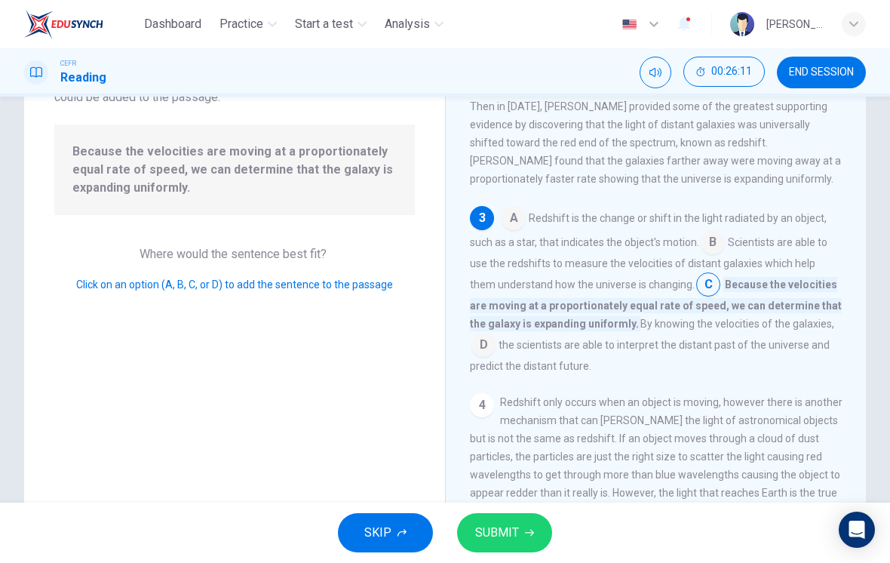
click at [532, 523] on button "SUBMIT" at bounding box center [504, 532] width 95 height 39
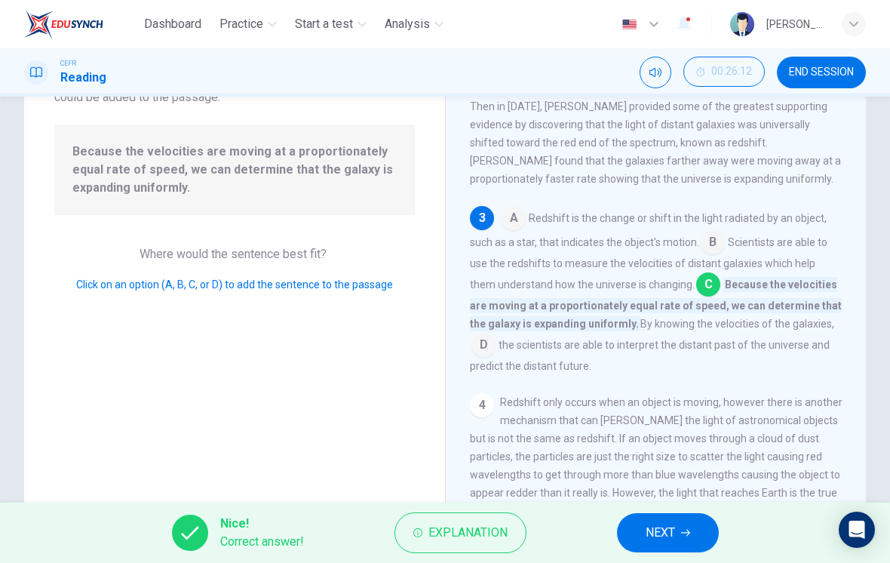
click at [682, 522] on button "NEXT" at bounding box center [668, 532] width 102 height 39
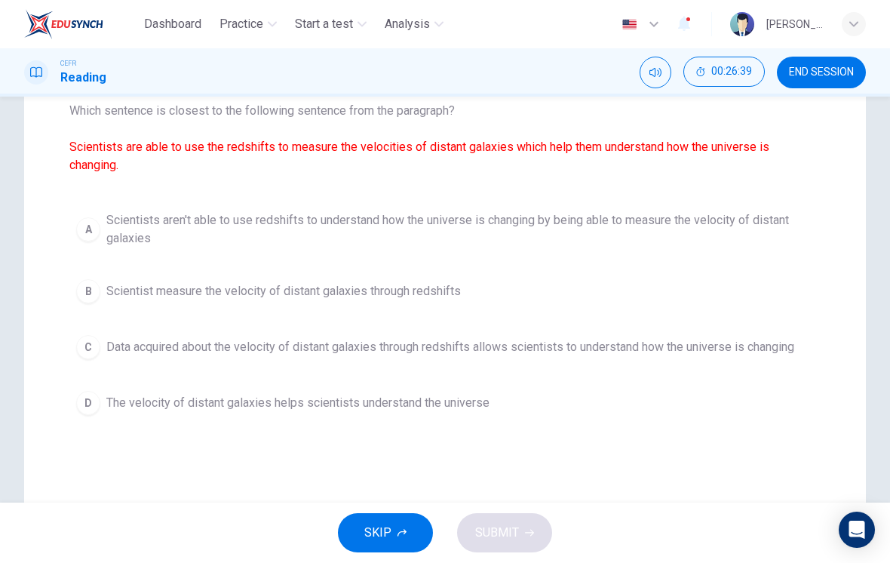
scroll to position [169, 0]
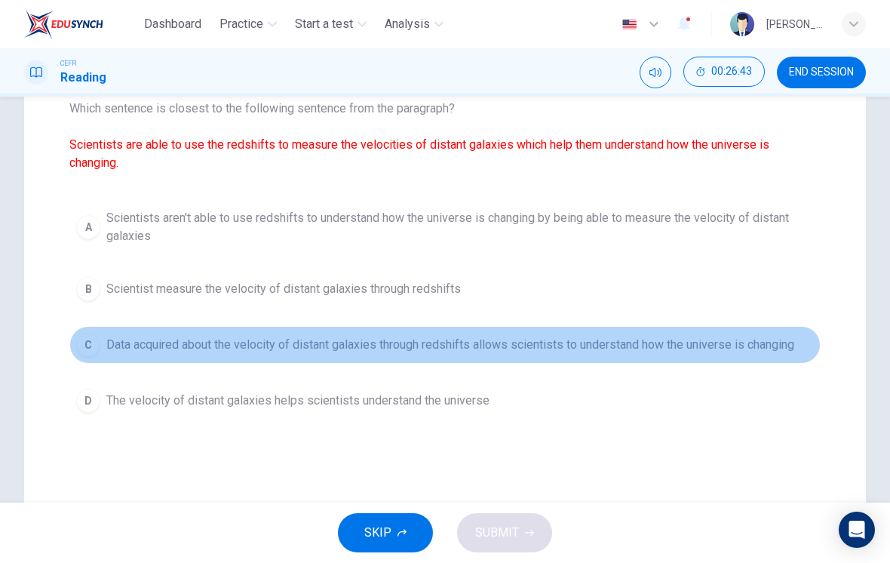
click at [775, 334] on button "C Data acquired about the velocity of distant galaxies through redshifts allows…" at bounding box center [444, 345] width 751 height 38
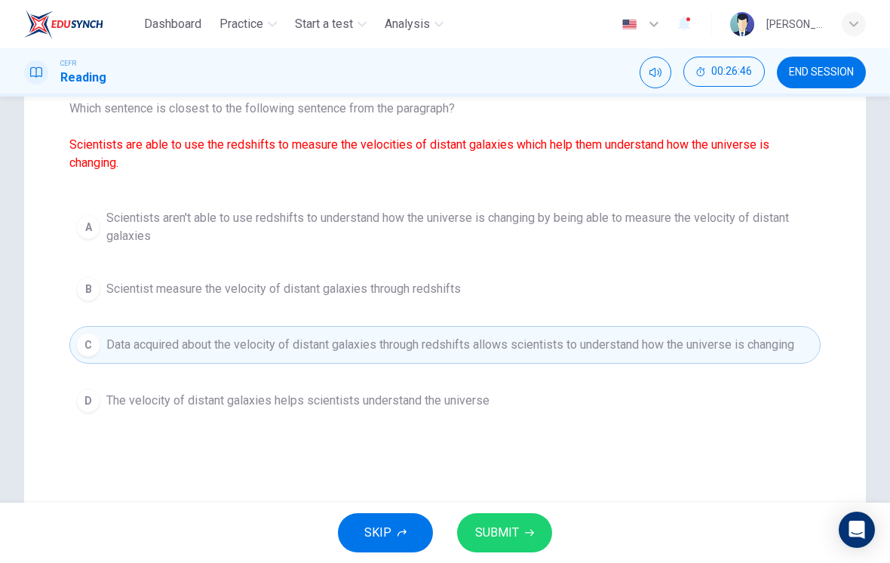
click at [523, 532] on button "SUBMIT" at bounding box center [504, 532] width 95 height 39
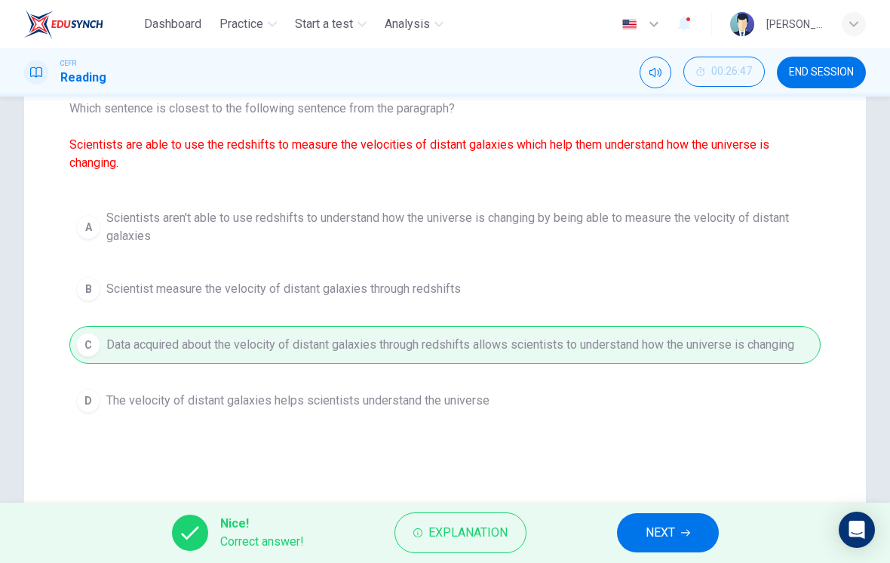
click at [679, 516] on button "NEXT" at bounding box center [668, 532] width 102 height 39
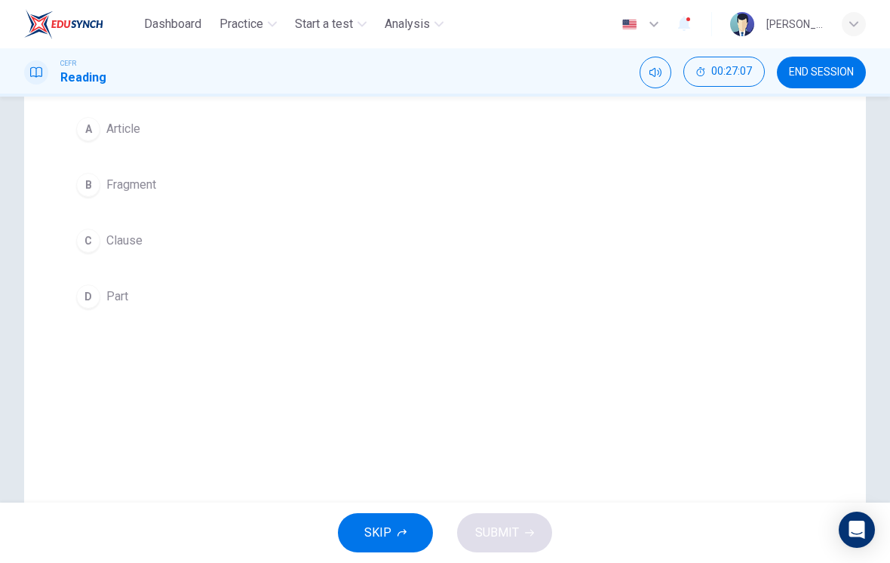
scroll to position [191, 0]
click at [92, 204] on div "B" at bounding box center [88, 201] width 24 height 24
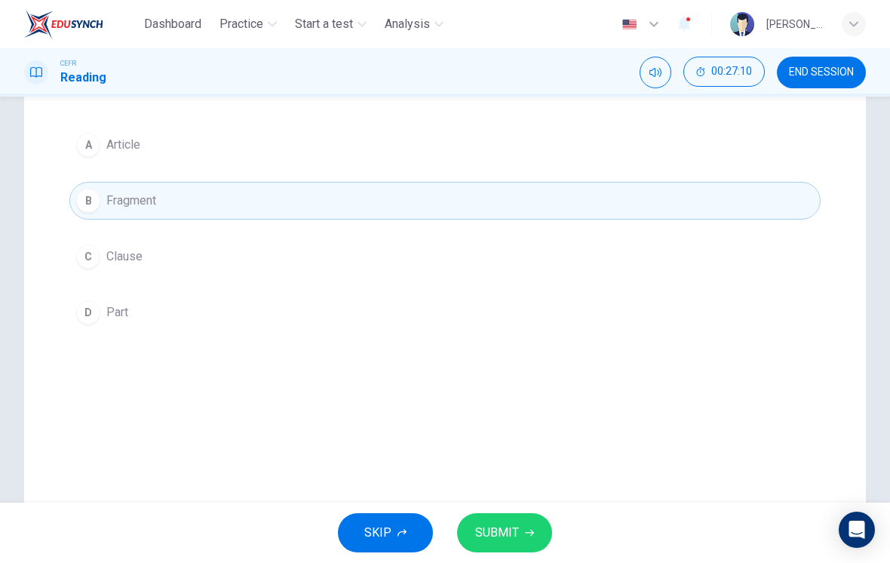
click at [515, 525] on span "SUBMIT" at bounding box center [497, 532] width 44 height 21
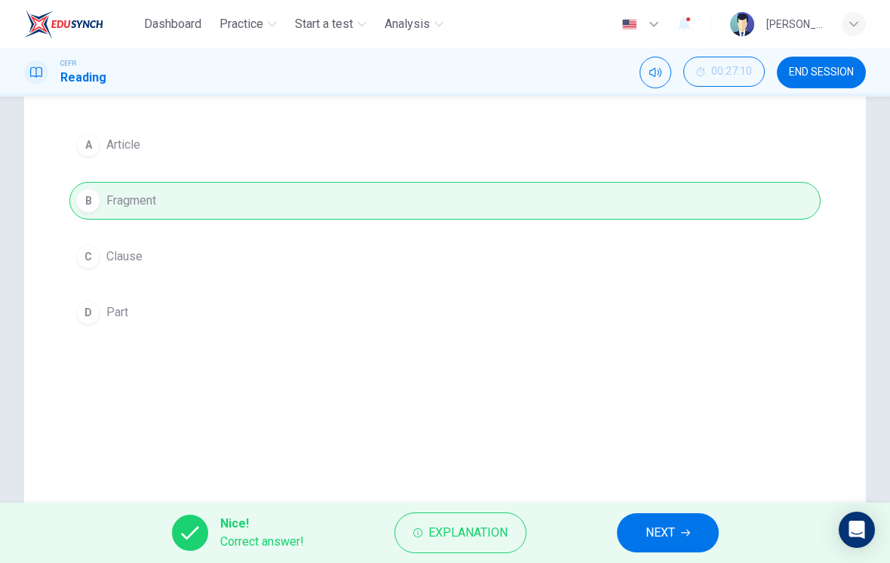
click at [669, 535] on span "NEXT" at bounding box center [660, 532] width 29 height 21
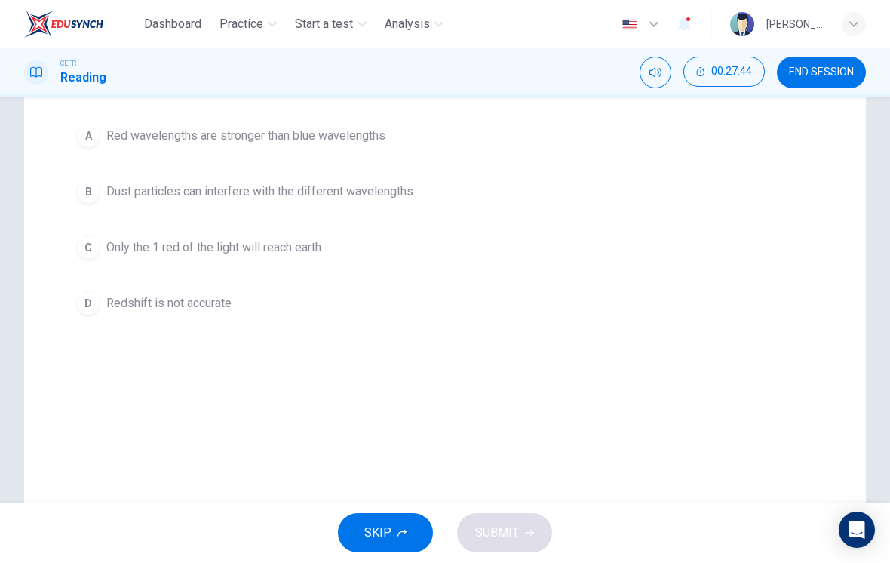
scroll to position [174, 0]
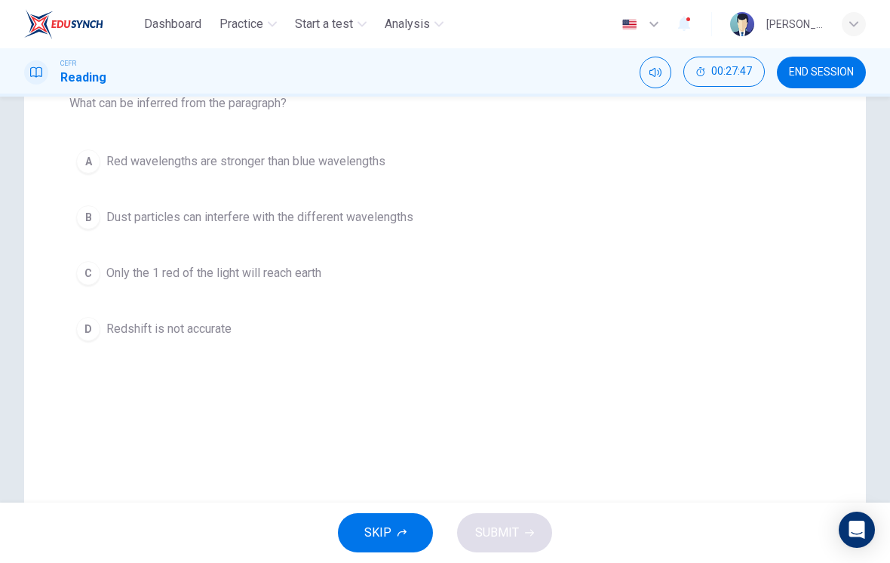
click at [97, 209] on div "B" at bounding box center [88, 217] width 24 height 24
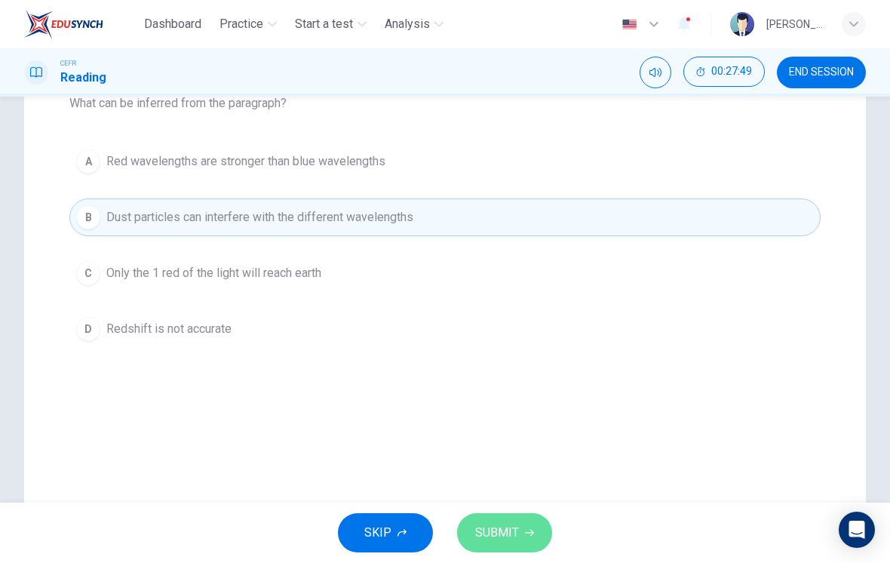
click at [511, 525] on span "SUBMIT" at bounding box center [497, 532] width 44 height 21
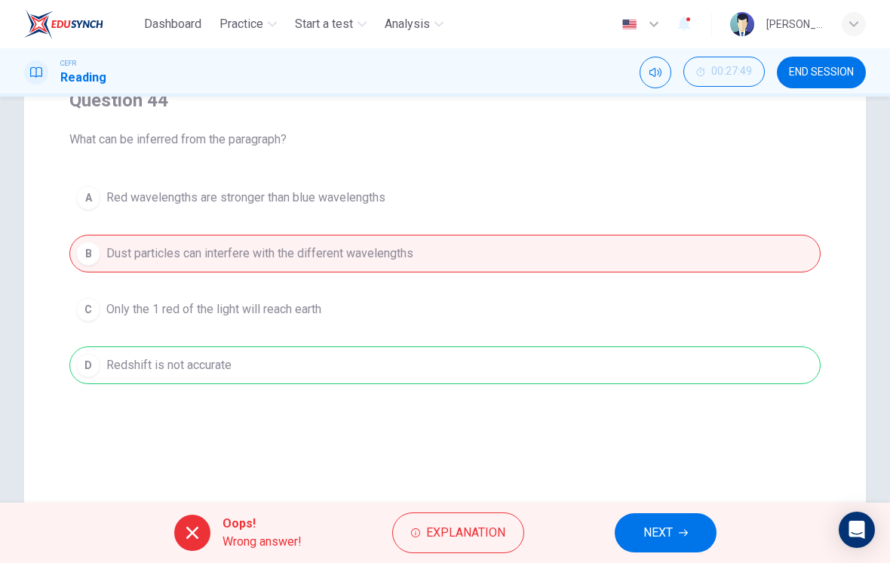
scroll to position [136, 0]
click at [474, 513] on button "Explanation" at bounding box center [458, 532] width 132 height 41
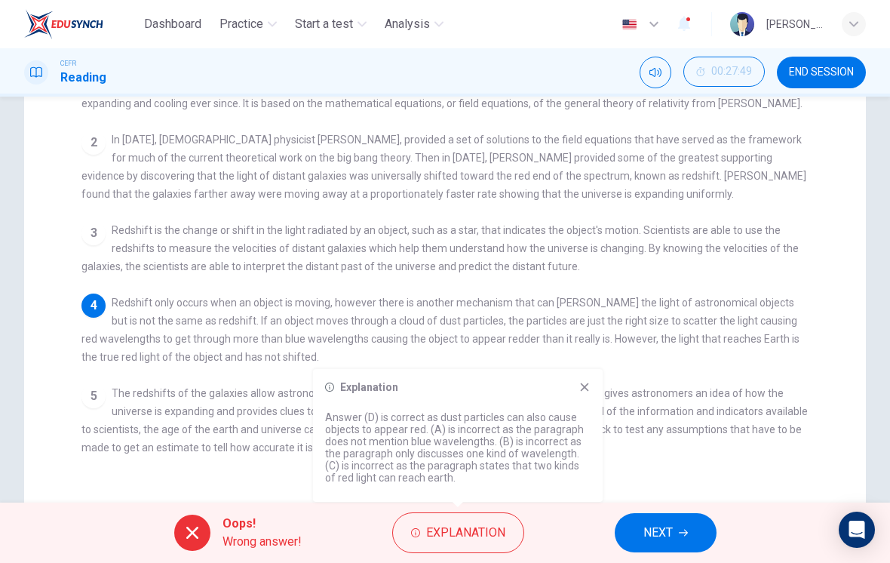
scroll to position [212, 0]
click at [582, 391] on icon at bounding box center [584, 387] width 12 height 12
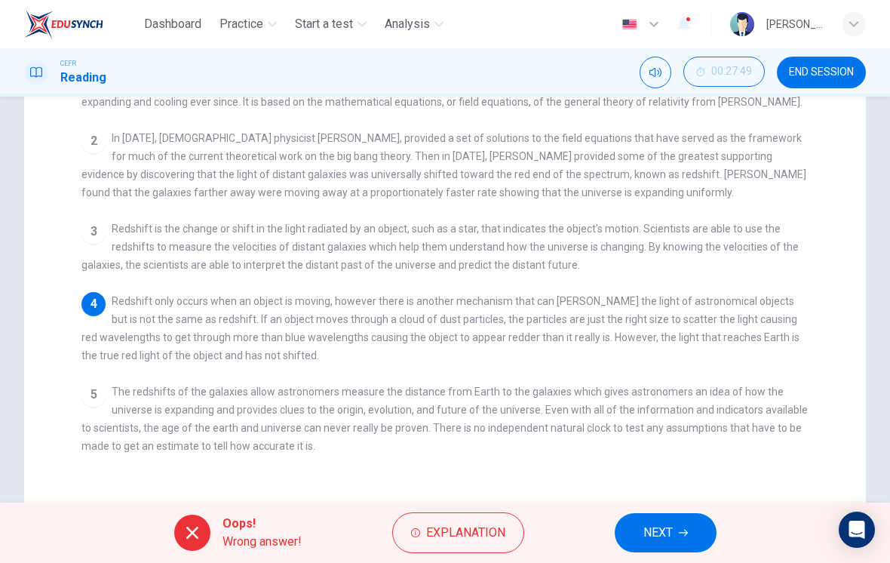
checkbox input "false"
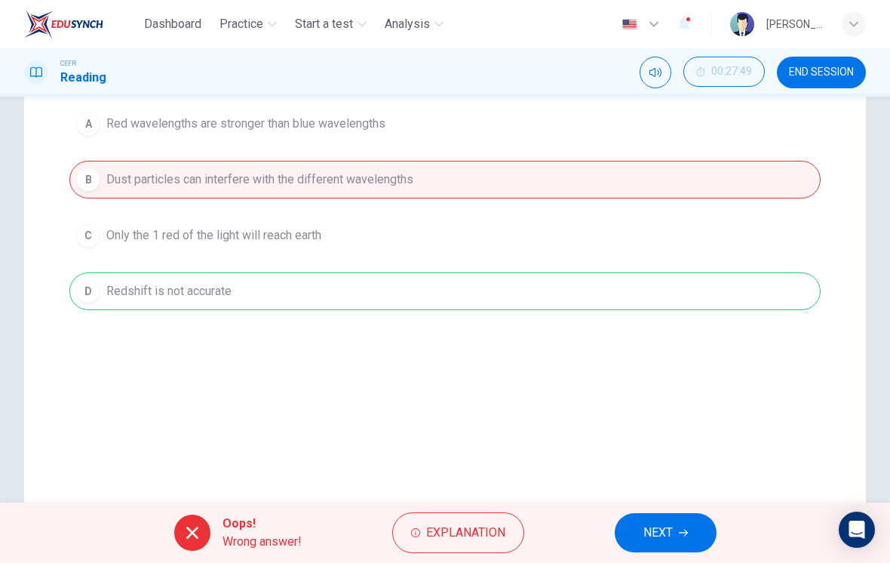
click at [477, 528] on span "Explanation" at bounding box center [465, 532] width 79 height 21
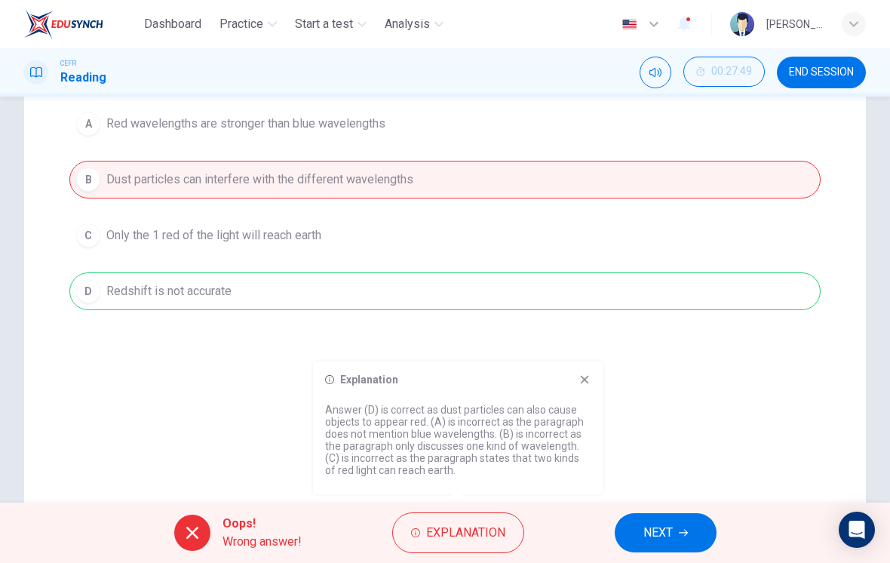
click at [676, 533] on button "NEXT" at bounding box center [666, 532] width 102 height 39
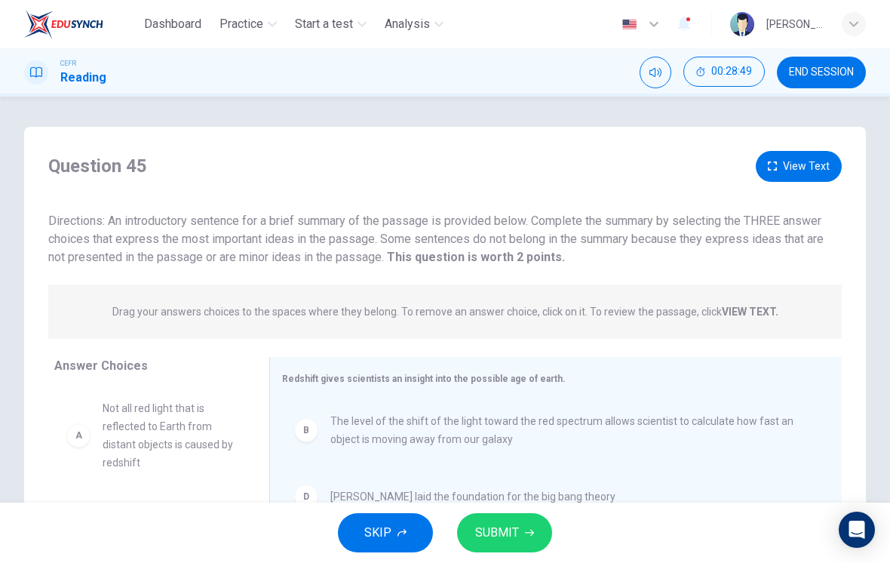
scroll to position [0, 0]
click at [807, 166] on button "View Text" at bounding box center [799, 166] width 86 height 31
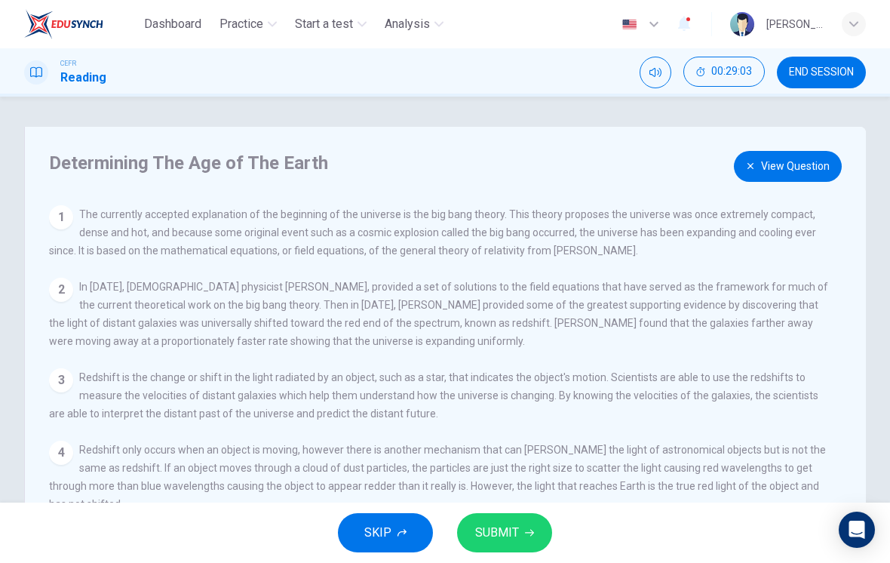
click at [785, 165] on button "View Question" at bounding box center [788, 166] width 108 height 31
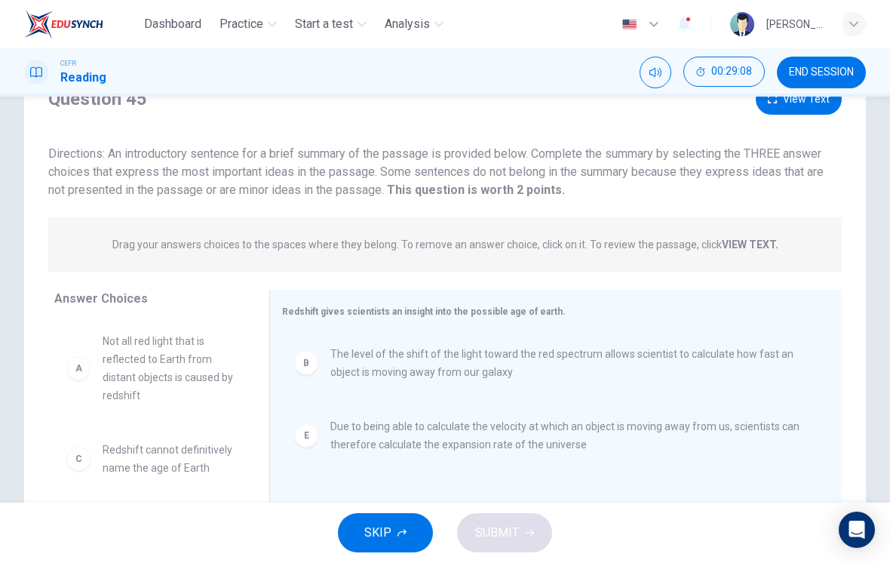
scroll to position [59, 0]
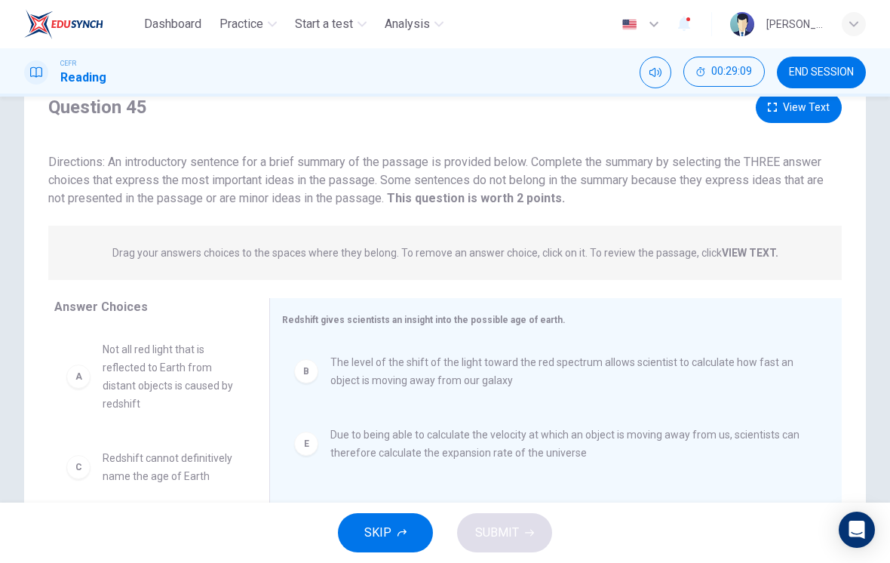
click at [812, 118] on button "View Text" at bounding box center [799, 107] width 86 height 31
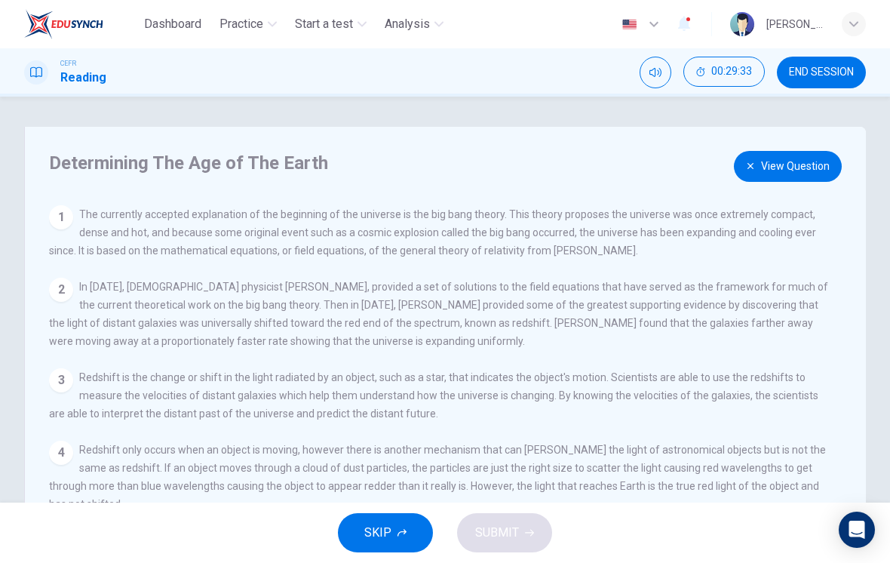
scroll to position [0, 0]
click at [784, 162] on button "View Question" at bounding box center [788, 166] width 108 height 31
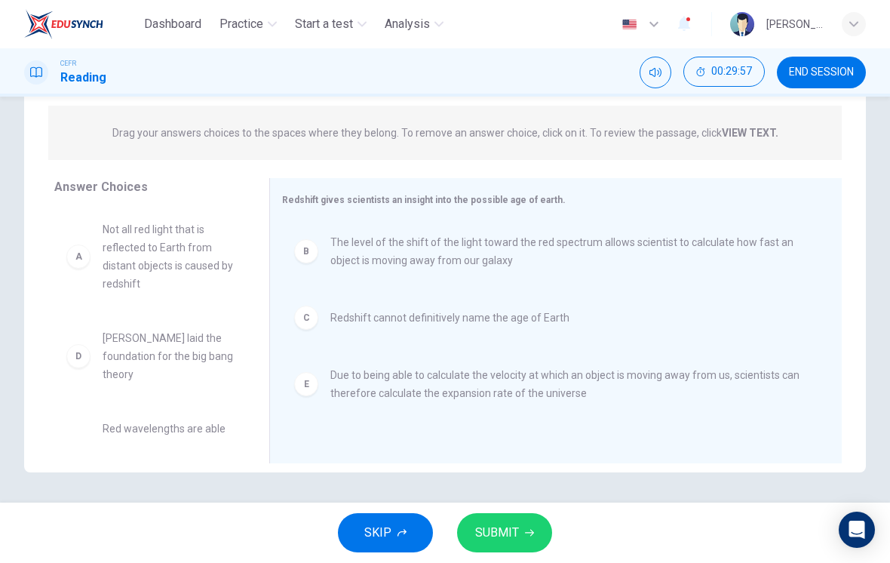
click at [513, 525] on span "SUBMIT" at bounding box center [497, 532] width 44 height 21
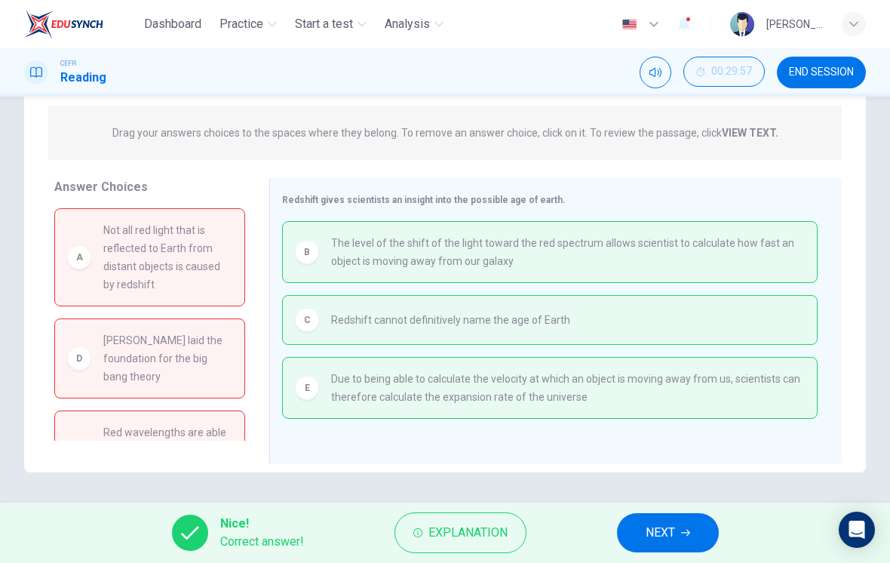
click at [488, 534] on span "Explanation" at bounding box center [467, 532] width 79 height 21
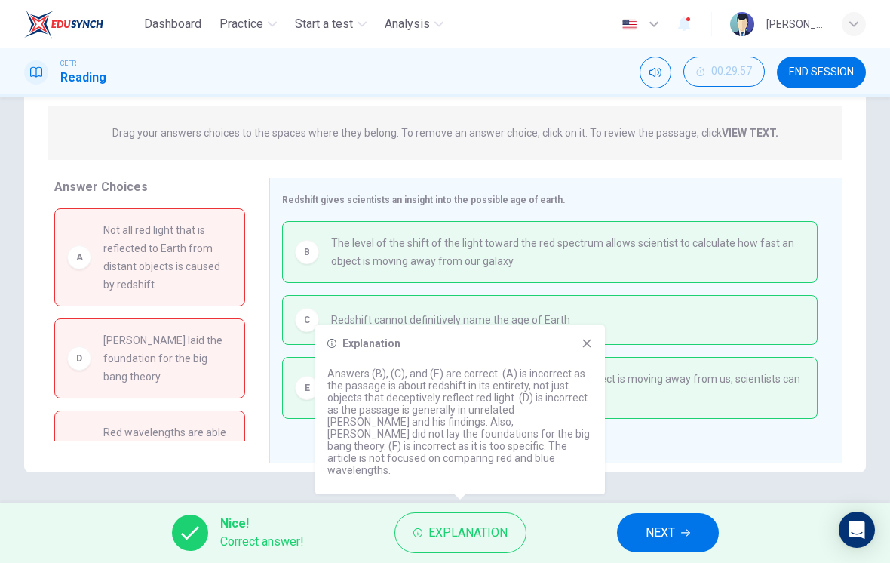
click at [581, 349] on icon at bounding box center [587, 343] width 12 height 12
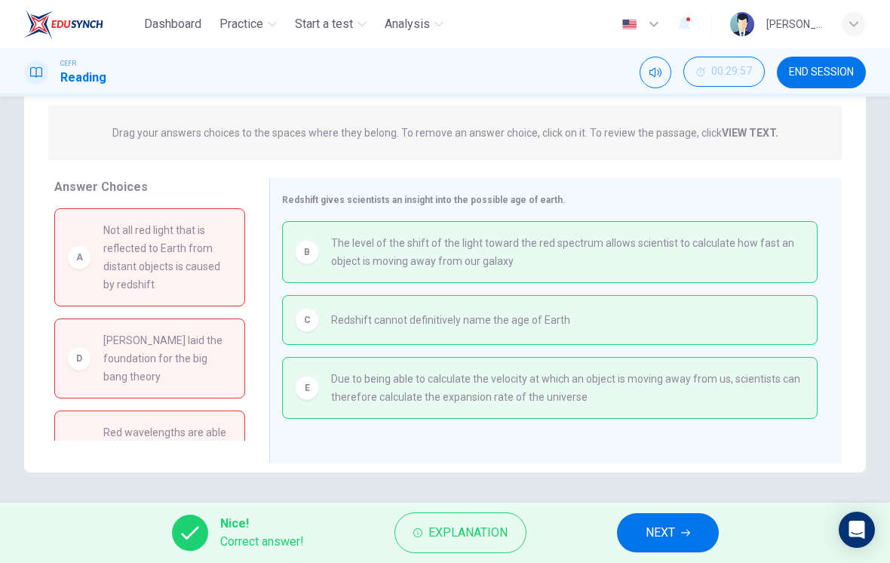
click at [664, 537] on span "NEXT" at bounding box center [660, 532] width 29 height 21
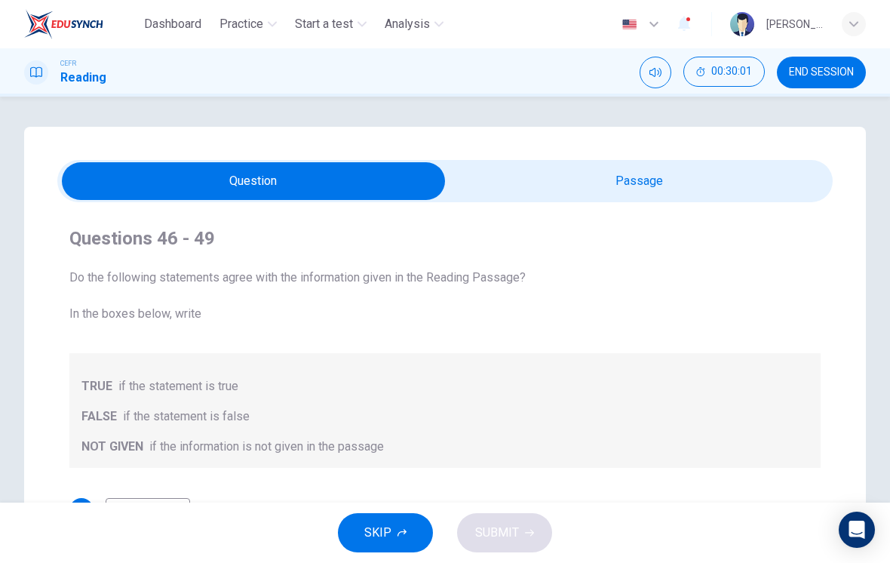
scroll to position [-1, 0]
click at [829, 82] on button "END SESSION" at bounding box center [821, 73] width 89 height 32
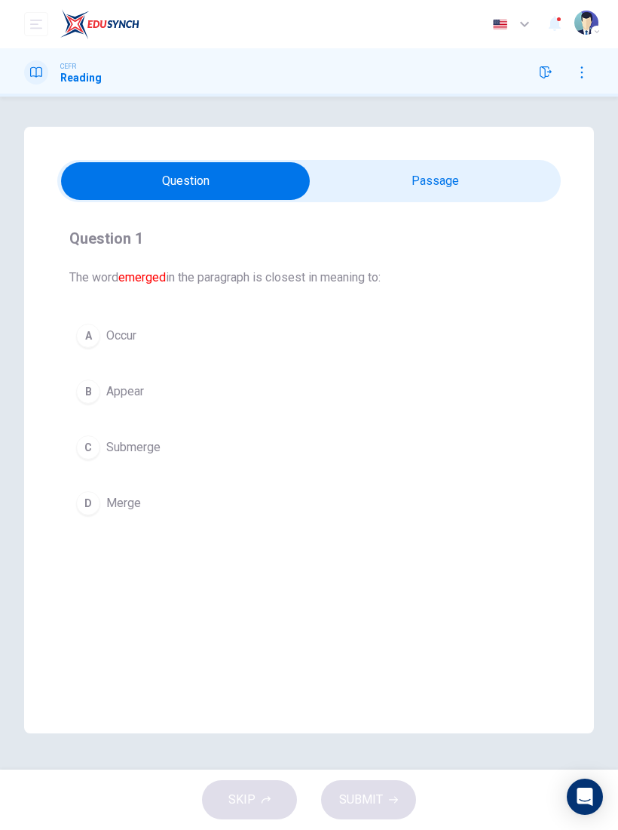
click at [497, 179] on input "checkbox" at bounding box center [186, 181] width 756 height 38
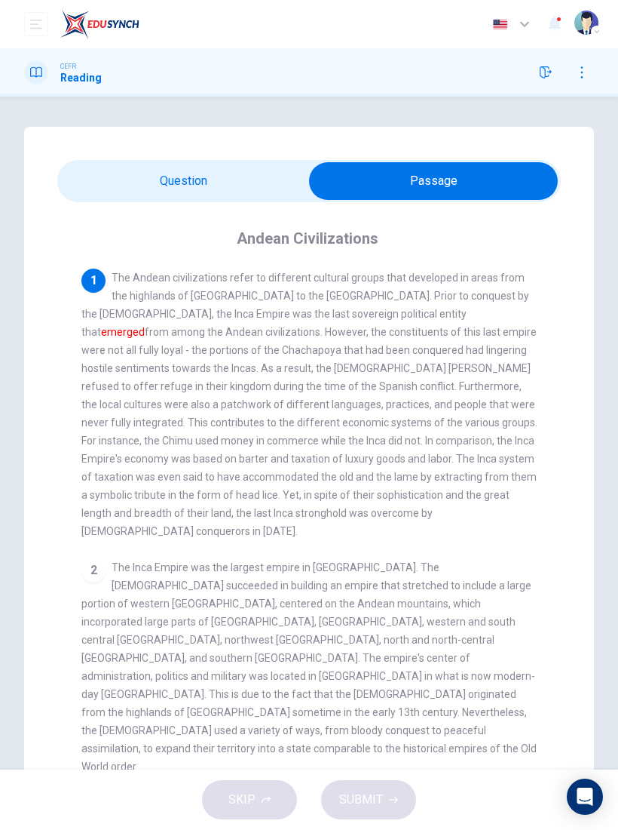
click at [121, 186] on input "checkbox" at bounding box center [434, 181] width 756 height 38
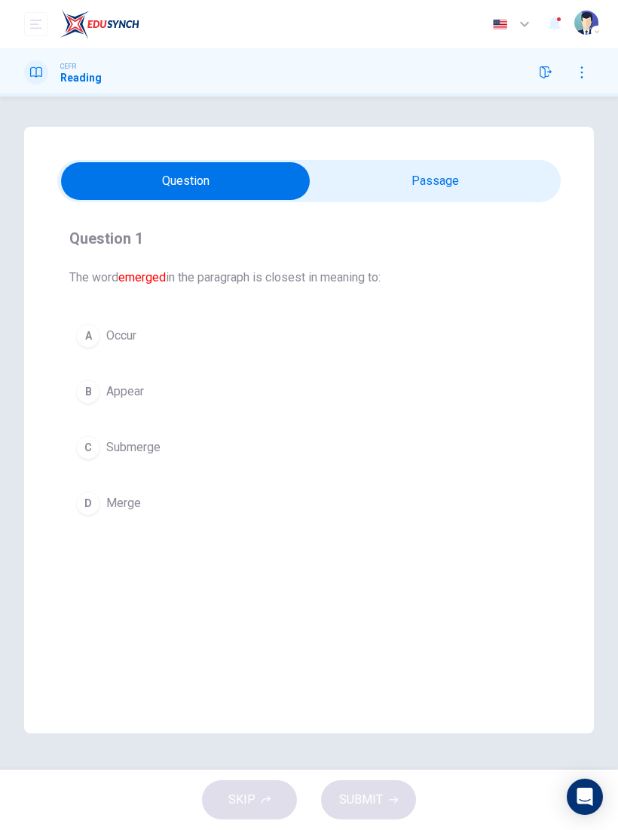
click at [94, 391] on div "B" at bounding box center [88, 391] width 24 height 24
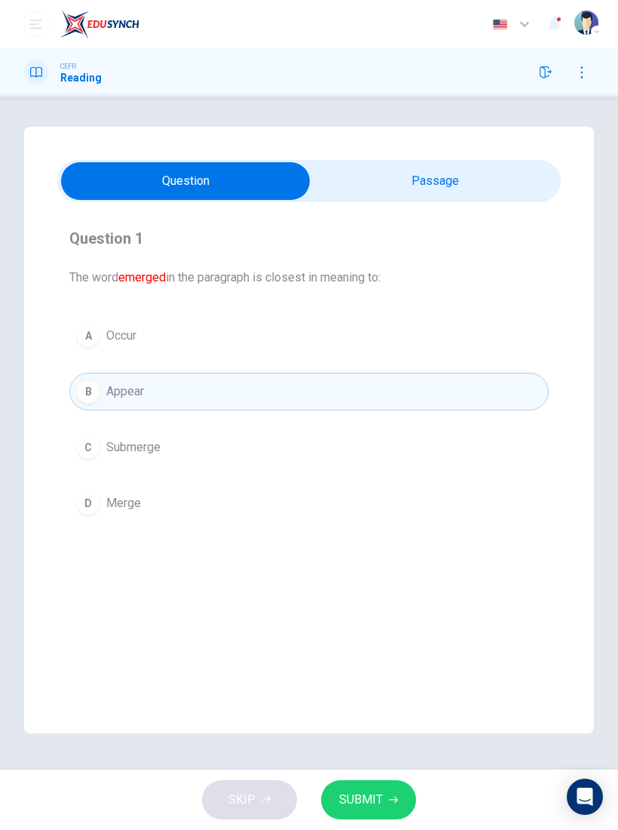
click at [384, 793] on button "SUBMIT" at bounding box center [368, 799] width 95 height 39
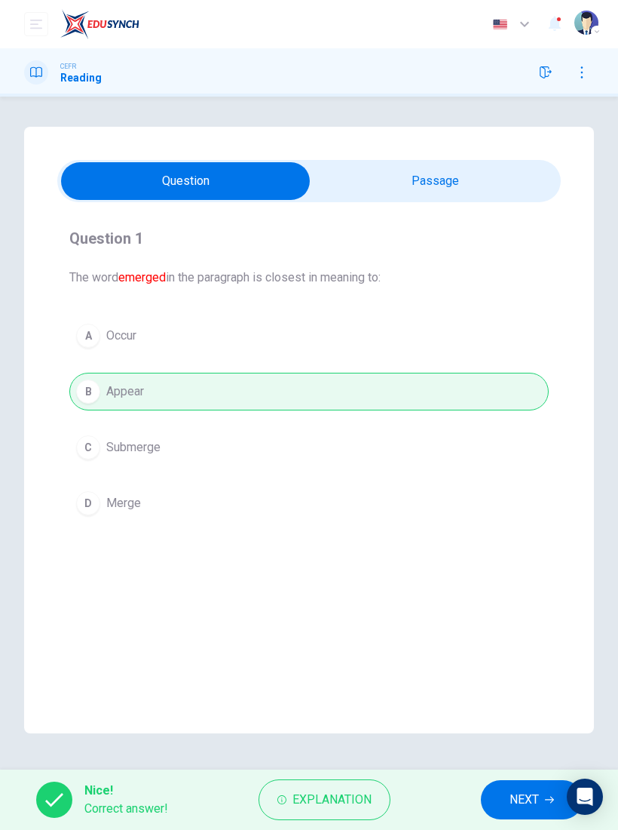
click at [530, 785] on button "NEXT" at bounding box center [532, 799] width 102 height 39
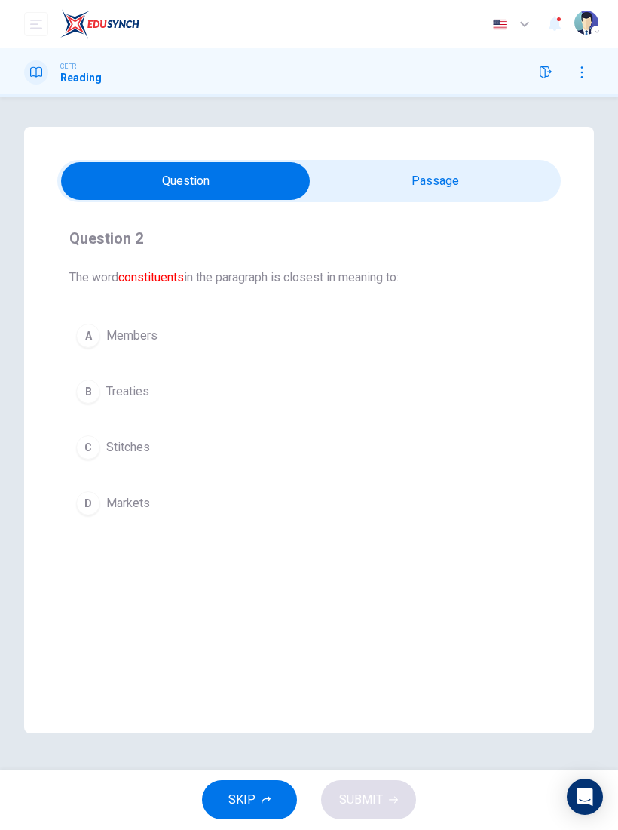
click at [130, 345] on button "A Members" at bounding box center [309, 336] width 480 height 38
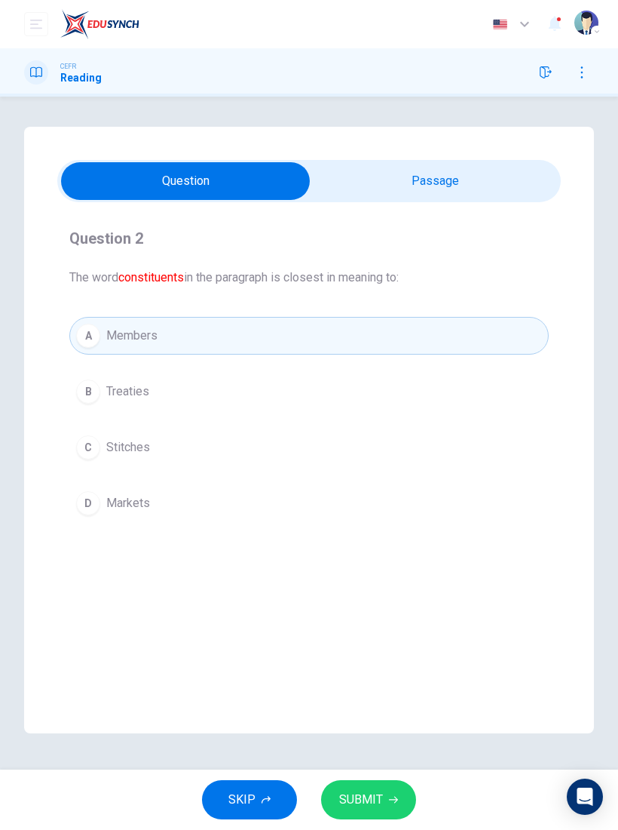
click at [374, 789] on span "SUBMIT" at bounding box center [361, 799] width 44 height 21
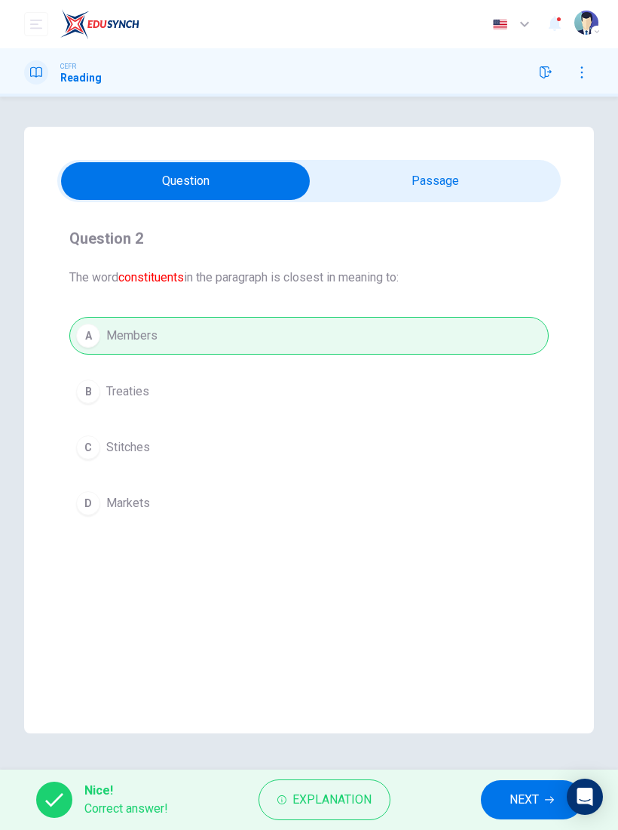
click at [520, 801] on span "NEXT" at bounding box center [524, 799] width 29 height 21
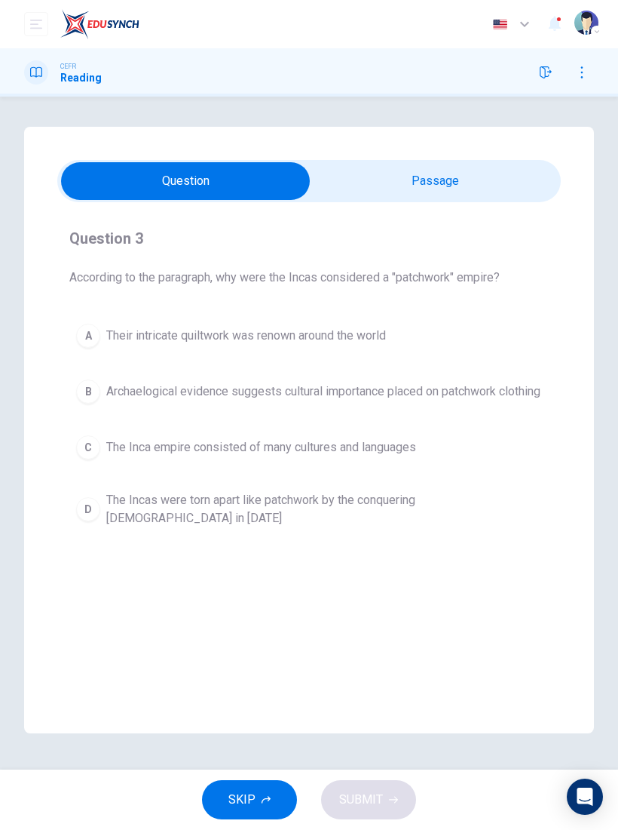
click at [100, 453] on button "C The Inca empire consisted of many cultures and languages" at bounding box center [309, 447] width 480 height 38
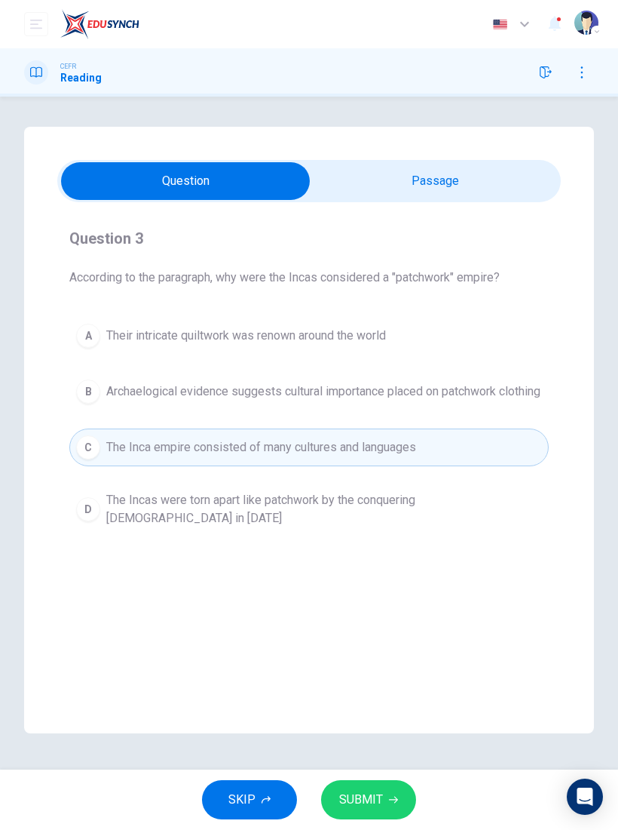
click at [387, 787] on button "SUBMIT" at bounding box center [368, 799] width 95 height 39
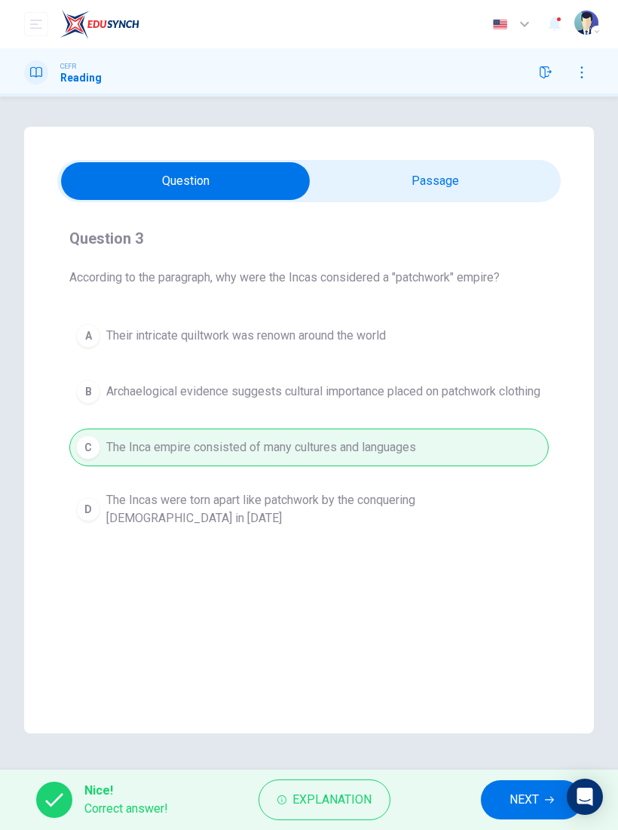
click at [526, 785] on button "NEXT" at bounding box center [532, 799] width 102 height 39
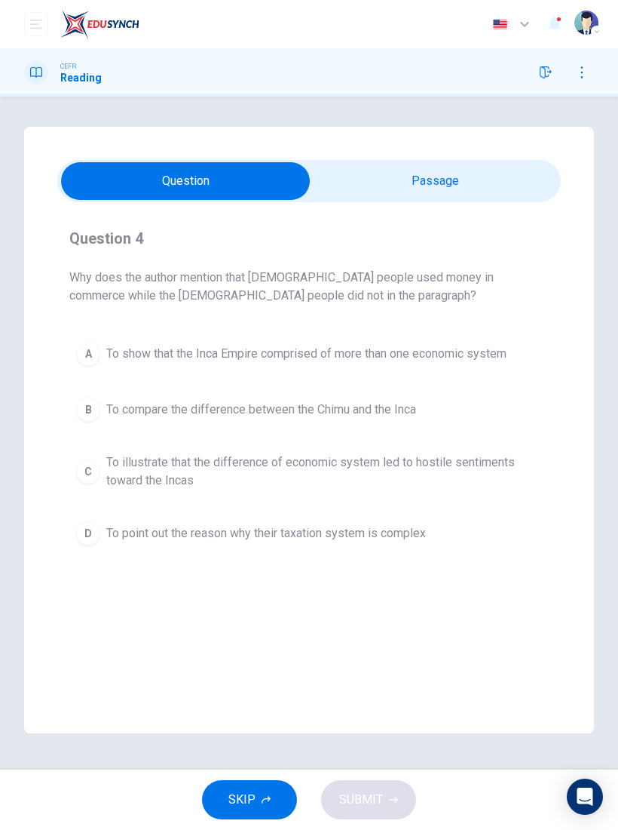
click at [394, 409] on span "To compare the difference between the Chimu and the Inca" at bounding box center [261, 409] width 310 height 18
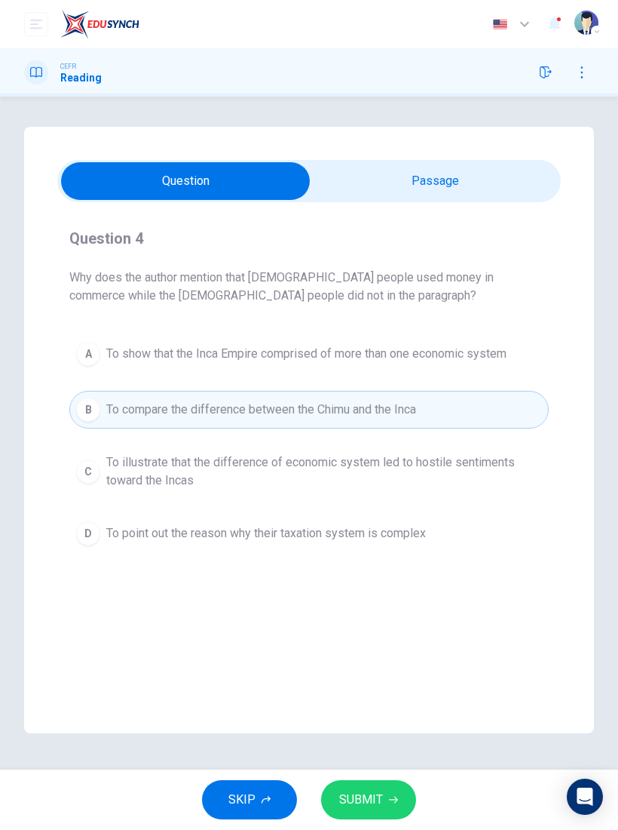
click at [394, 790] on button "SUBMIT" at bounding box center [368, 799] width 95 height 39
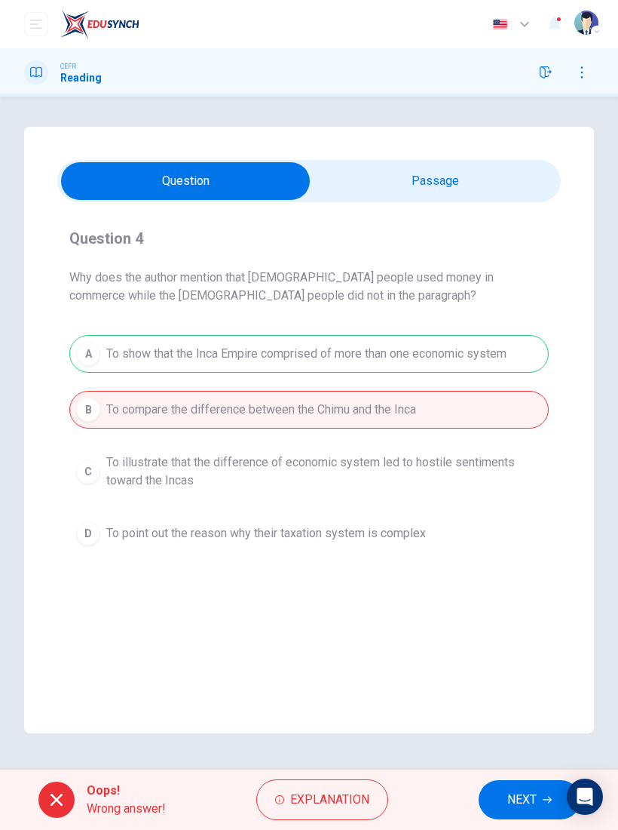
click at [523, 801] on span "NEXT" at bounding box center [522, 799] width 29 height 21
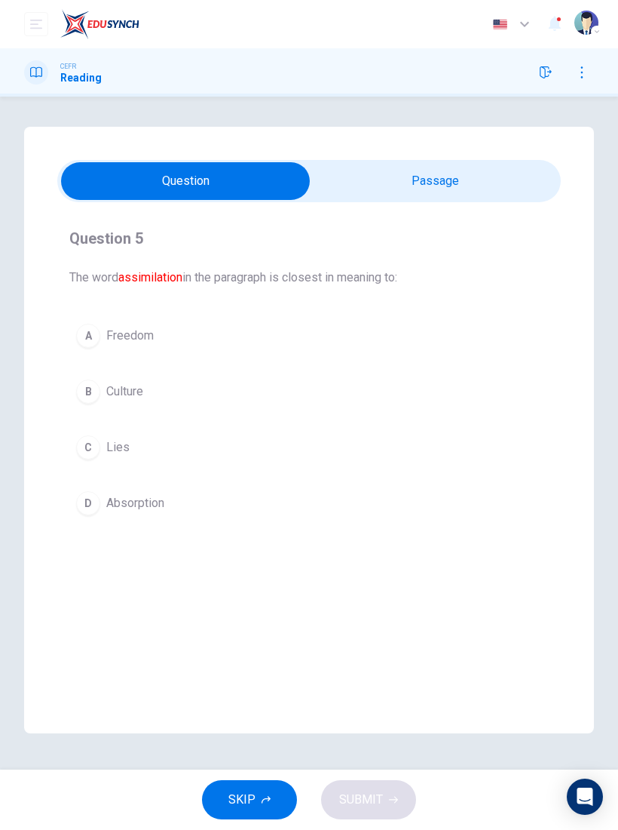
click at [158, 502] on span "Absorption" at bounding box center [135, 503] width 58 height 18
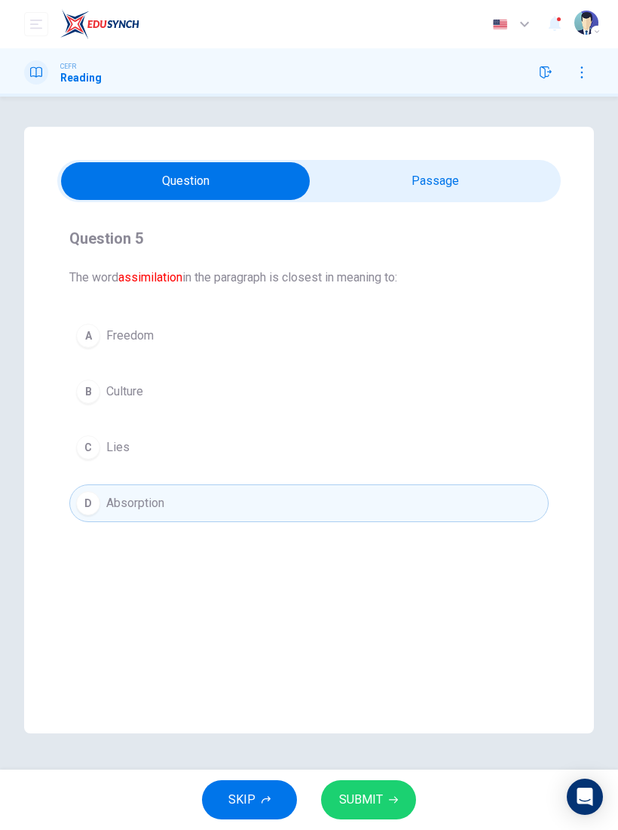
click at [387, 781] on button "SUBMIT" at bounding box center [368, 799] width 95 height 39
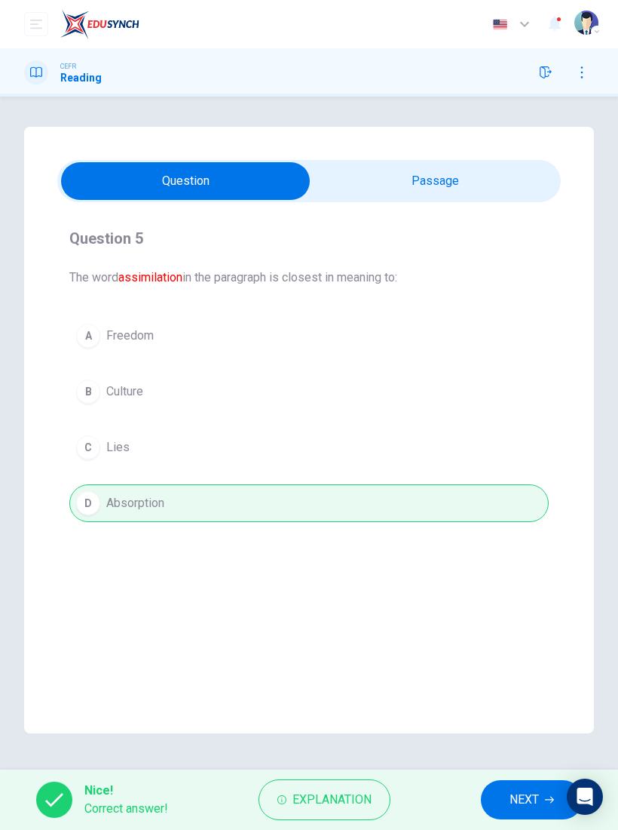
click at [541, 794] on button "NEXT" at bounding box center [532, 799] width 102 height 39
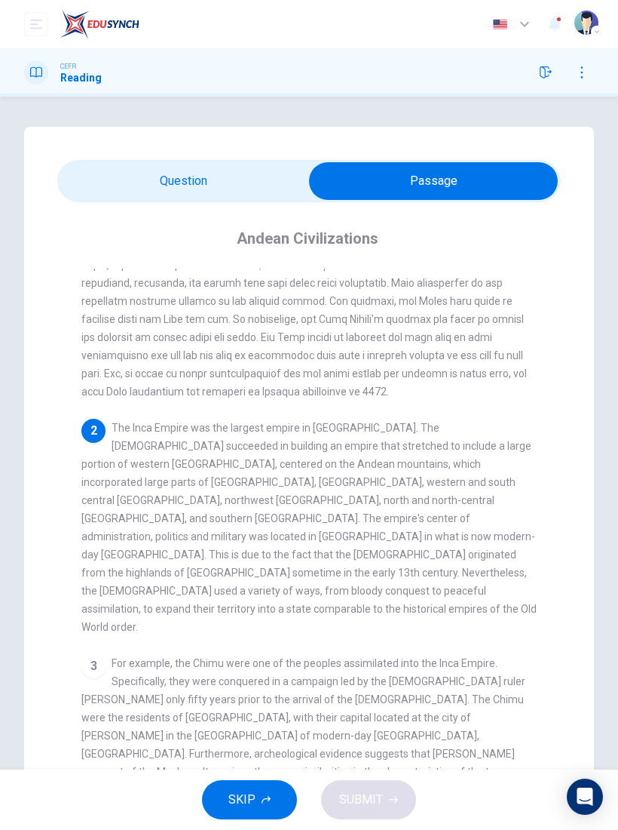
scroll to position [133, 0]
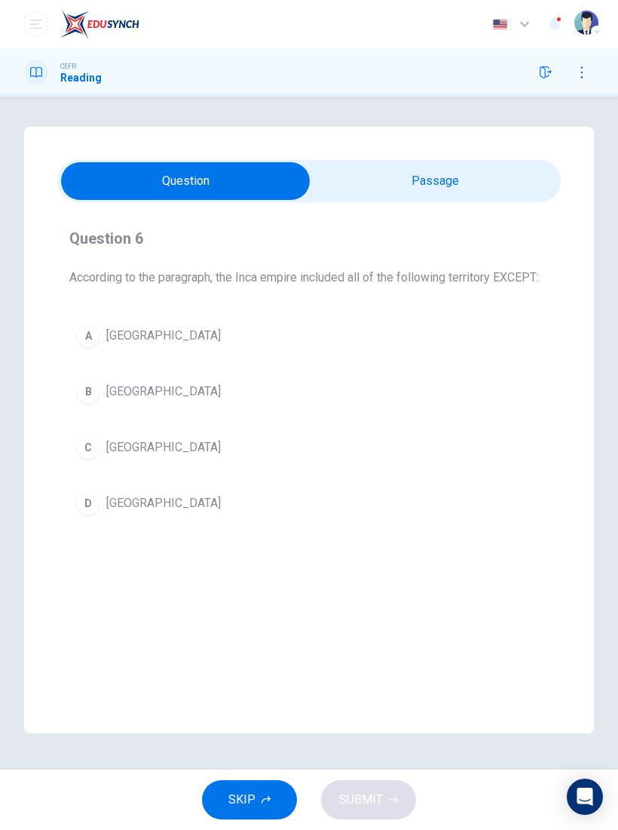
click at [153, 390] on button "B Brazil" at bounding box center [309, 392] width 480 height 38
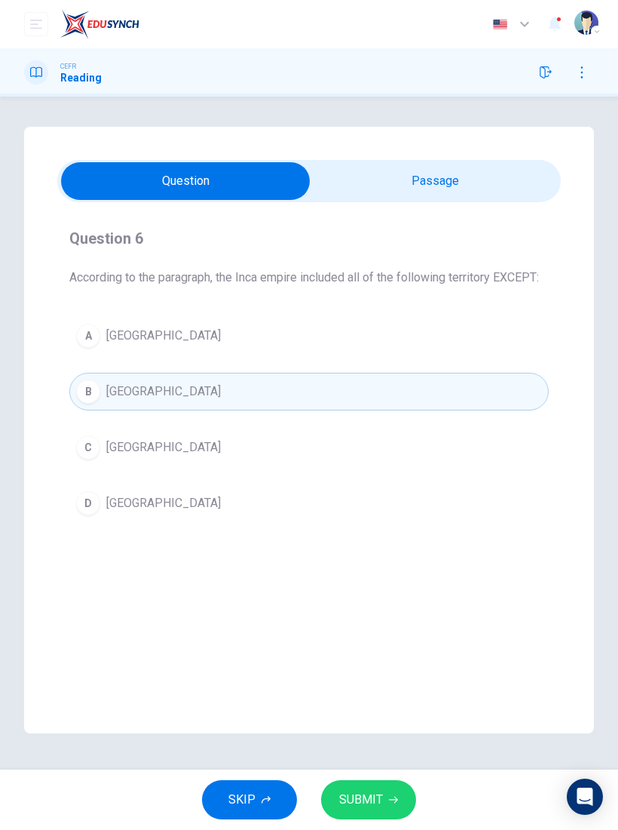
click at [385, 782] on button "SUBMIT" at bounding box center [368, 799] width 95 height 39
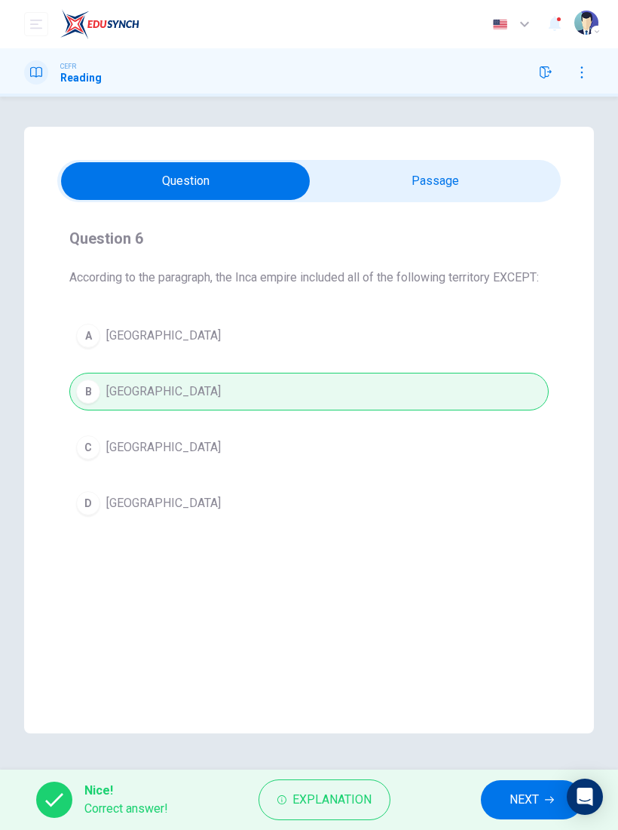
click at [514, 780] on button "NEXT" at bounding box center [532, 799] width 102 height 39
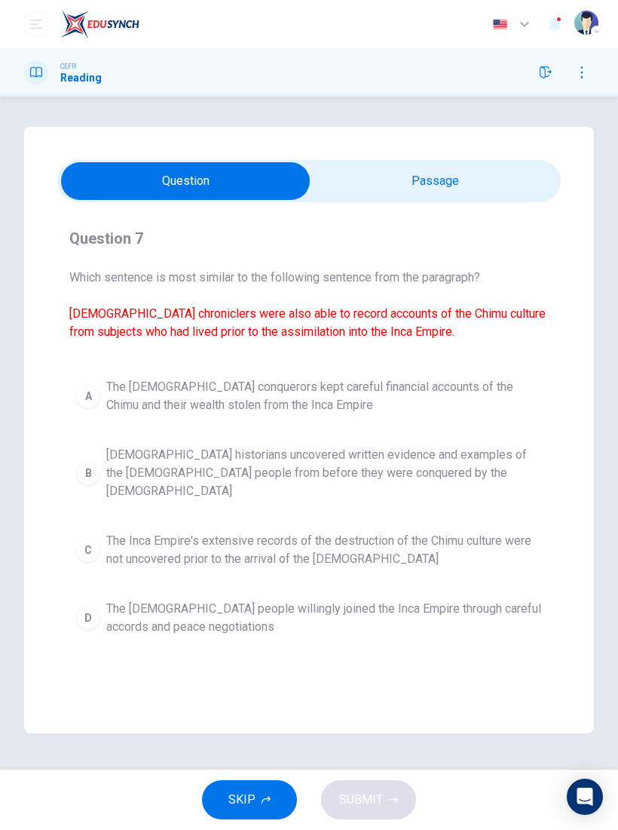
click at [373, 481] on span "Spanish historians uncovered written evidence and examples of the Chimu people …" at bounding box center [324, 473] width 436 height 54
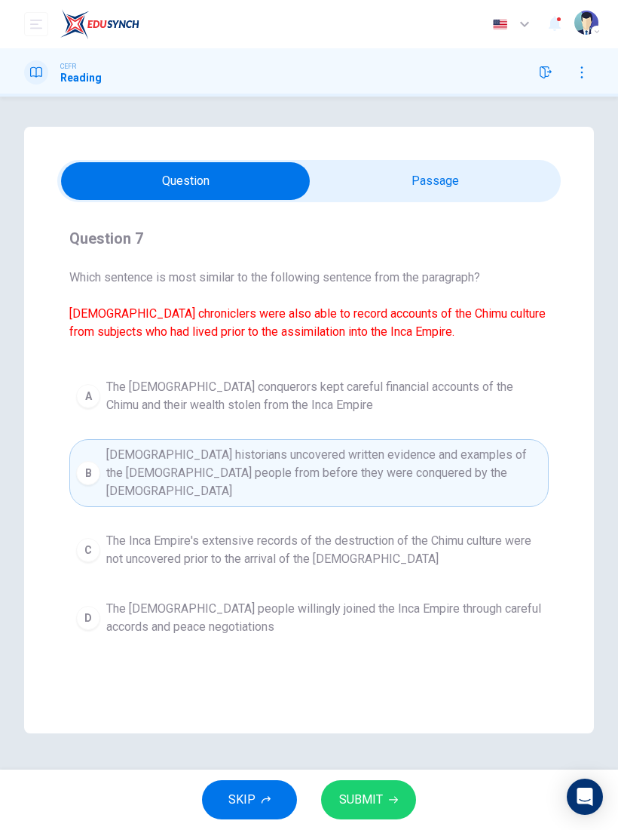
click at [380, 796] on span "SUBMIT" at bounding box center [361, 799] width 44 height 21
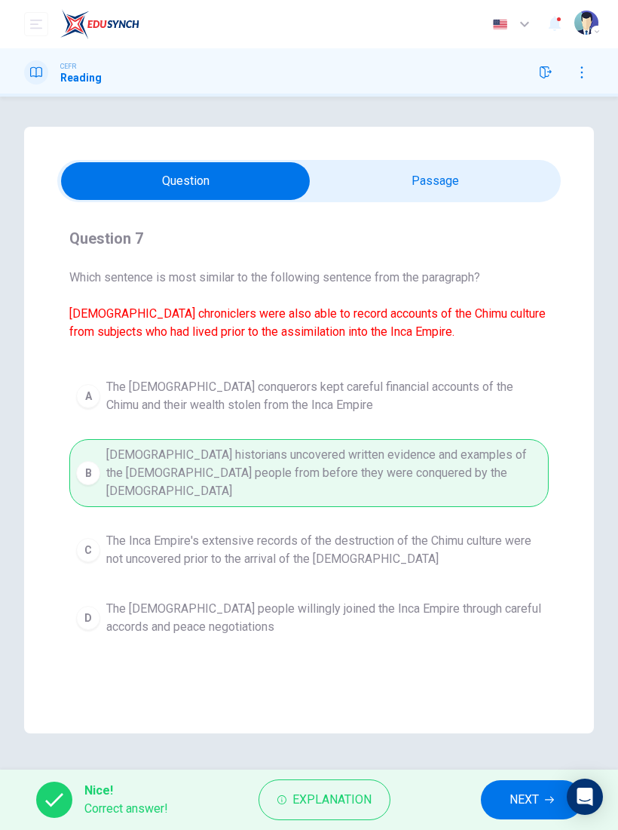
click at [526, 793] on span "NEXT" at bounding box center [524, 799] width 29 height 21
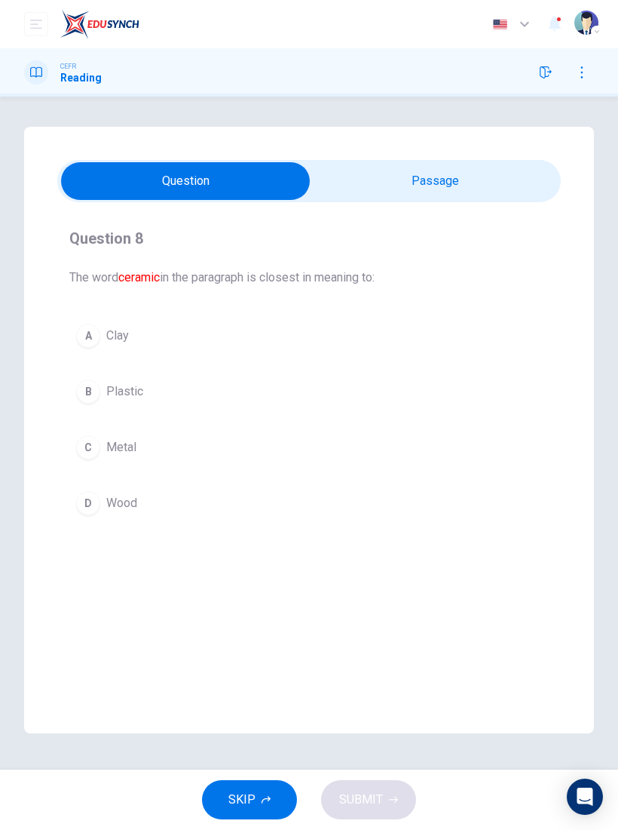
click at [92, 345] on div "A" at bounding box center [88, 336] width 24 height 24
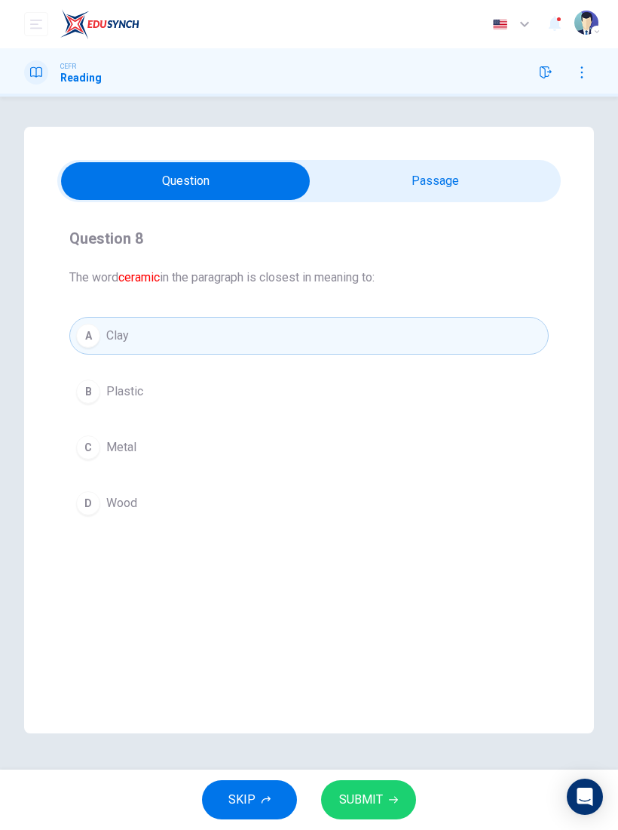
click at [386, 787] on button "SUBMIT" at bounding box center [368, 799] width 95 height 39
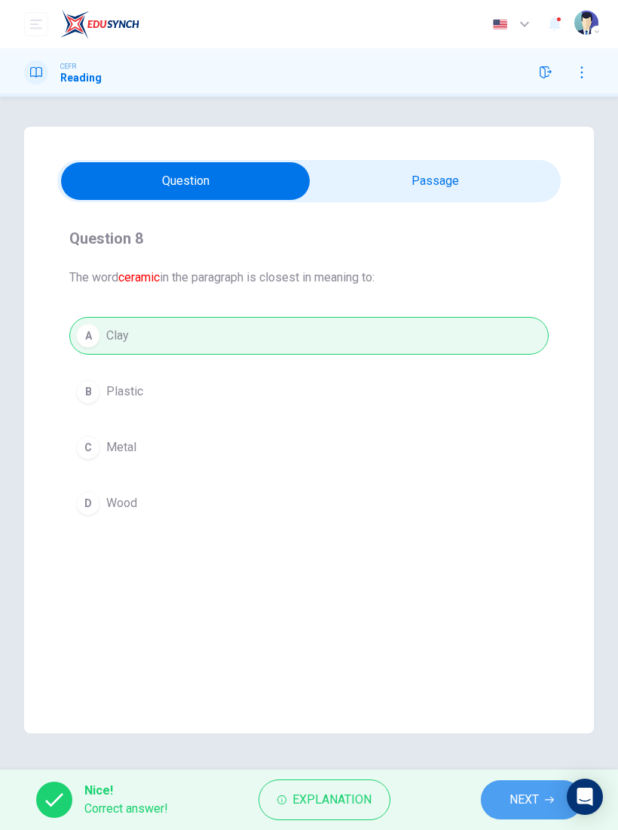
click at [520, 791] on span "NEXT" at bounding box center [524, 799] width 29 height 21
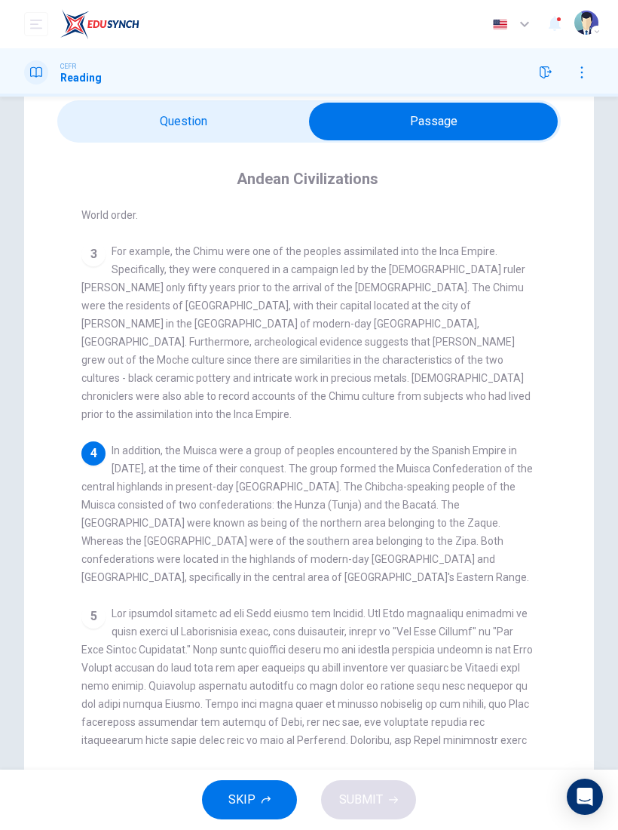
scroll to position [61, 0]
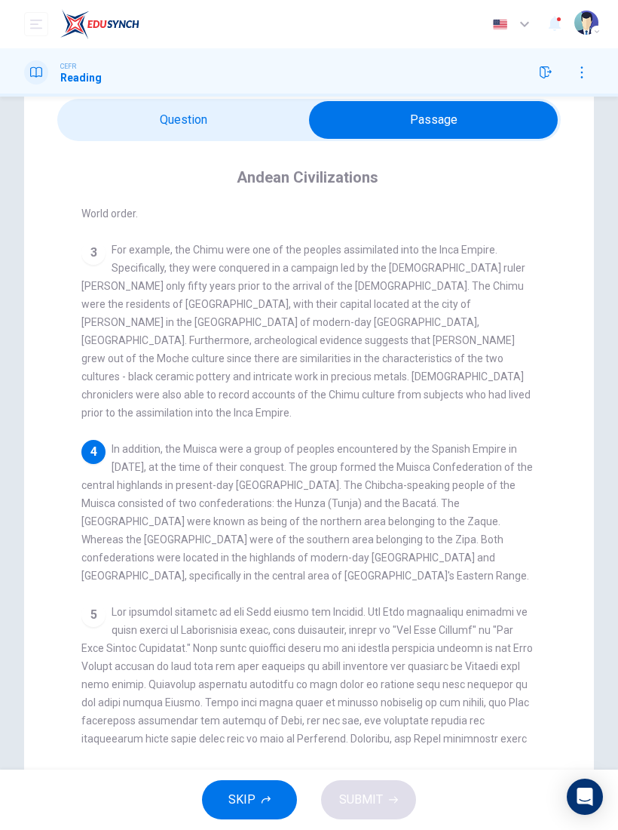
click at [553, 422] on div "1 2 The Inca Empire was the largest empire in Pre-Columbian America. The Incas …" at bounding box center [319, 477] width 476 height 540
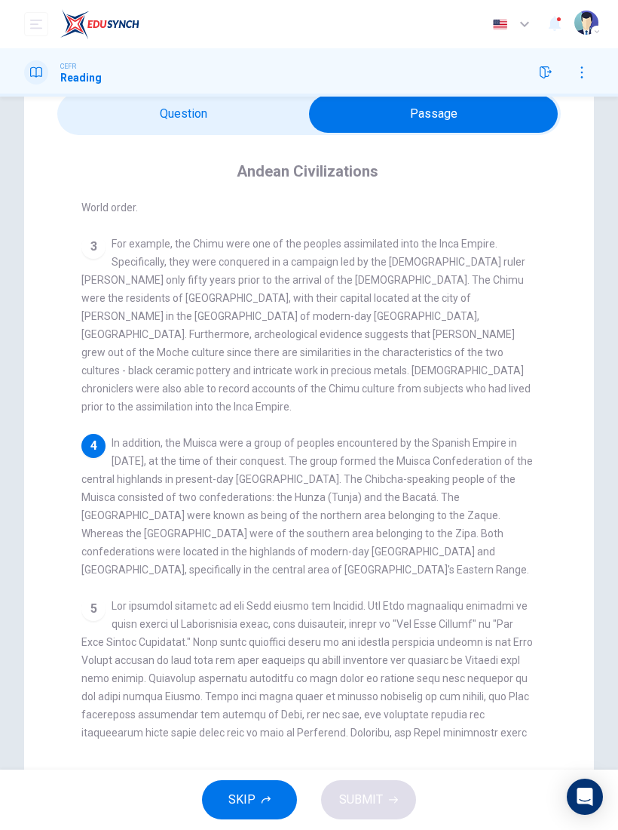
scroll to position [81, 0]
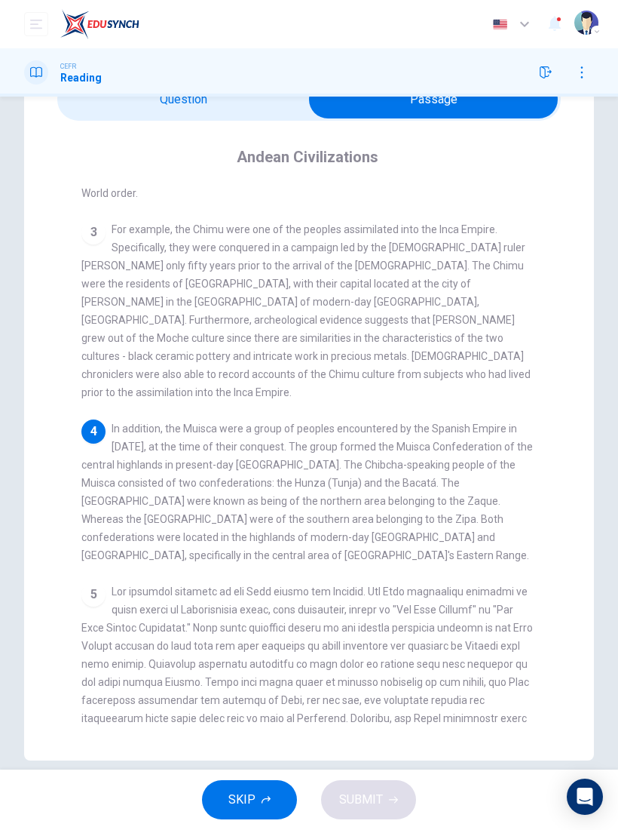
click at [539, 378] on div "1 2 The Inca Empire was the largest empire in Pre-Columbian America. The Incas …" at bounding box center [319, 457] width 476 height 540
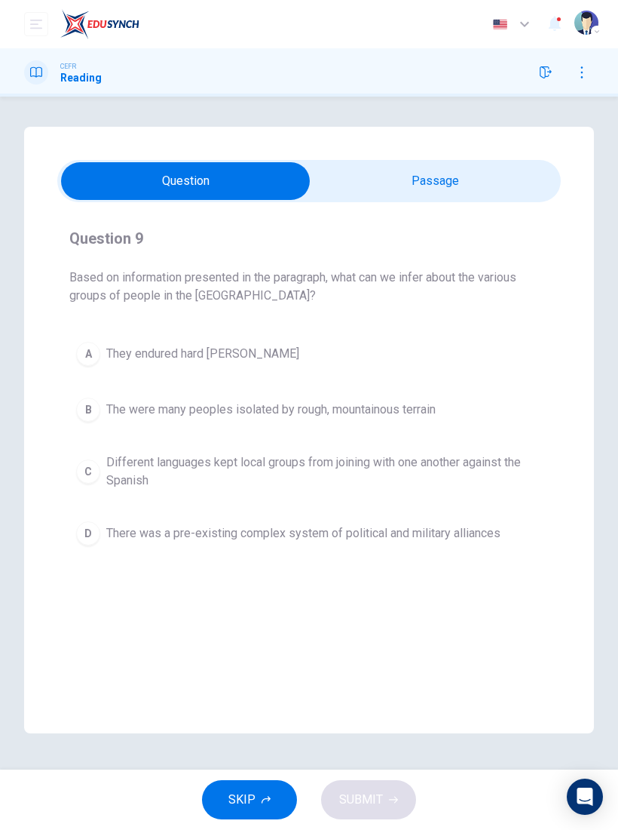
click at [90, 409] on div "B" at bounding box center [88, 409] width 24 height 24
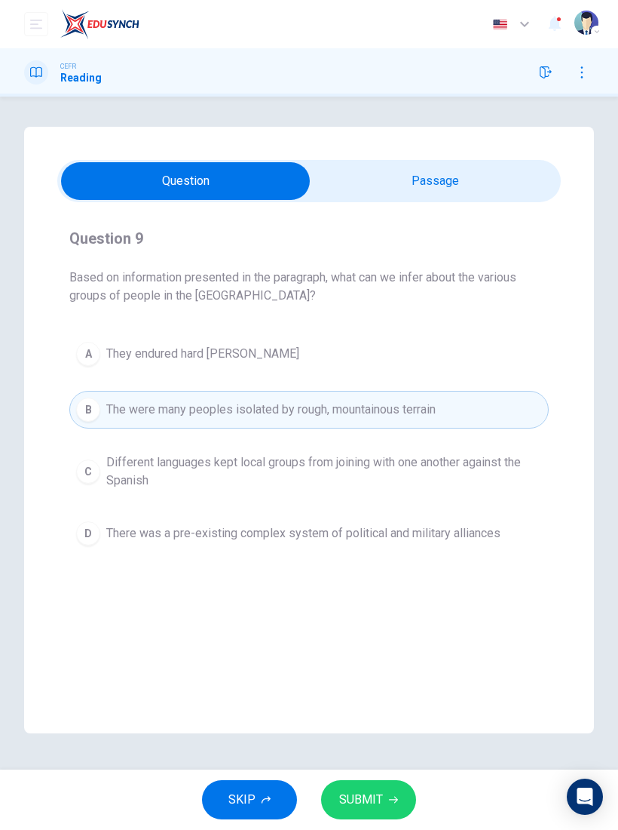
click at [393, 788] on button "SUBMIT" at bounding box center [368, 799] width 95 height 39
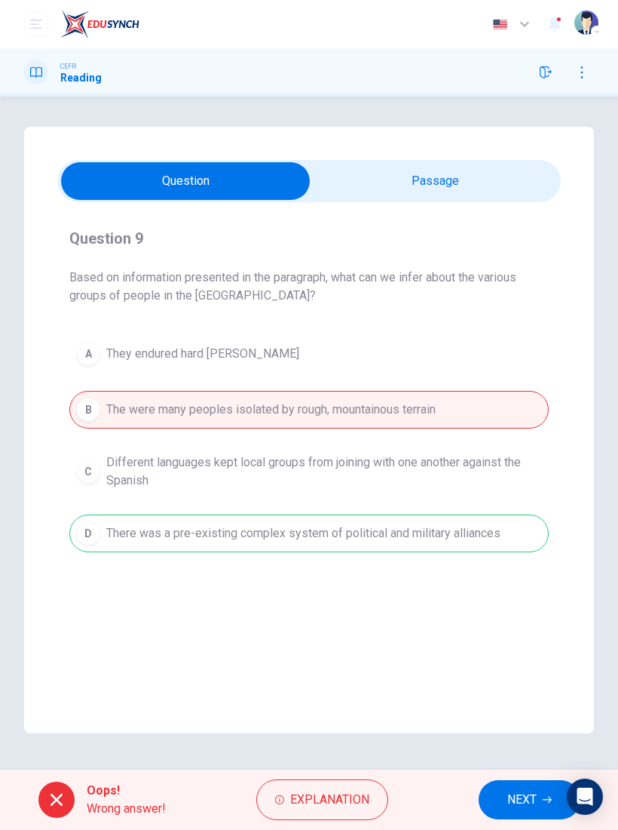
click at [333, 795] on span "Explanation" at bounding box center [329, 799] width 79 height 21
click at [528, 791] on span "NEXT" at bounding box center [522, 799] width 29 height 21
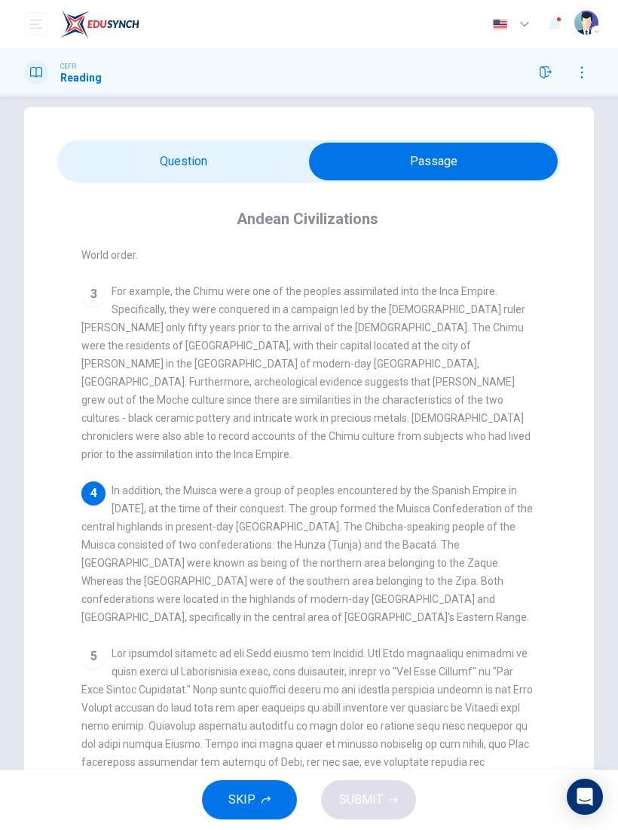
click at [521, 481] on div "4 In addition, the Muisca were a group of peoples encountered by the Spanish Em…" at bounding box center [309, 553] width 456 height 145
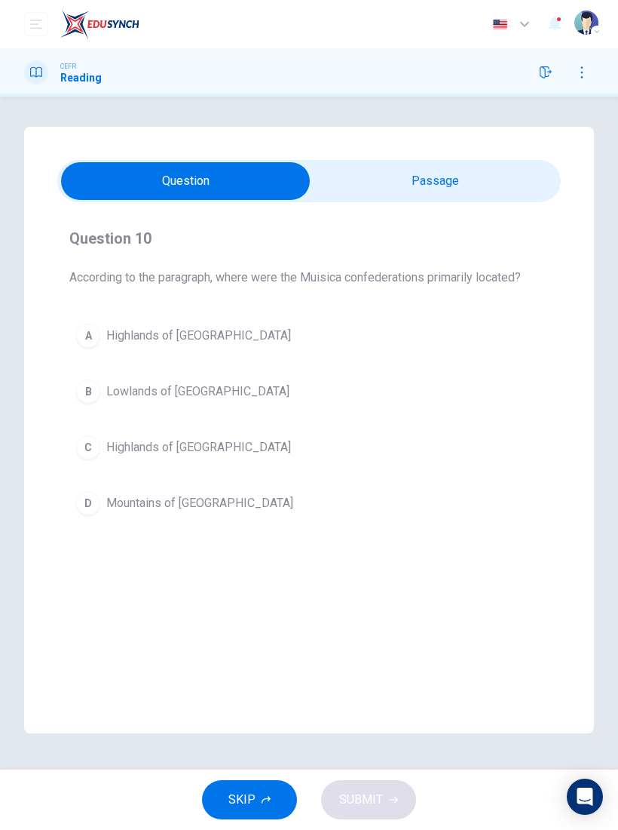
click at [94, 440] on div "C" at bounding box center [88, 447] width 24 height 24
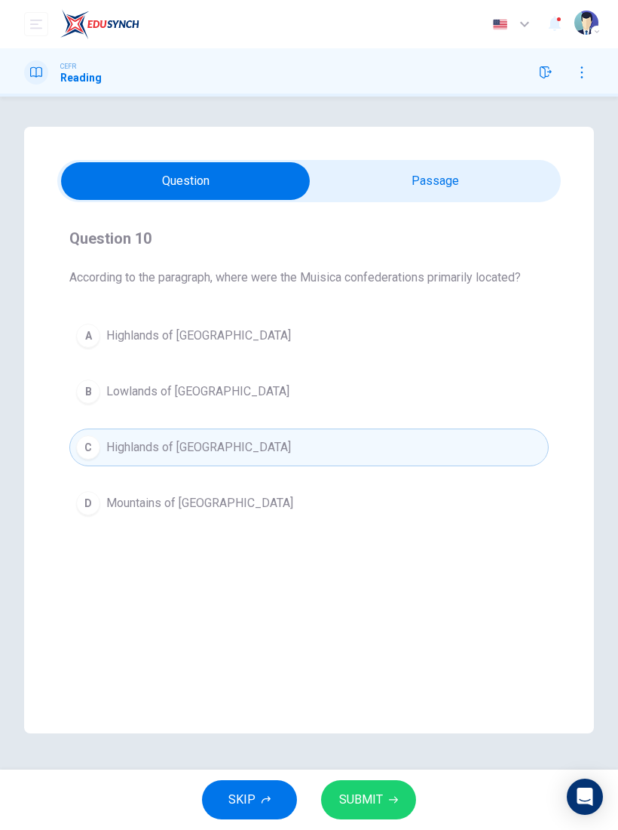
click at [373, 798] on span "SUBMIT" at bounding box center [361, 799] width 44 height 21
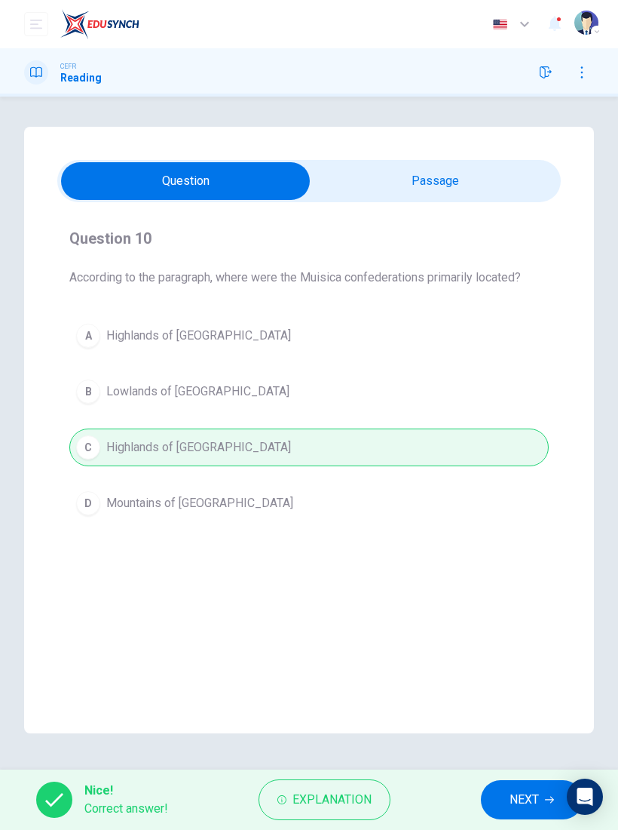
click at [526, 787] on button "NEXT" at bounding box center [532, 799] width 102 height 39
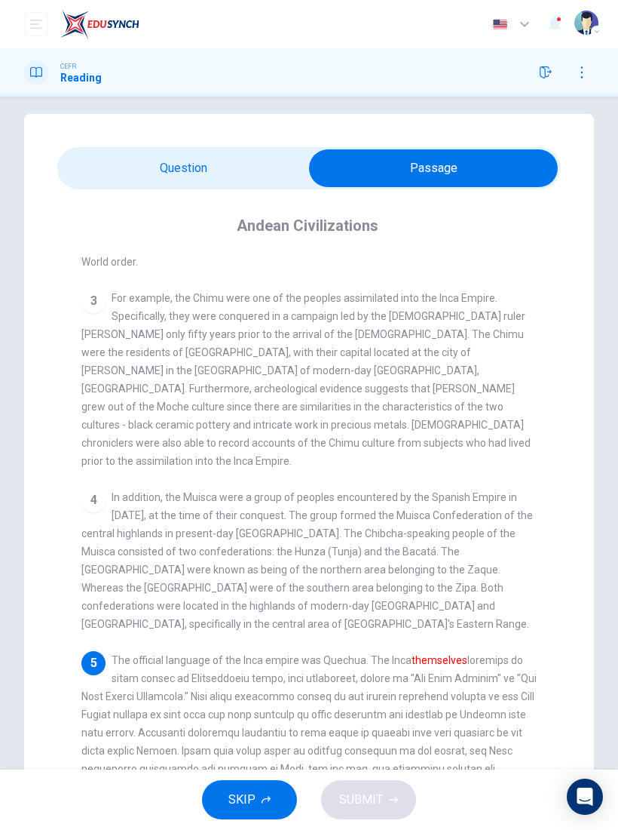
scroll to position [14, 0]
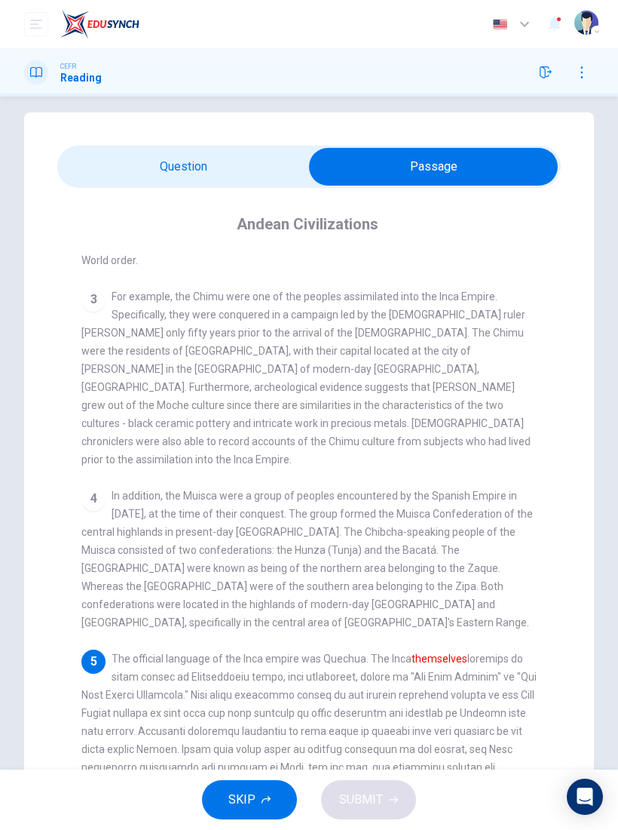
click at [486, 489] on span "In addition, the Muisca were a group of peoples encountered by the Spanish Empi…" at bounding box center [307, 558] width 452 height 139
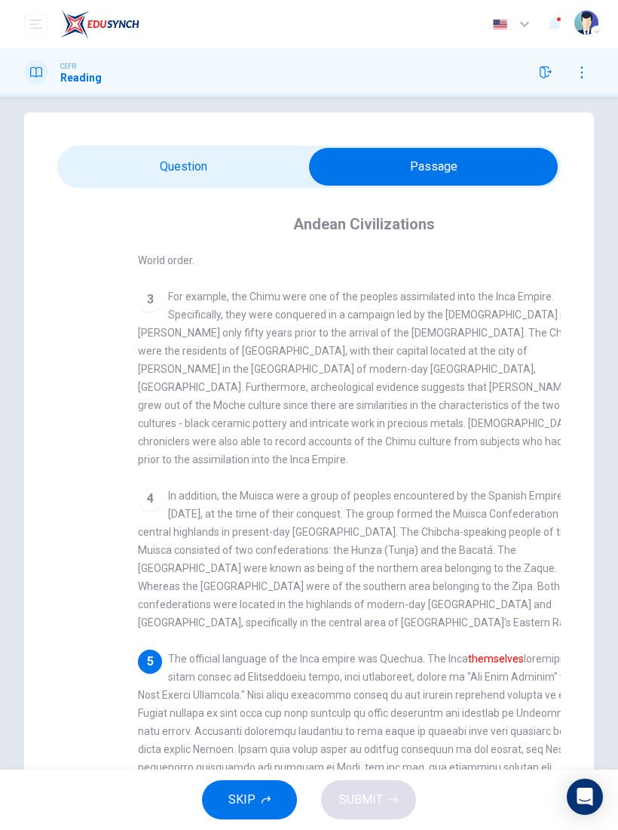
scroll to position [0, 0]
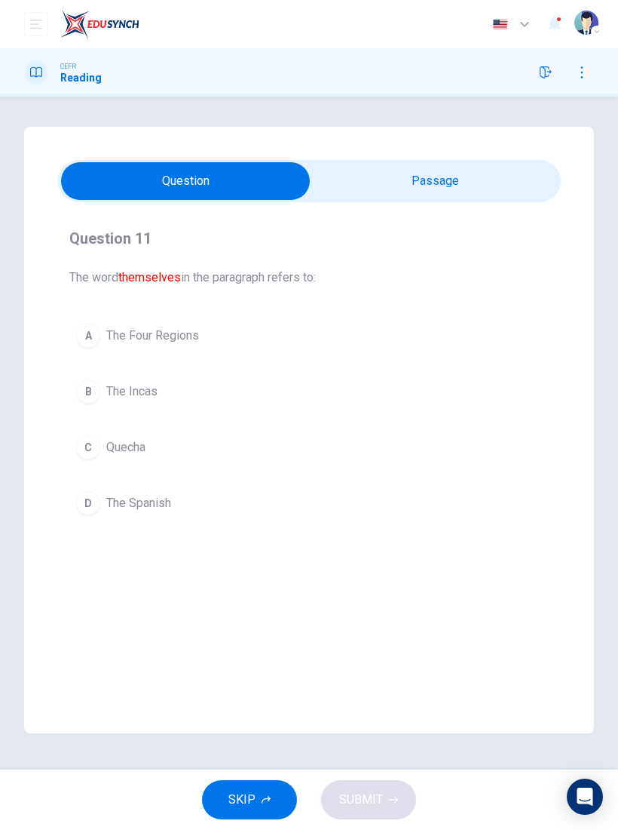
click at [101, 393] on button "B The Incas" at bounding box center [309, 392] width 480 height 38
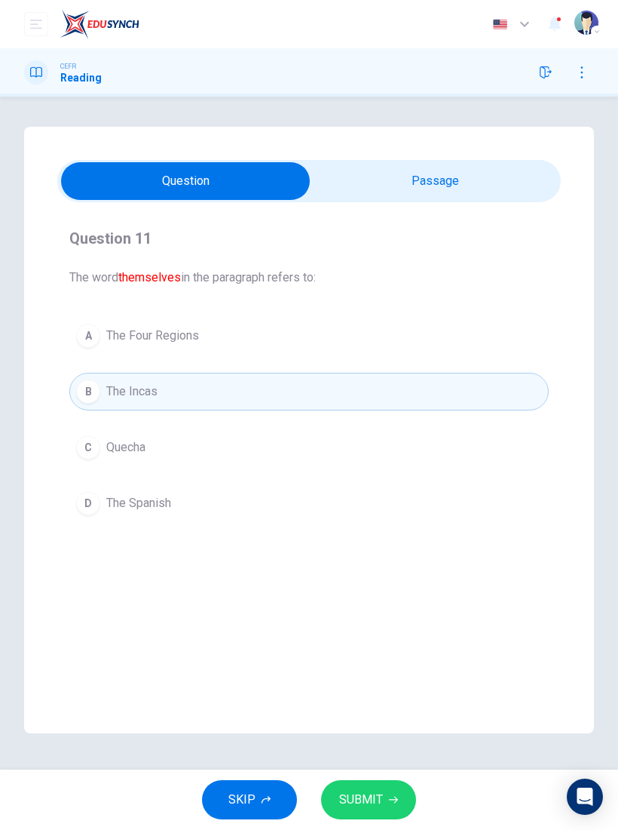
click at [381, 797] on span "SUBMIT" at bounding box center [361, 799] width 44 height 21
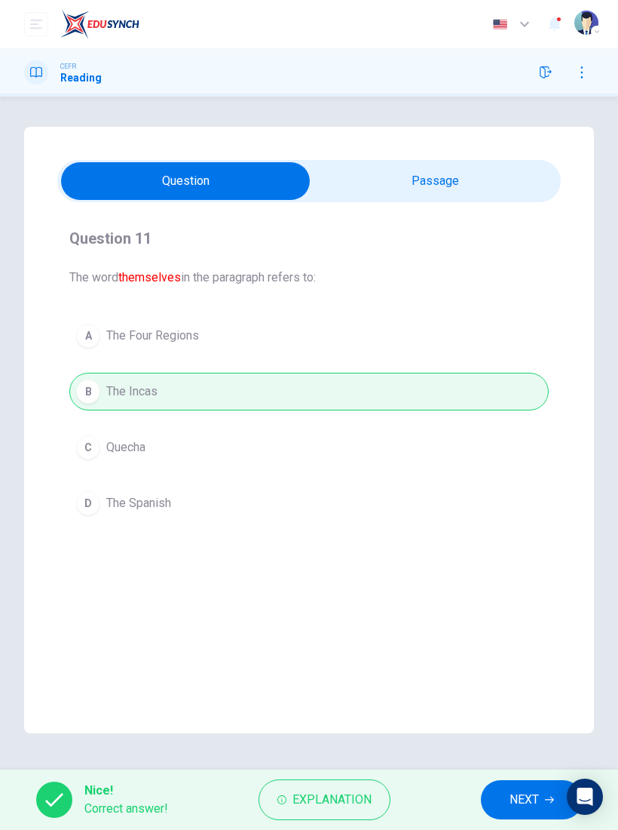
click at [514, 776] on div "Nice! Correct answer! Explanation NEXT" at bounding box center [309, 799] width 618 height 60
click at [523, 798] on span "NEXT" at bounding box center [524, 799] width 29 height 21
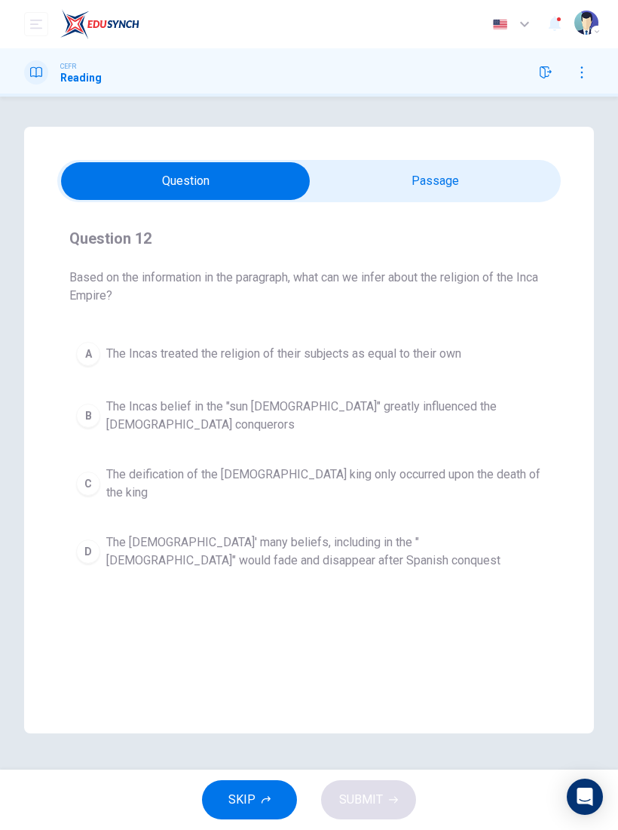
click at [509, 409] on button "B The Incas belief in the "sun god" greatly influenced the Spanish conquerors" at bounding box center [309, 416] width 480 height 50
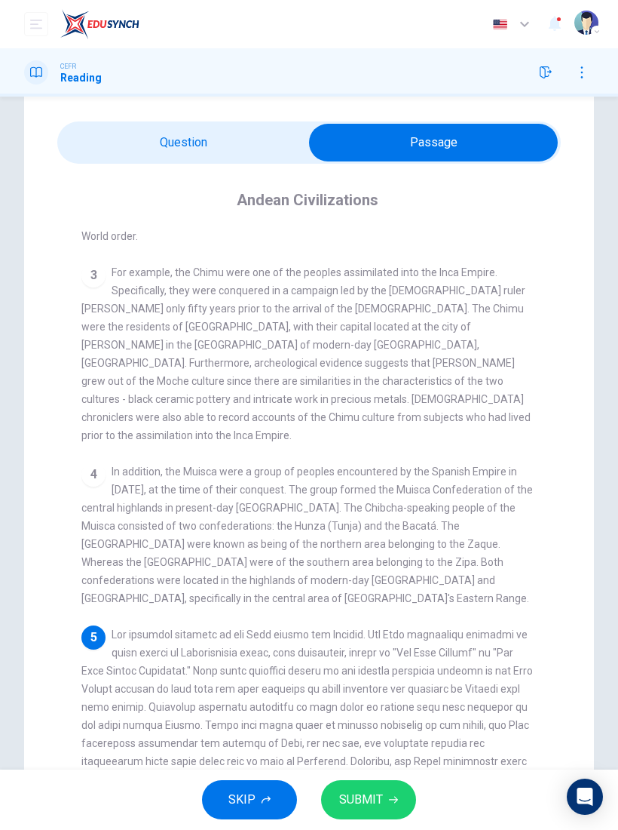
scroll to position [48, 0]
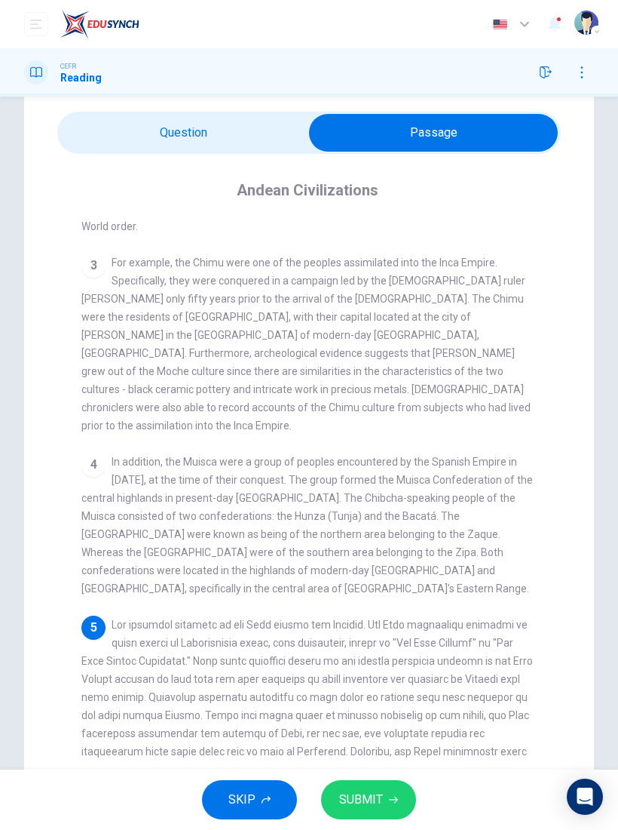
checkbox input "false"
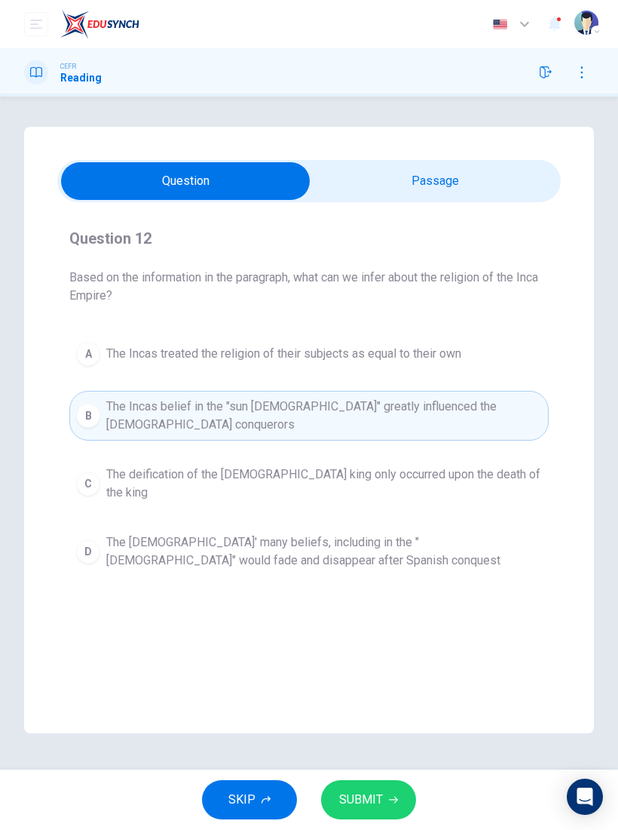
scroll to position [0, 0]
click at [390, 792] on button "SUBMIT" at bounding box center [368, 799] width 95 height 39
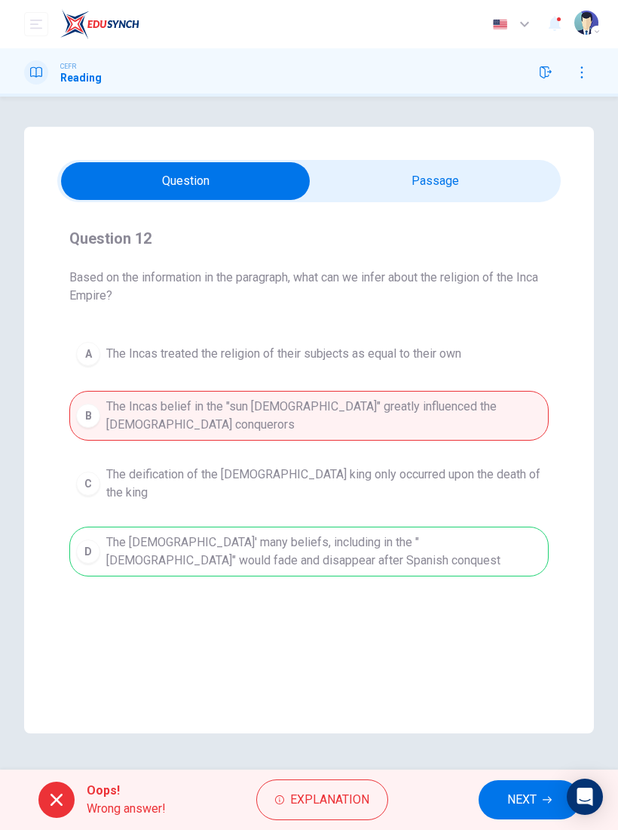
click at [343, 815] on button "Explanation" at bounding box center [322, 799] width 132 height 41
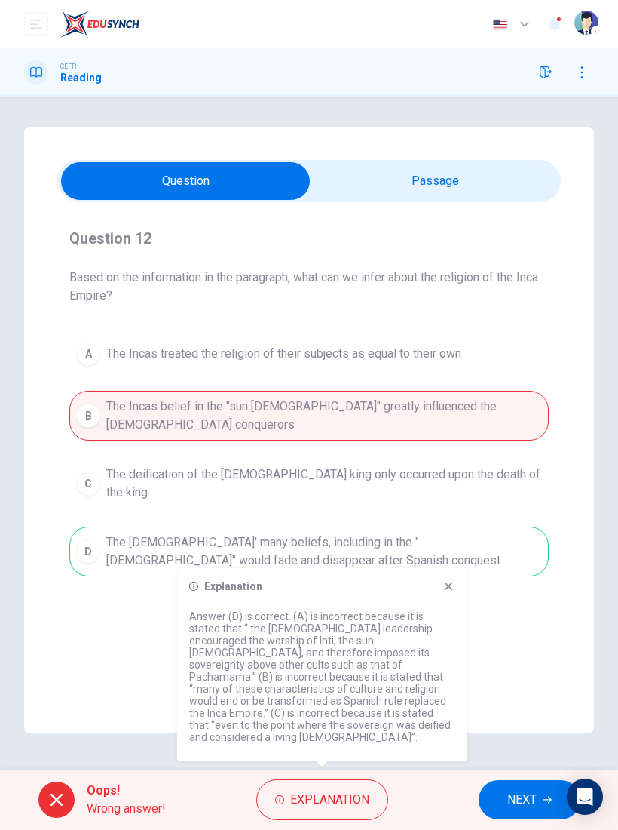
click at [449, 590] on icon at bounding box center [449, 586] width 8 height 8
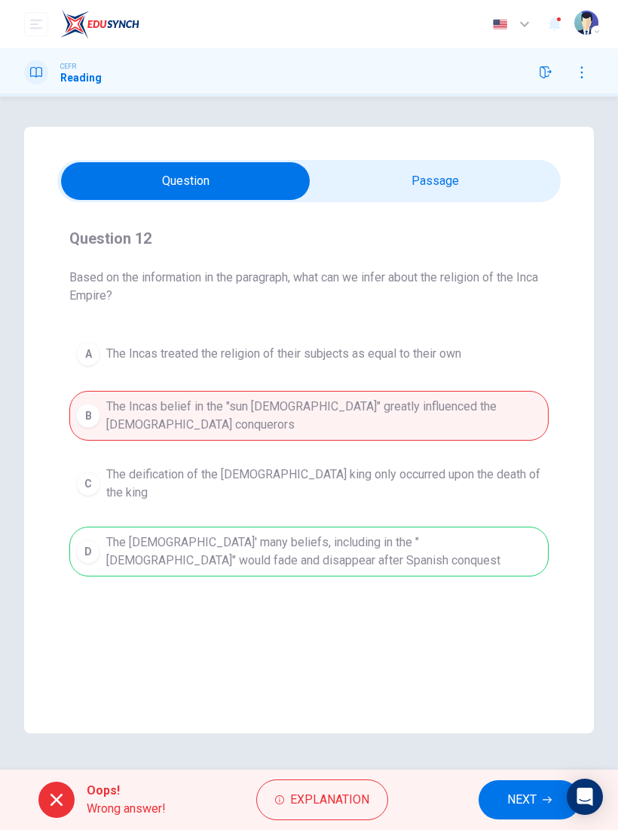
click at [511, 796] on span "NEXT" at bounding box center [522, 799] width 29 height 21
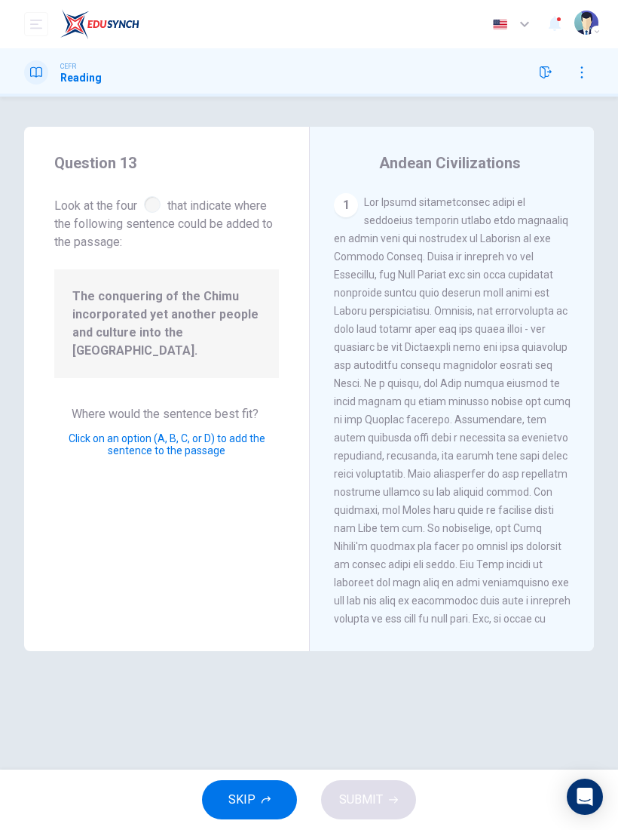
scroll to position [809, 0]
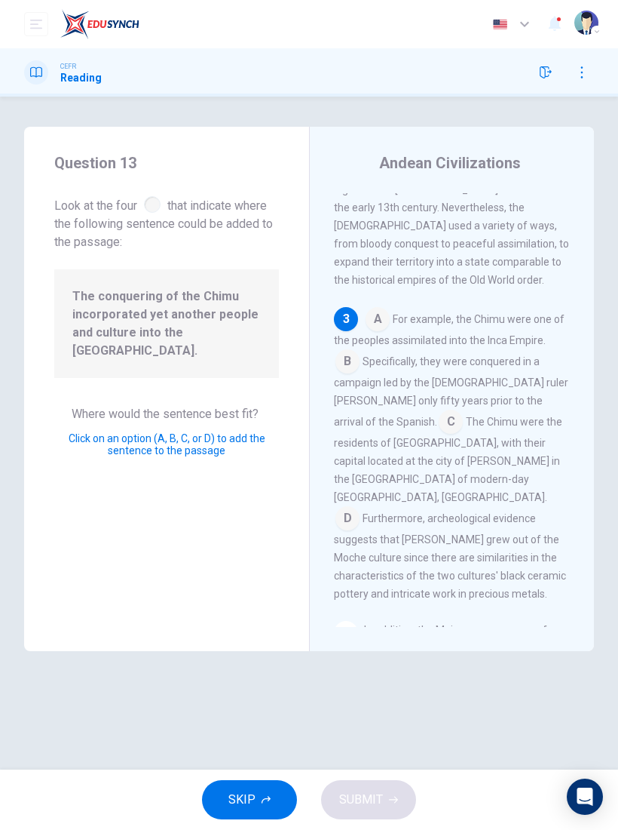
click at [377, 308] on input at bounding box center [378, 320] width 24 height 24
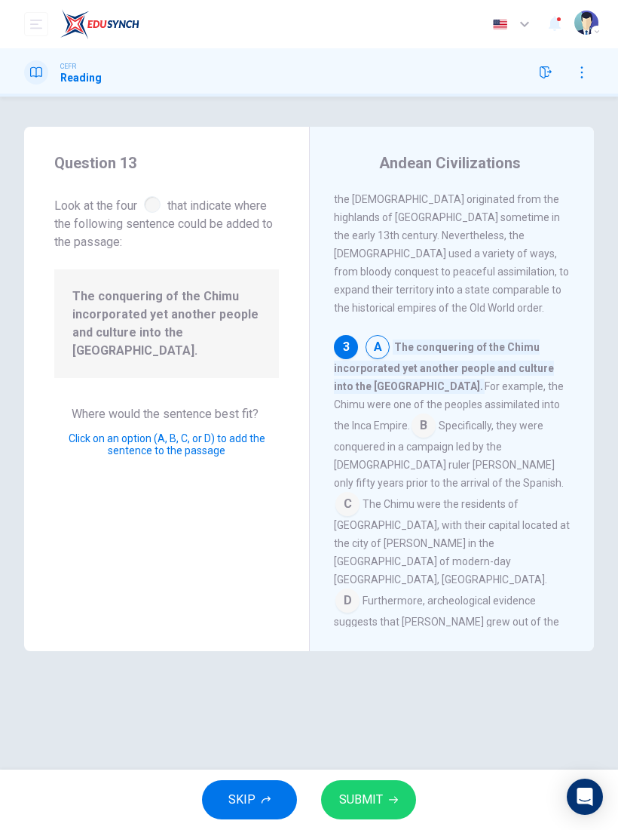
scroll to position [795, 0]
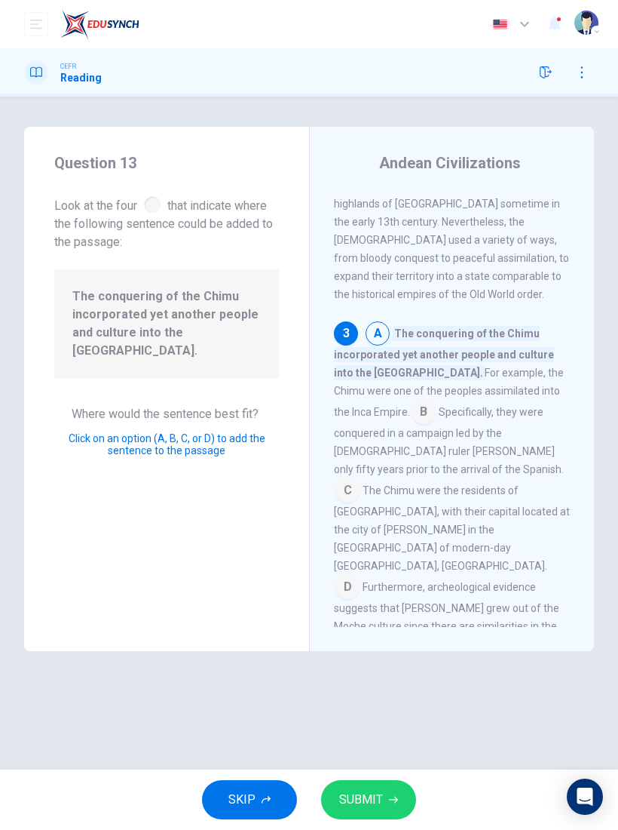
click at [383, 798] on button "SUBMIT" at bounding box center [368, 799] width 95 height 39
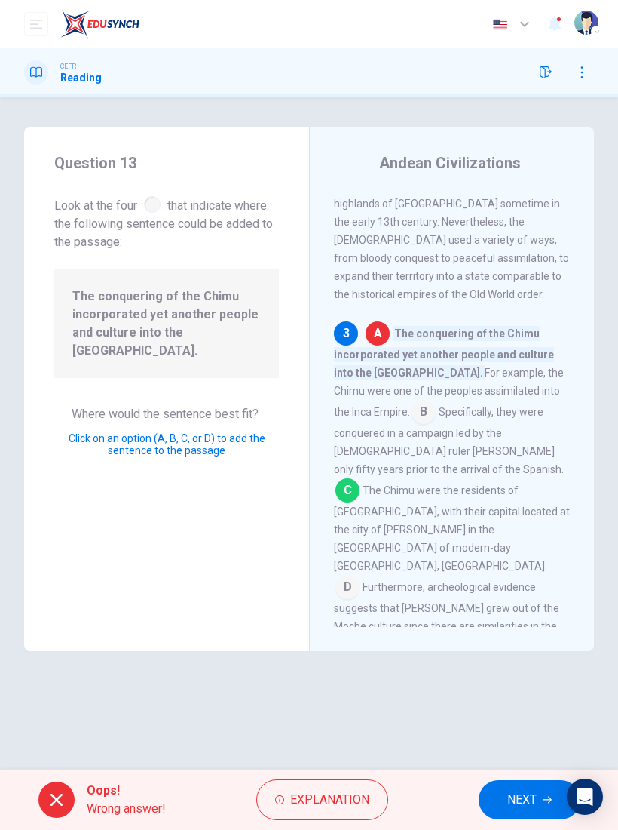
click at [329, 813] on button "Explanation" at bounding box center [322, 799] width 132 height 41
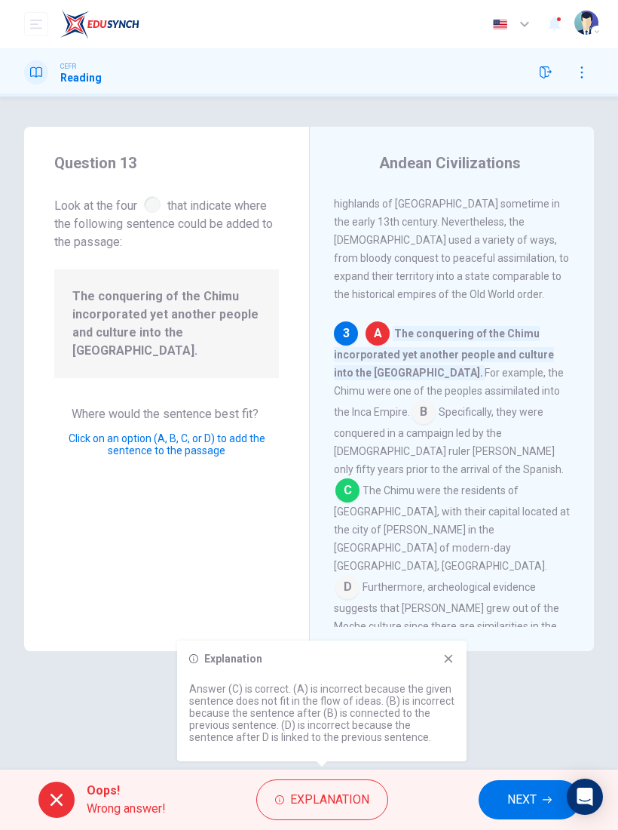
click at [527, 808] on span "NEXT" at bounding box center [522, 799] width 29 height 21
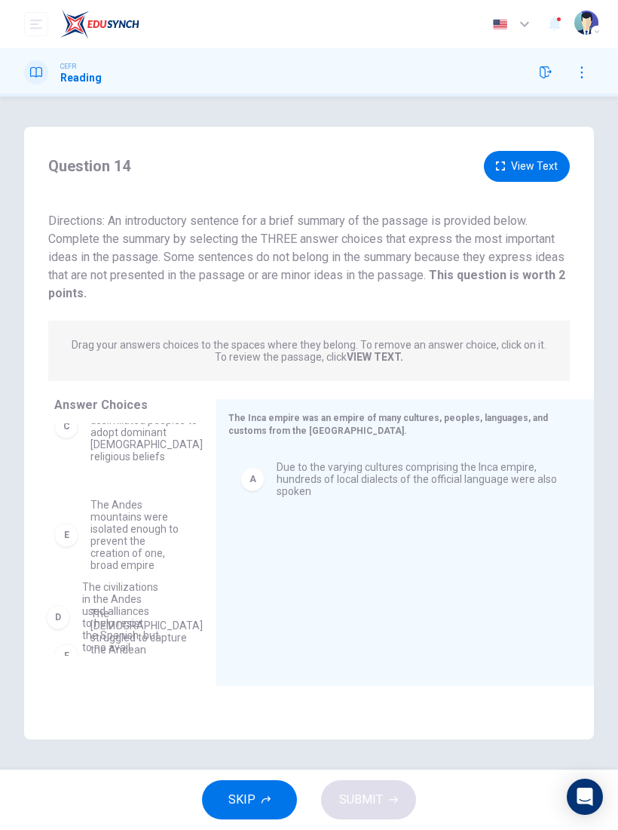
scroll to position [159, 0]
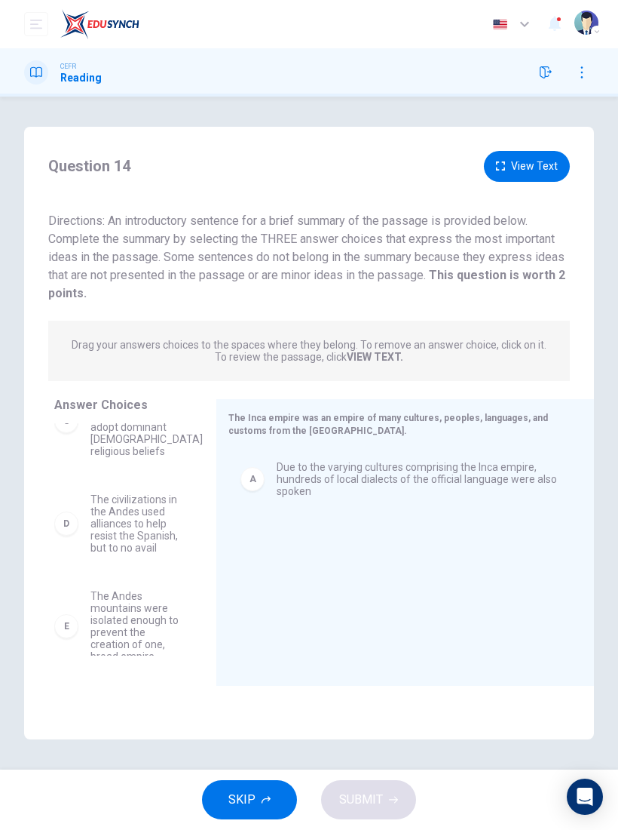
click at [541, 161] on button "View Text" at bounding box center [527, 166] width 86 height 31
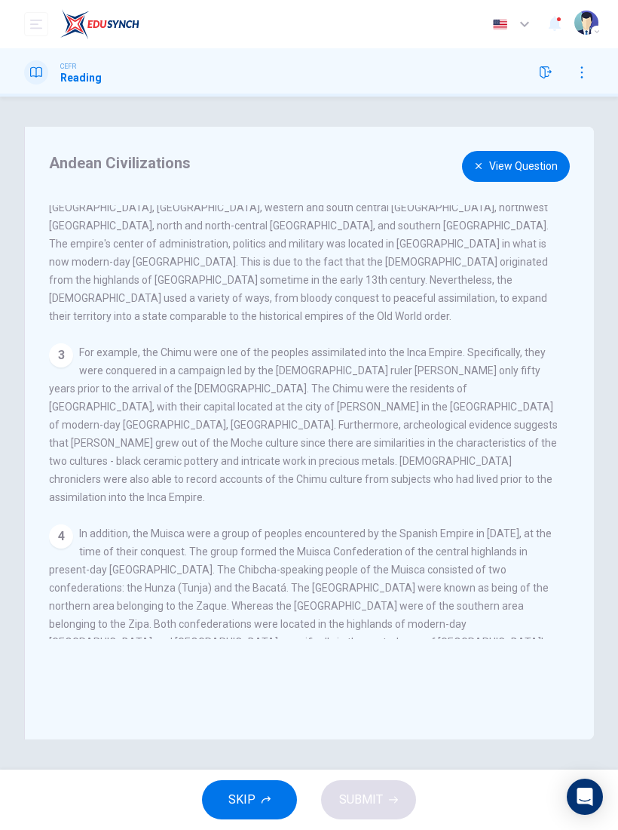
scroll to position [333, 0]
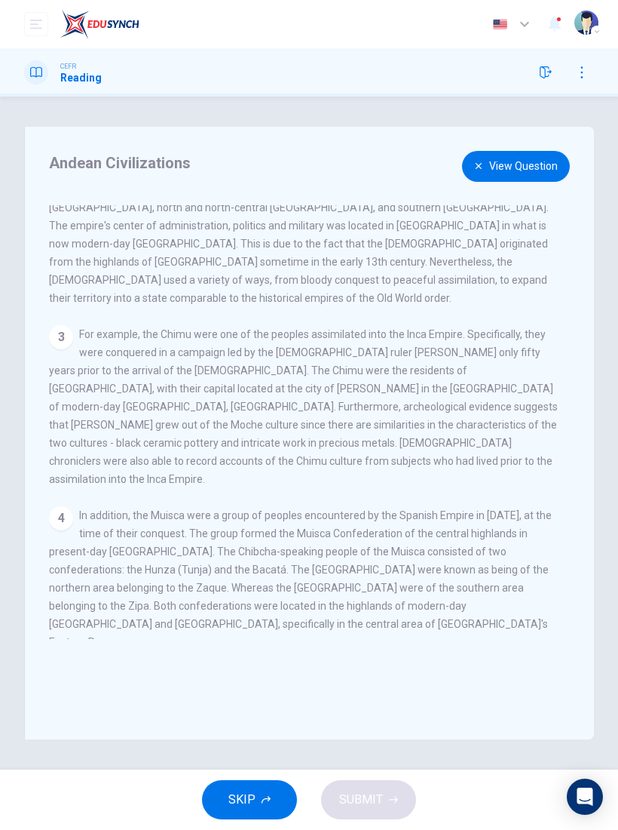
click at [539, 169] on button "View Question" at bounding box center [516, 166] width 108 height 31
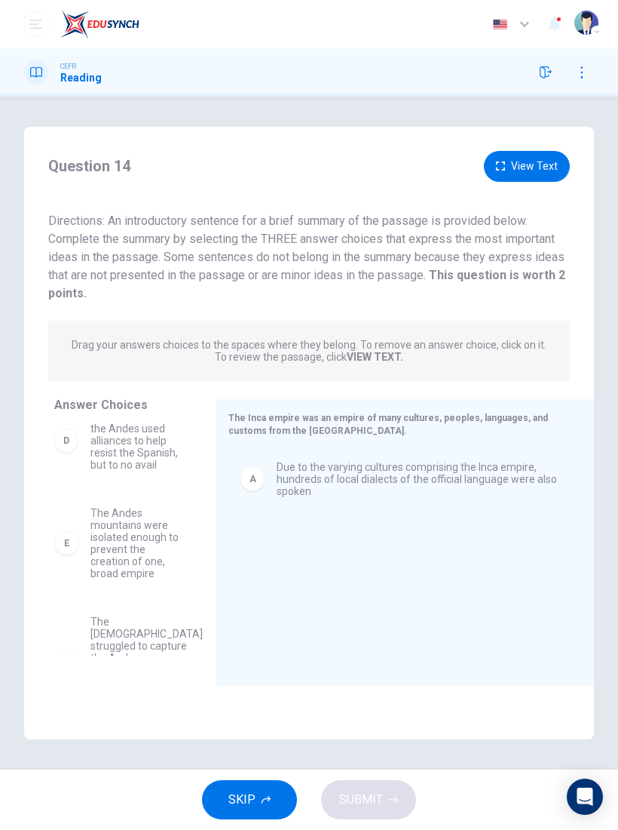
scroll to position [244, 0]
click at [539, 165] on button "View Text" at bounding box center [527, 166] width 86 height 31
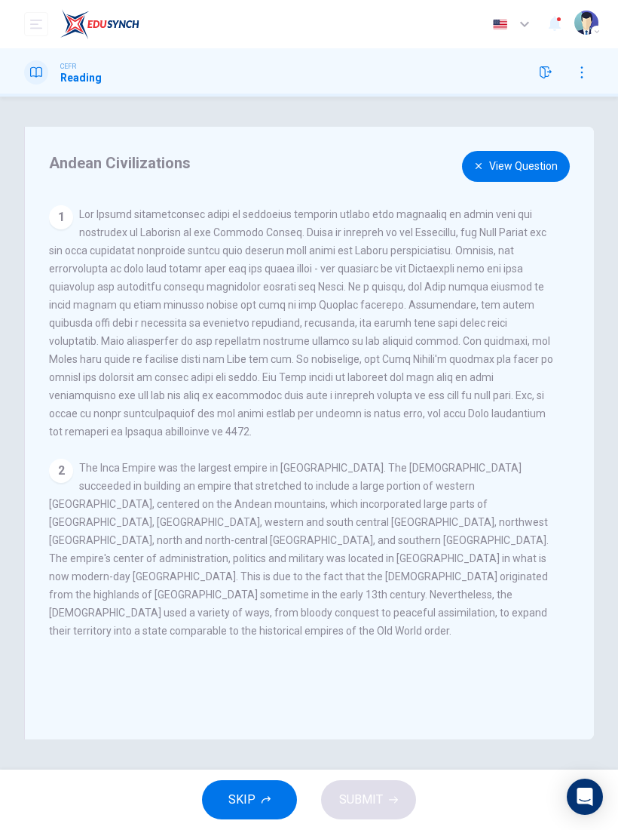
click at [530, 177] on button "View Question" at bounding box center [516, 166] width 108 height 31
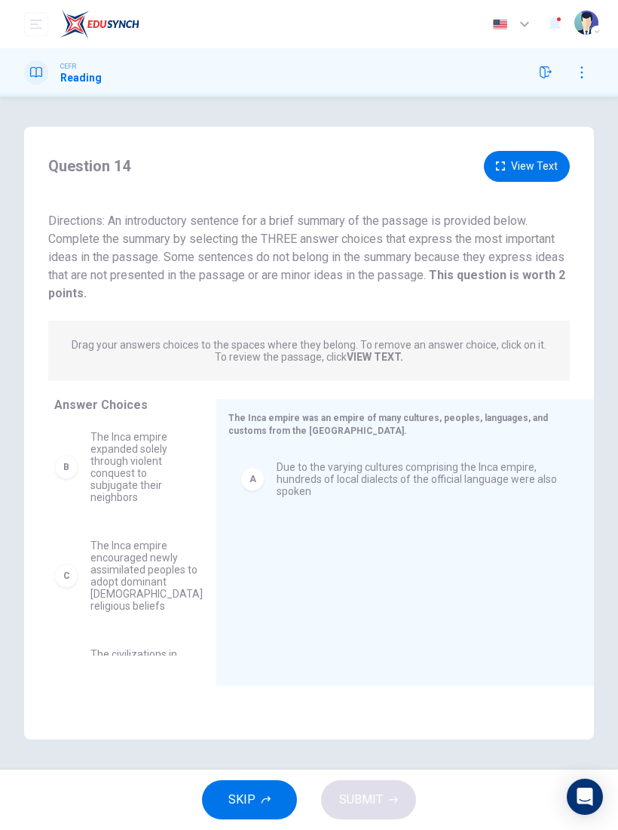
scroll to position [8, 0]
click at [555, 170] on button "View Text" at bounding box center [527, 166] width 86 height 31
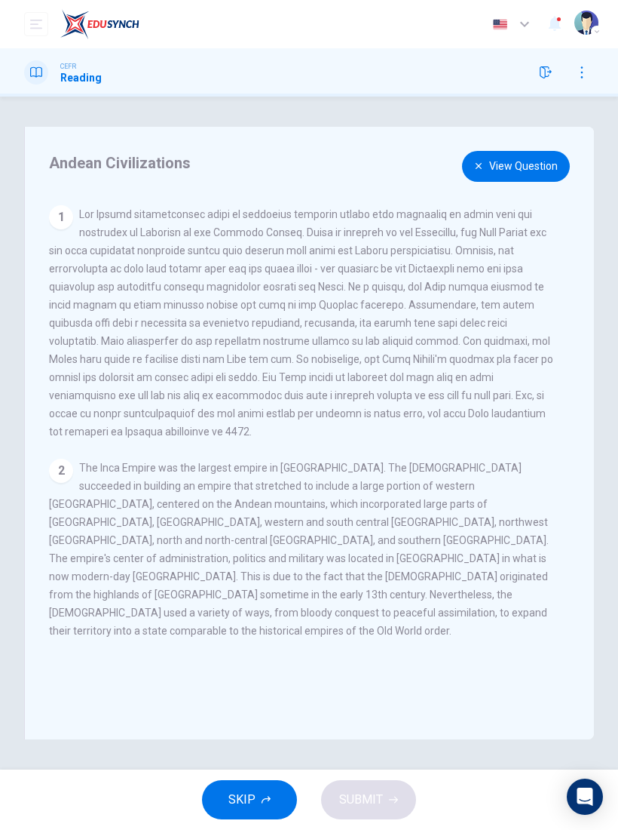
click at [547, 167] on button "View Question" at bounding box center [516, 166] width 108 height 31
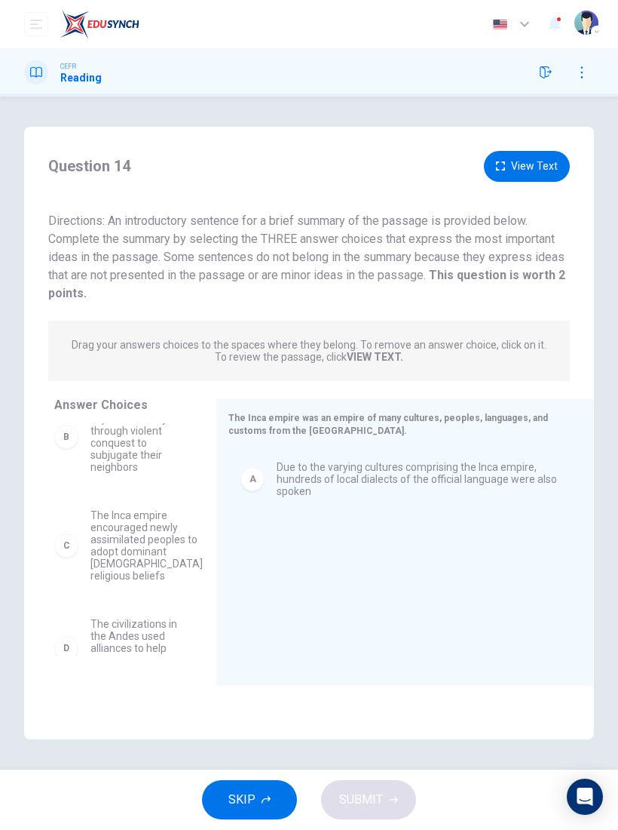
scroll to position [44, 0]
click at [557, 163] on button "View Text" at bounding box center [527, 166] width 86 height 31
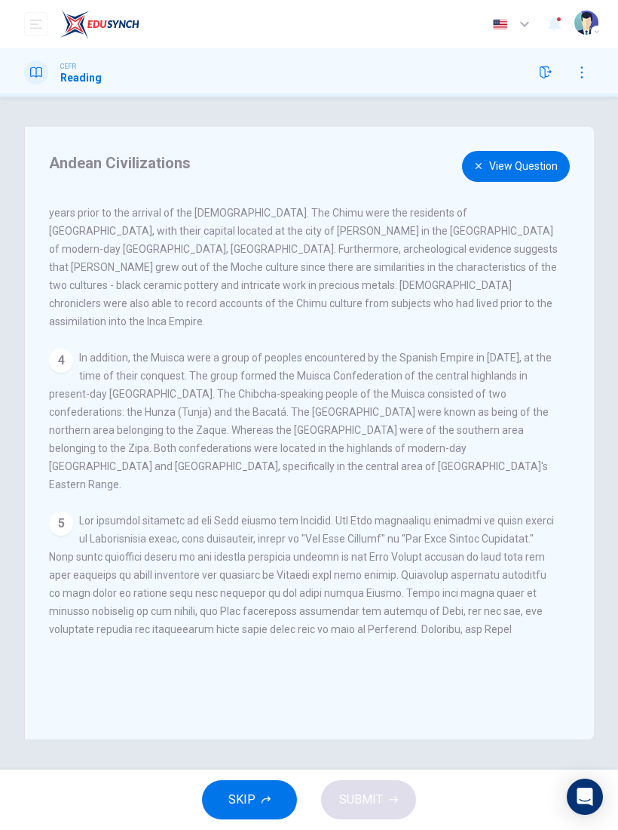
scroll to position [489, 0]
click at [543, 178] on button "View Question" at bounding box center [516, 166] width 108 height 31
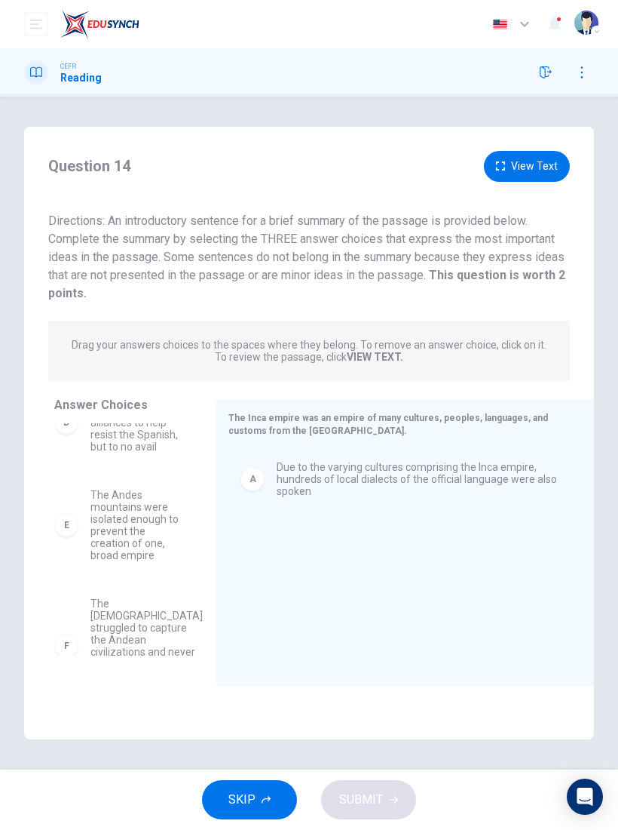
scroll to position [263, 0]
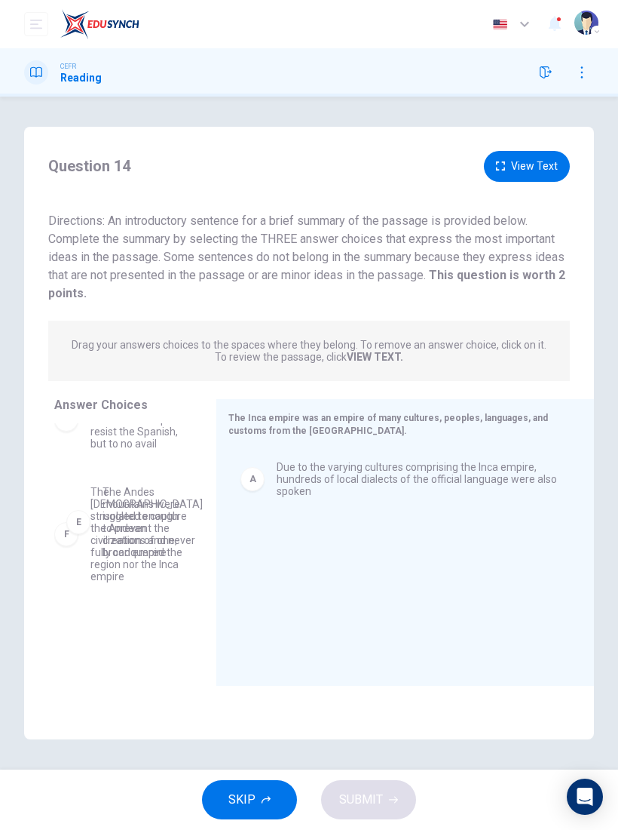
click at [111, 515] on div "B The Inca empire expanded solely through violent conquest to subjugate their n…" at bounding box center [129, 539] width 150 height 232
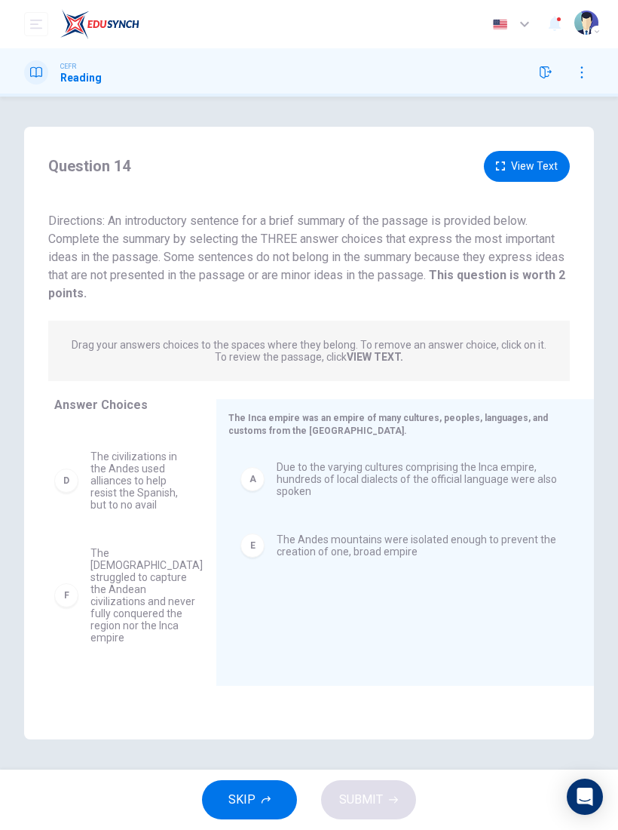
scroll to position [214, 0]
click at [558, 169] on button "View Text" at bounding box center [527, 166] width 86 height 31
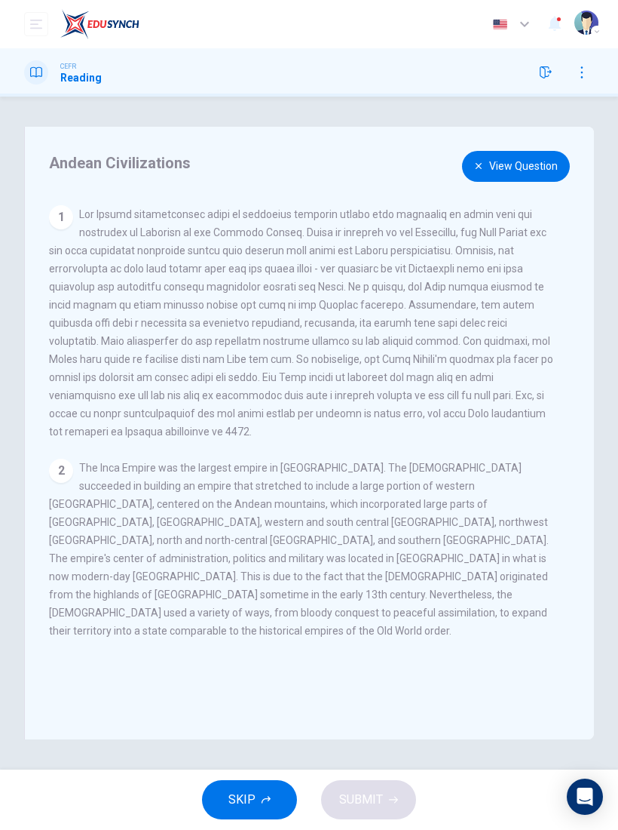
scroll to position [0, 0]
click at [547, 171] on button "View Question" at bounding box center [516, 166] width 108 height 31
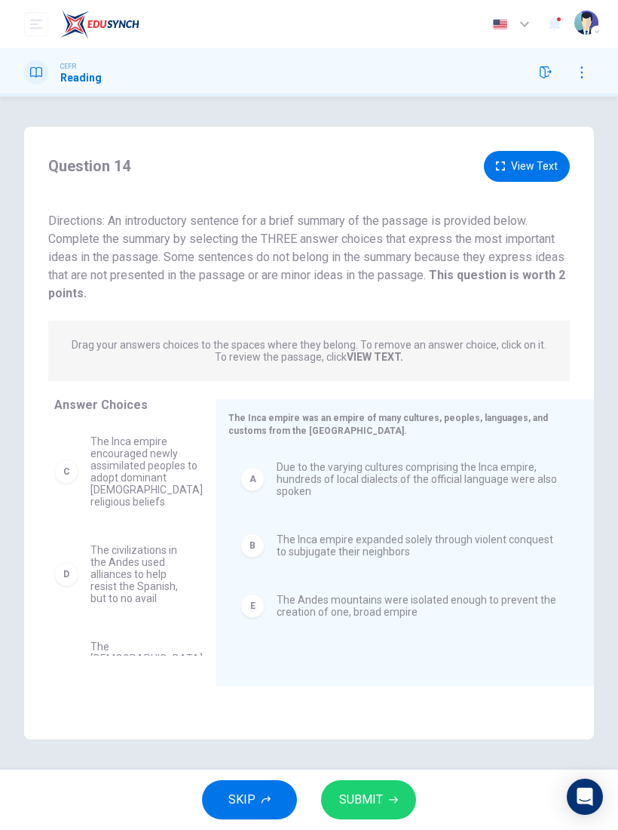
click at [381, 793] on span "SUBMIT" at bounding box center [361, 799] width 44 height 21
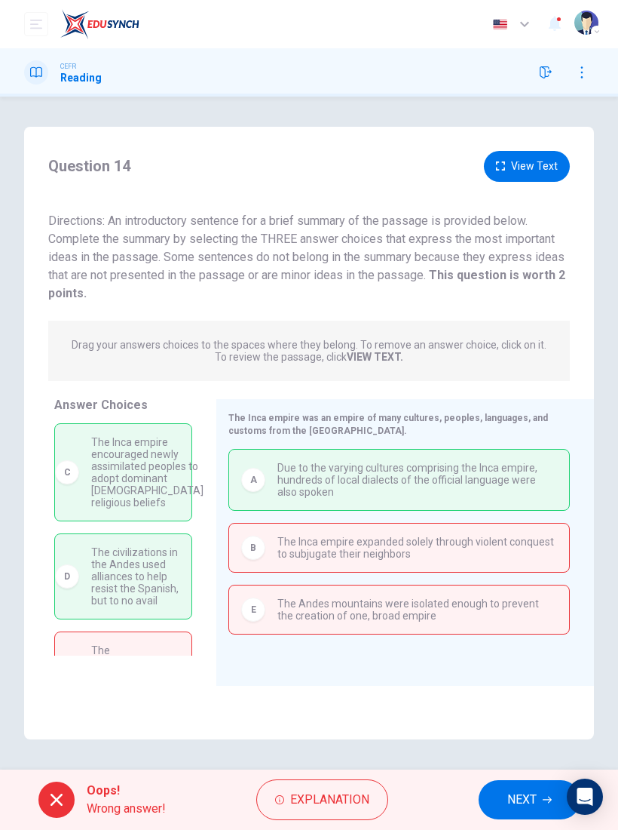
click at [327, 802] on span "Explanation" at bounding box center [329, 799] width 79 height 21
click at [455, 600] on span "The Andes mountains were isolated enough to prevent the creation of one, broad …" at bounding box center [418, 609] width 280 height 24
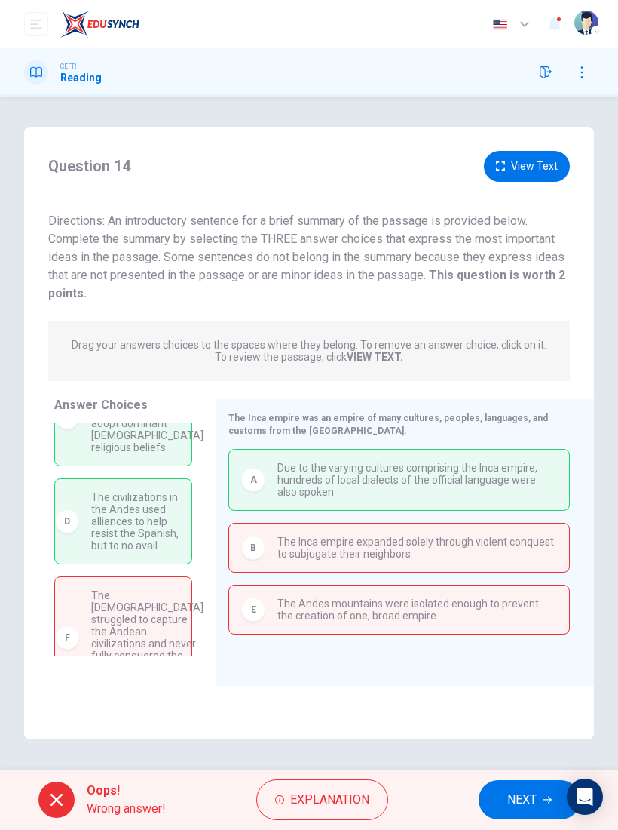
scroll to position [57, 0]
click at [540, 167] on button "View Text" at bounding box center [527, 166] width 86 height 31
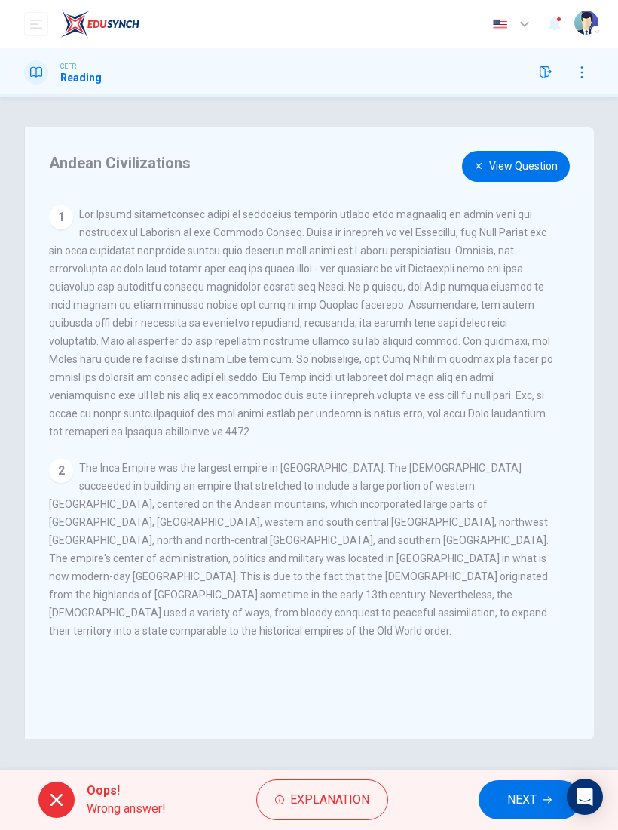
click at [539, 164] on button "View Question" at bounding box center [516, 166] width 108 height 31
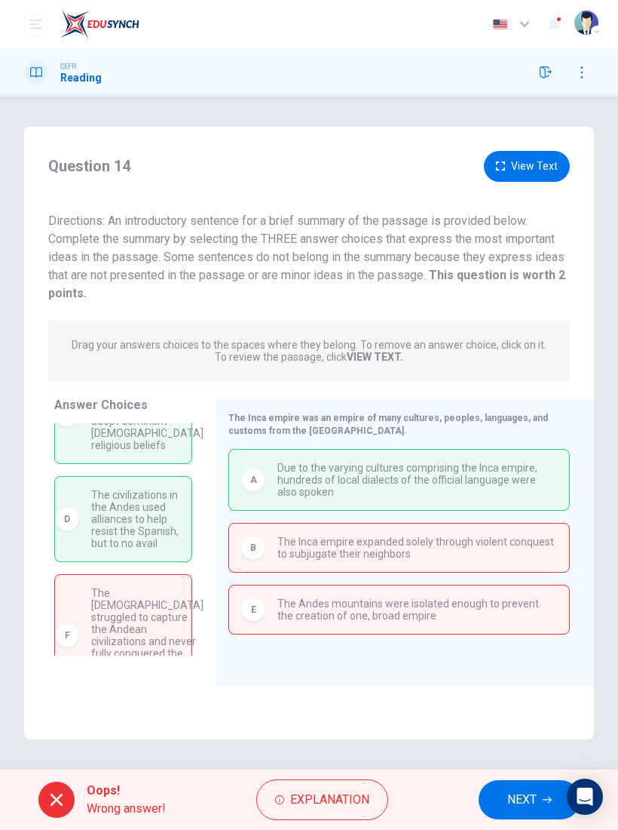
click at [535, 173] on button "View Text" at bounding box center [527, 166] width 86 height 31
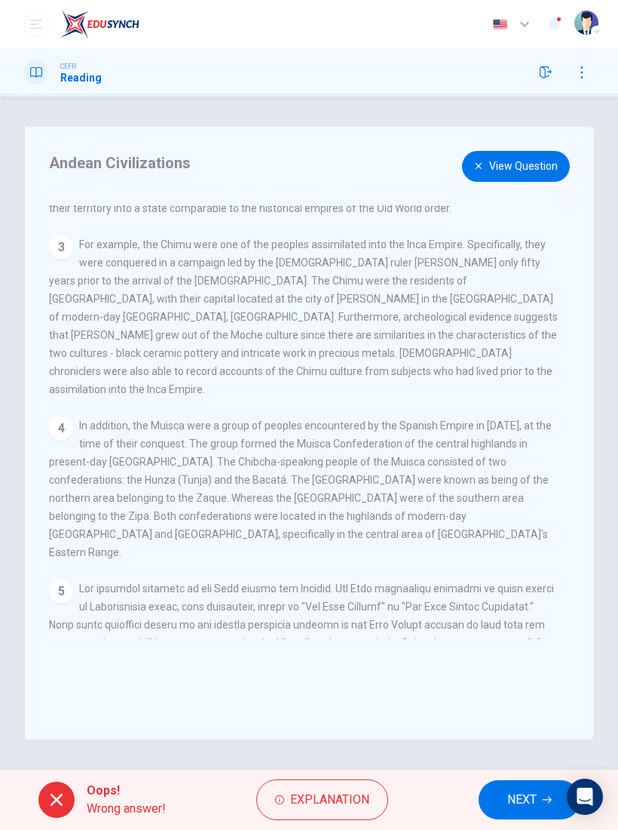
scroll to position [426, 0]
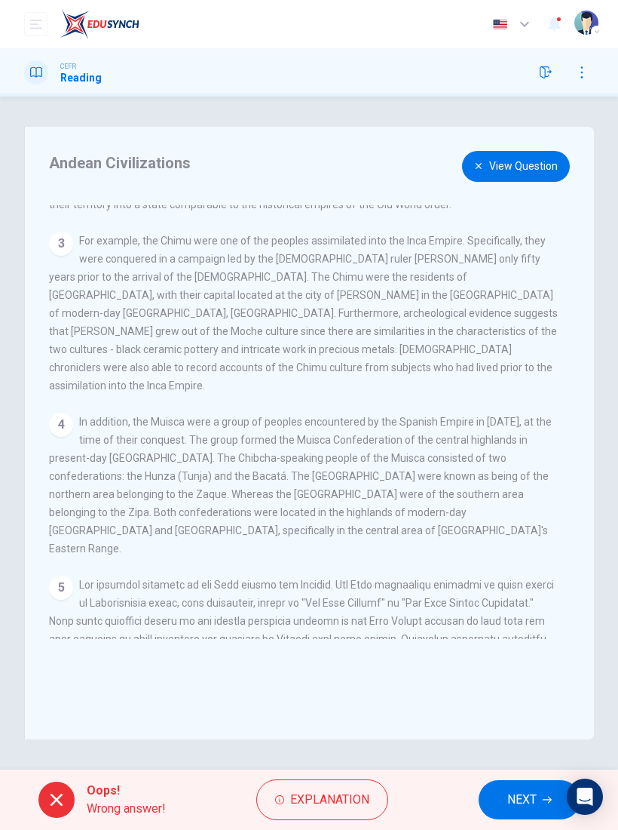
click at [534, 175] on button "View Question" at bounding box center [516, 166] width 108 height 31
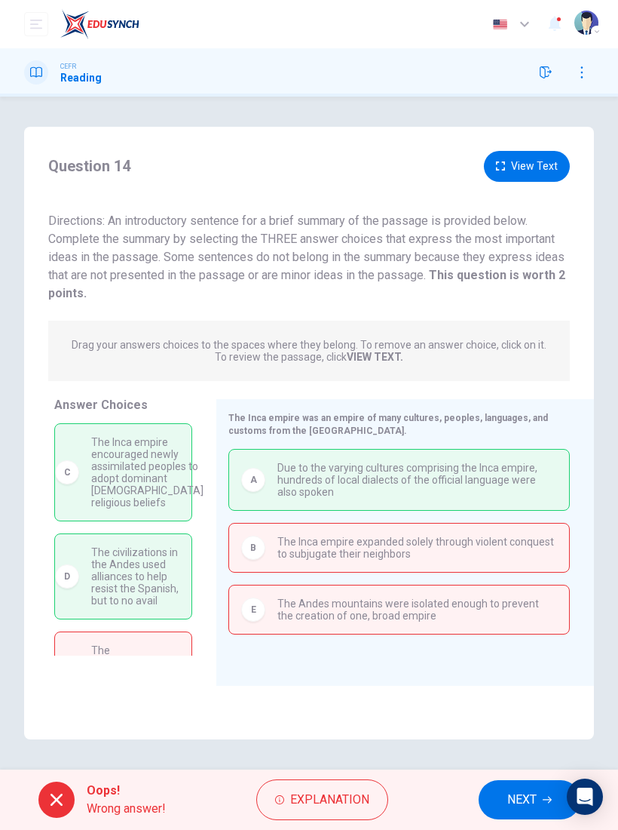
scroll to position [0, 0]
click at [554, 164] on button "View Text" at bounding box center [527, 166] width 86 height 31
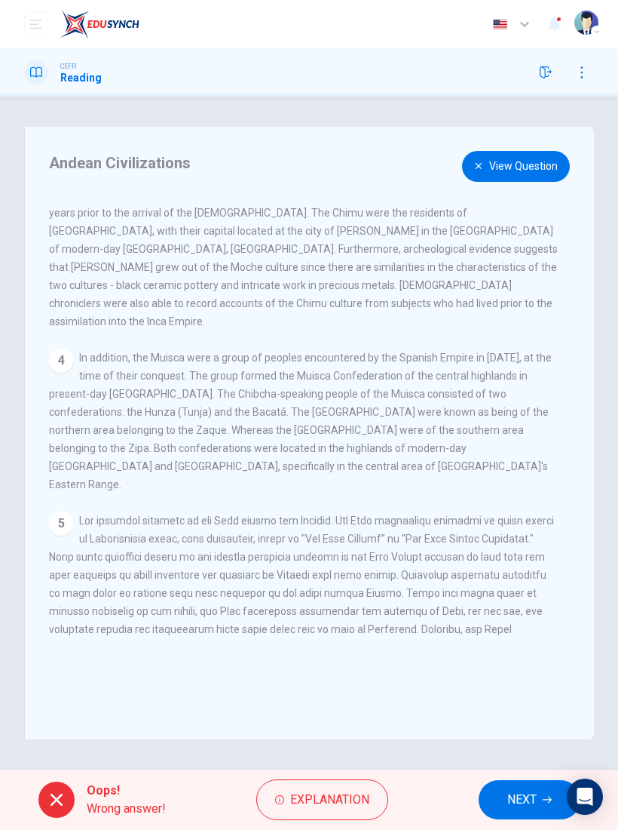
scroll to position [489, 0]
click at [537, 790] on span "NEXT" at bounding box center [522, 799] width 29 height 21
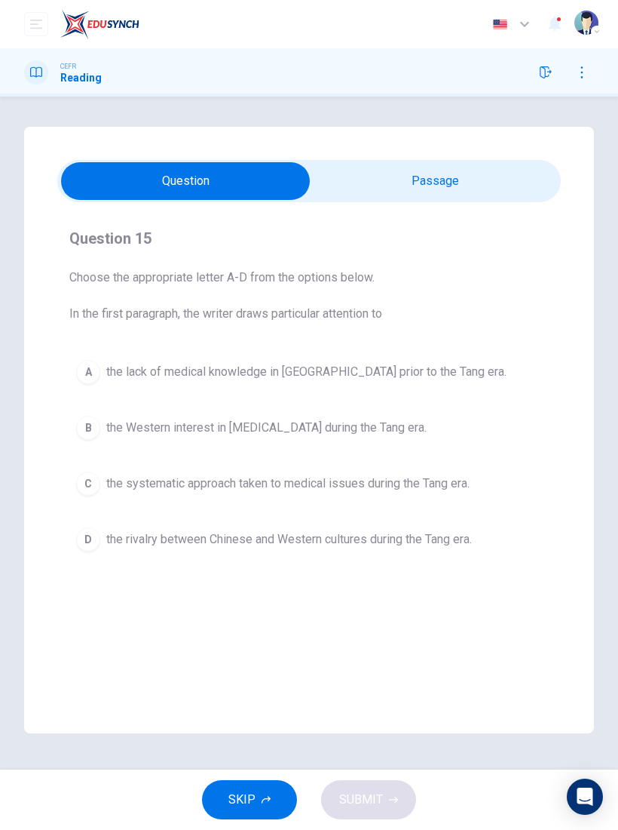
click at [446, 187] on input "checkbox" at bounding box center [186, 181] width 756 height 38
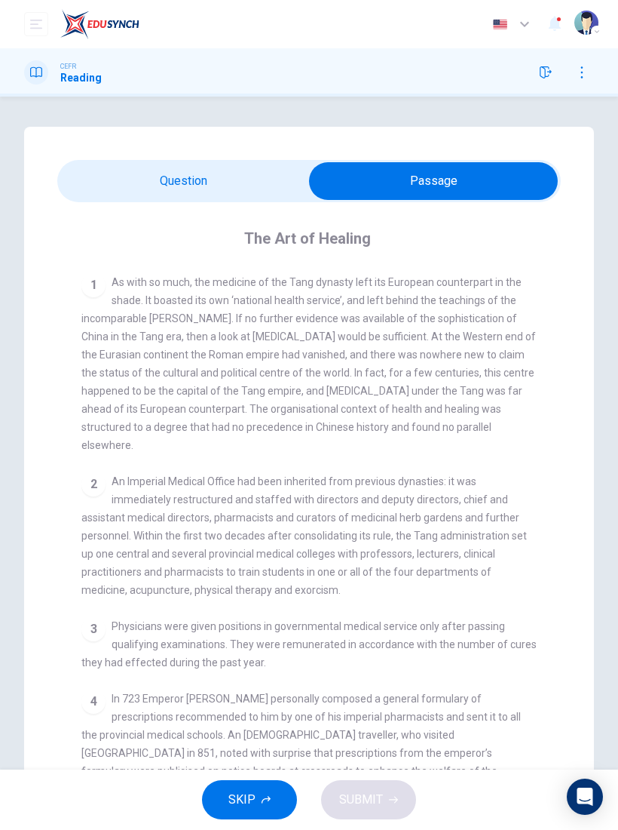
scroll to position [265, 0]
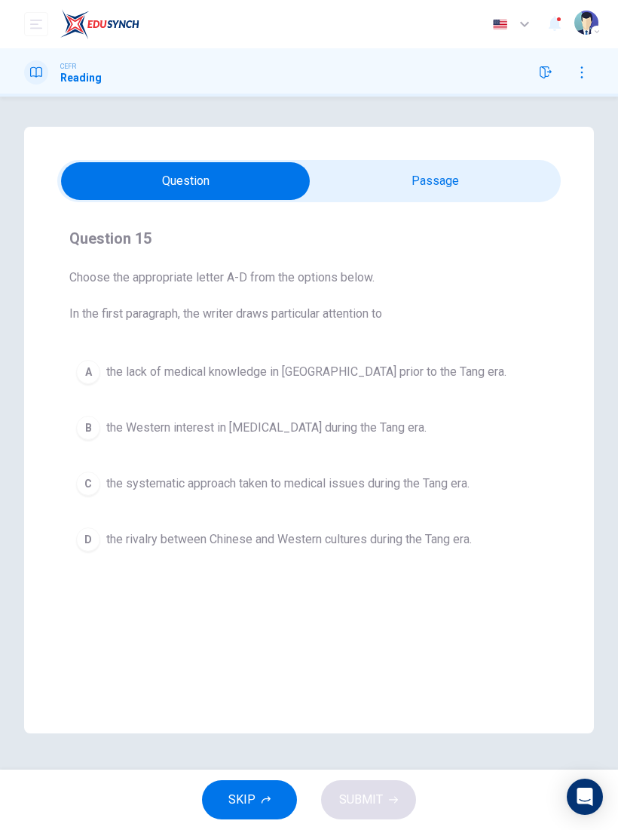
click at [493, 540] on button "D the rivalry between Chinese and Western cultures during the Tang era." at bounding box center [309, 539] width 480 height 38
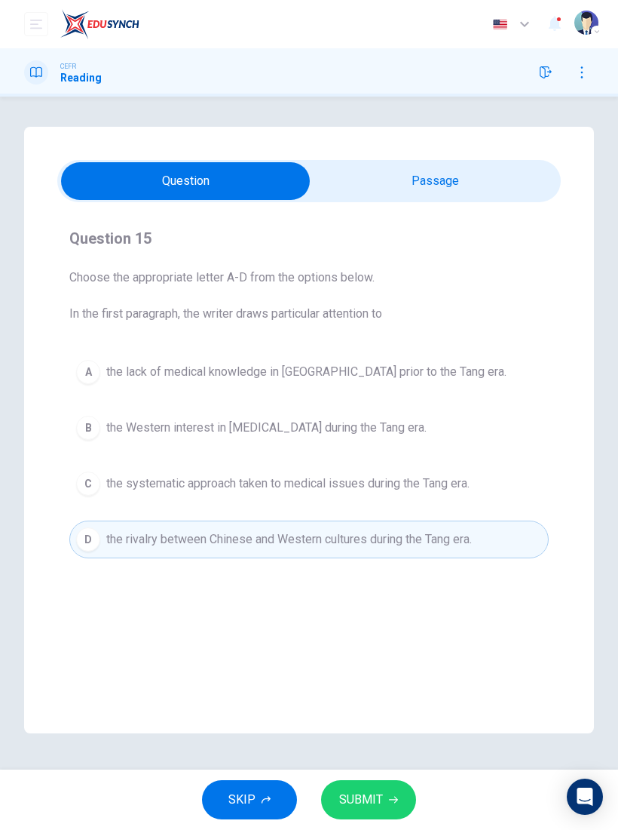
click at [404, 791] on button "SUBMIT" at bounding box center [368, 799] width 95 height 39
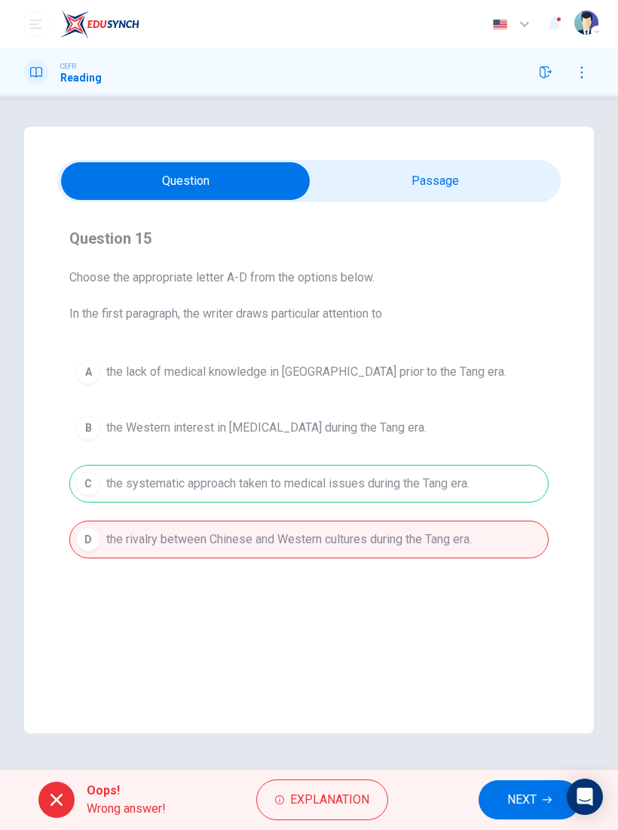
click at [382, 785] on button "Explanation" at bounding box center [322, 799] width 132 height 41
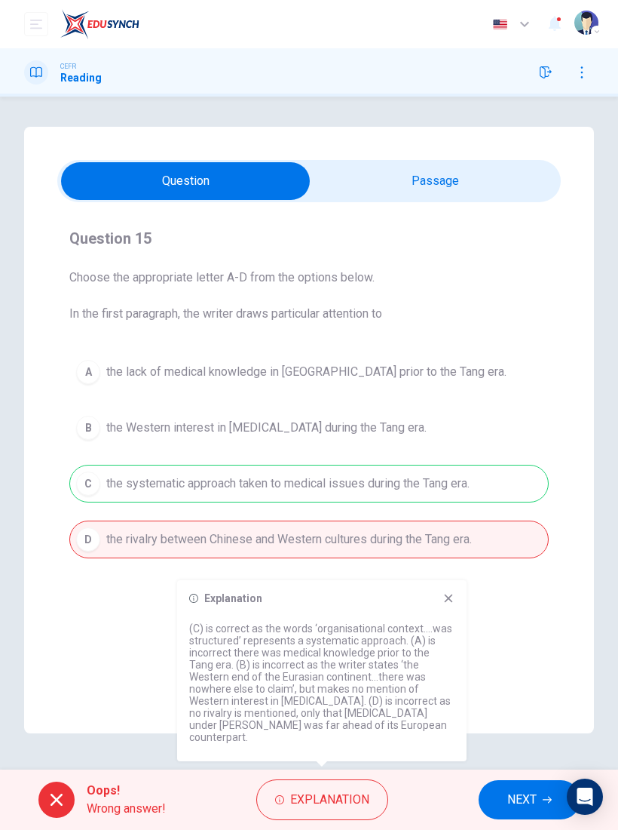
checkbox input "true"
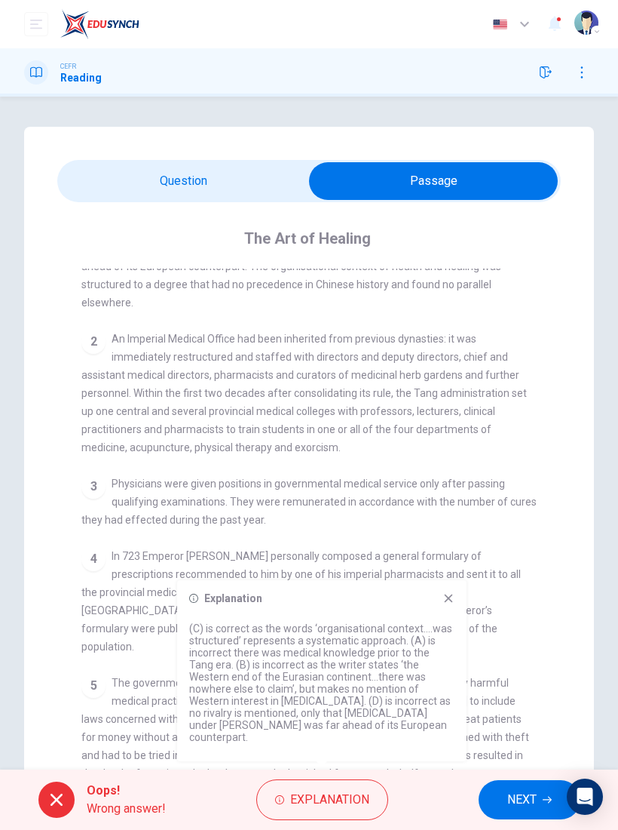
scroll to position [410, 0]
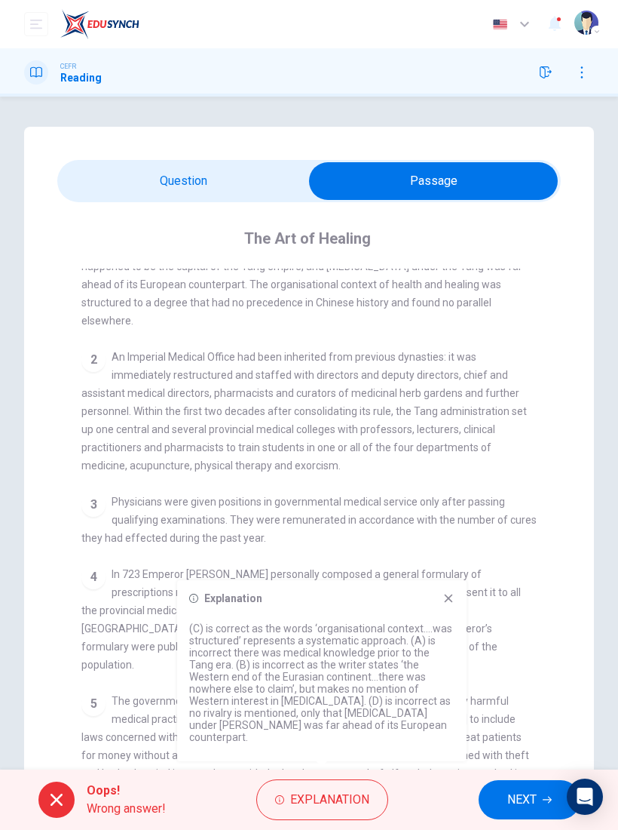
click at [547, 75] on icon "button" at bounding box center [546, 72] width 12 height 12
